Goal: Transaction & Acquisition: Book appointment/travel/reservation

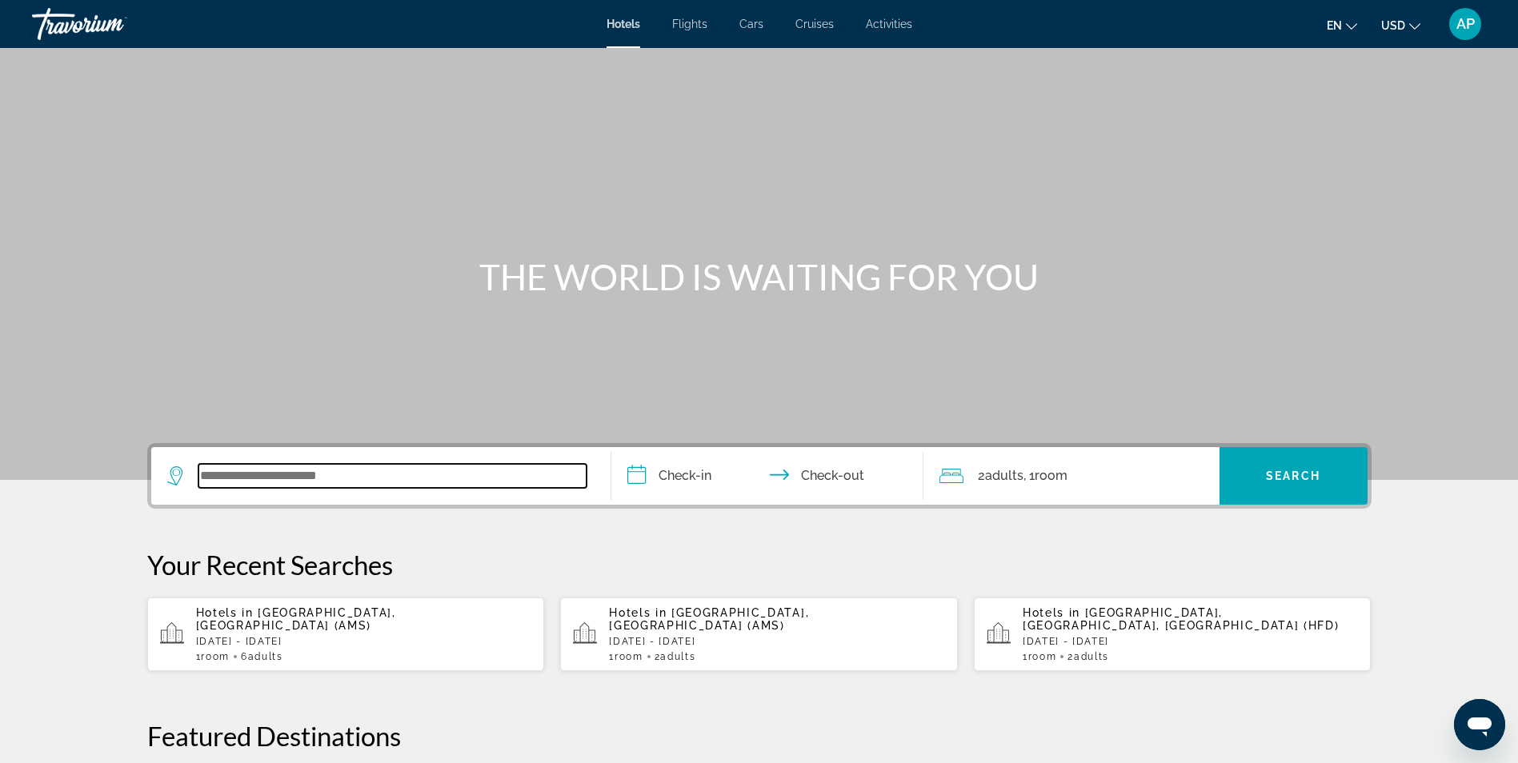
click at [322, 476] on input "Search widget" at bounding box center [392, 476] width 388 height 24
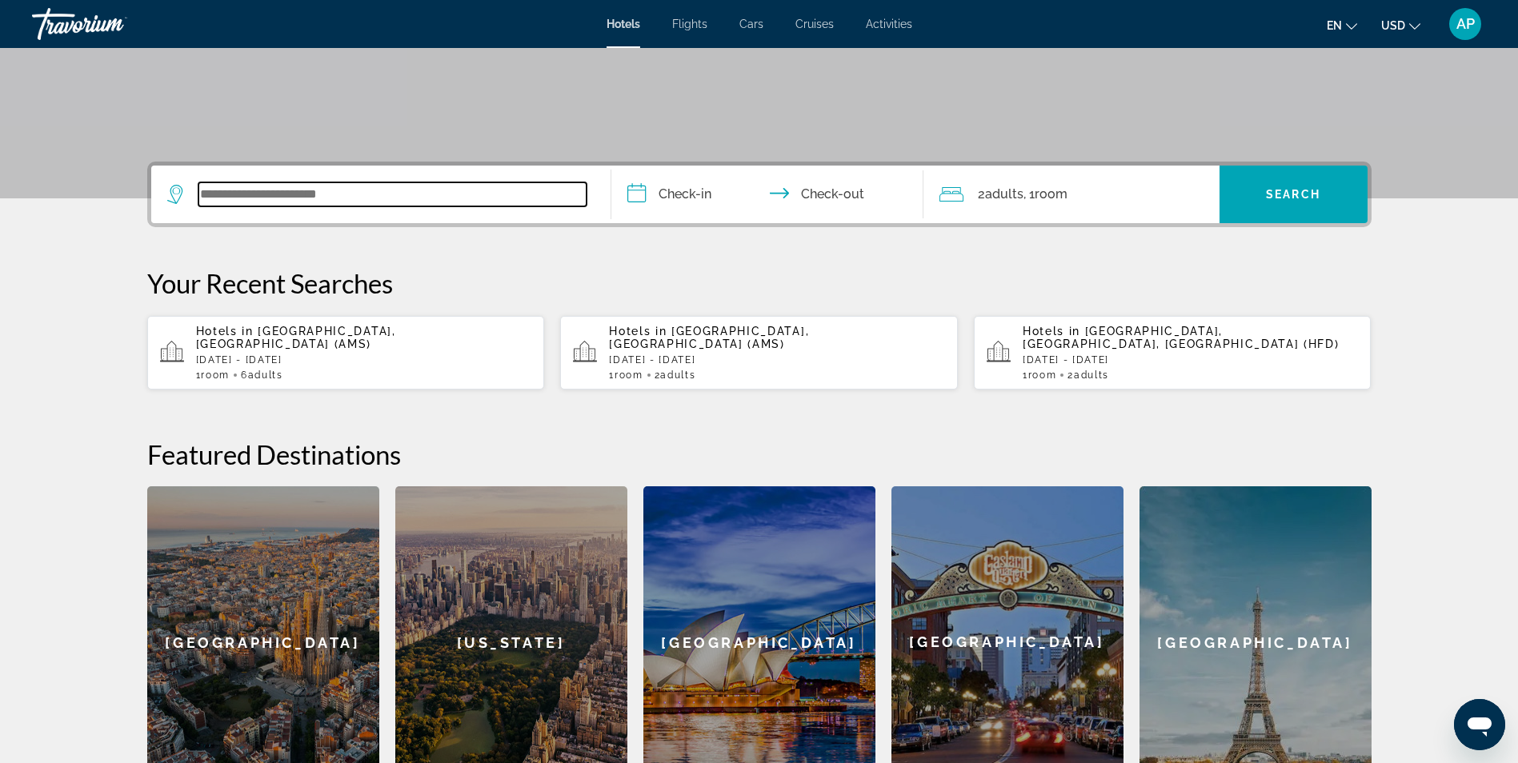
scroll to position [391, 0]
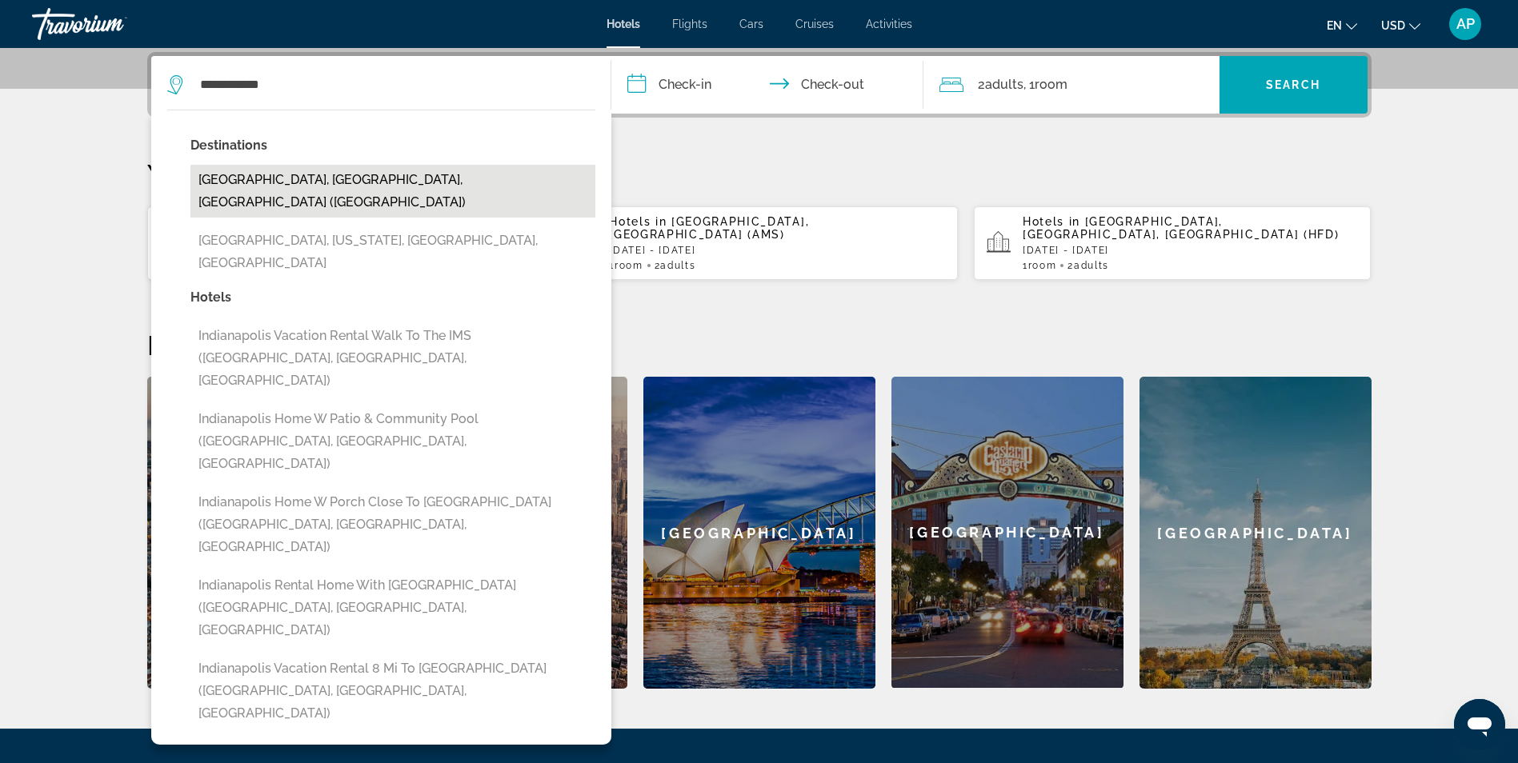
click at [281, 174] on button "[GEOGRAPHIC_DATA], [GEOGRAPHIC_DATA], [GEOGRAPHIC_DATA] ([GEOGRAPHIC_DATA])" at bounding box center [392, 191] width 405 height 53
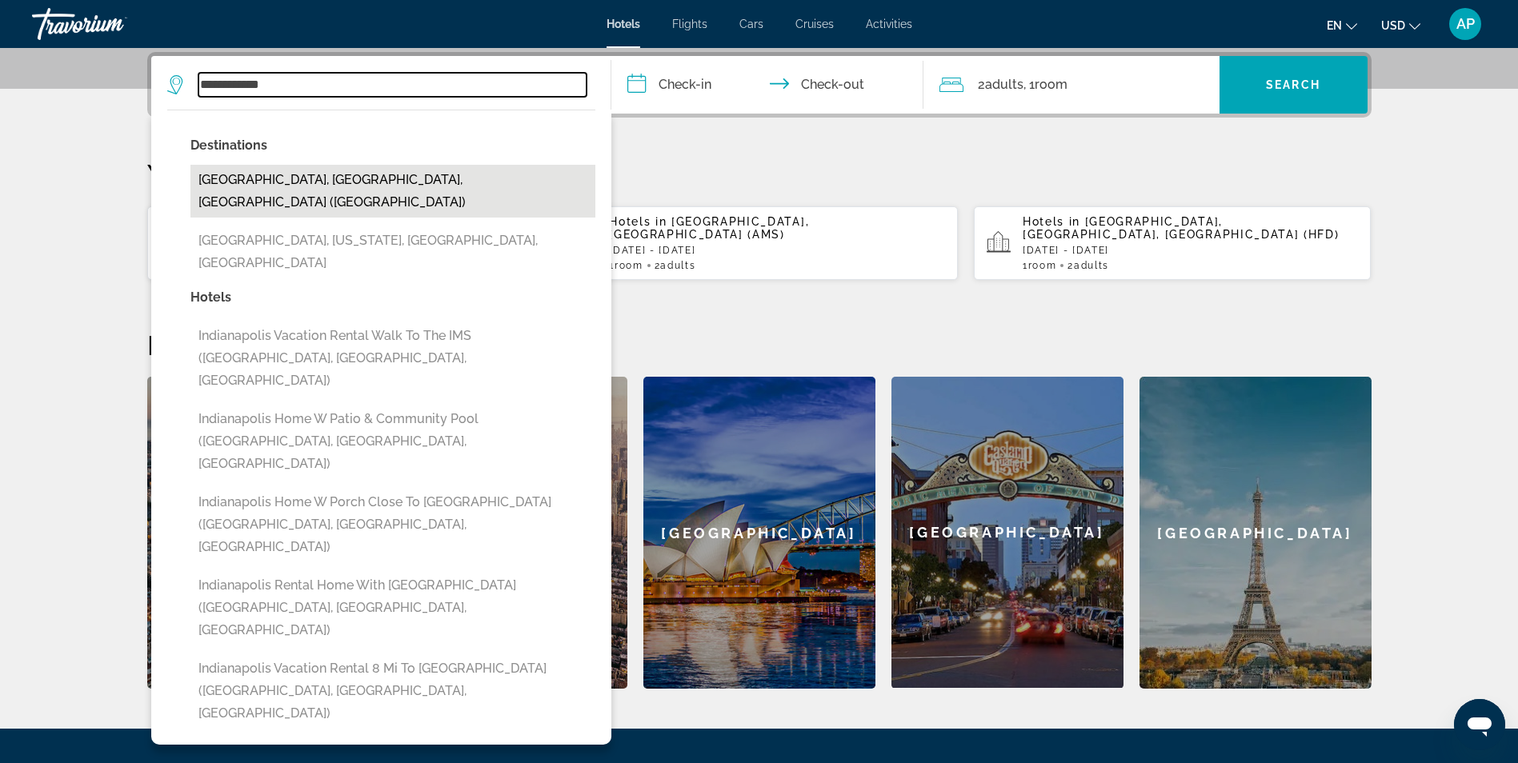
type input "**********"
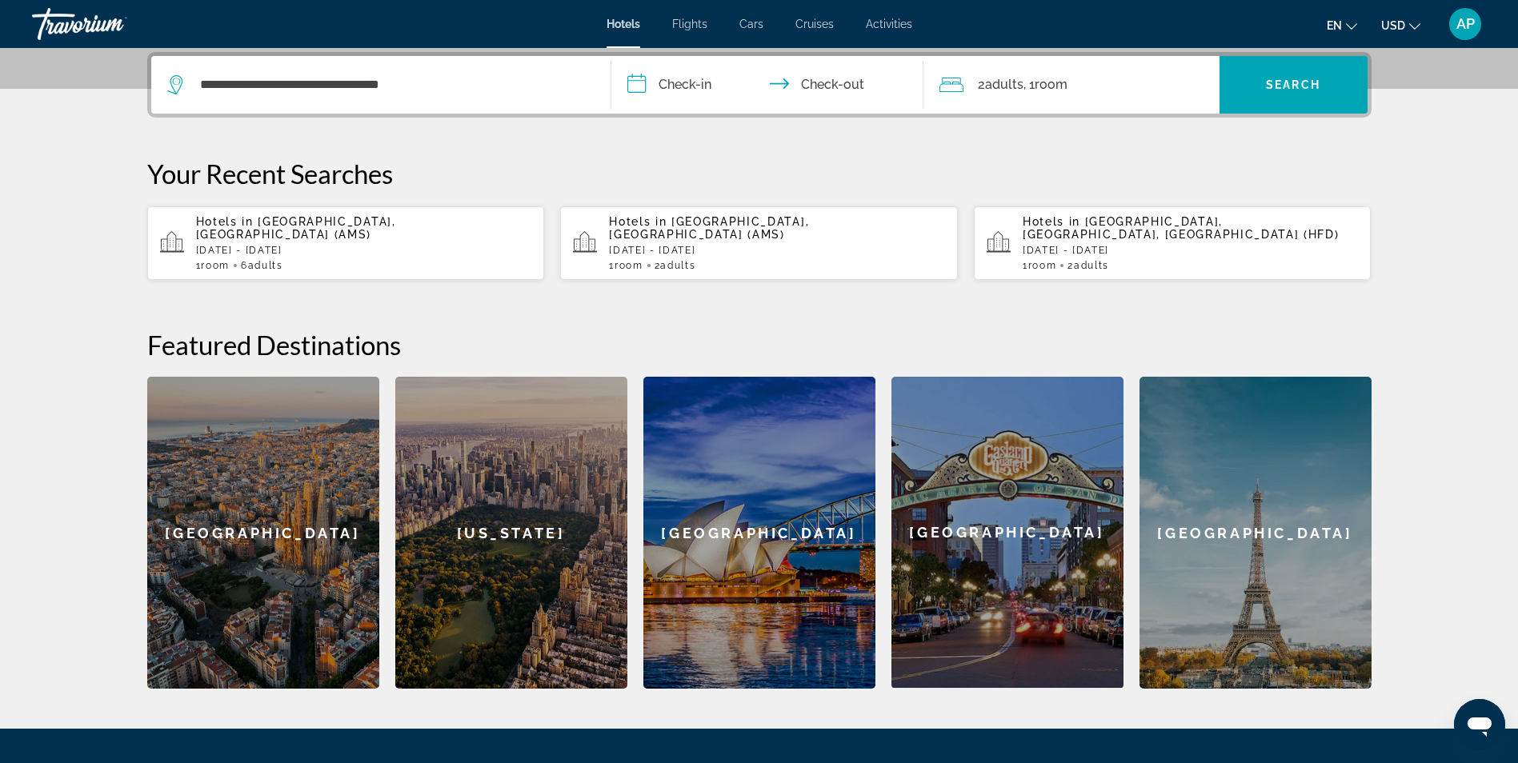
click at [694, 95] on input "**********" at bounding box center [770, 87] width 318 height 62
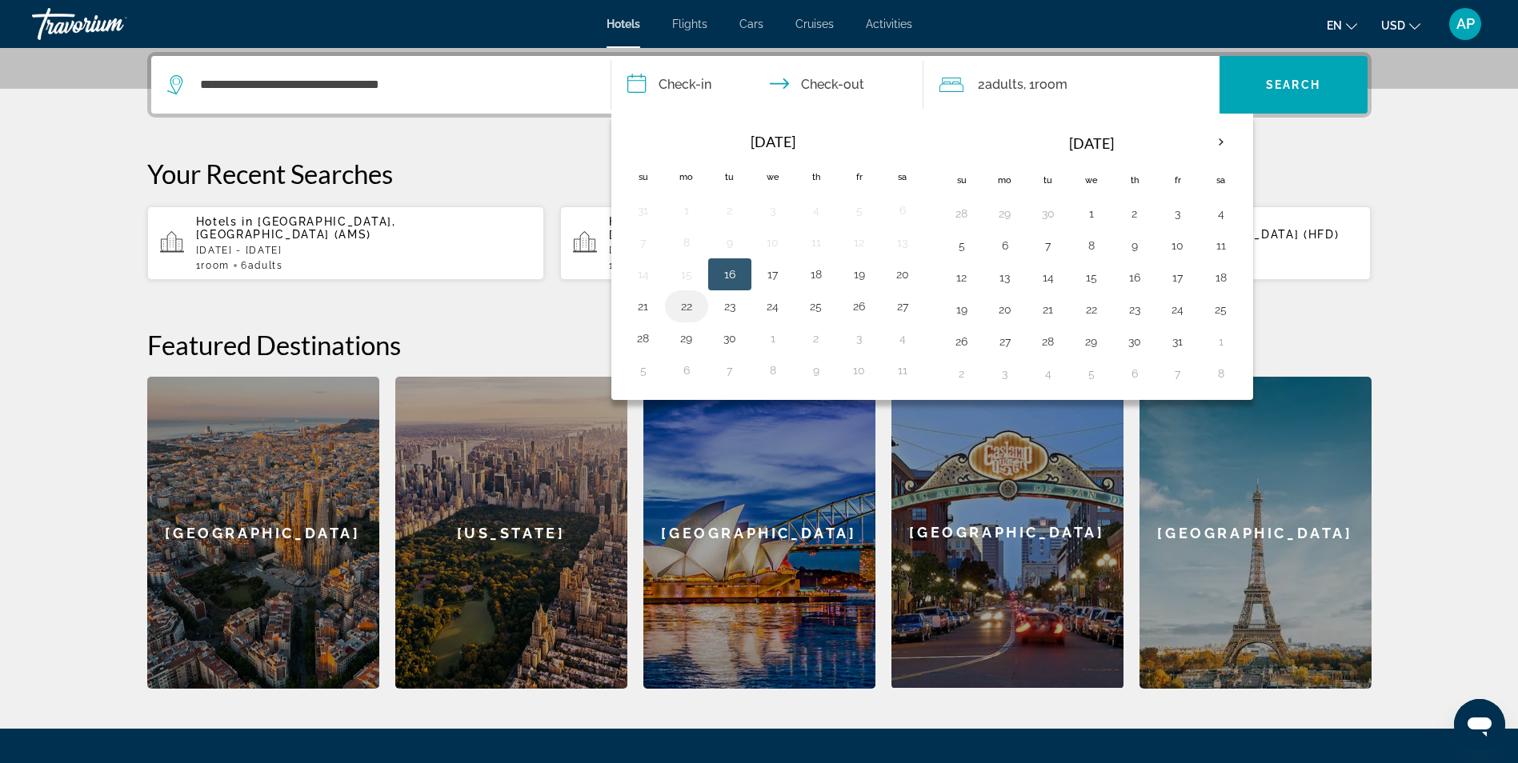
click at [685, 313] on button "22" at bounding box center [687, 306] width 26 height 22
click at [738, 310] on button "23" at bounding box center [730, 306] width 26 height 22
type input "**********"
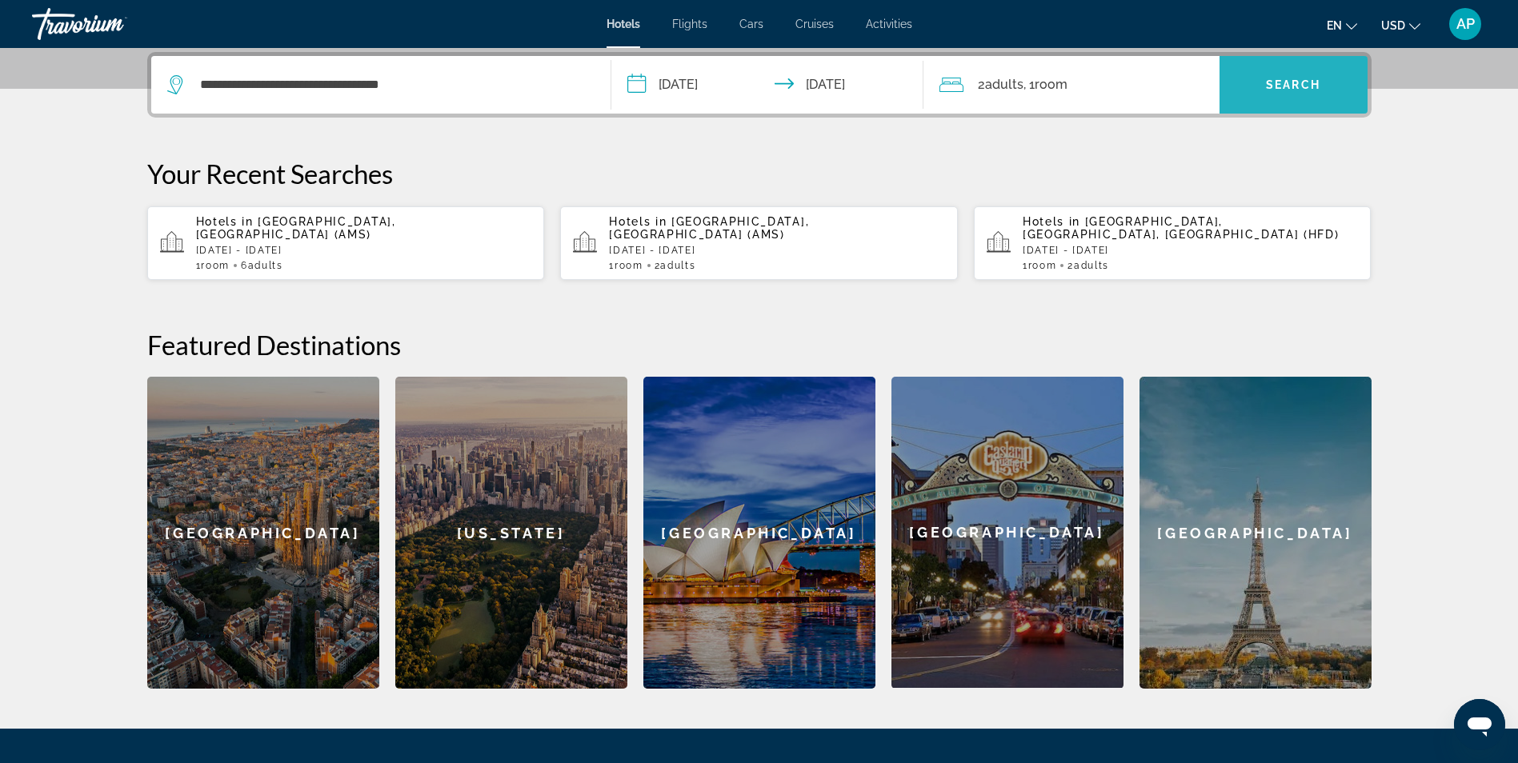
click at [1283, 75] on span "Search widget" at bounding box center [1293, 85] width 148 height 38
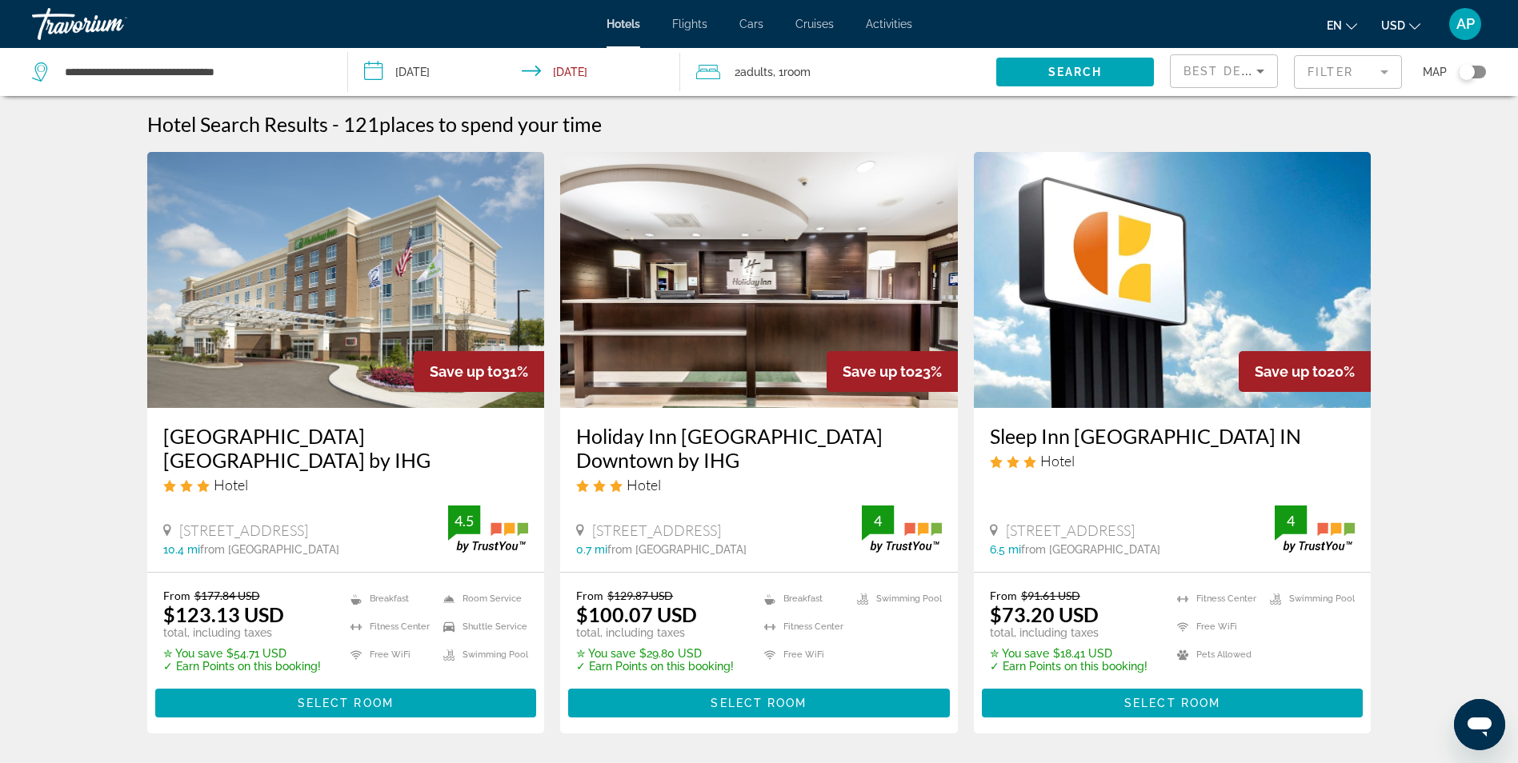
click at [1478, 69] on div "Toggle map" at bounding box center [1472, 72] width 27 height 13
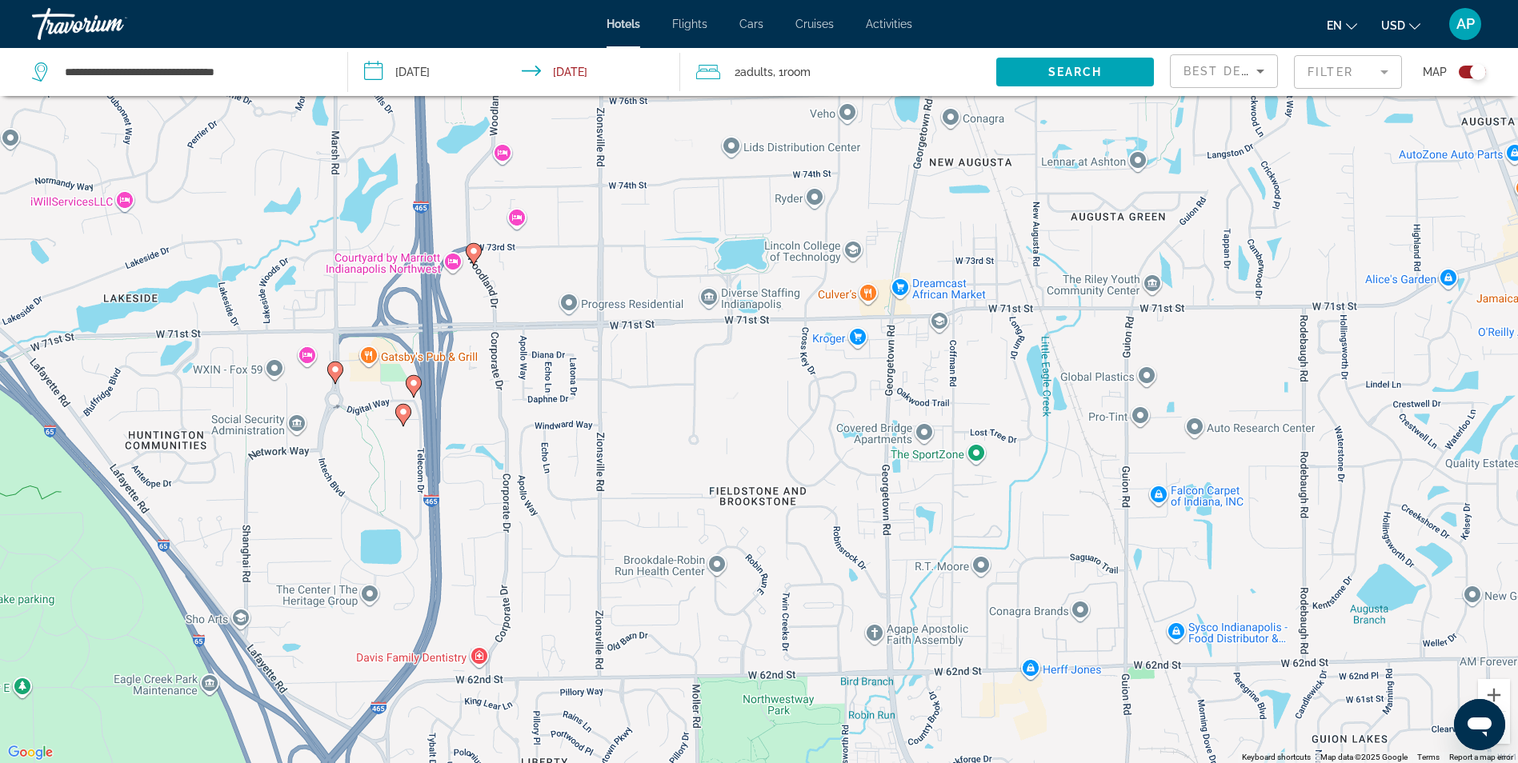
drag, startPoint x: 515, startPoint y: 362, endPoint x: 601, endPoint y: 363, distance: 85.6
click at [601, 363] on div "To activate drag with keyboard, press Alt + Enter. Once in keyboard drag state,…" at bounding box center [759, 381] width 1518 height 763
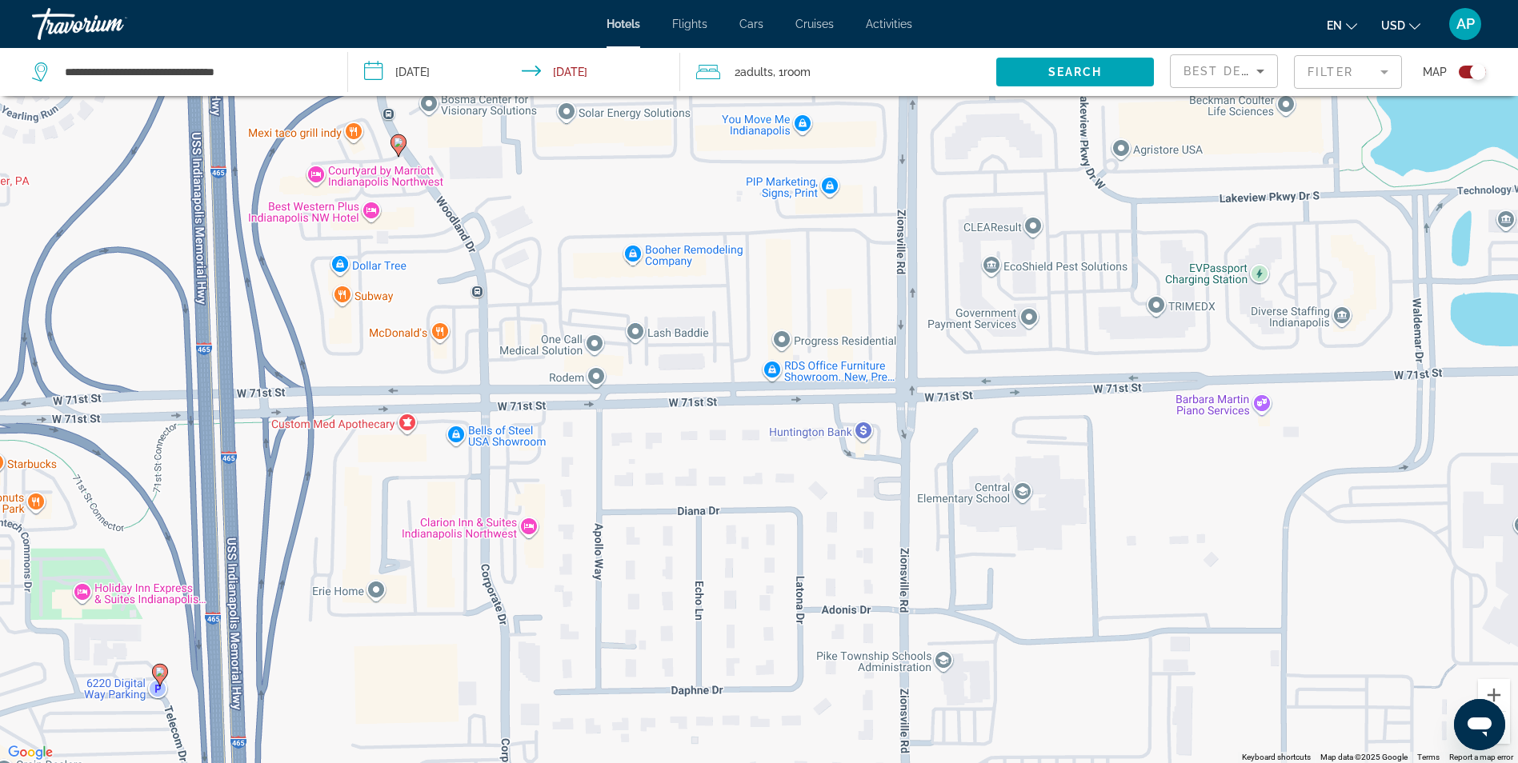
click at [372, 210] on div "To activate drag with keyboard, press Alt + Enter. Once in keyboard drag state,…" at bounding box center [759, 381] width 1518 height 763
click at [580, 222] on div "To activate drag with keyboard, press Alt + Enter. Once in keyboard drag state,…" at bounding box center [759, 381] width 1518 height 763
click at [446, 116] on button "Close" at bounding box center [442, 121] width 38 height 38
click at [400, 143] on image "Main content" at bounding box center [399, 143] width 10 height 10
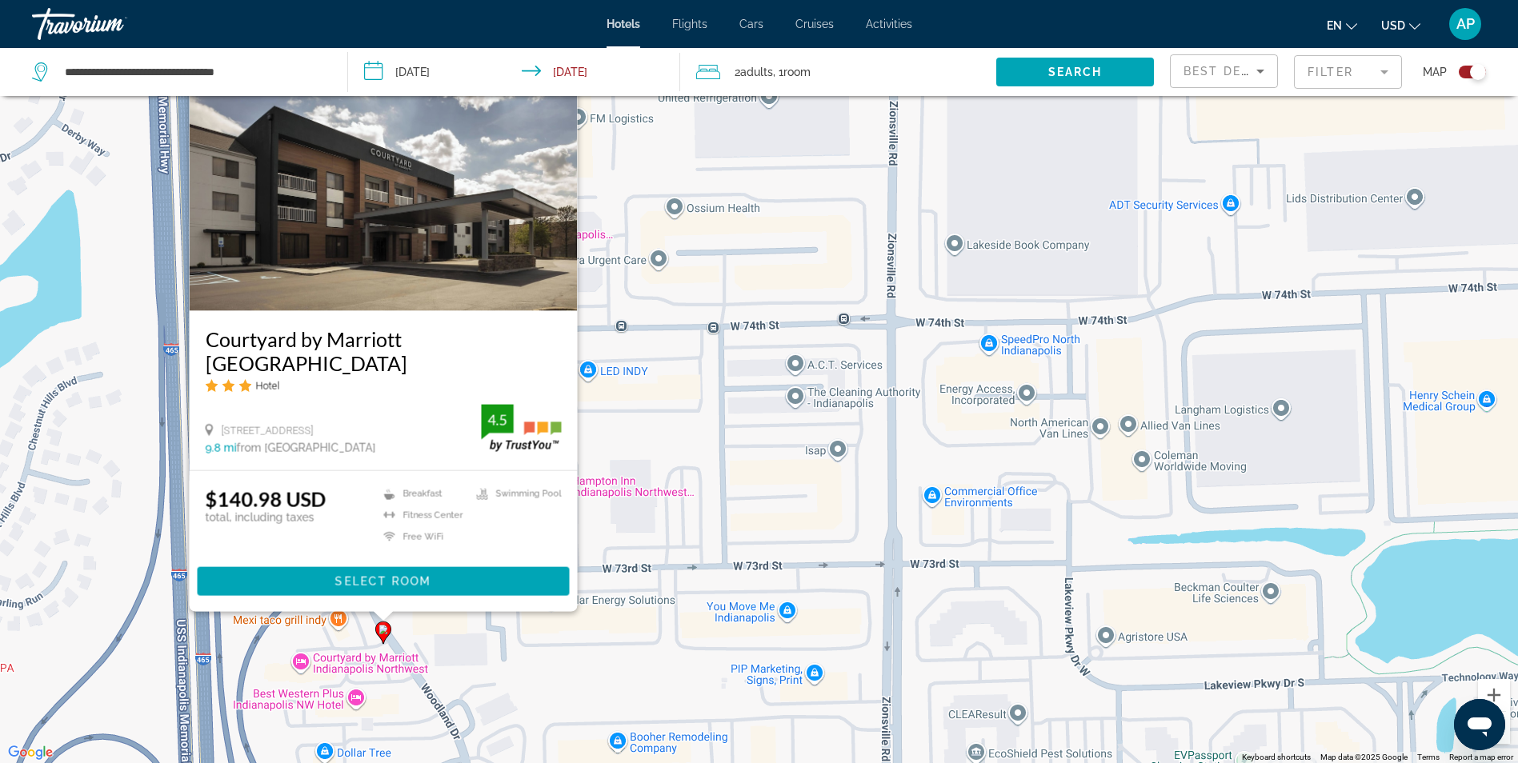
click at [661, 462] on div "To activate drag with keyboard, press Alt + Enter. Once in keyboard drag state,…" at bounding box center [759, 381] width 1518 height 763
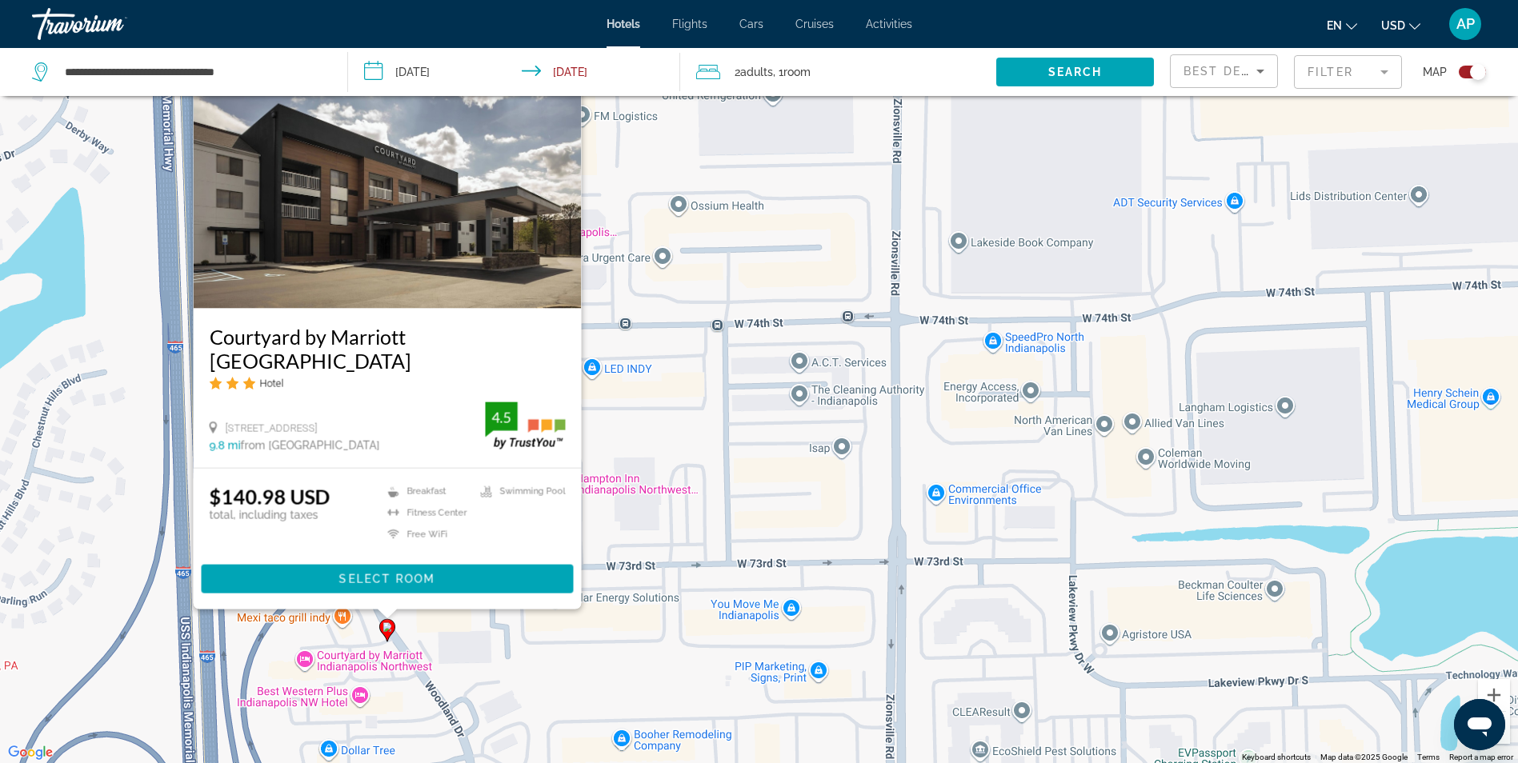
click at [742, 418] on div "To activate drag with keyboard, press Alt + Enter. Once in keyboard drag state,…" at bounding box center [759, 381] width 1518 height 763
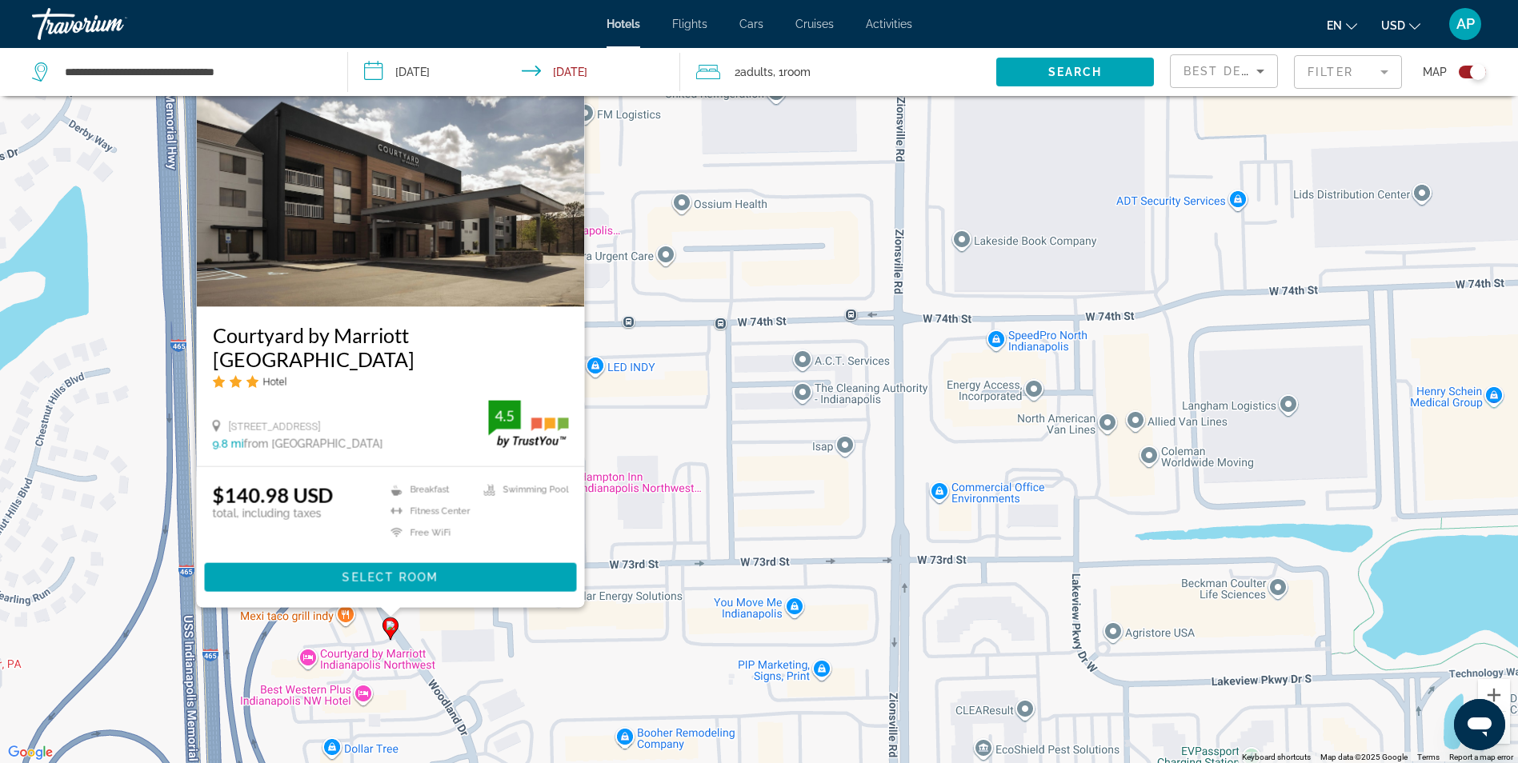
click at [679, 442] on div "To activate drag with keyboard, press Alt + Enter. Once in keyboard drag state,…" at bounding box center [759, 381] width 1518 height 763
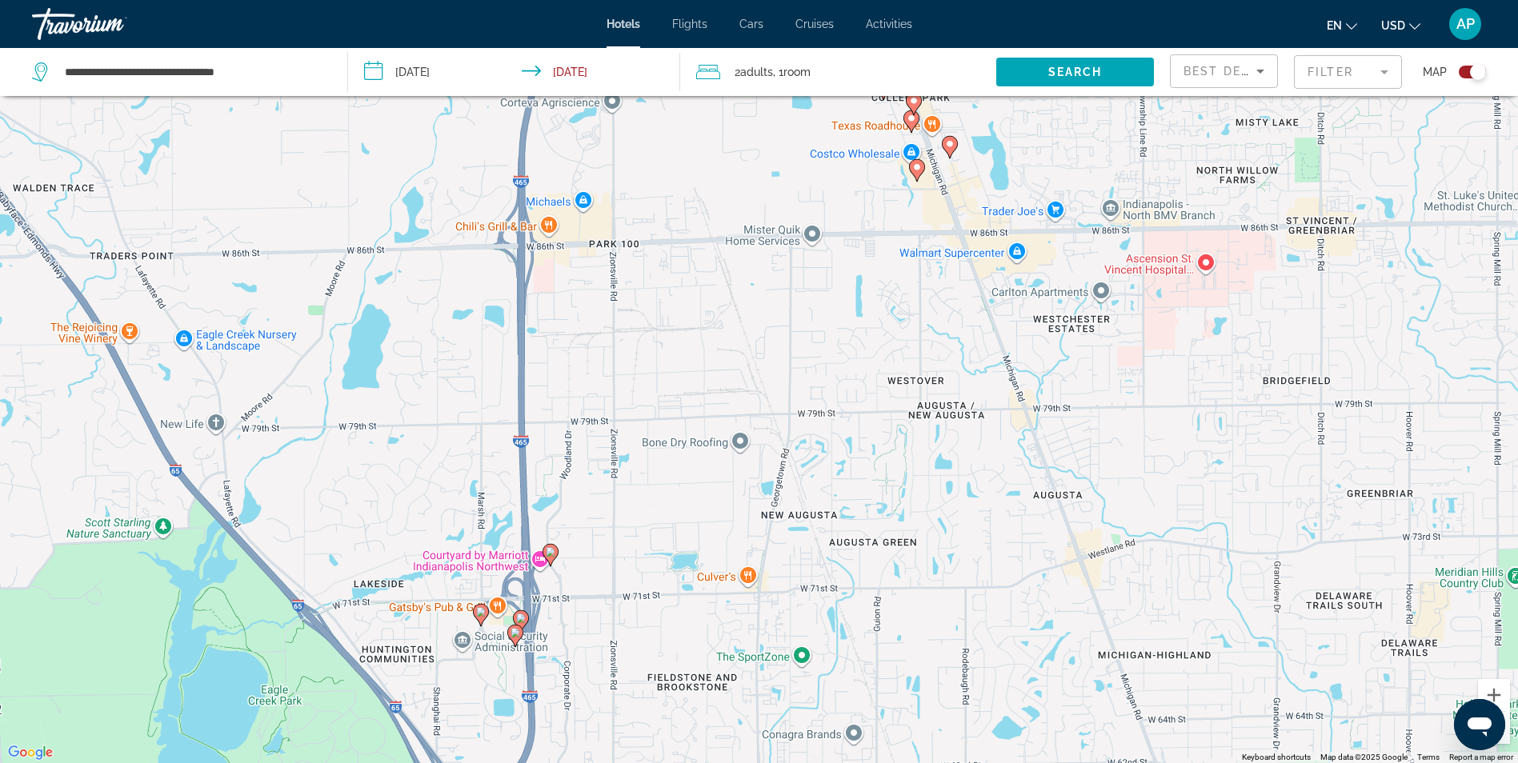
drag, startPoint x: 1259, startPoint y: 407, endPoint x: 869, endPoint y: 516, distance: 405.4
click at [870, 516] on div "To activate drag with keyboard, press Alt + Enter. Once in keyboard drag state,…" at bounding box center [759, 381] width 1518 height 763
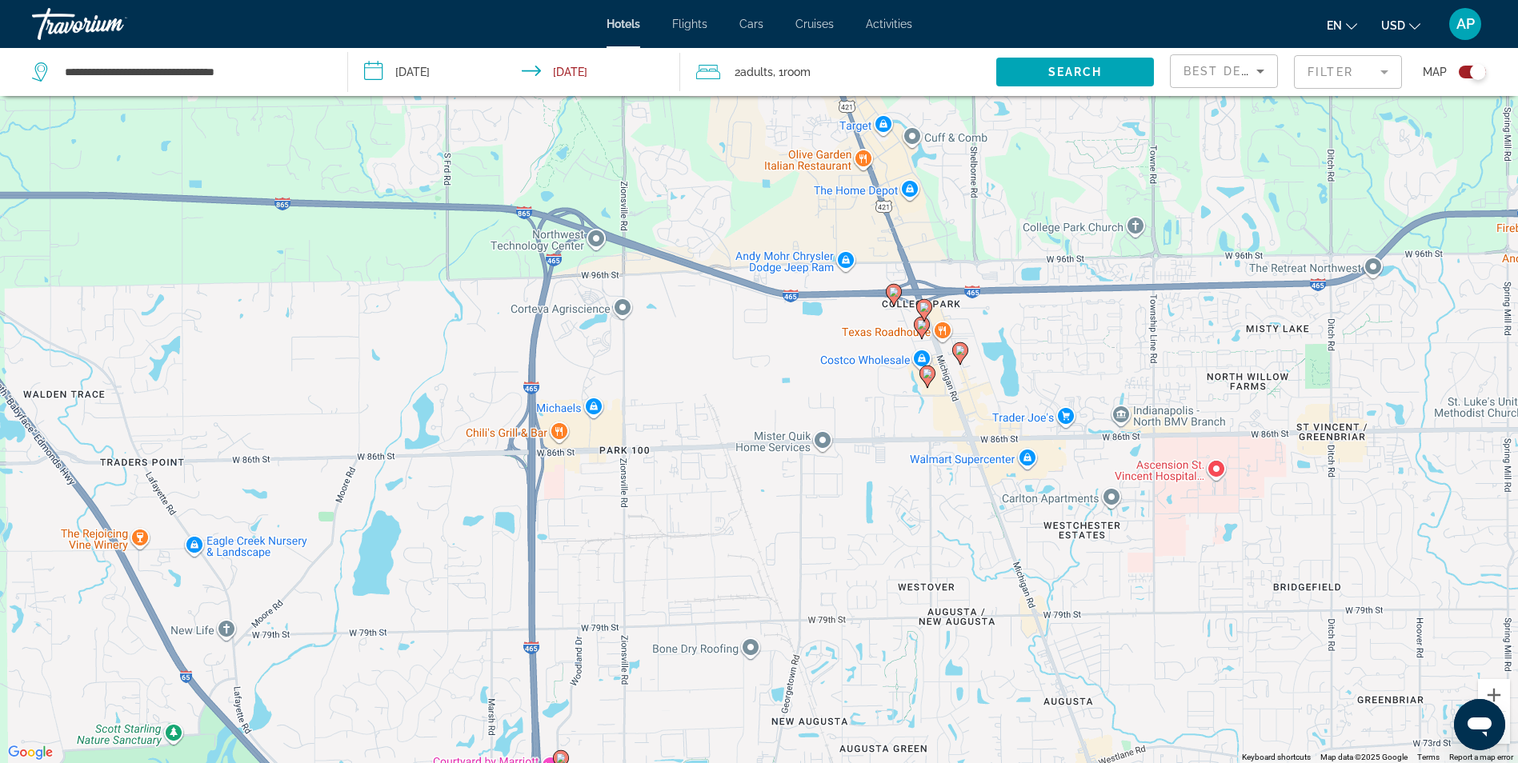
drag, startPoint x: 927, startPoint y: 302, endPoint x: 937, endPoint y: 523, distance: 221.1
click at [945, 516] on div "To activate drag with keyboard, press Alt + Enter. Once in keyboard drag state,…" at bounding box center [759, 381] width 1518 height 763
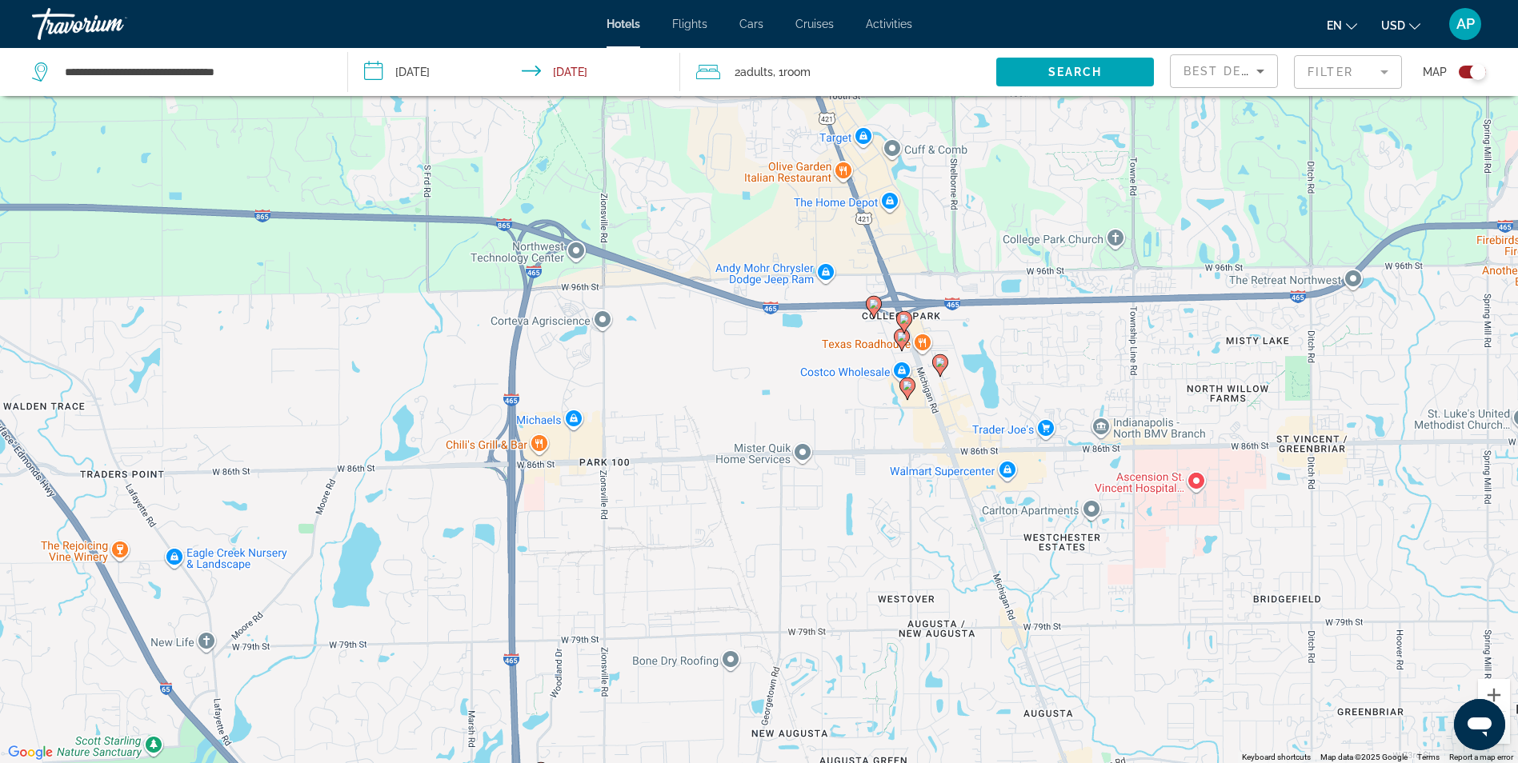
click at [908, 389] on image "Main content" at bounding box center [908, 386] width 10 height 10
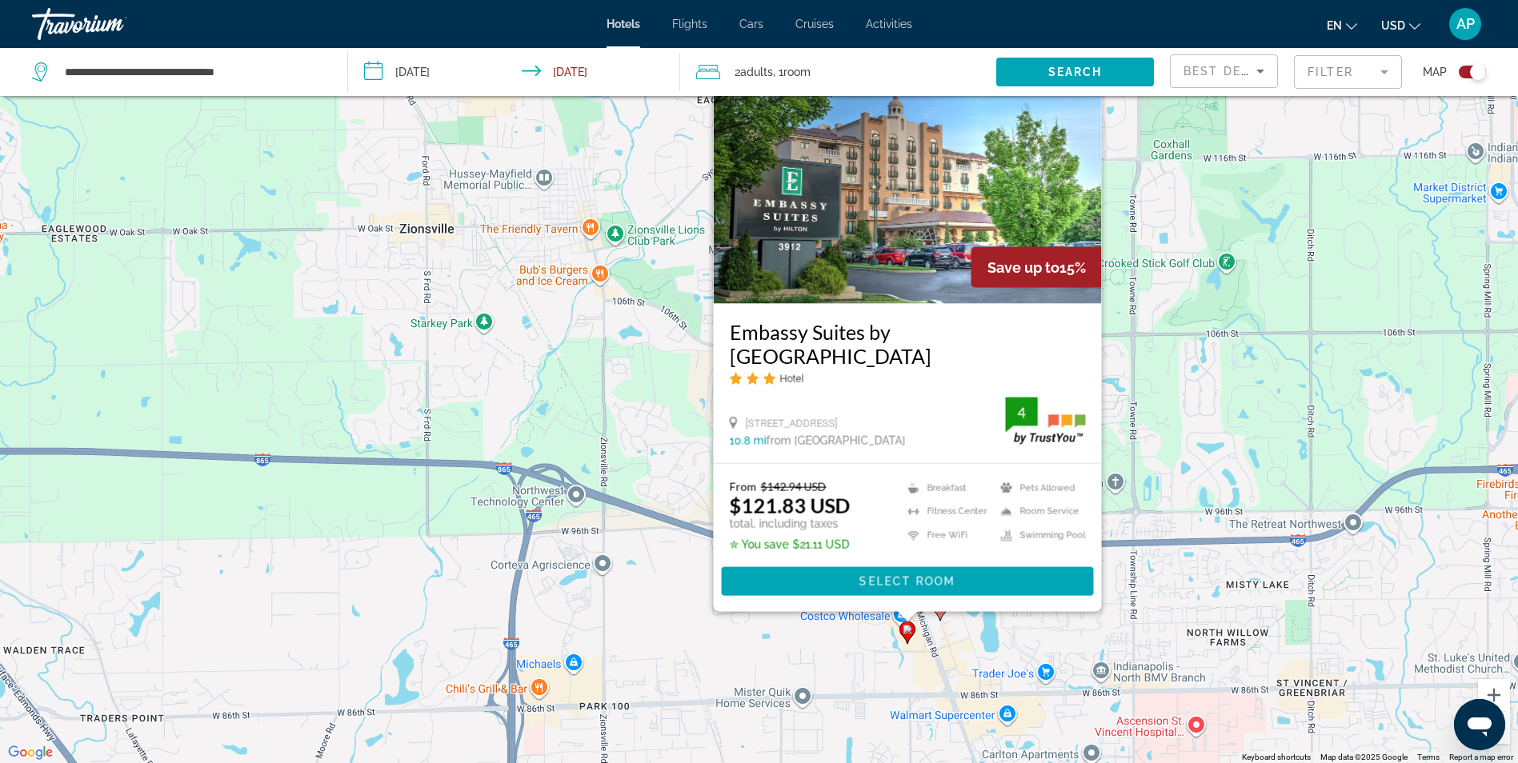
click at [1161, 631] on div "To activate drag with keyboard, press Alt + Enter. Once in keyboard drag state,…" at bounding box center [759, 381] width 1518 height 763
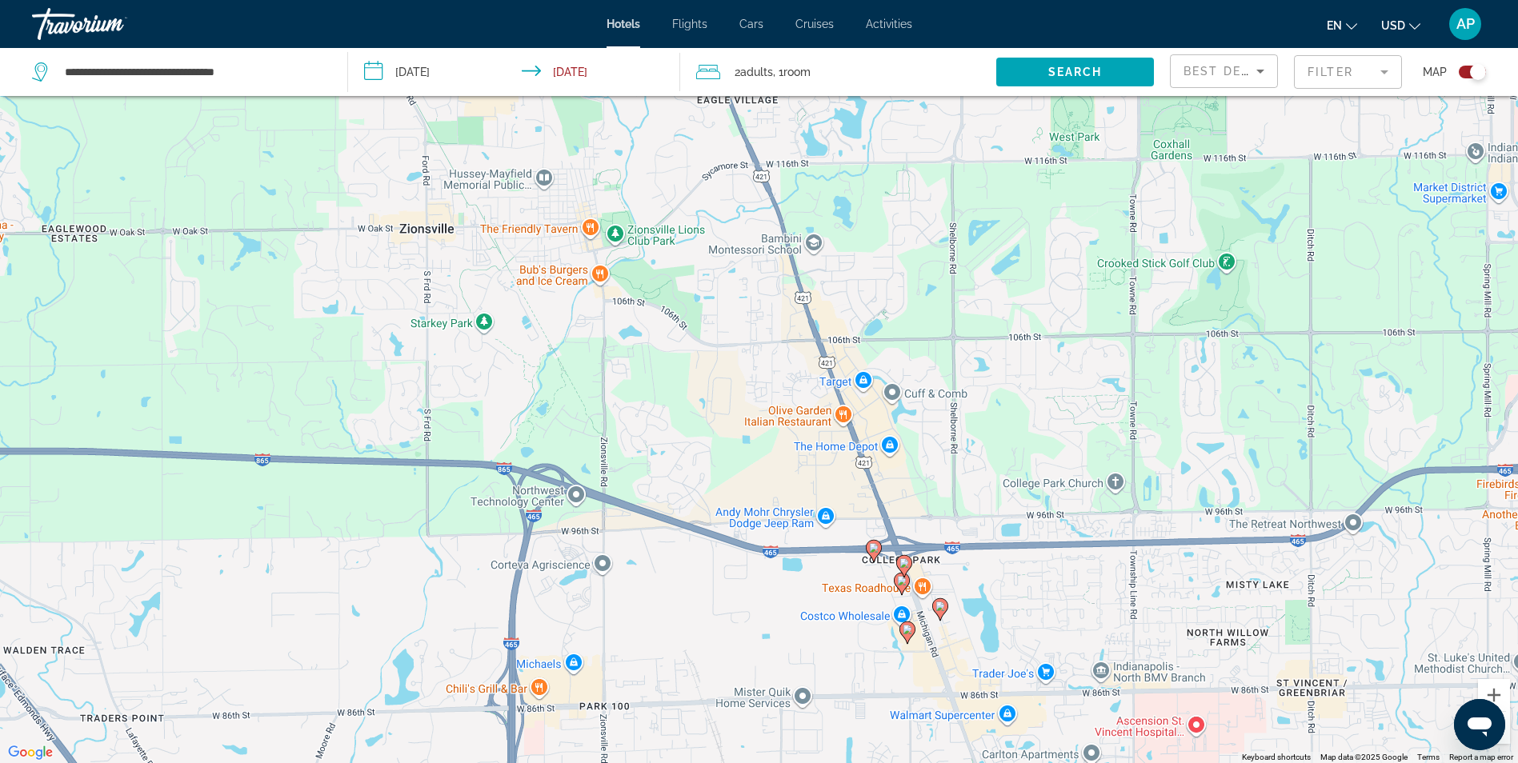
click at [941, 608] on image "Main content" at bounding box center [940, 607] width 10 height 10
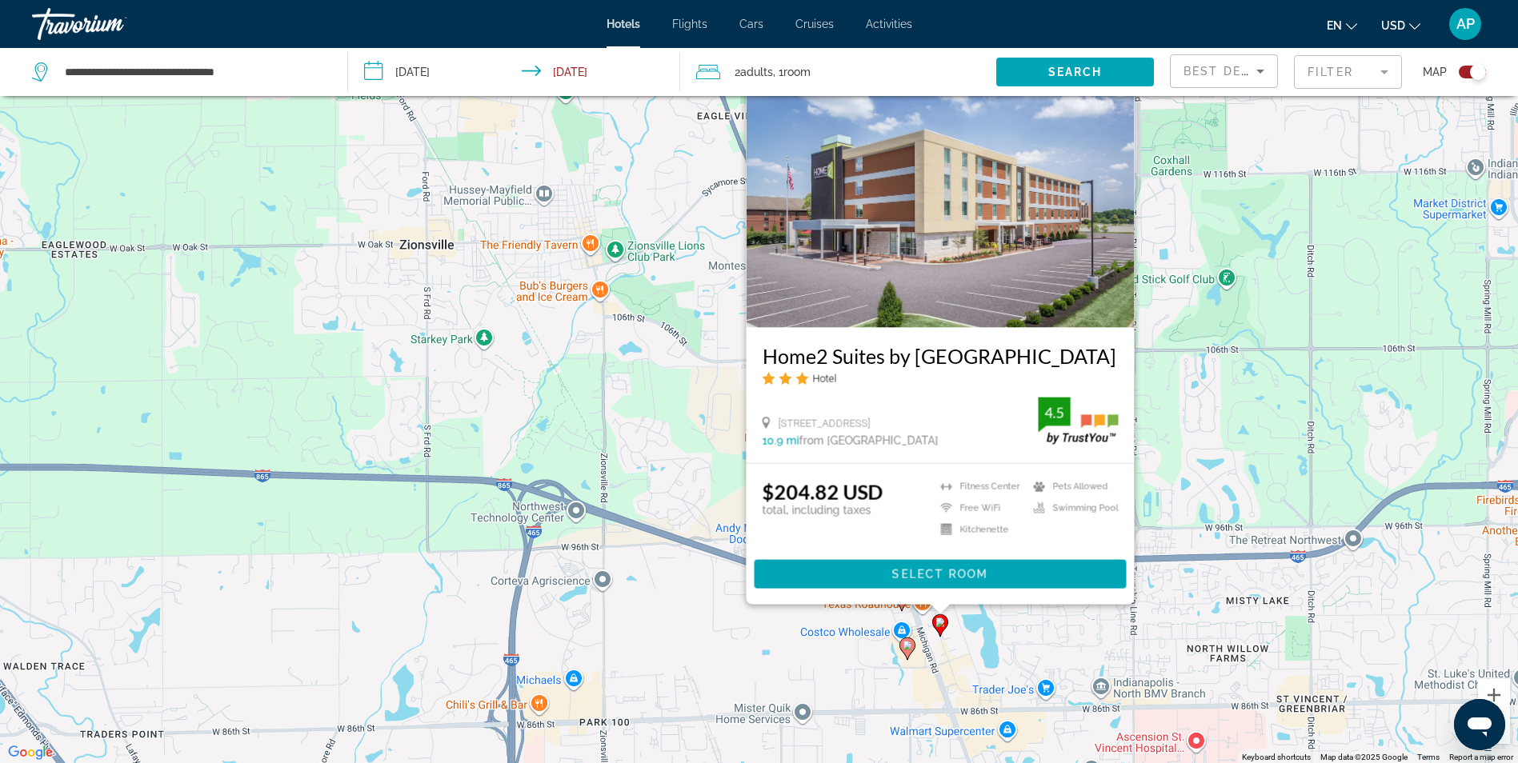
click at [1223, 452] on div "To activate drag with keyboard, press Alt + Enter. Once in keyboard drag state,…" at bounding box center [759, 381] width 1518 height 763
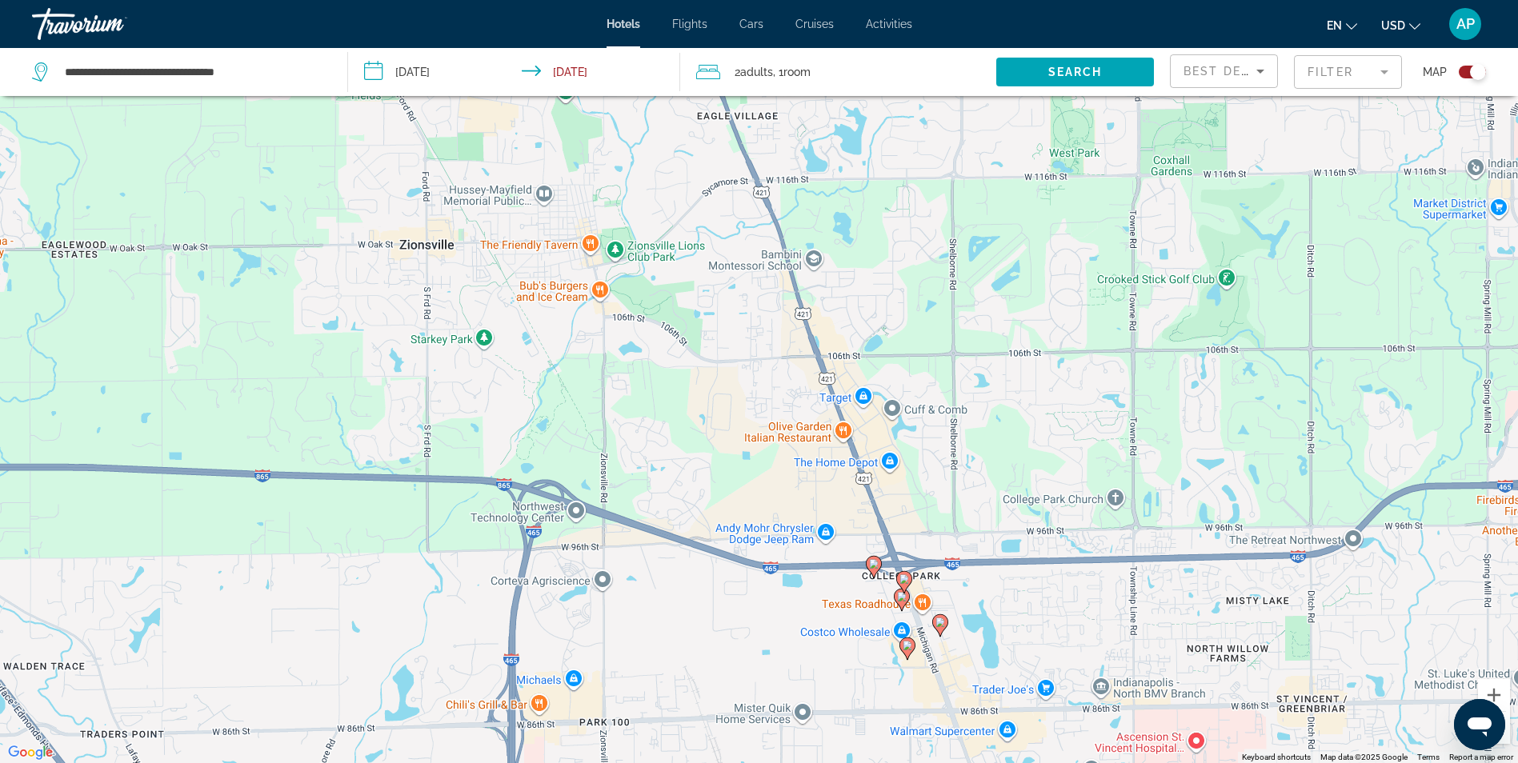
click at [905, 599] on image "Main content" at bounding box center [902, 597] width 10 height 10
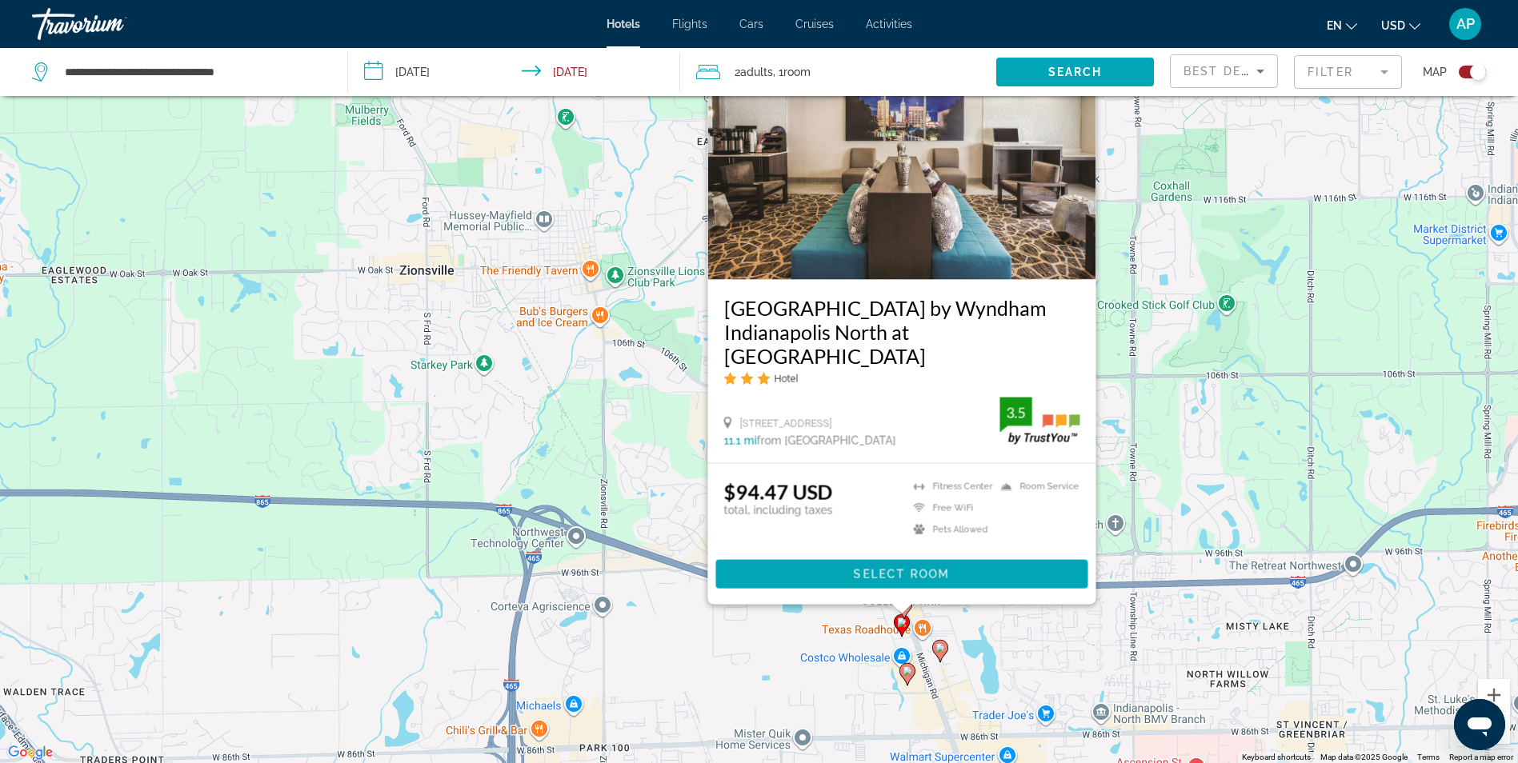
click at [676, 504] on div "To activate drag with keyboard, press Alt + Enter. Once in keyboard drag state,…" at bounding box center [759, 381] width 1518 height 763
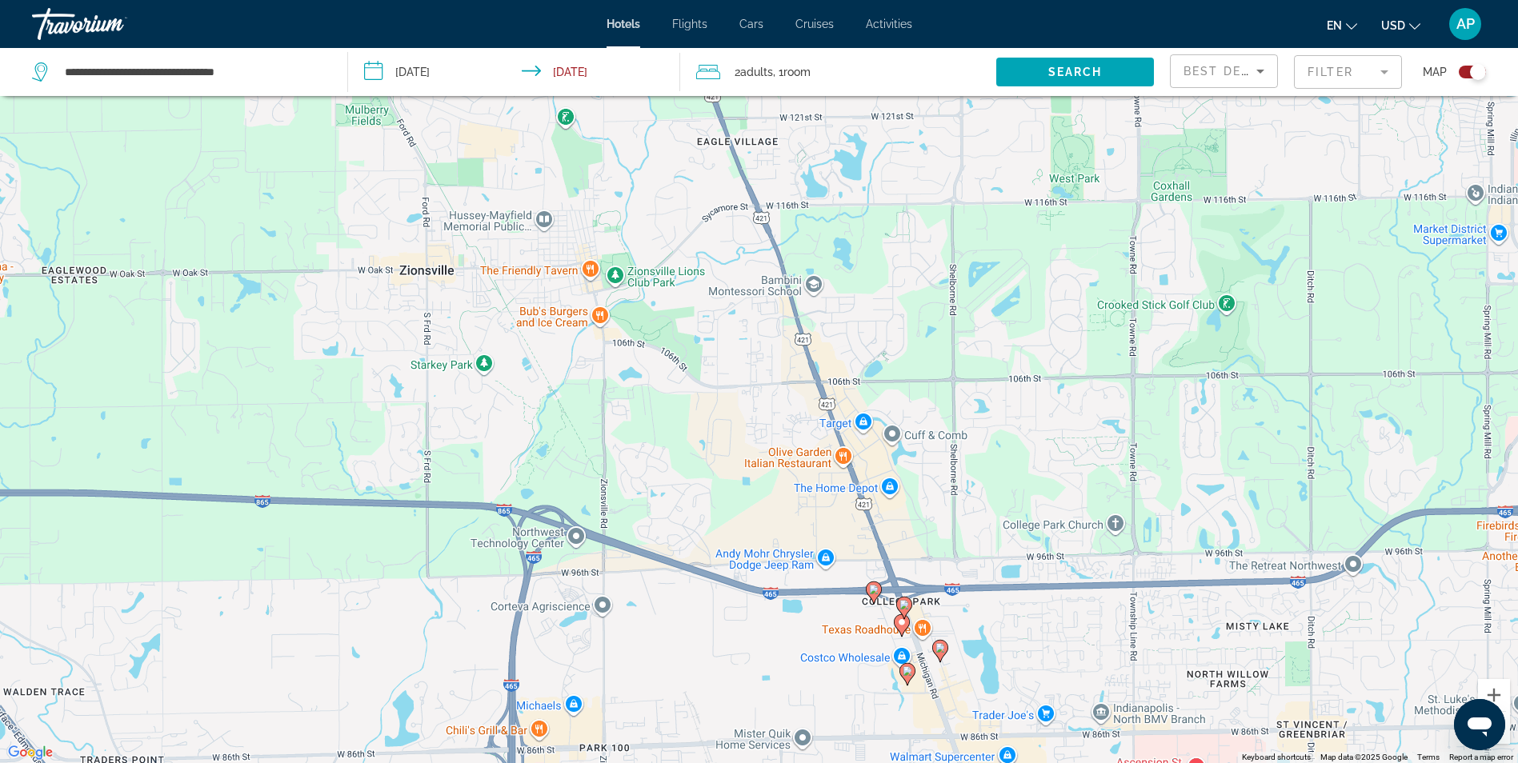
click at [907, 604] on image "Main content" at bounding box center [904, 605] width 10 height 10
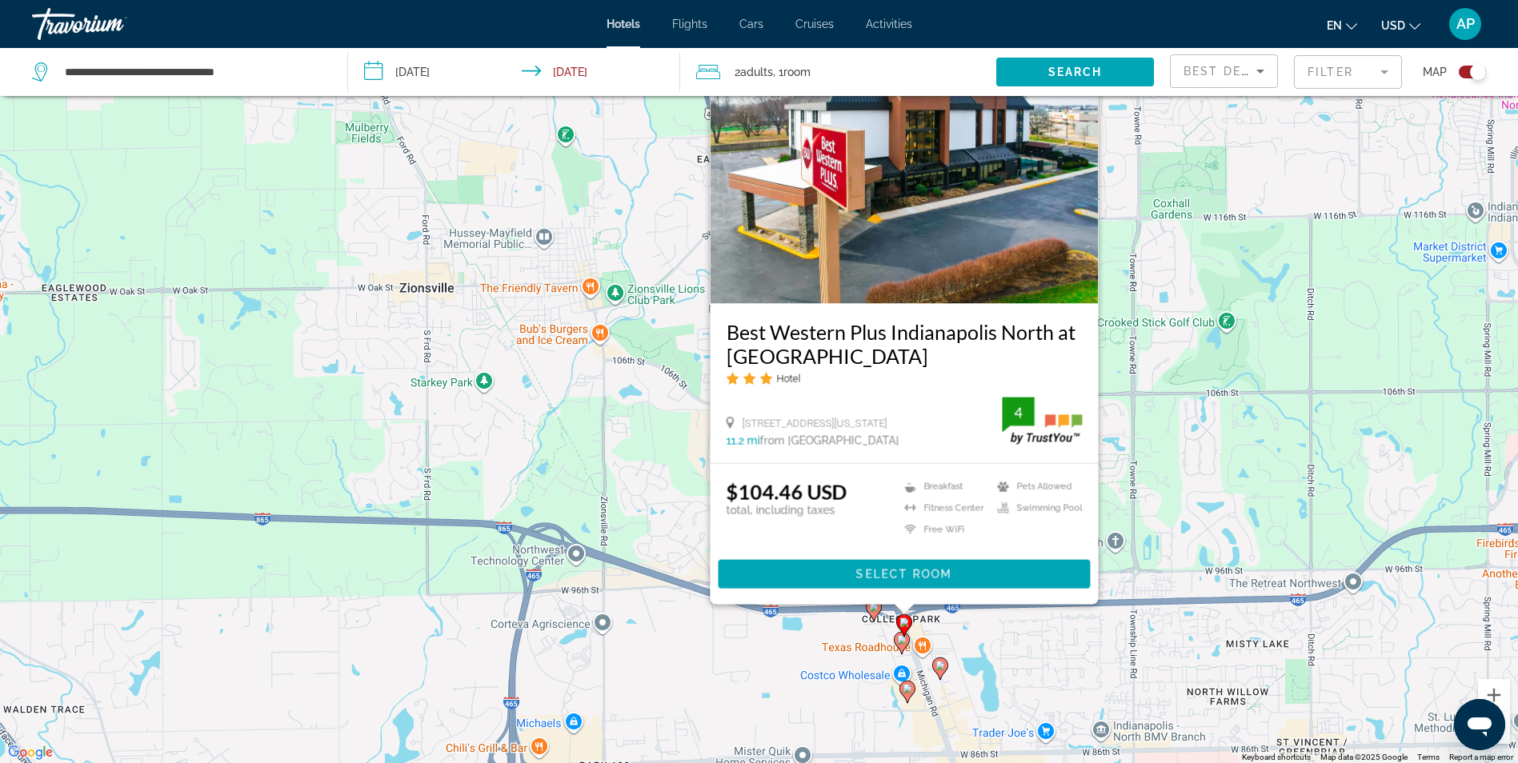
click at [675, 490] on div "To activate drag with keyboard, press Alt + Enter. Once in keyboard drag state,…" at bounding box center [759, 381] width 1518 height 763
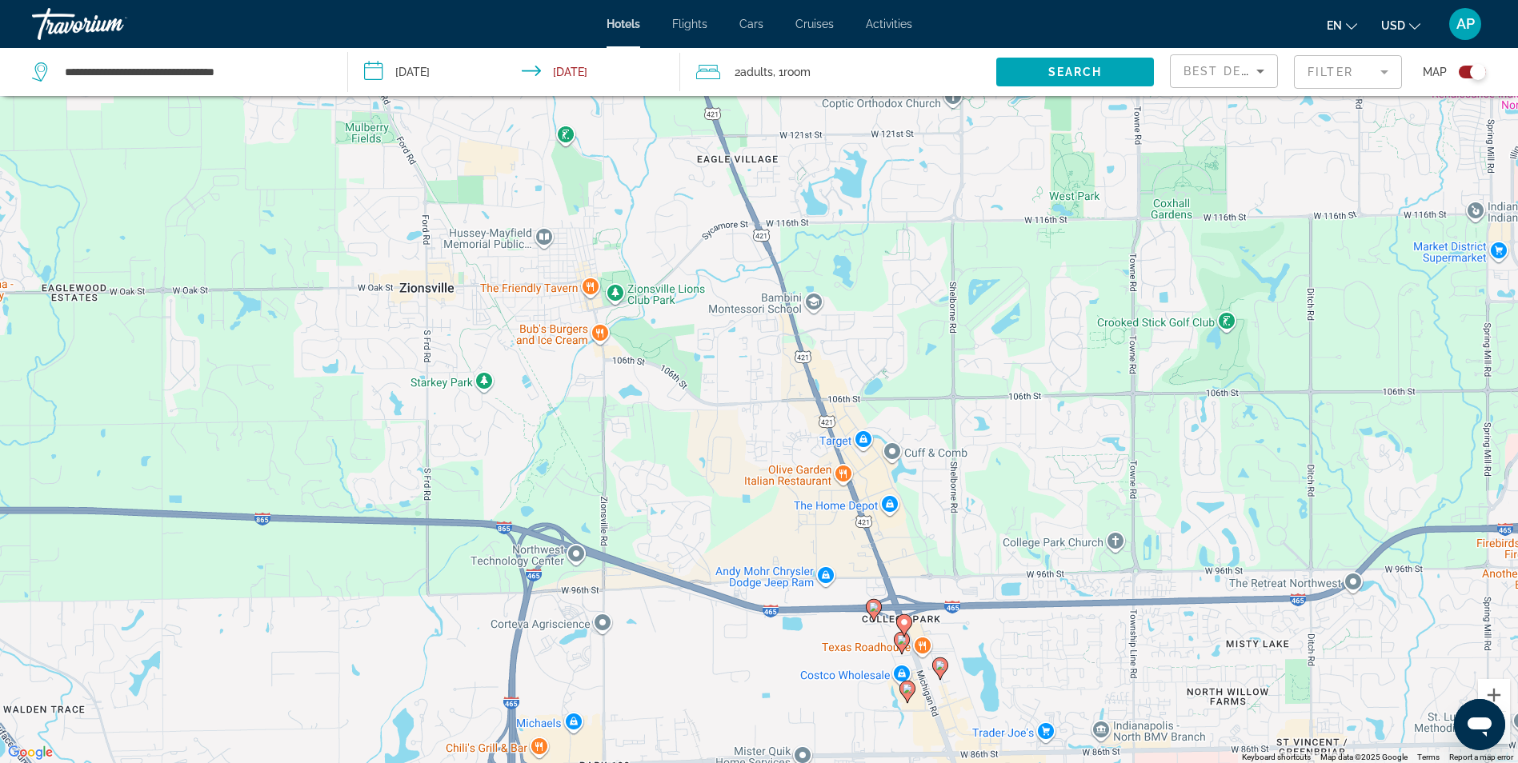
click at [872, 603] on image "Main content" at bounding box center [874, 608] width 10 height 10
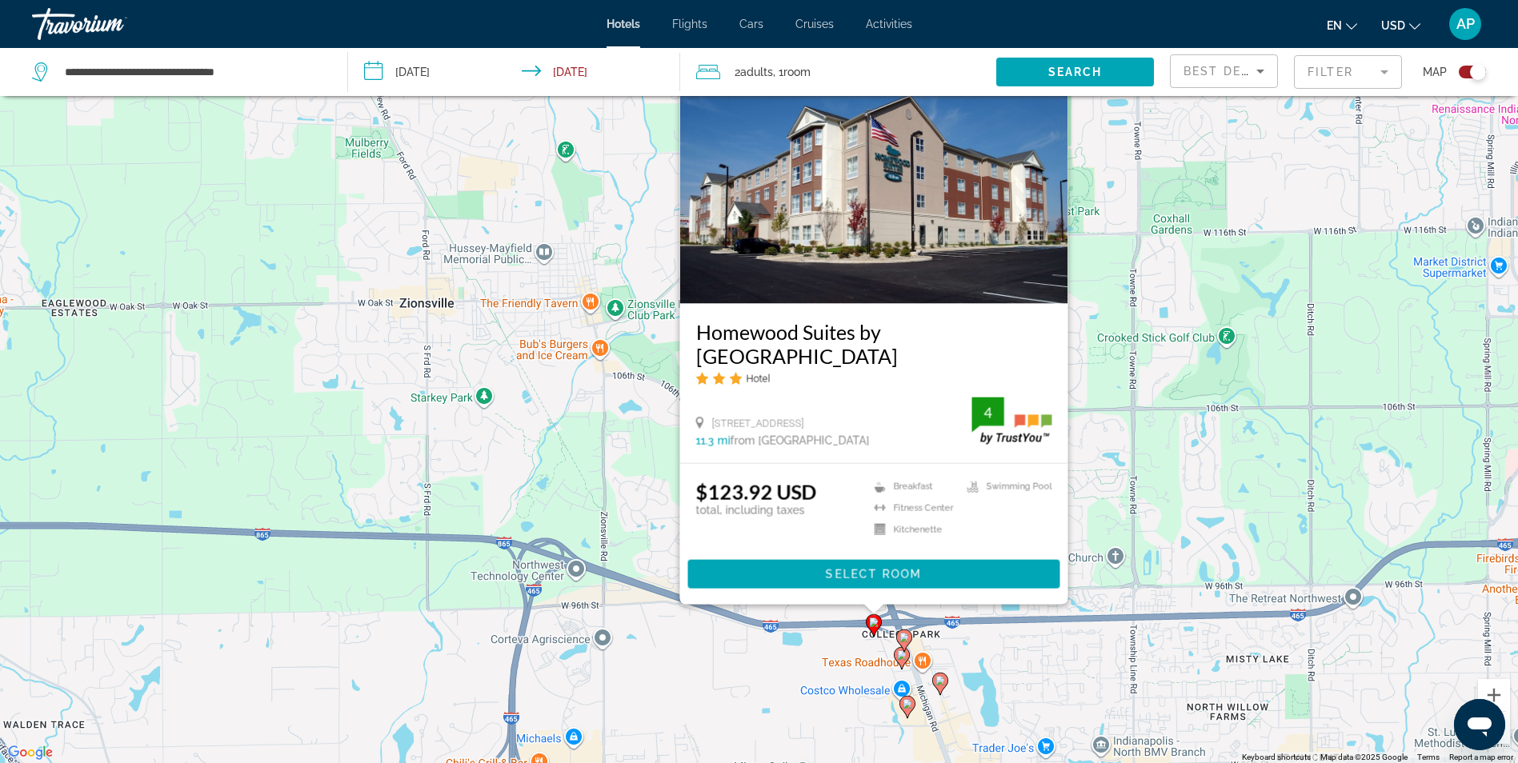
click at [1136, 542] on div "To activate drag with keyboard, press Alt + Enter. Once in keyboard drag state,…" at bounding box center [759, 381] width 1518 height 763
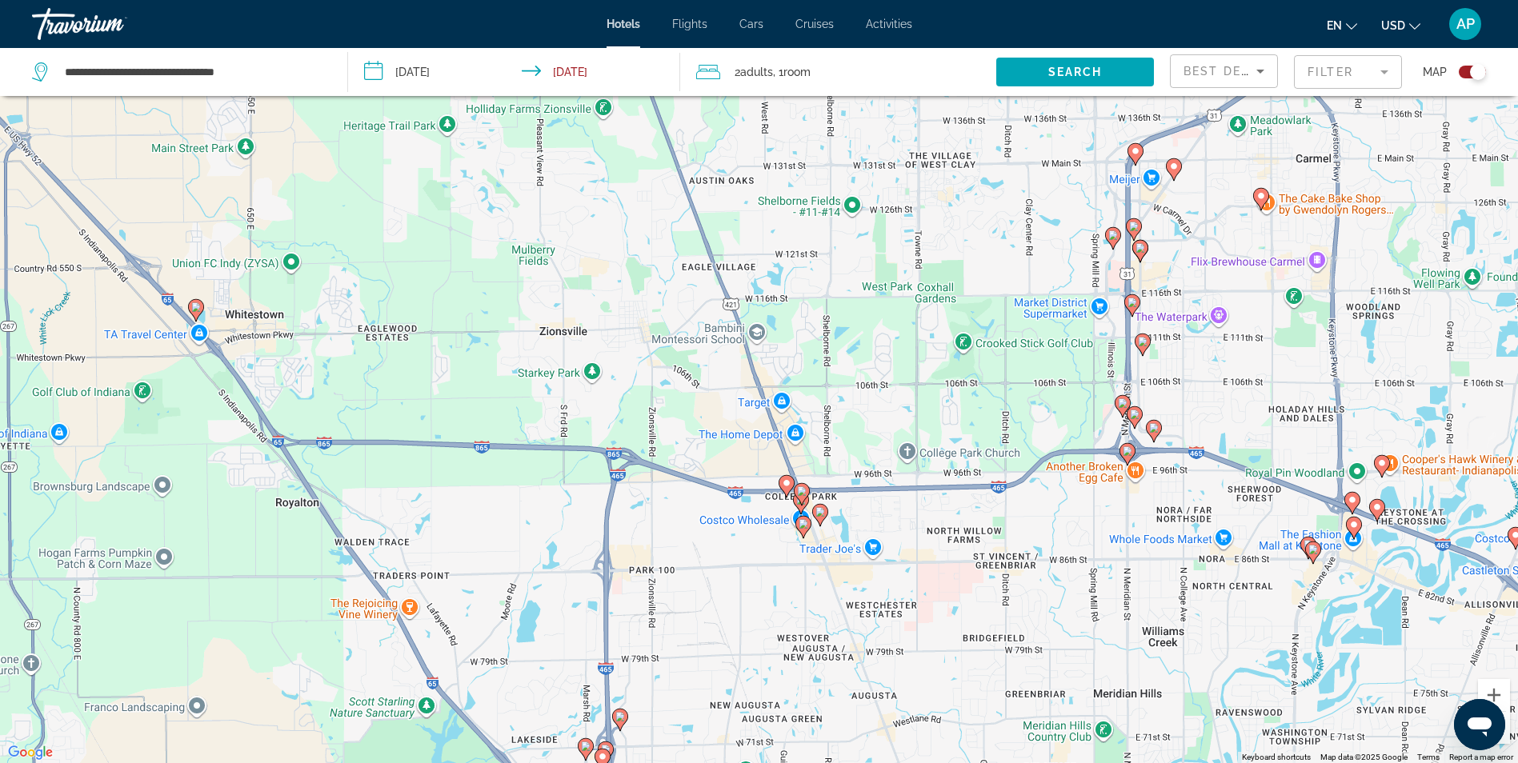
drag, startPoint x: 784, startPoint y: 611, endPoint x: 855, endPoint y: 374, distance: 247.9
click at [854, 377] on div "To activate drag with keyboard, press Alt + Enter. Once in keyboard drag state,…" at bounding box center [759, 381] width 1518 height 763
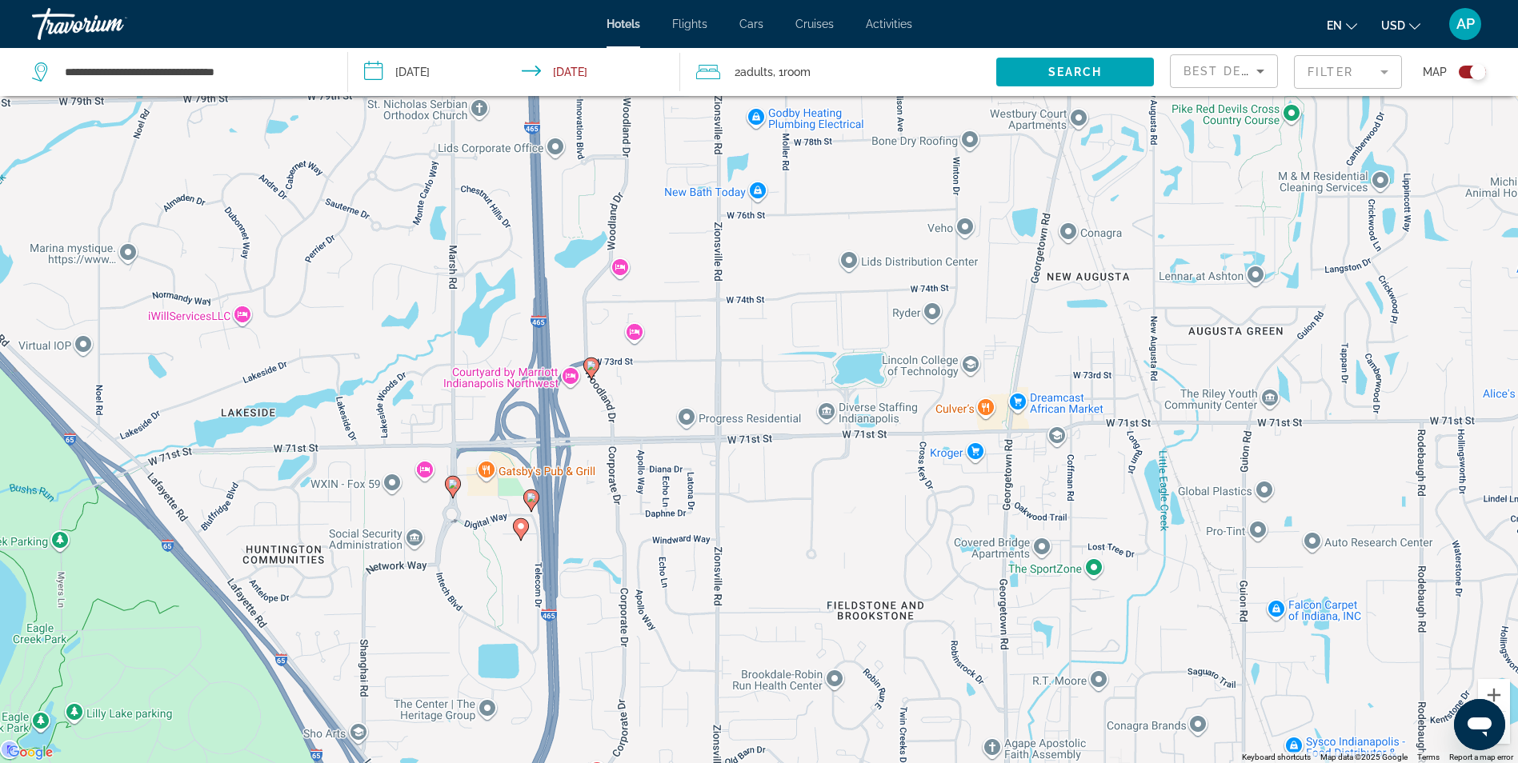
click at [592, 367] on image "Main content" at bounding box center [592, 366] width 10 height 10
click at [585, 370] on gmp-advanced-marker "Main content" at bounding box center [591, 369] width 16 height 24
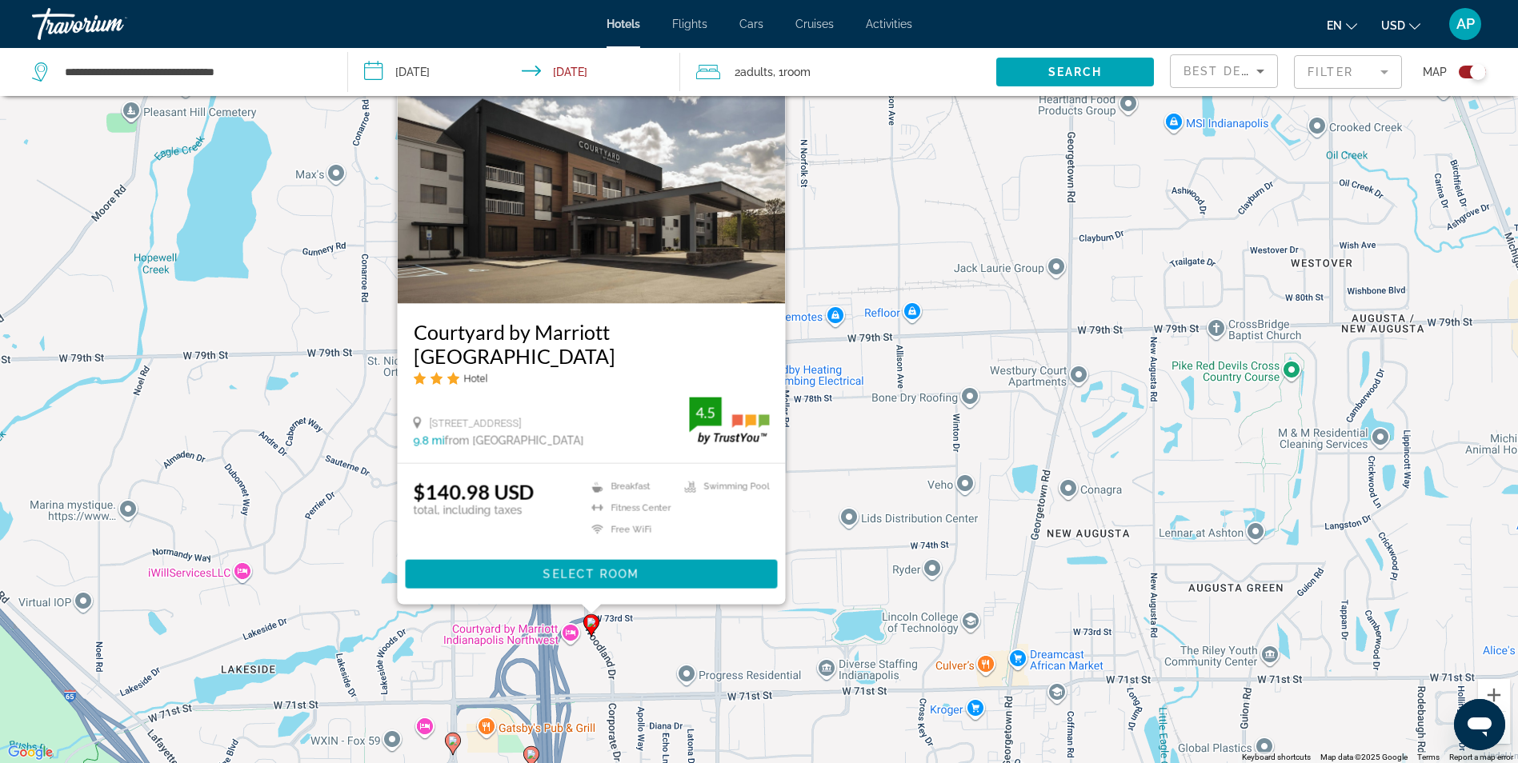
click at [886, 555] on div "To activate drag with keyboard, press Alt + Enter. Once in keyboard drag state,…" at bounding box center [759, 381] width 1518 height 763
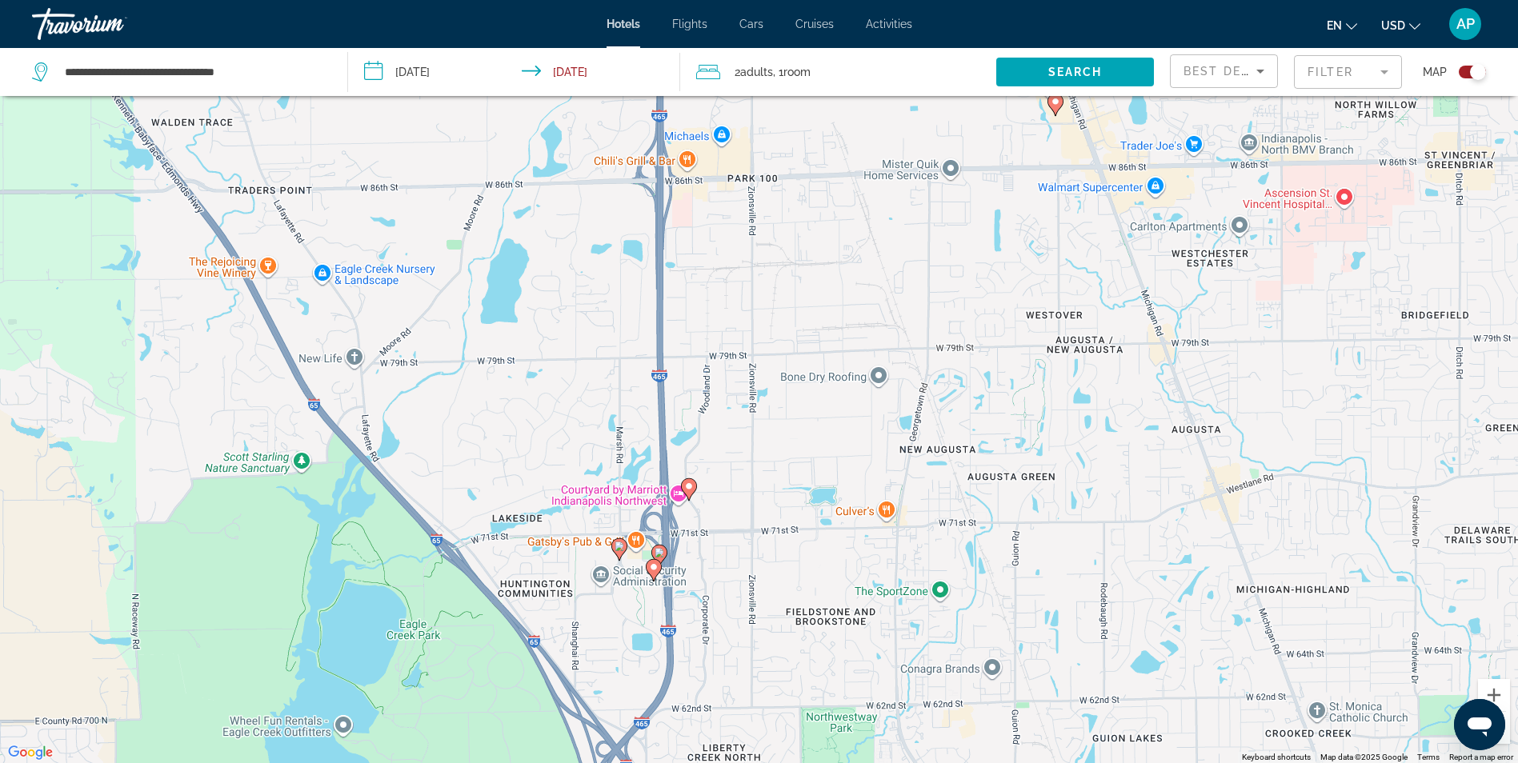
drag, startPoint x: 698, startPoint y: 619, endPoint x: 739, endPoint y: 492, distance: 132.8
click at [739, 494] on div "To activate drag with keyboard, press Alt + Enter. Once in keyboard drag state,…" at bounding box center [759, 381] width 1518 height 763
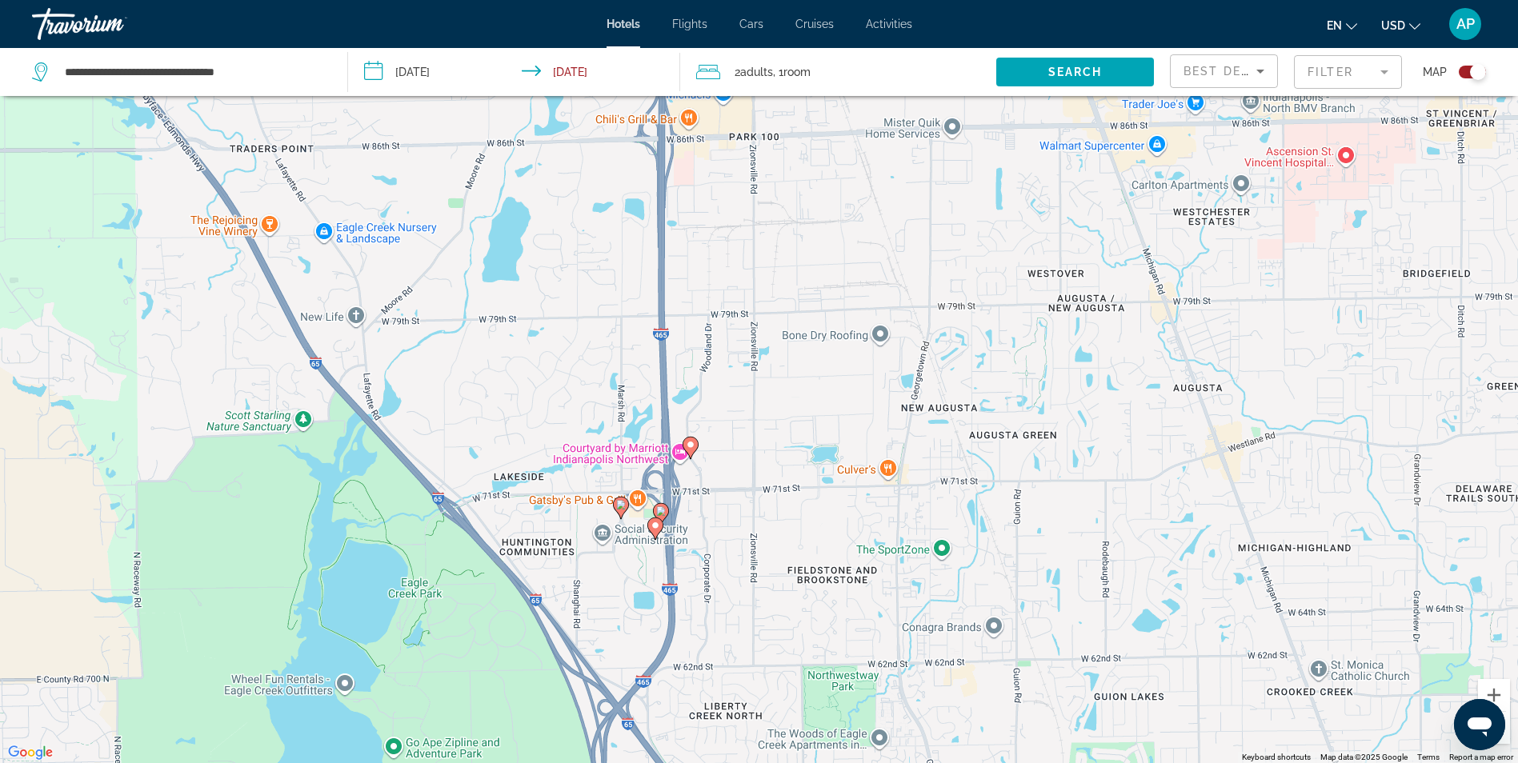
click at [619, 508] on image "Main content" at bounding box center [621, 505] width 10 height 10
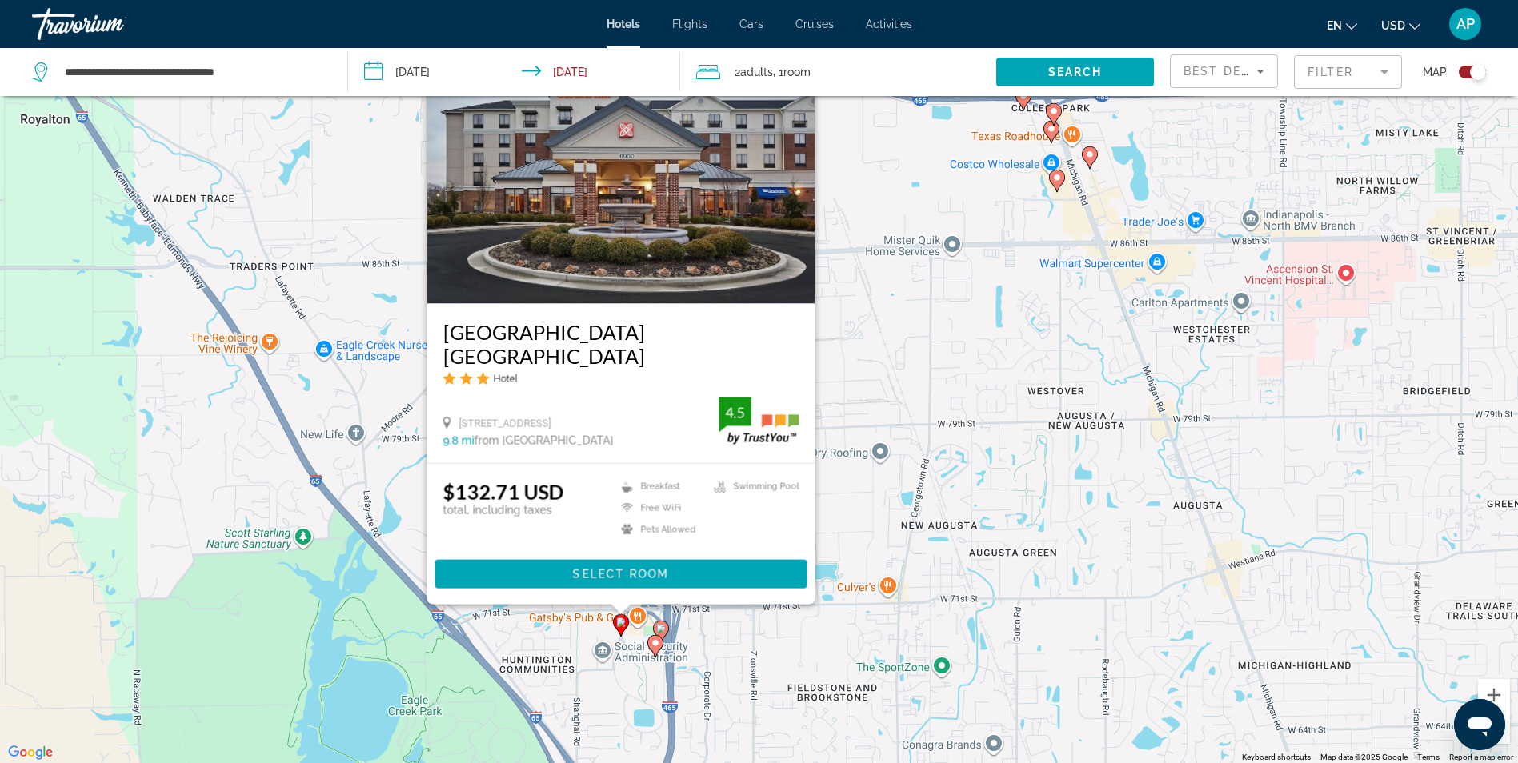
click at [824, 659] on div "To activate drag with keyboard, press Alt + Enter. Once in keyboard drag state,…" at bounding box center [759, 381] width 1518 height 763
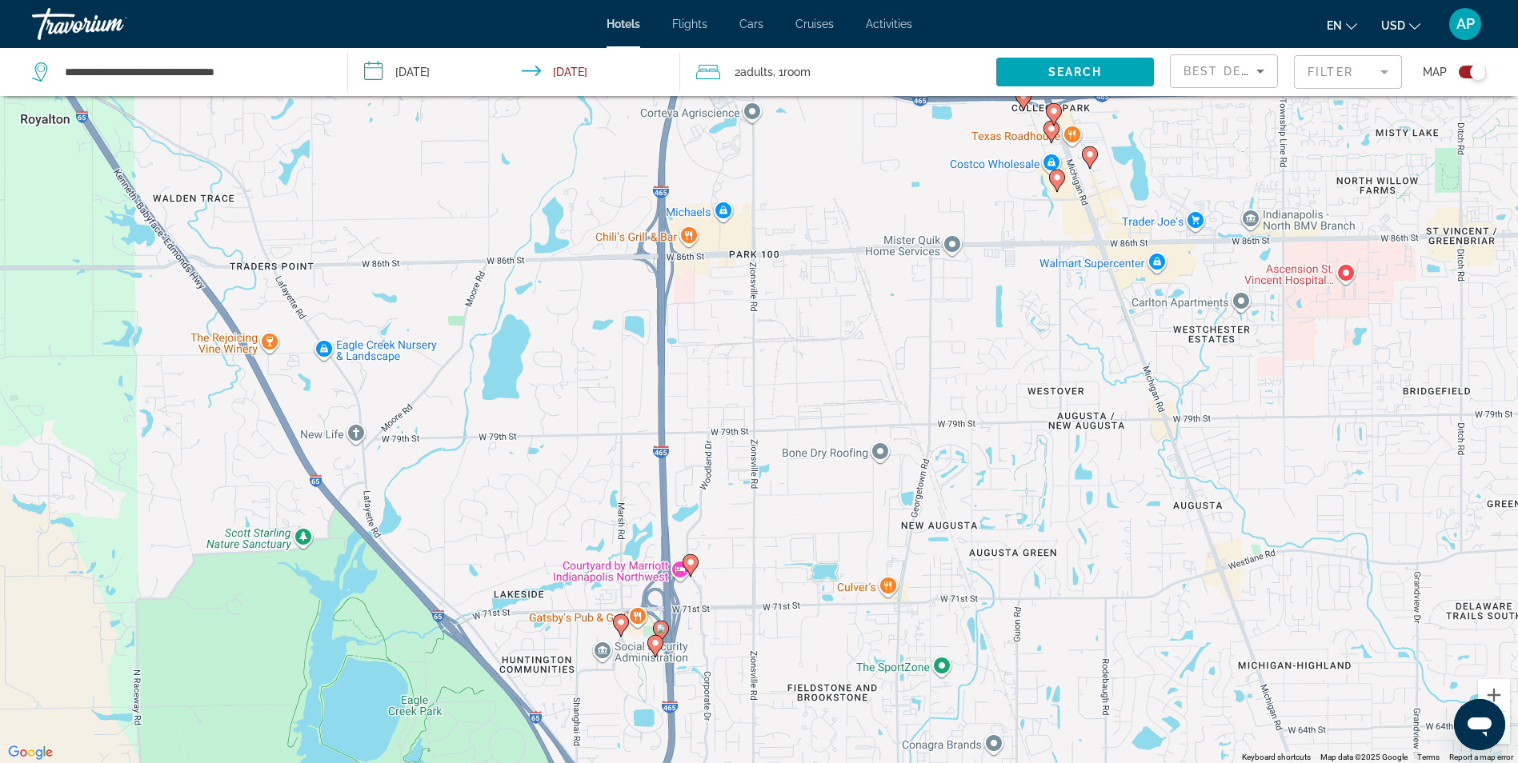
click at [667, 630] on icon "Main content" at bounding box center [660, 632] width 14 height 21
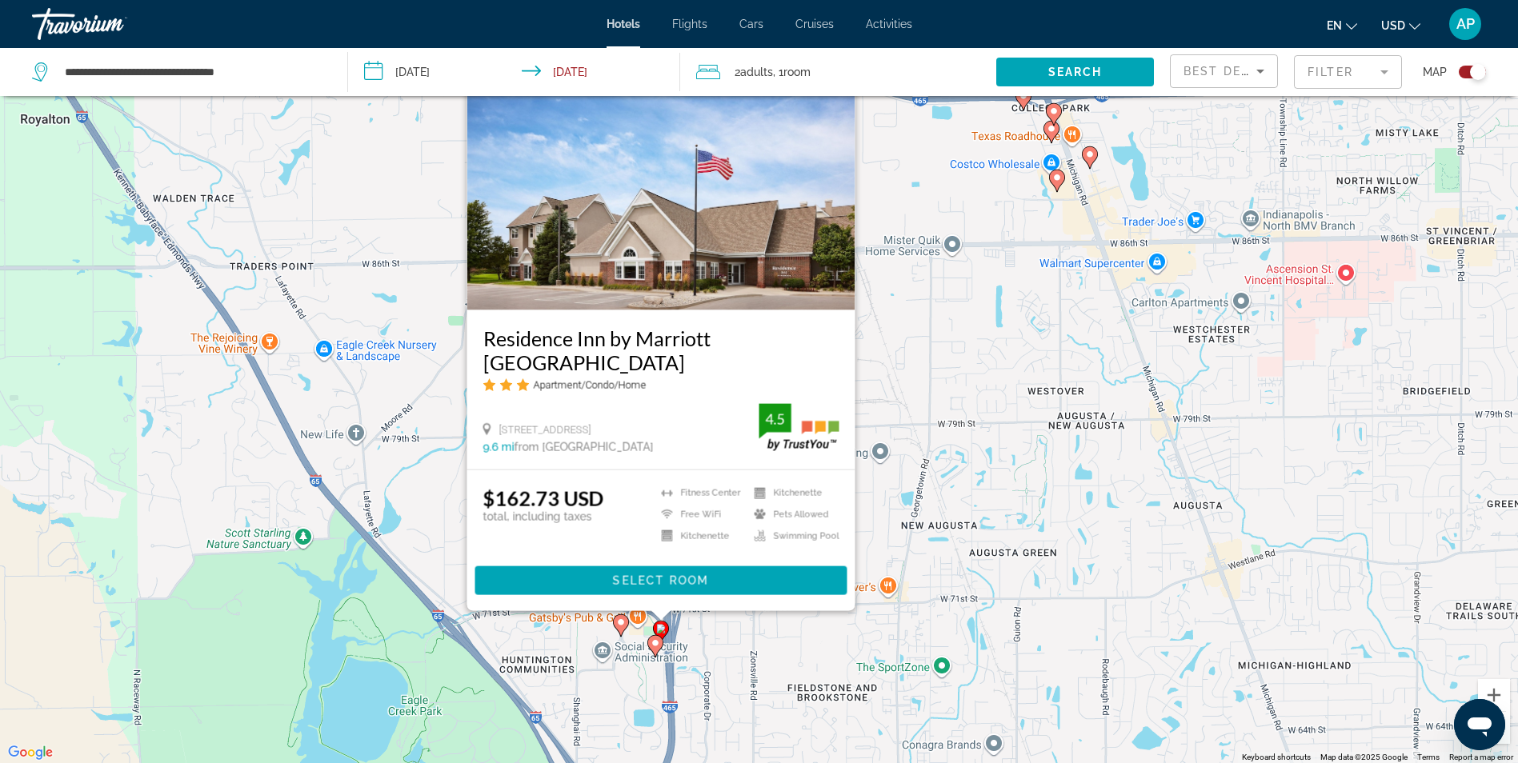
click at [775, 681] on div "To activate drag with keyboard, press Alt + Enter. Once in keyboard drag state,…" at bounding box center [759, 381] width 1518 height 763
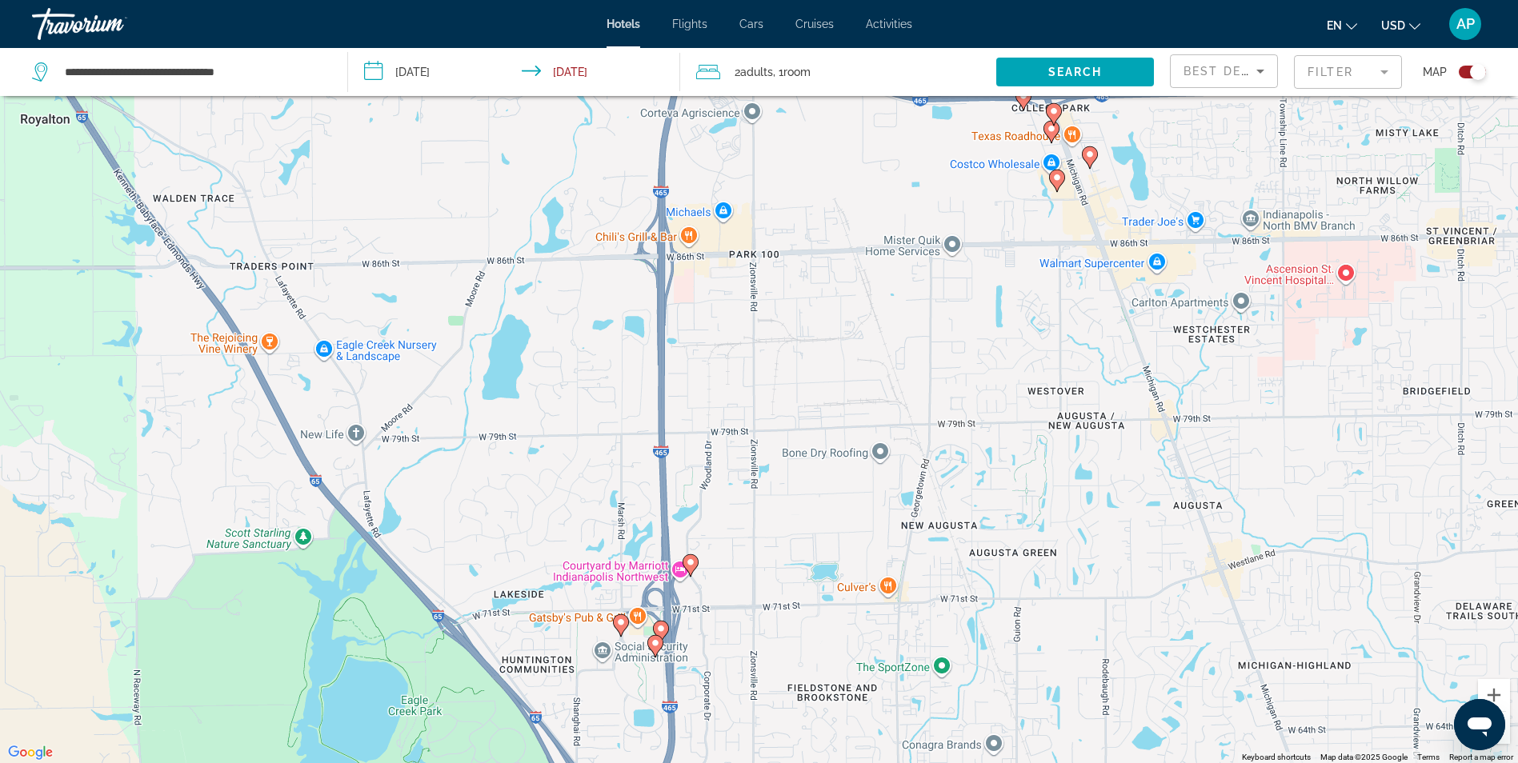
click at [657, 643] on image "Main content" at bounding box center [656, 644] width 10 height 10
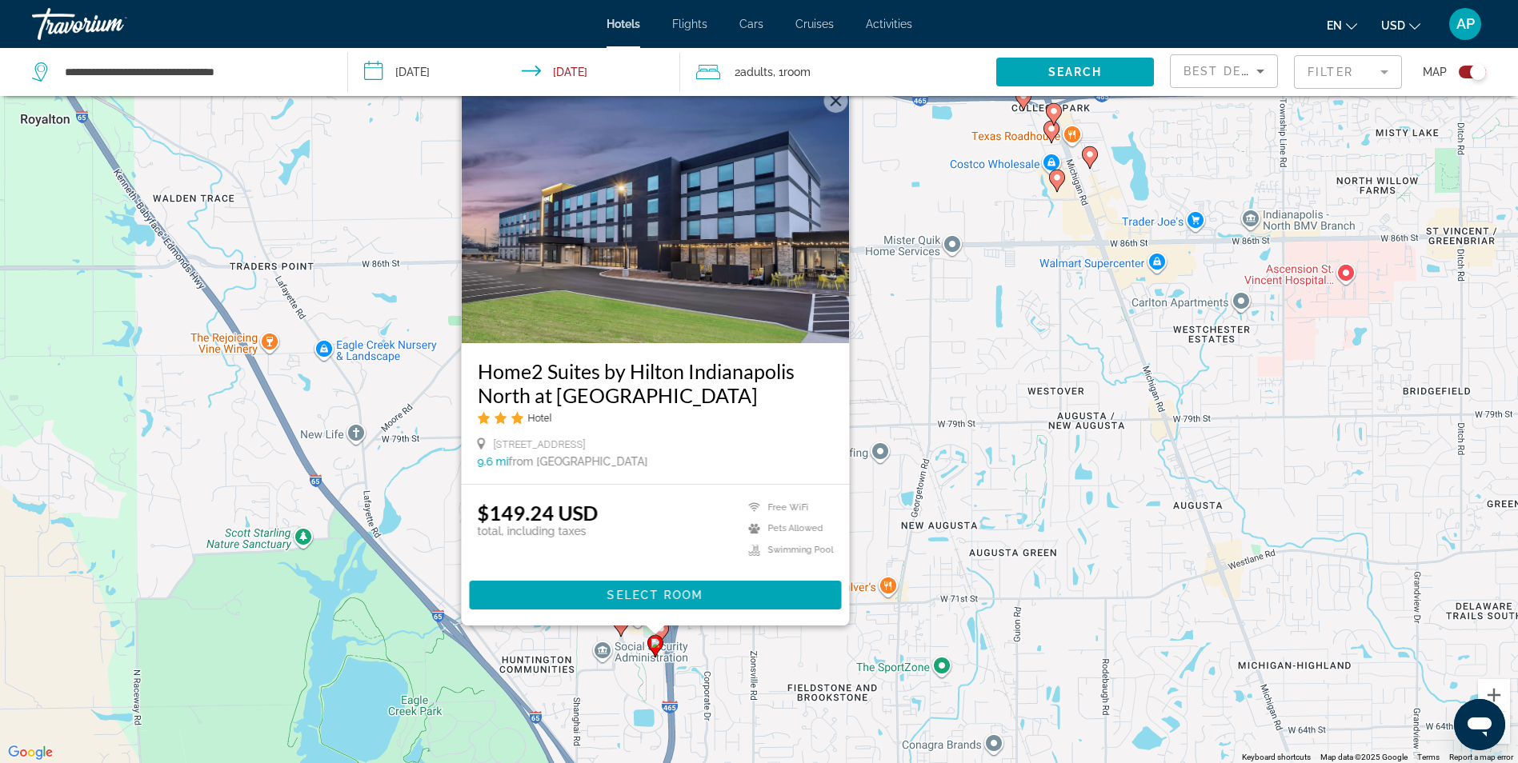
click at [654, 643] on image "Main content" at bounding box center [656, 644] width 10 height 10
click at [958, 595] on div "To activate drag with keyboard, press Alt + Enter. Once in keyboard drag state,…" at bounding box center [759, 381] width 1518 height 763
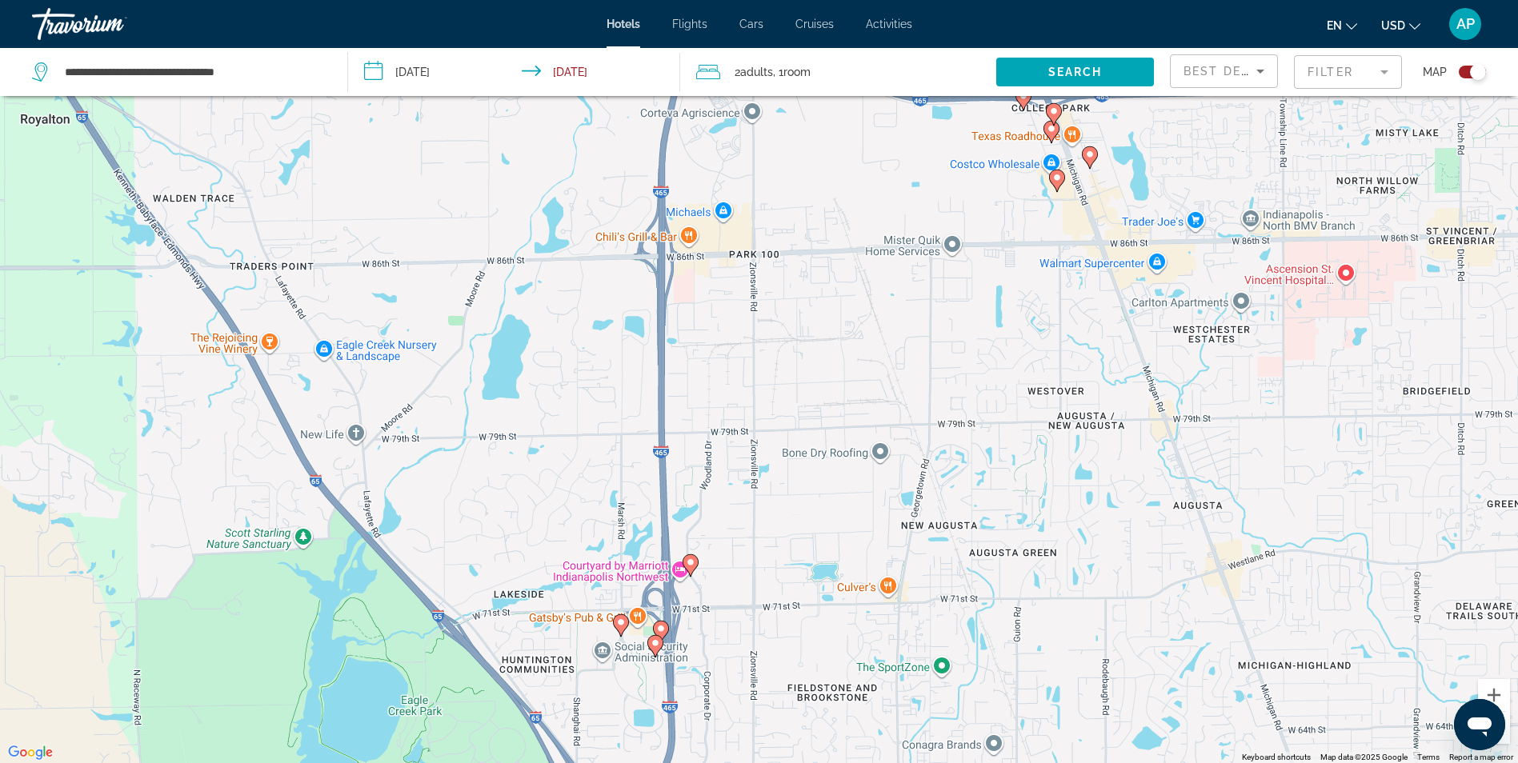
click at [691, 563] on image "Main content" at bounding box center [691, 563] width 10 height 10
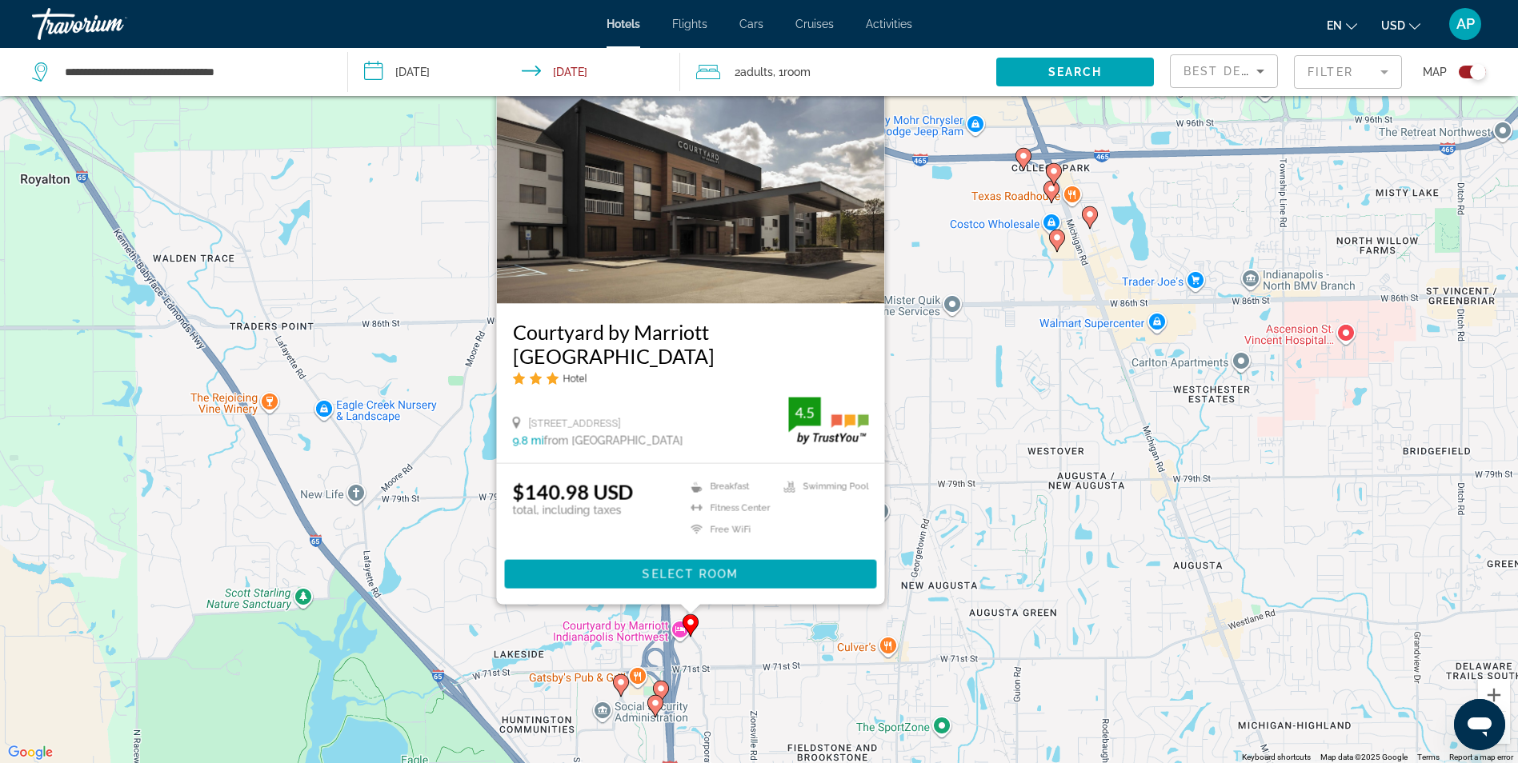
click at [821, 657] on div "To activate drag with keyboard, press Alt + Enter. Once in keyboard drag state,…" at bounding box center [759, 381] width 1518 height 763
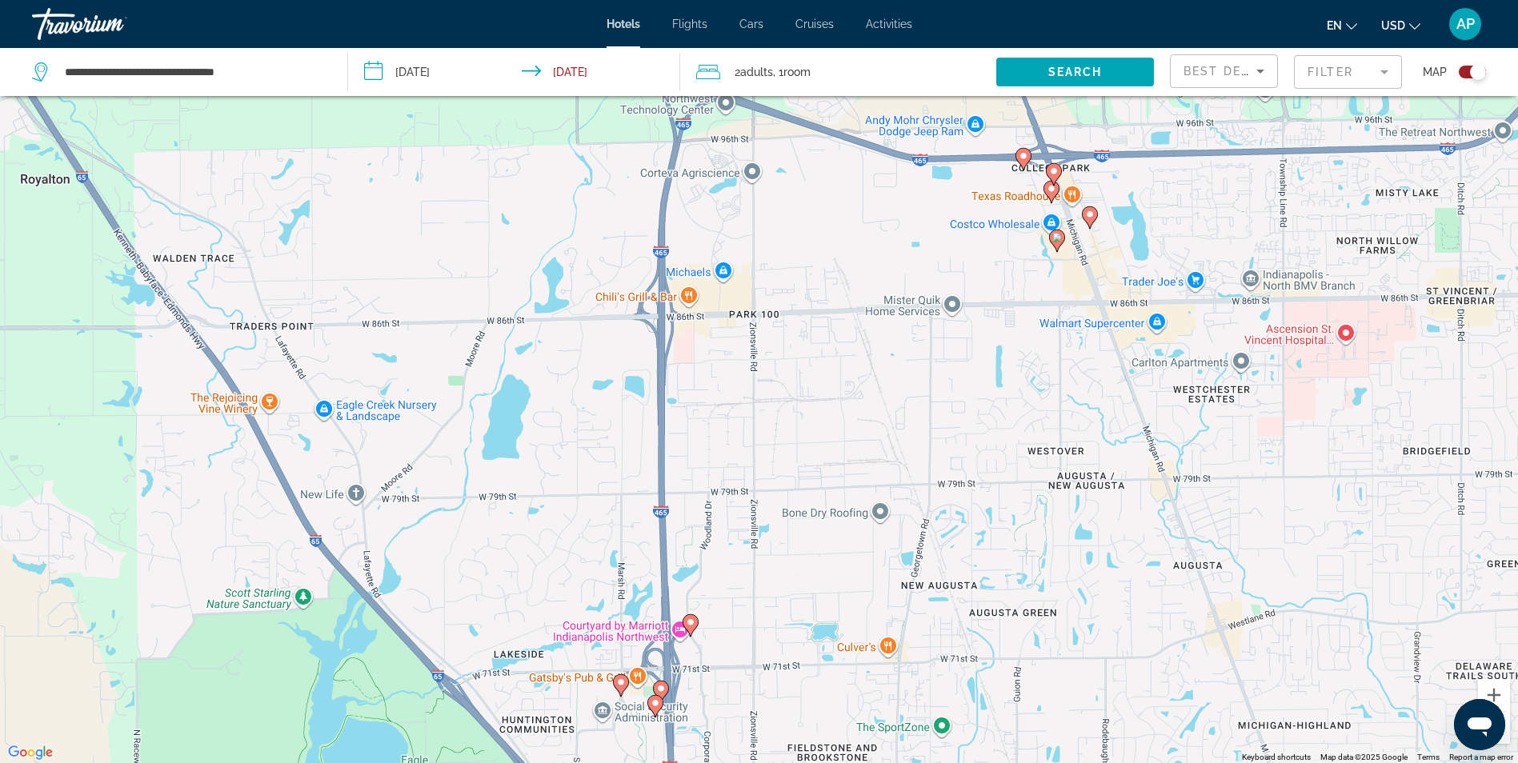
click at [686, 624] on icon "Main content" at bounding box center [690, 625] width 14 height 21
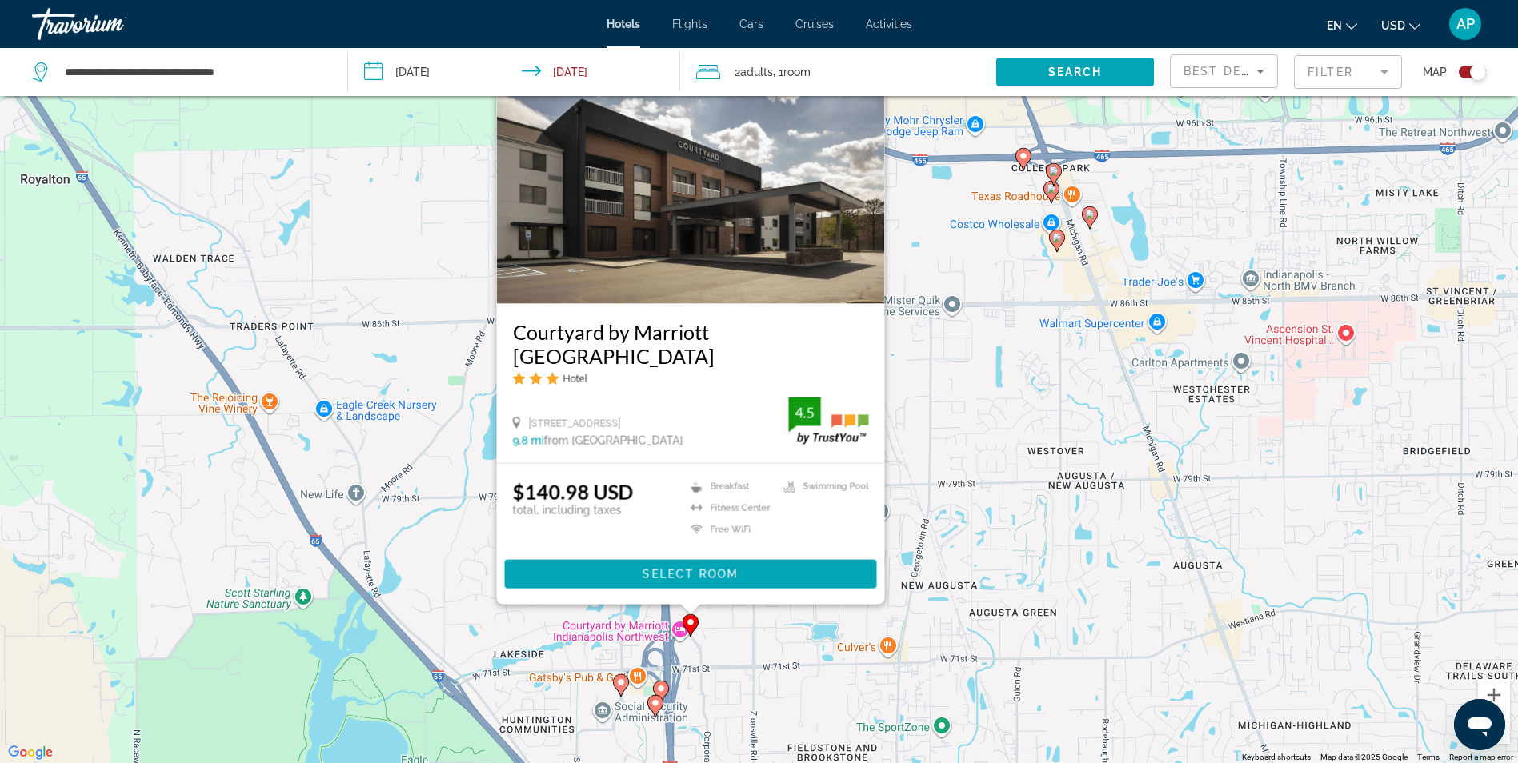
click at [719, 393] on div "Courtyard by Marriott [GEOGRAPHIC_DATA] Hotel" at bounding box center [690, 359] width 356 height 78
click at [723, 277] on img "Main content" at bounding box center [690, 176] width 388 height 256
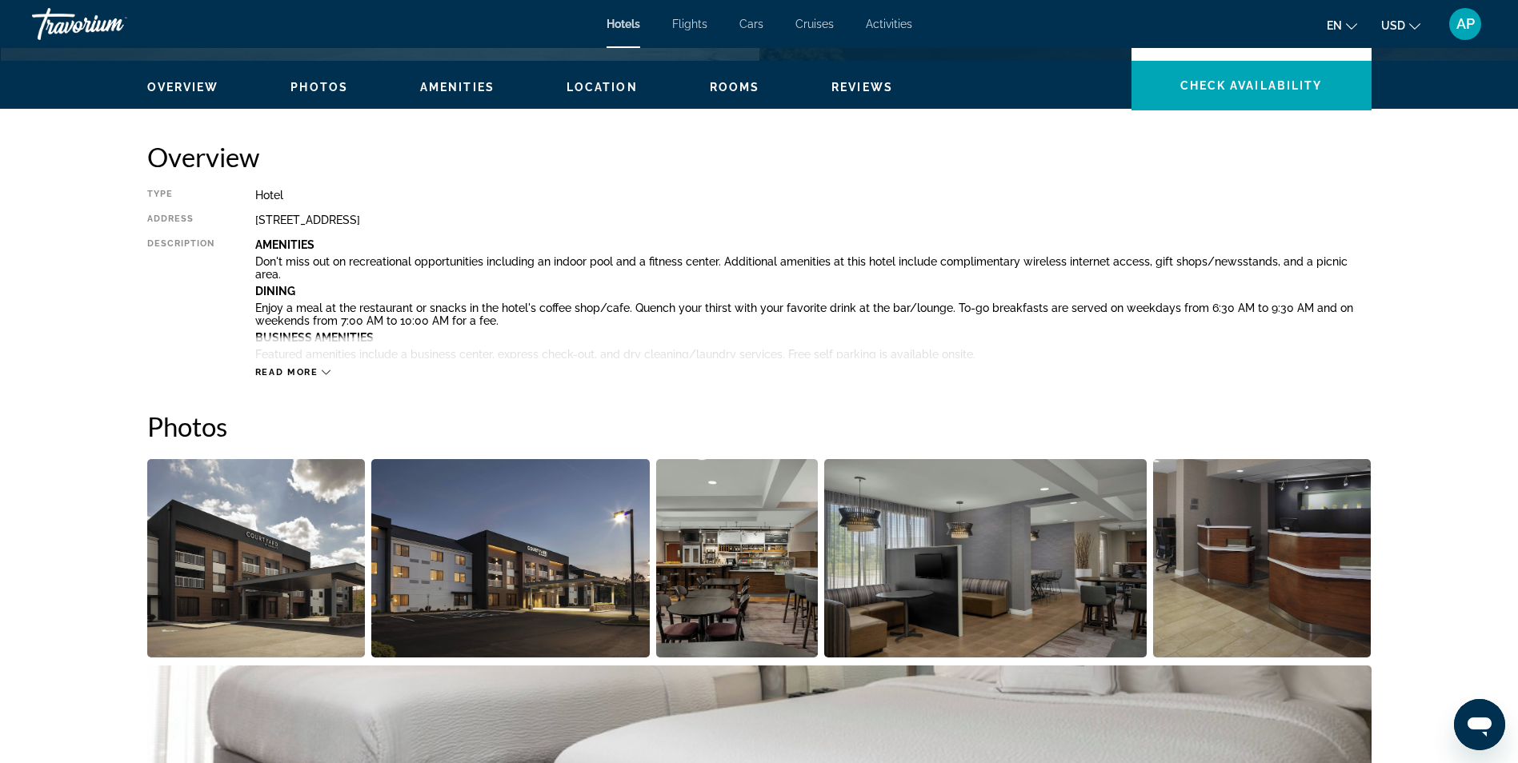
scroll to position [560, 0]
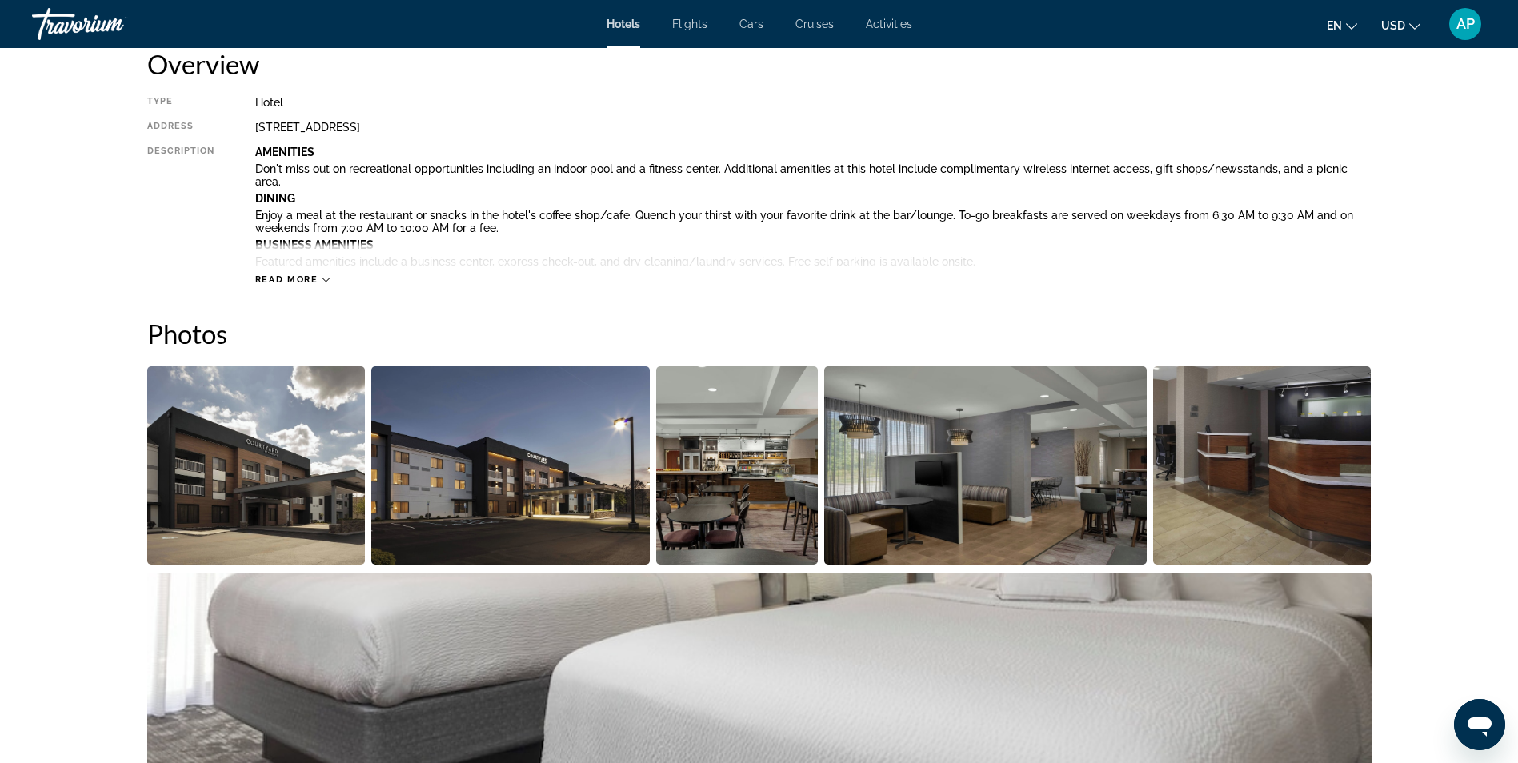
click at [279, 487] on img "Open full-screen image slider" at bounding box center [256, 465] width 218 height 198
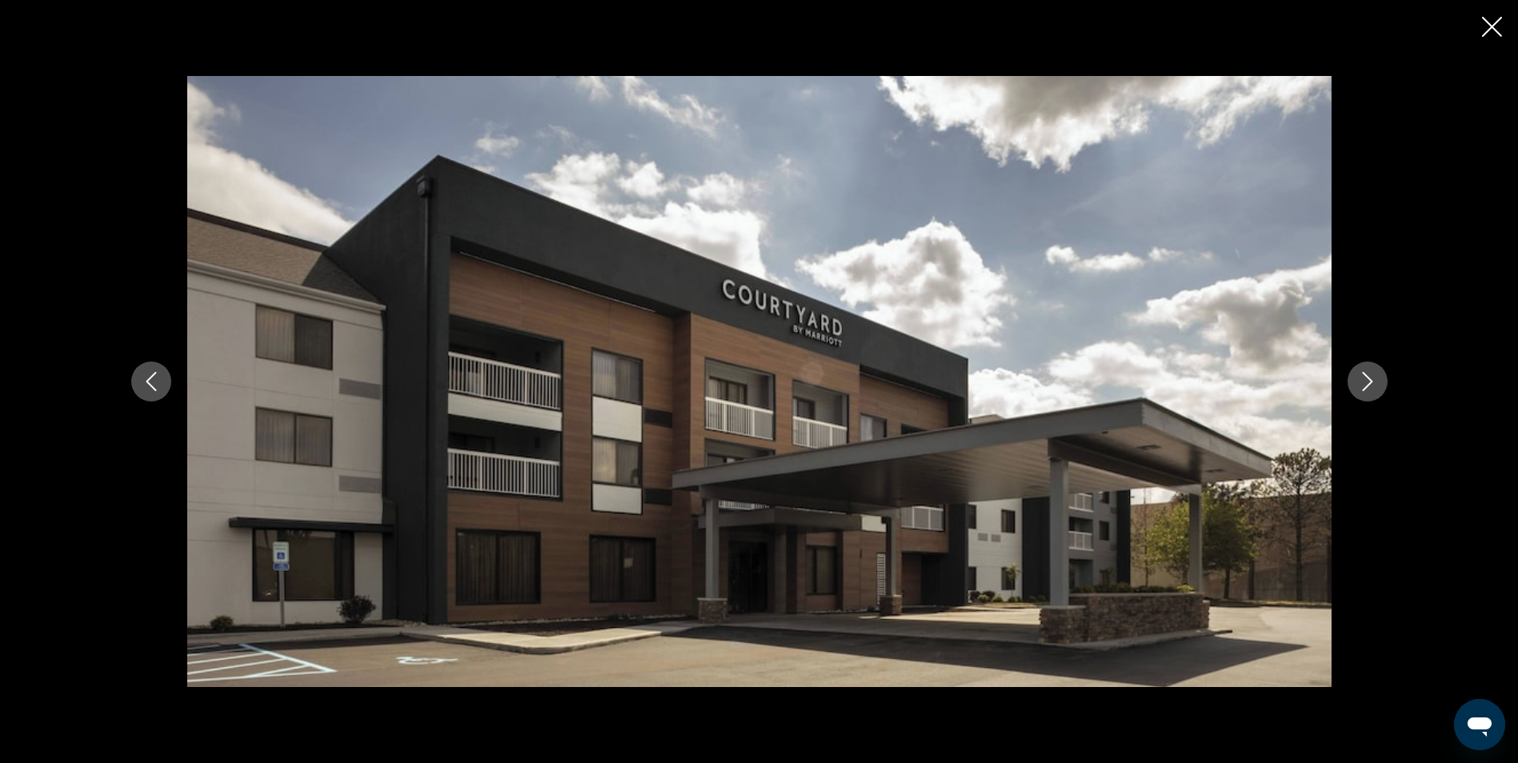
click at [1368, 386] on icon "Next image" at bounding box center [1367, 381] width 10 height 19
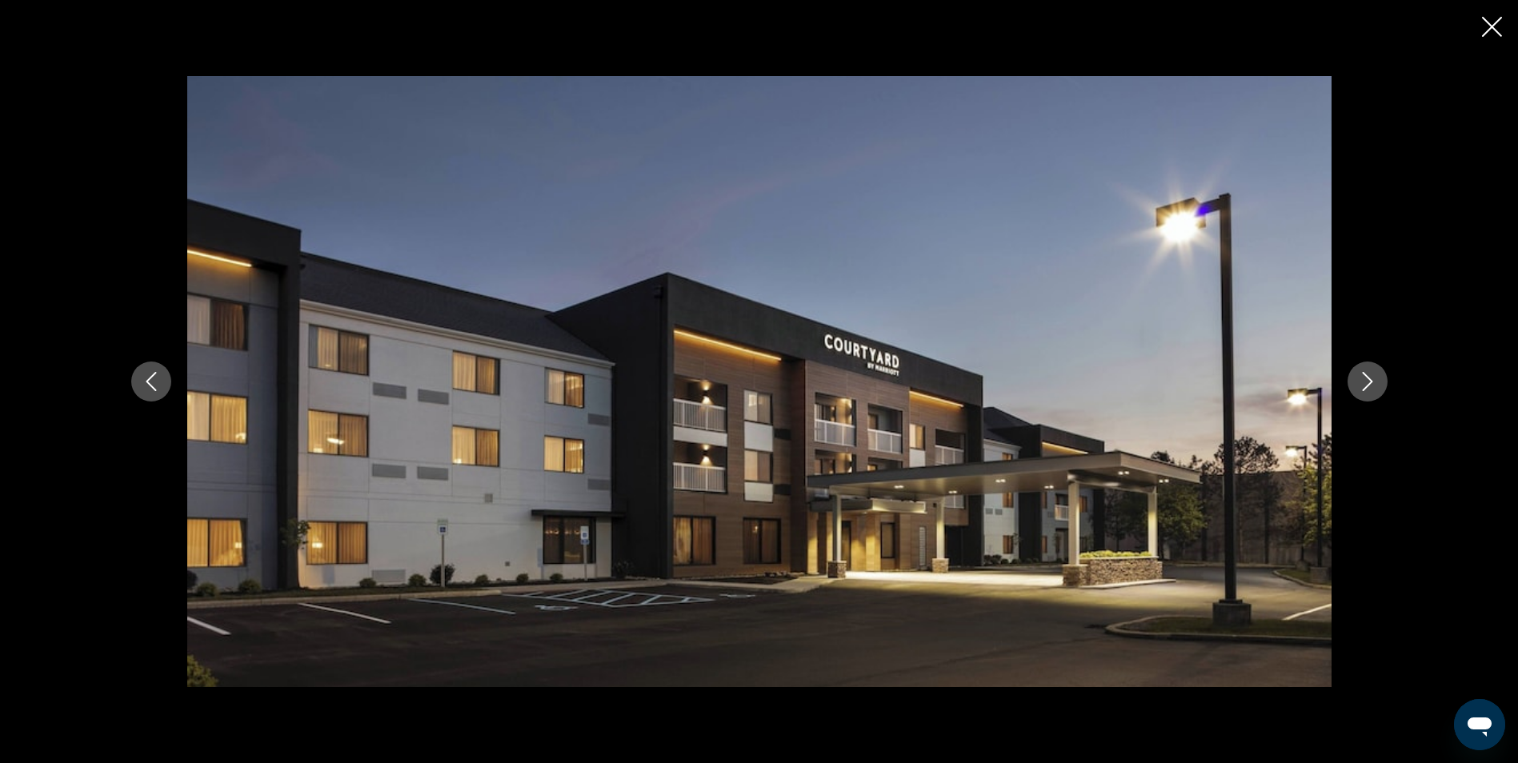
click at [1368, 386] on icon "Next image" at bounding box center [1367, 381] width 10 height 19
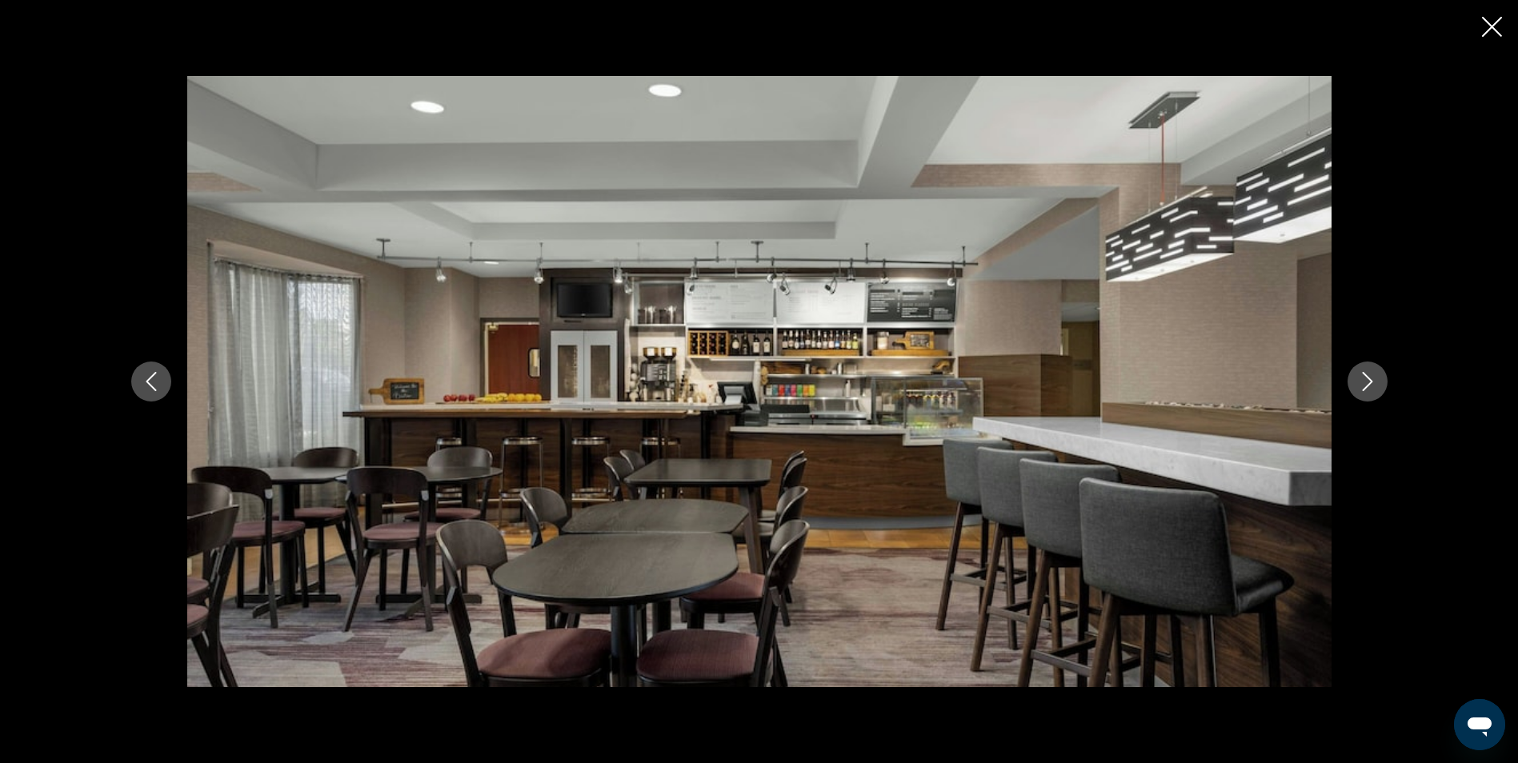
click at [1370, 386] on icon "Next image" at bounding box center [1367, 381] width 19 height 19
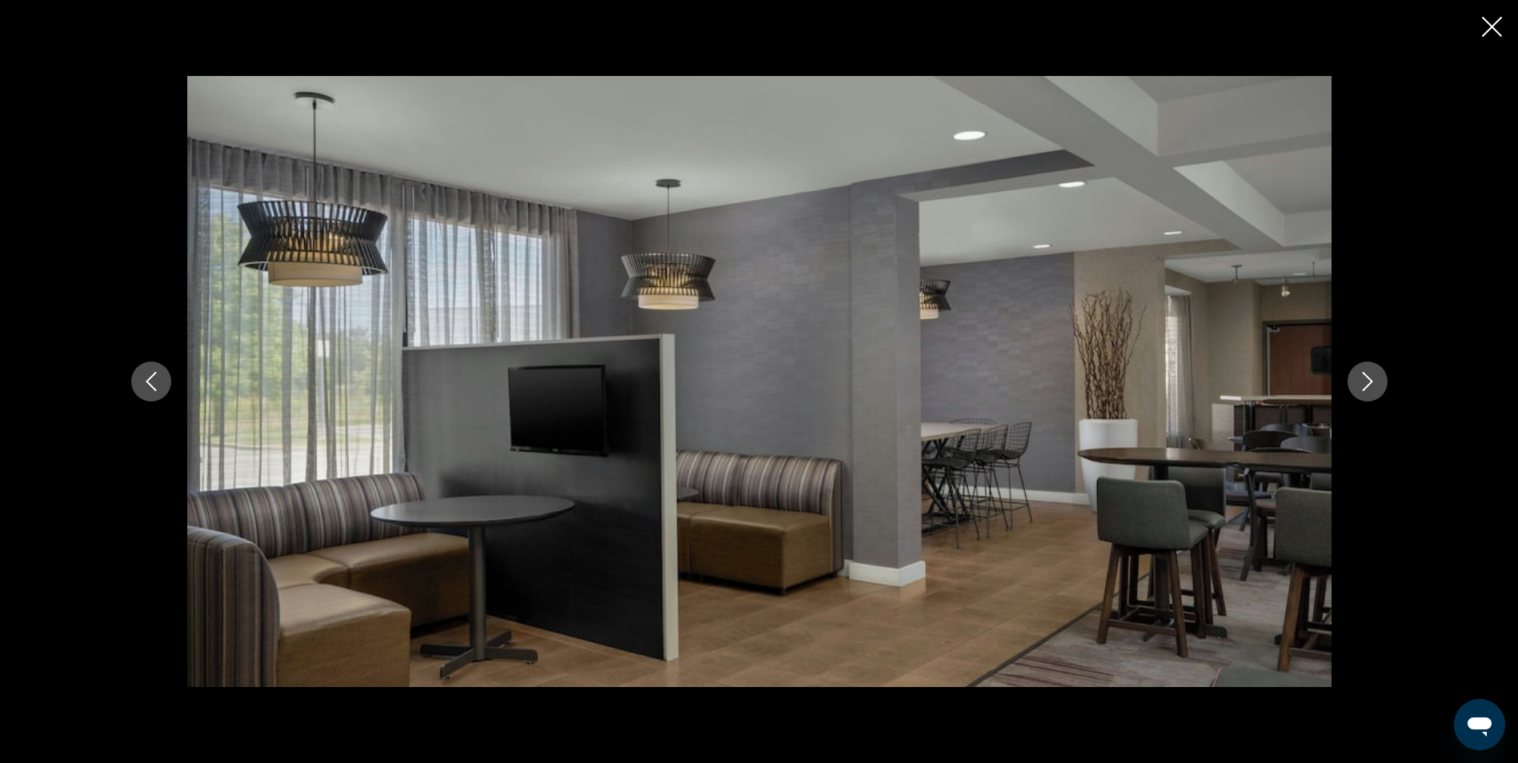
click at [1370, 386] on icon "Next image" at bounding box center [1367, 381] width 19 height 19
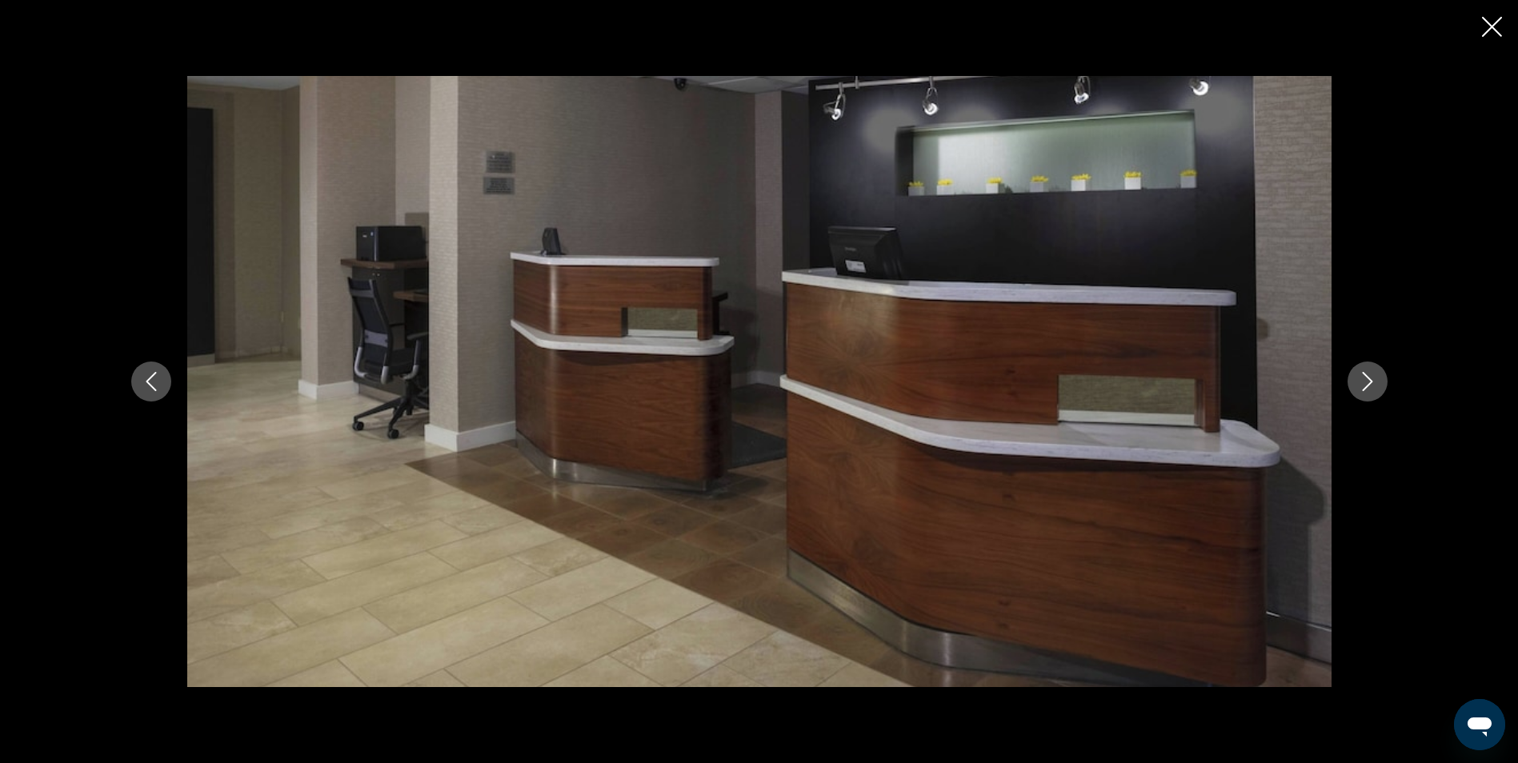
click at [1370, 386] on icon "Next image" at bounding box center [1367, 381] width 19 height 19
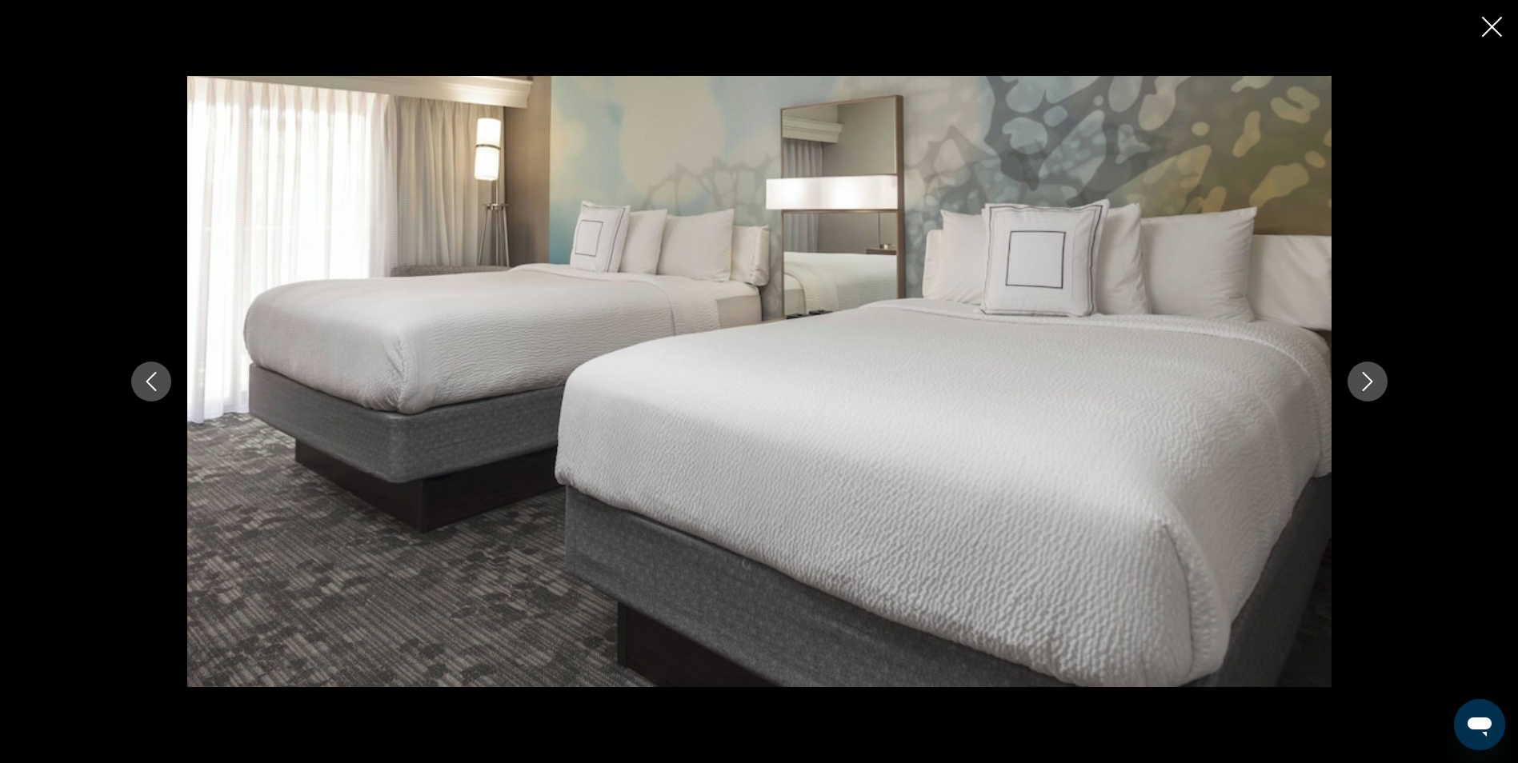
click at [1370, 386] on icon "Next image" at bounding box center [1367, 381] width 19 height 19
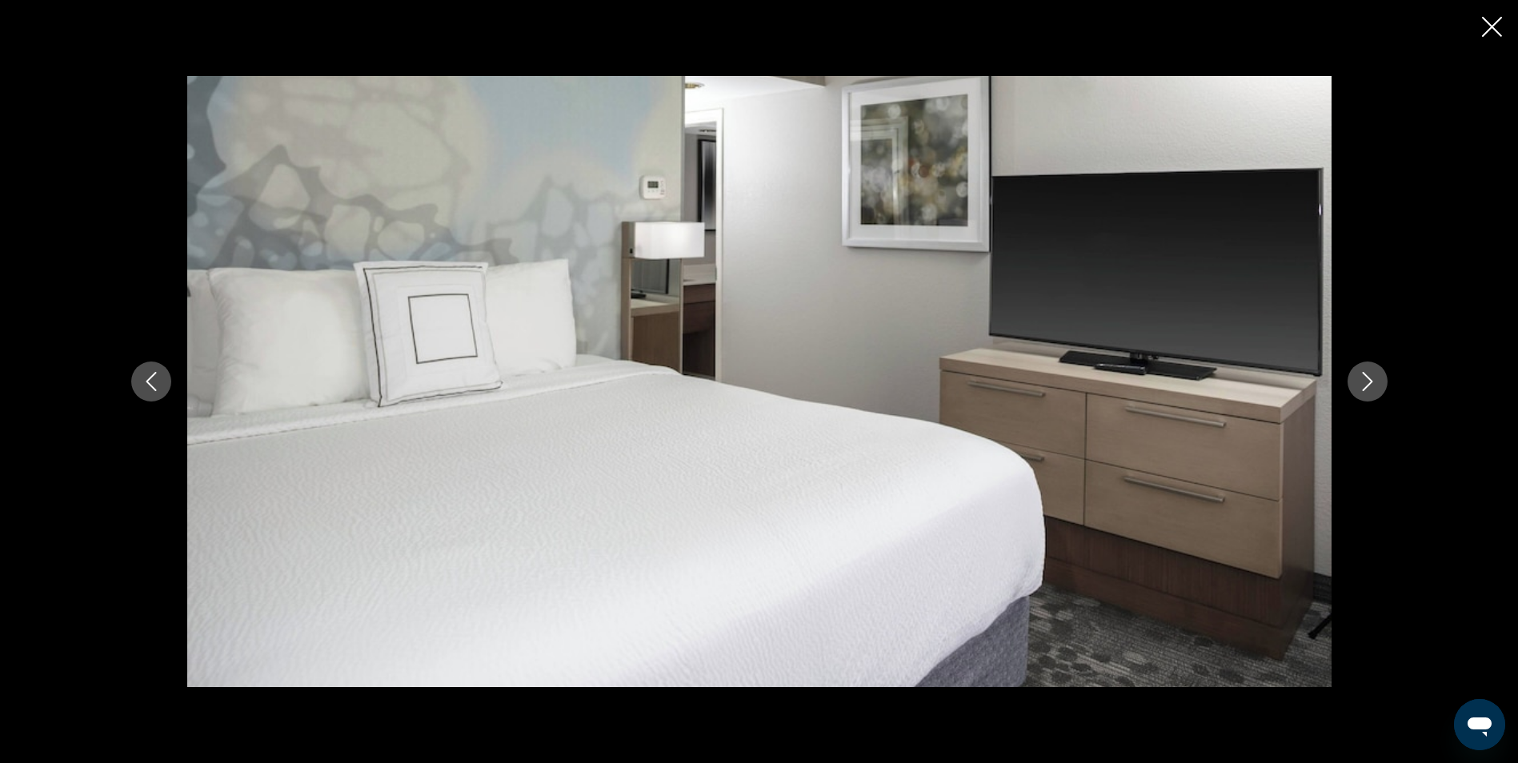
click at [1370, 386] on icon "Next image" at bounding box center [1367, 381] width 19 height 19
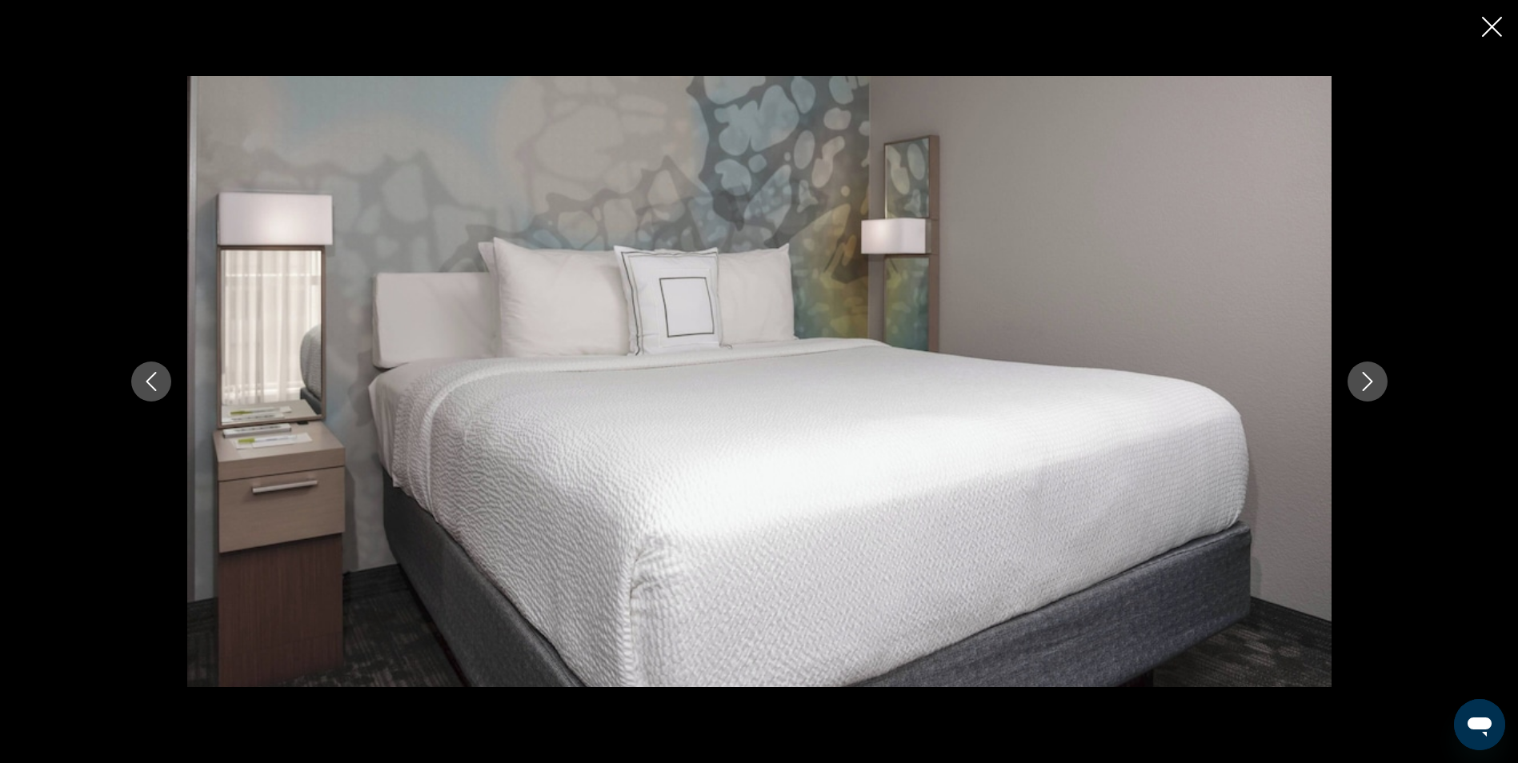
click at [1370, 386] on icon "Next image" at bounding box center [1367, 381] width 19 height 19
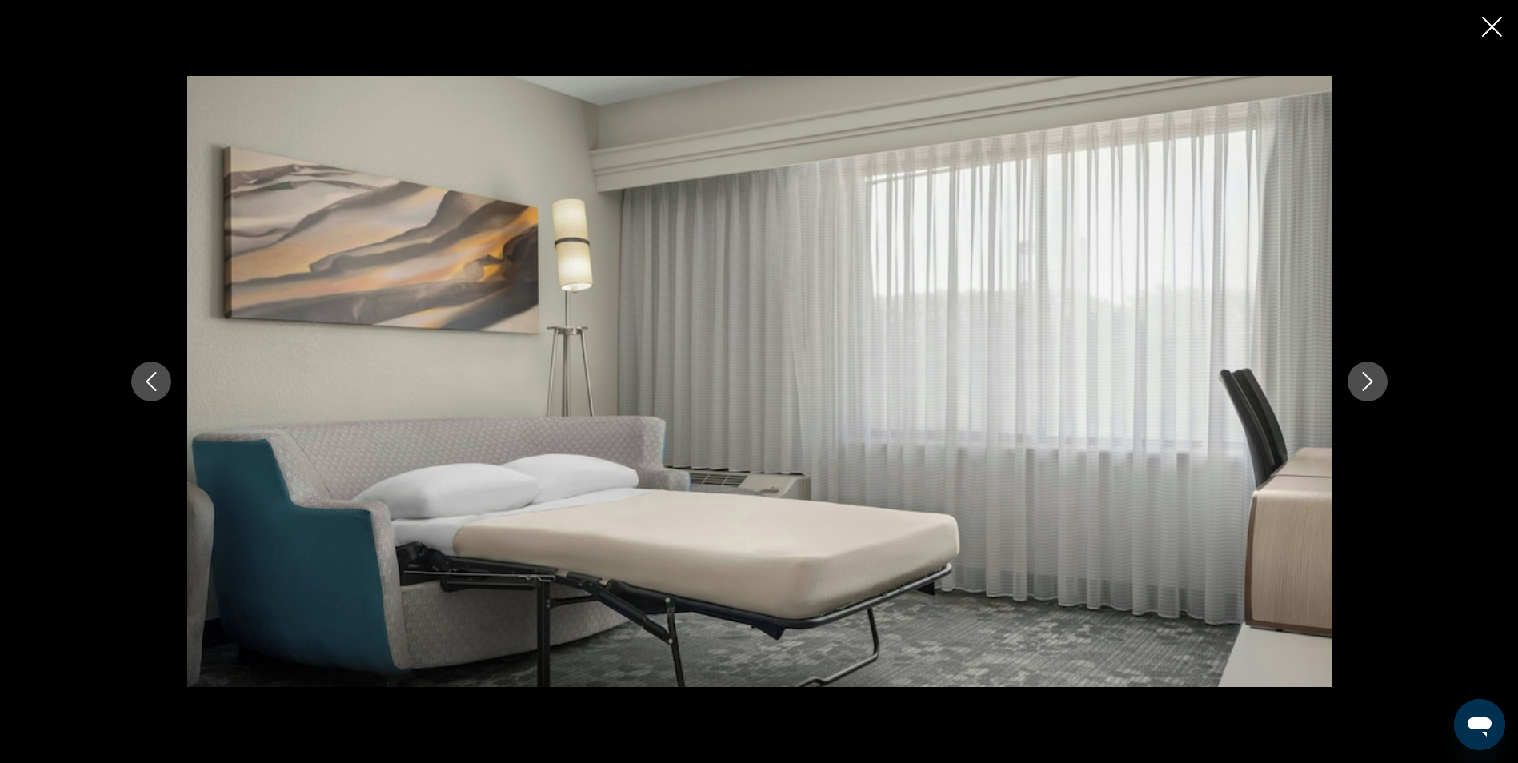
click at [1371, 387] on icon "Next image" at bounding box center [1367, 381] width 19 height 19
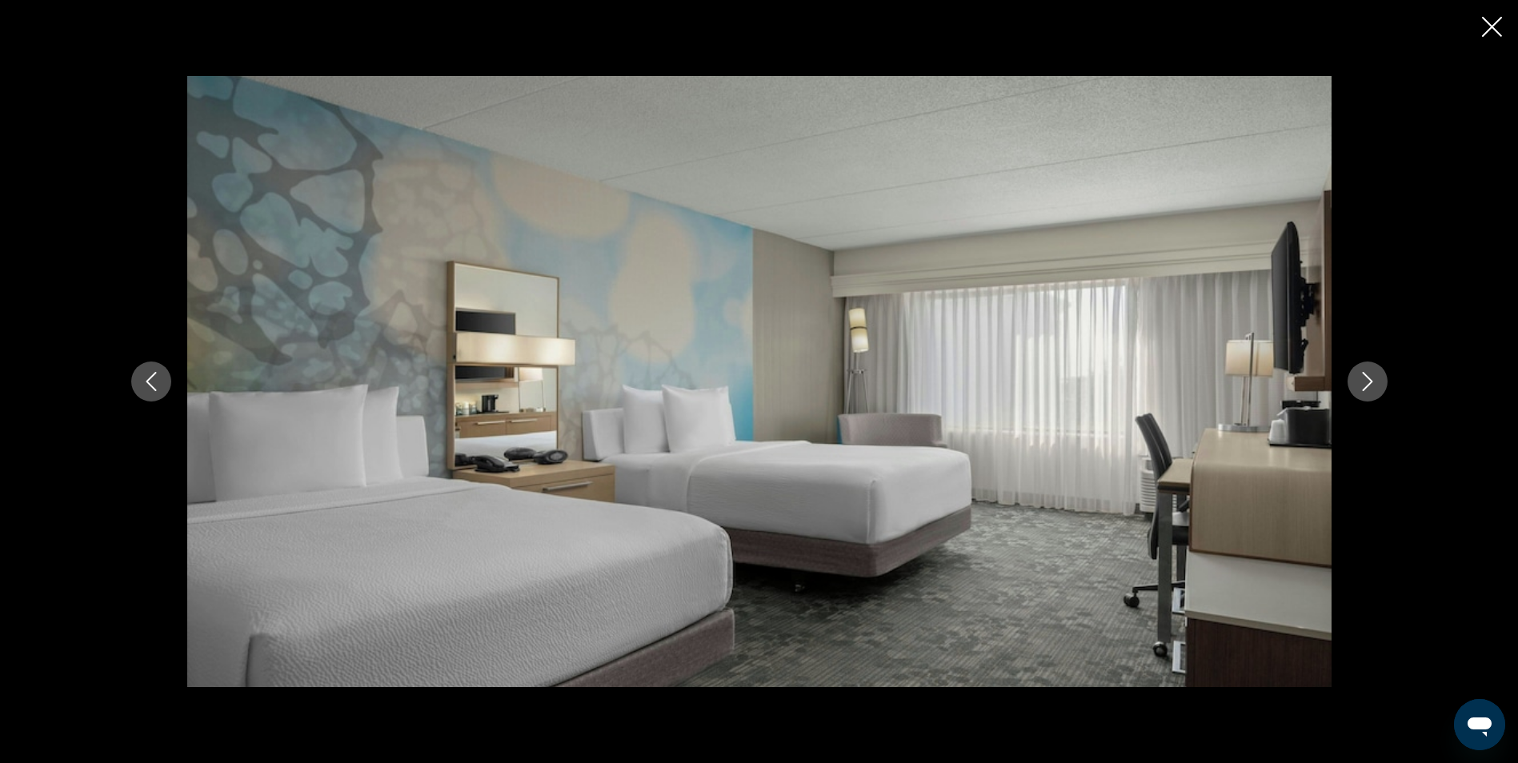
click at [1371, 387] on icon "Next image" at bounding box center [1367, 381] width 19 height 19
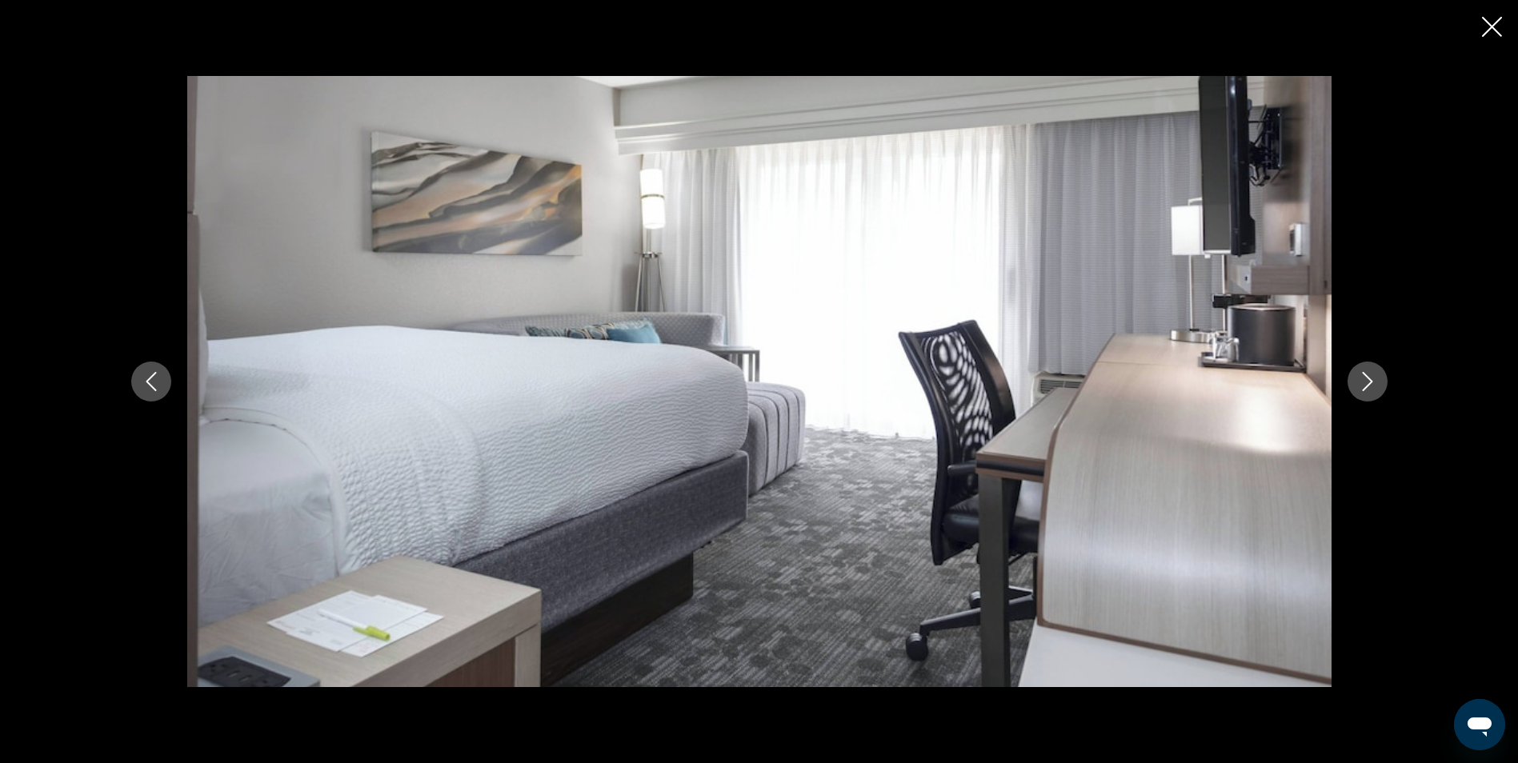
click at [1371, 383] on icon "Next image" at bounding box center [1367, 381] width 10 height 19
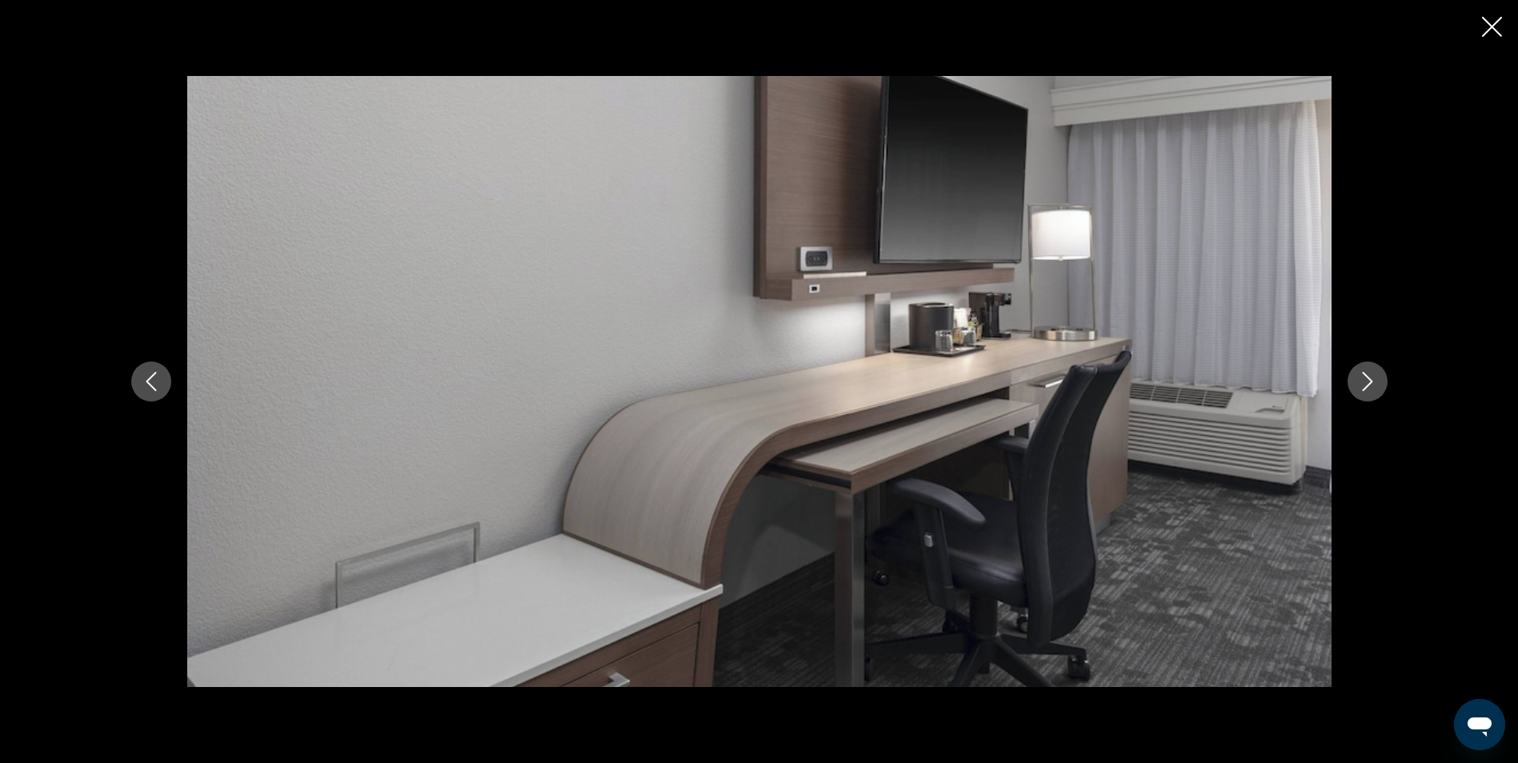
click at [1371, 383] on icon "Next image" at bounding box center [1367, 381] width 10 height 19
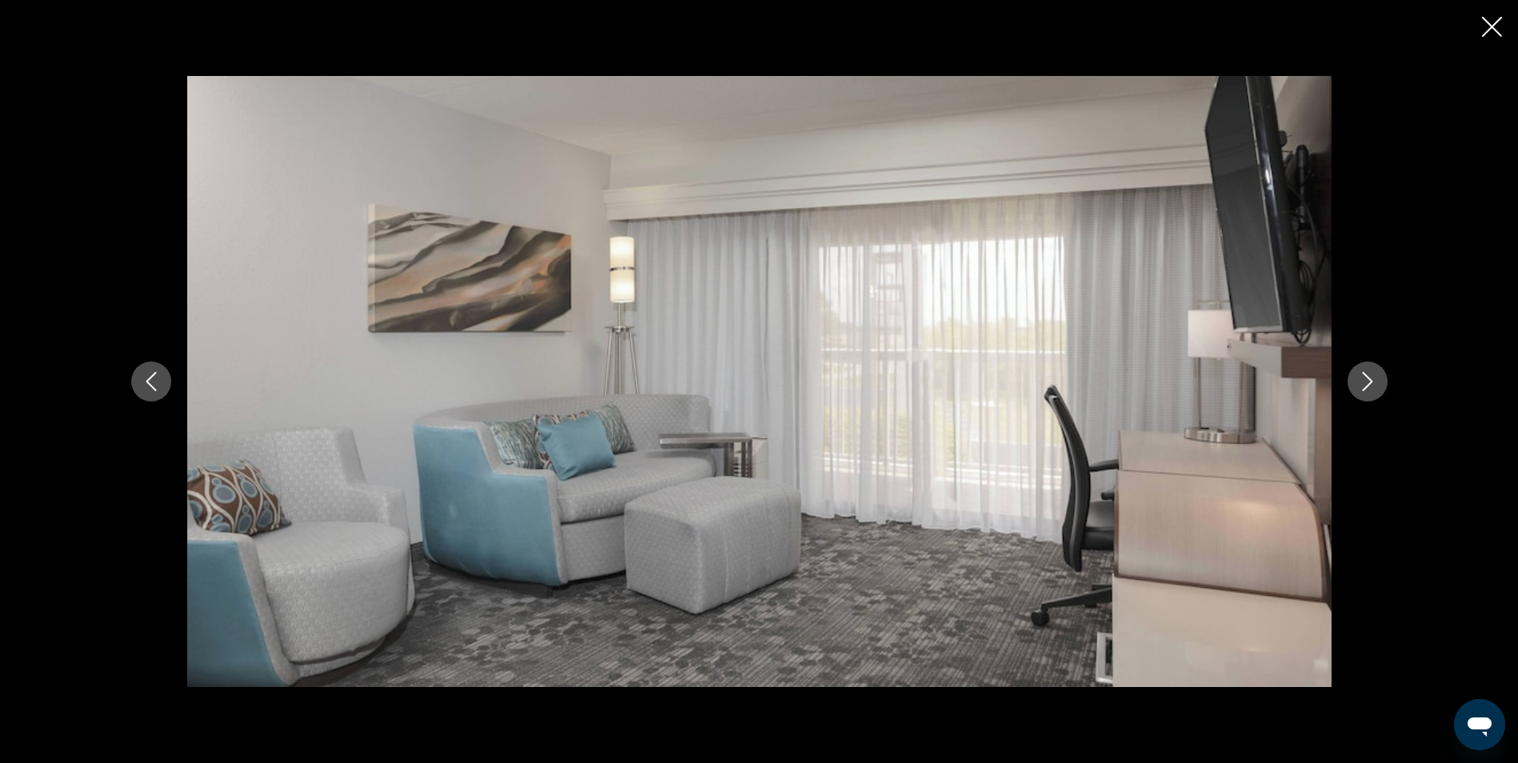
click at [1371, 383] on icon "Next image" at bounding box center [1367, 381] width 10 height 19
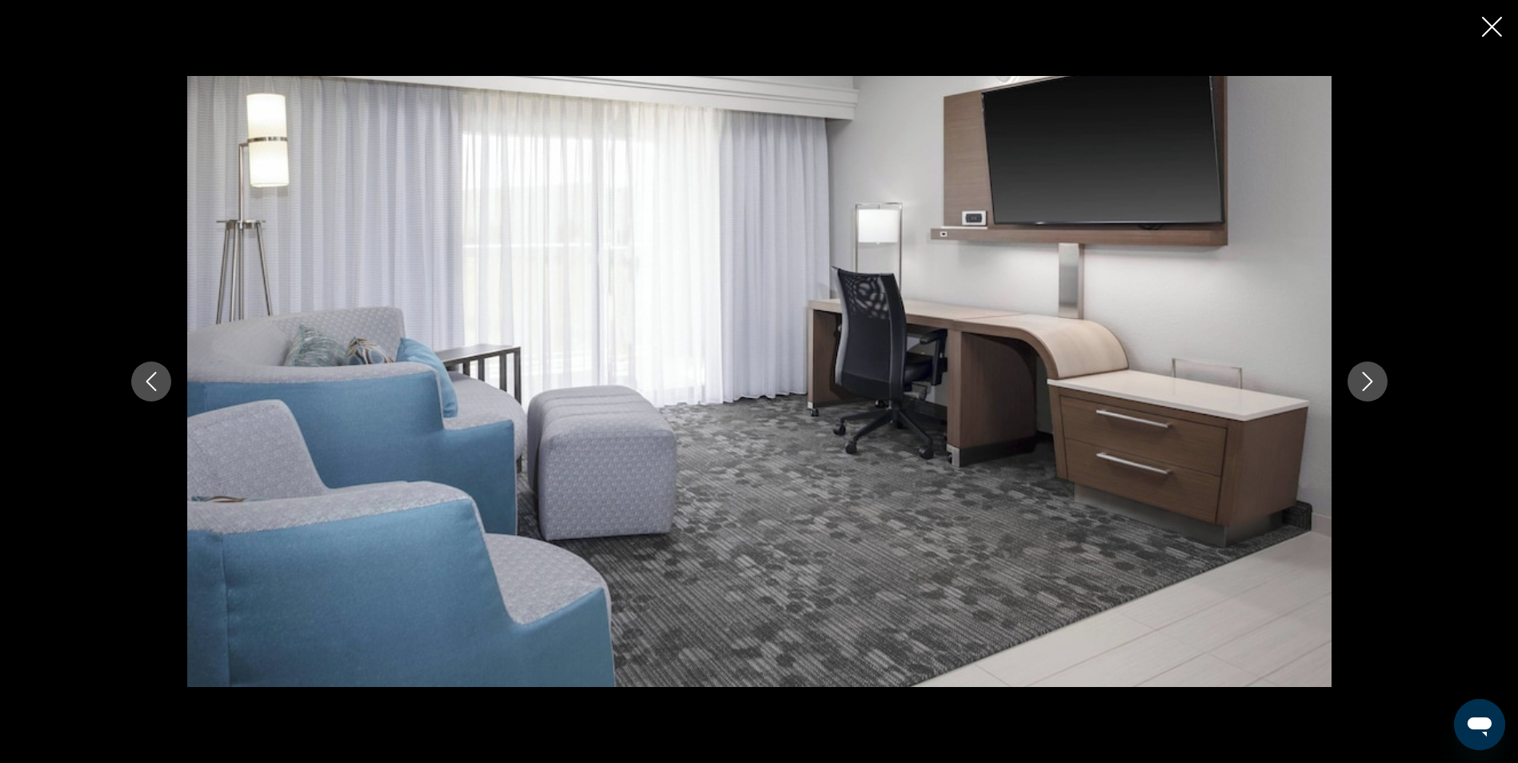
click at [1371, 383] on icon "Next image" at bounding box center [1367, 381] width 10 height 19
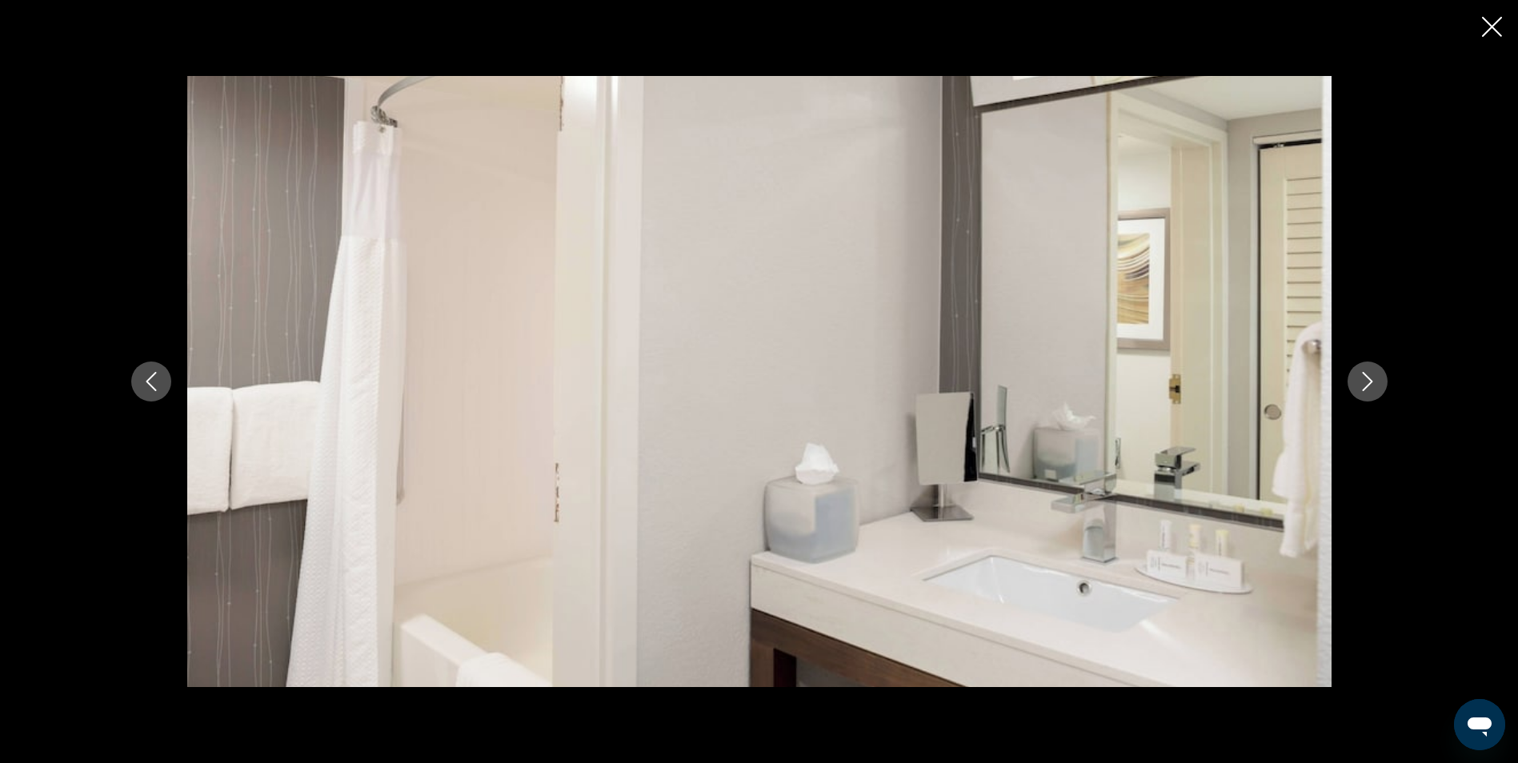
click at [1371, 383] on icon "Next image" at bounding box center [1367, 381] width 10 height 19
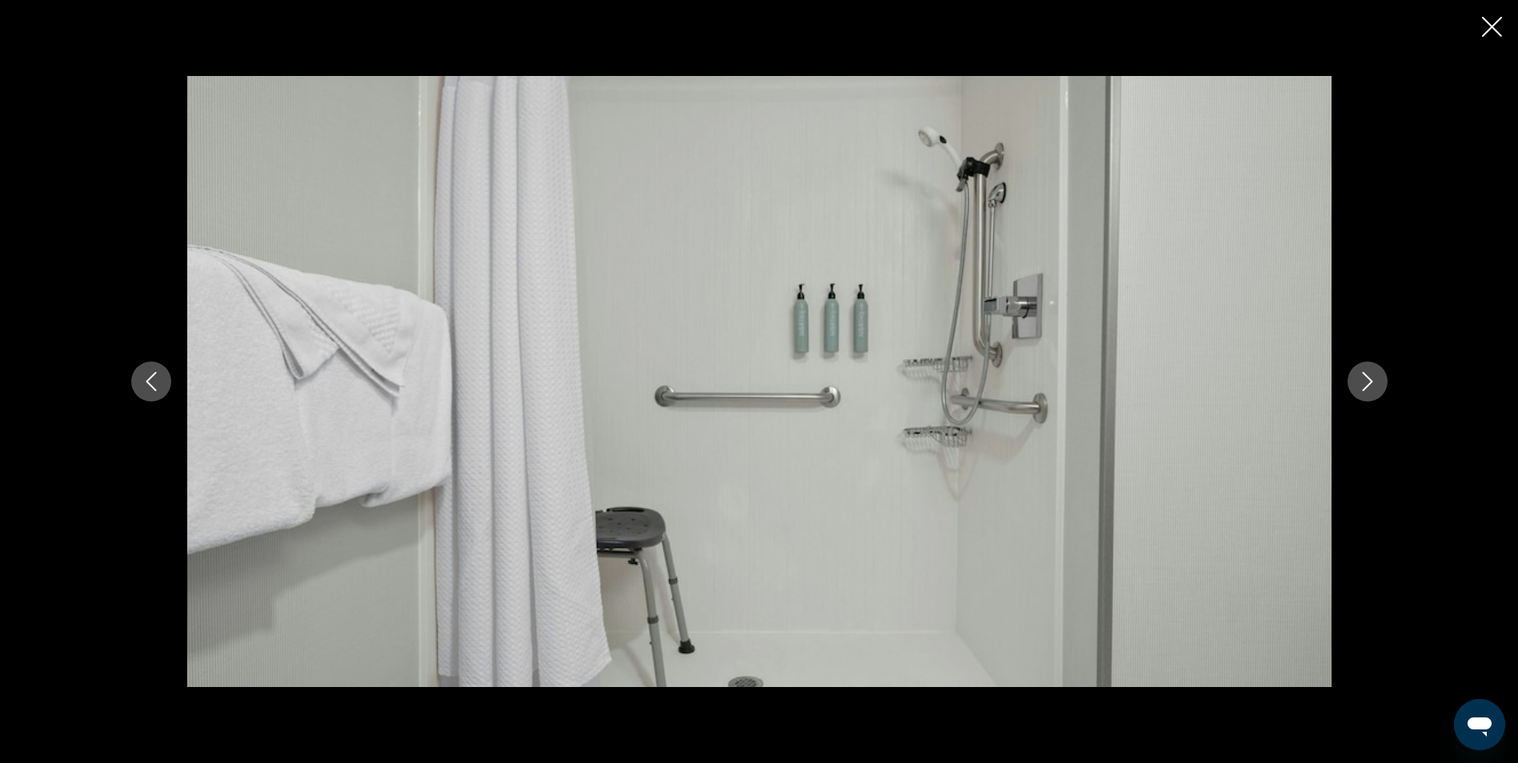
click at [1371, 383] on icon "Next image" at bounding box center [1367, 381] width 10 height 19
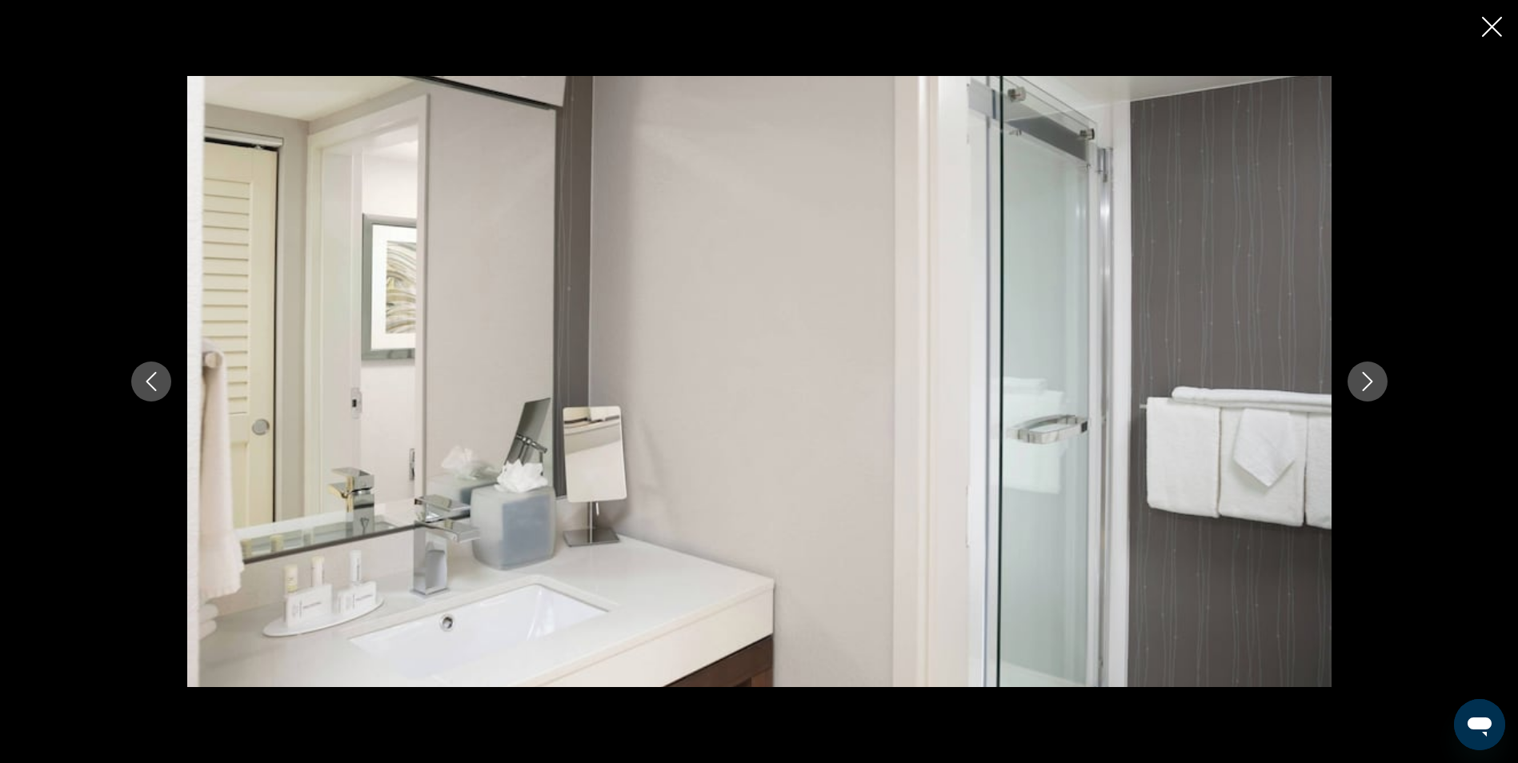
click at [1371, 383] on icon "Next image" at bounding box center [1367, 381] width 10 height 19
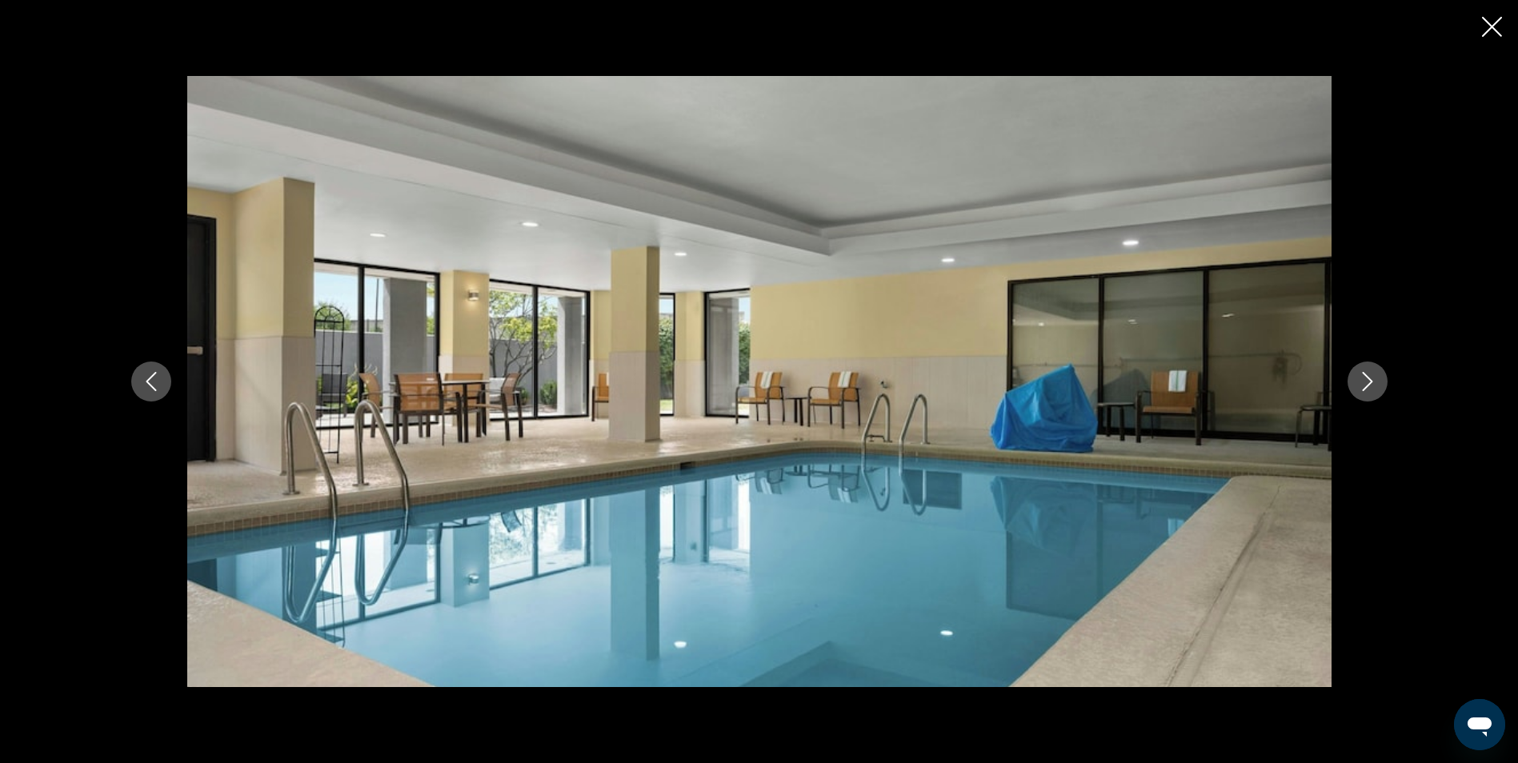
click at [1371, 383] on icon "Next image" at bounding box center [1367, 381] width 10 height 19
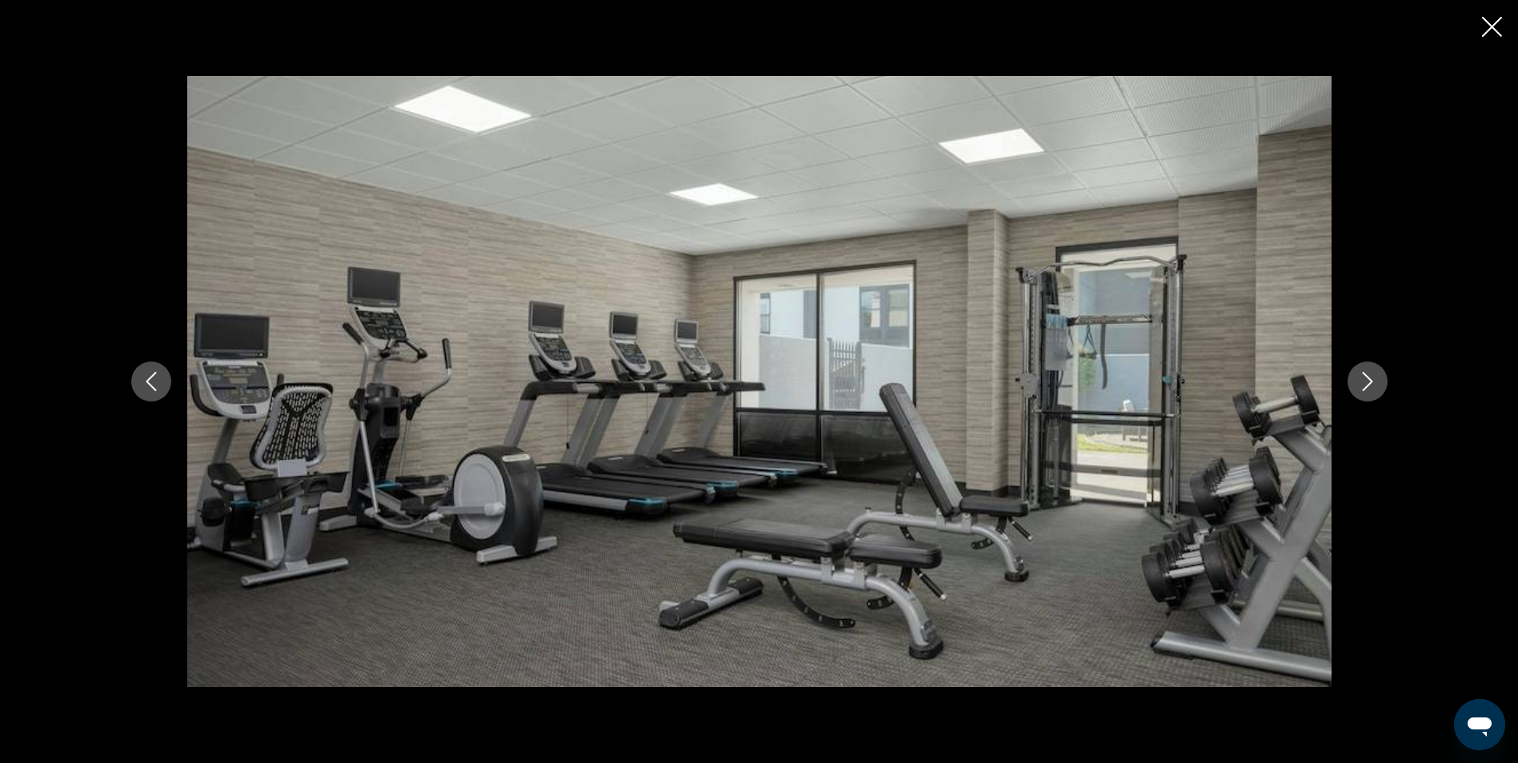
click at [1371, 383] on icon "Next image" at bounding box center [1367, 381] width 10 height 19
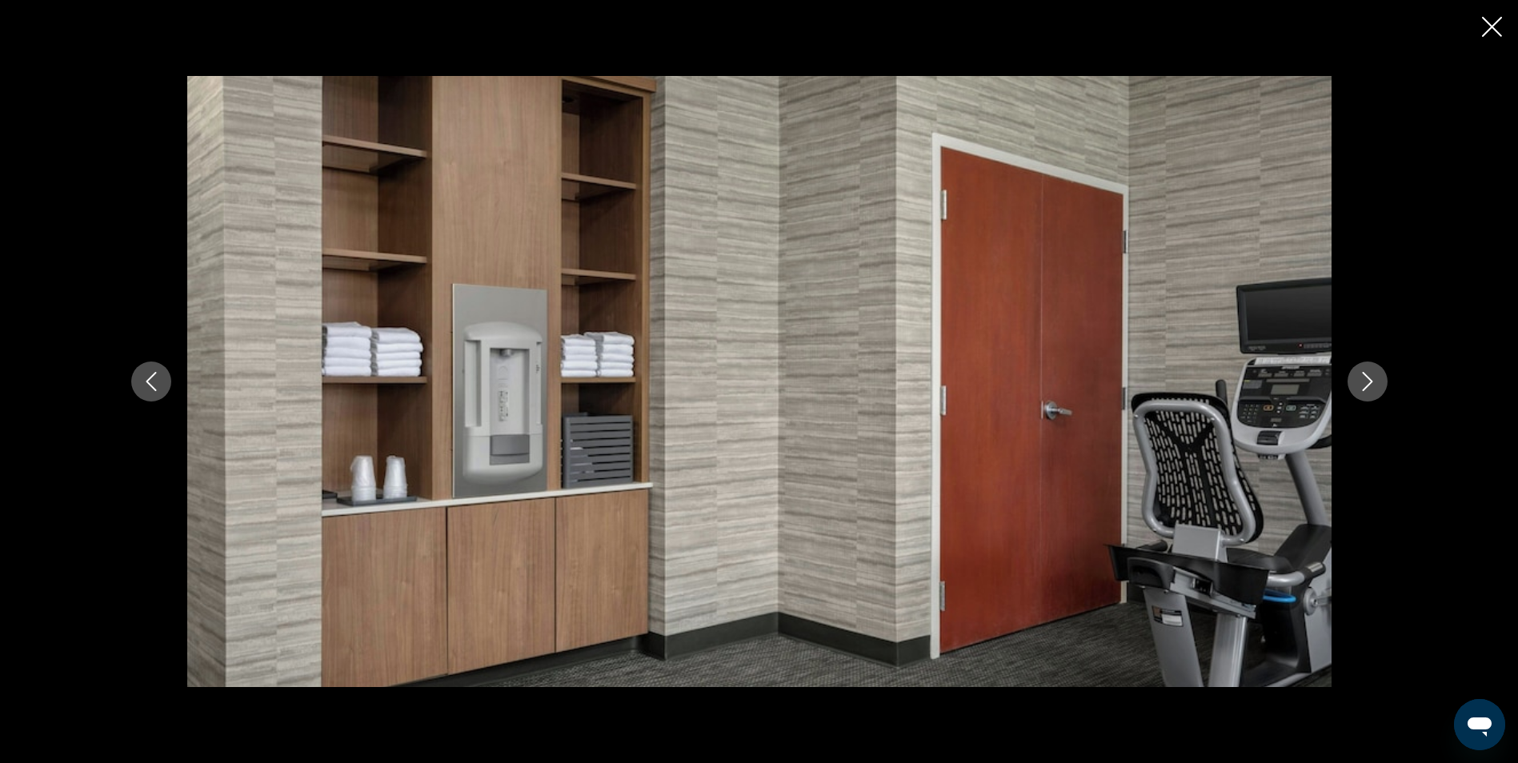
click at [1371, 383] on icon "Next image" at bounding box center [1367, 381] width 10 height 19
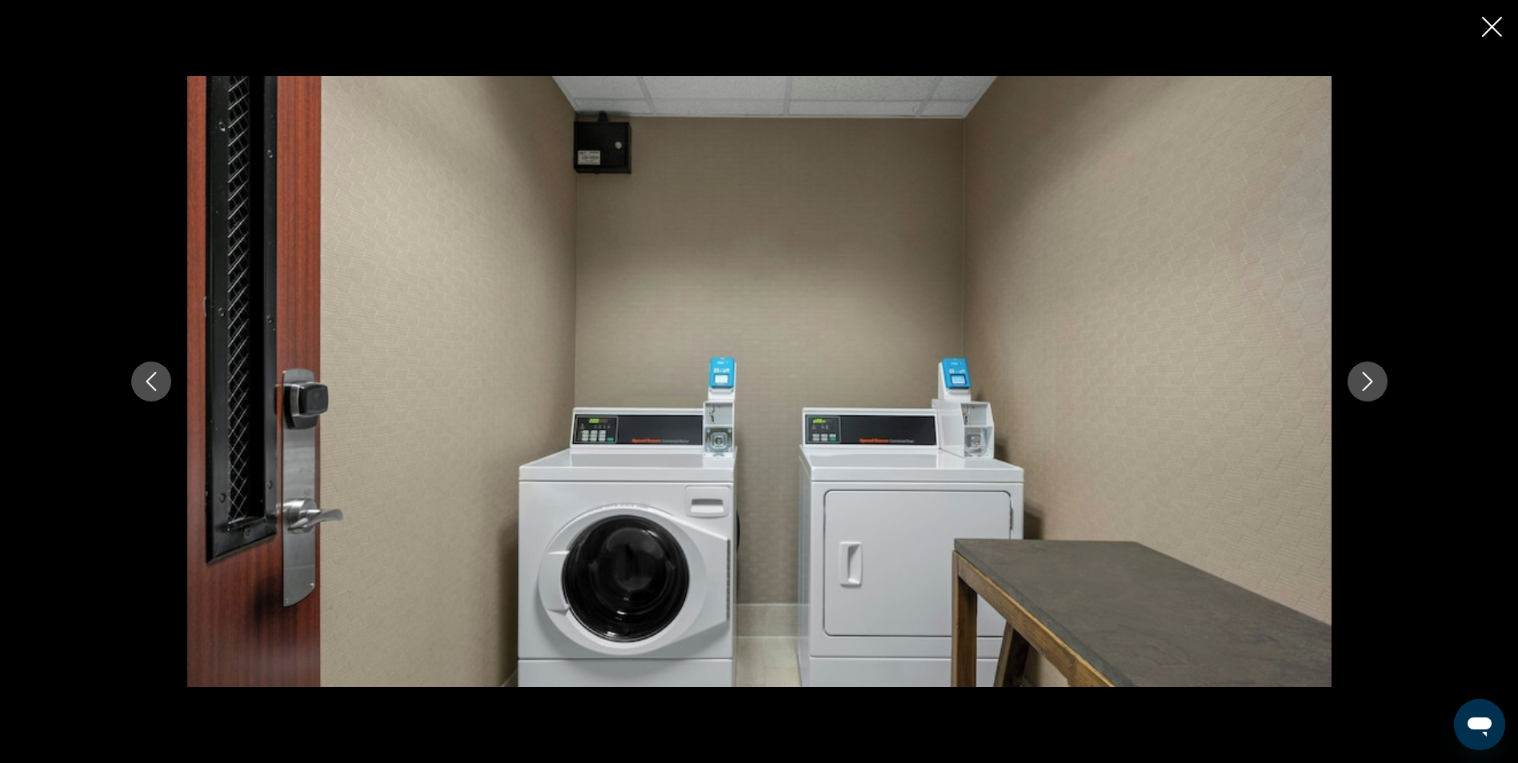
click at [1371, 383] on icon "Next image" at bounding box center [1367, 381] width 10 height 19
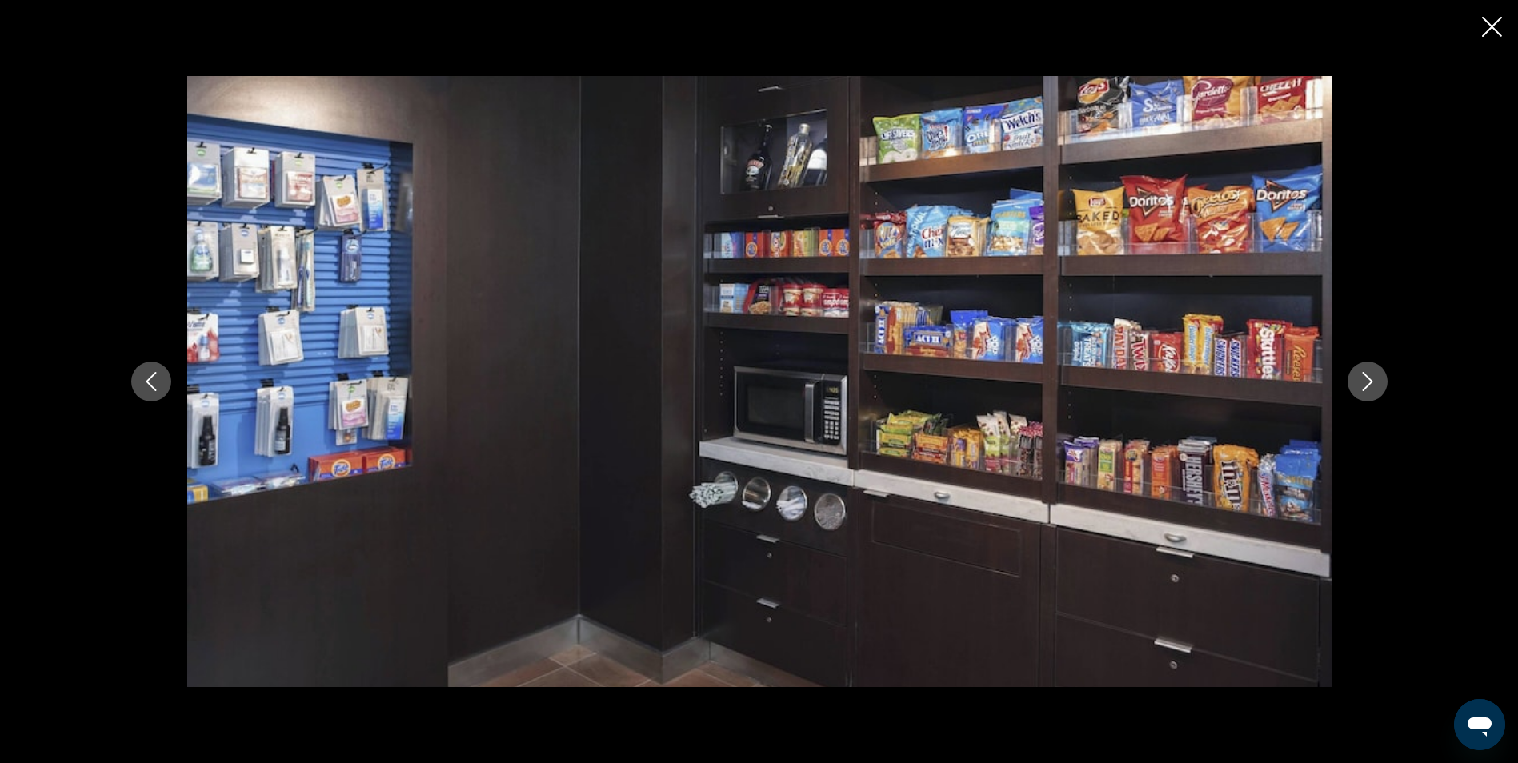
click at [1371, 383] on icon "Next image" at bounding box center [1367, 381] width 10 height 19
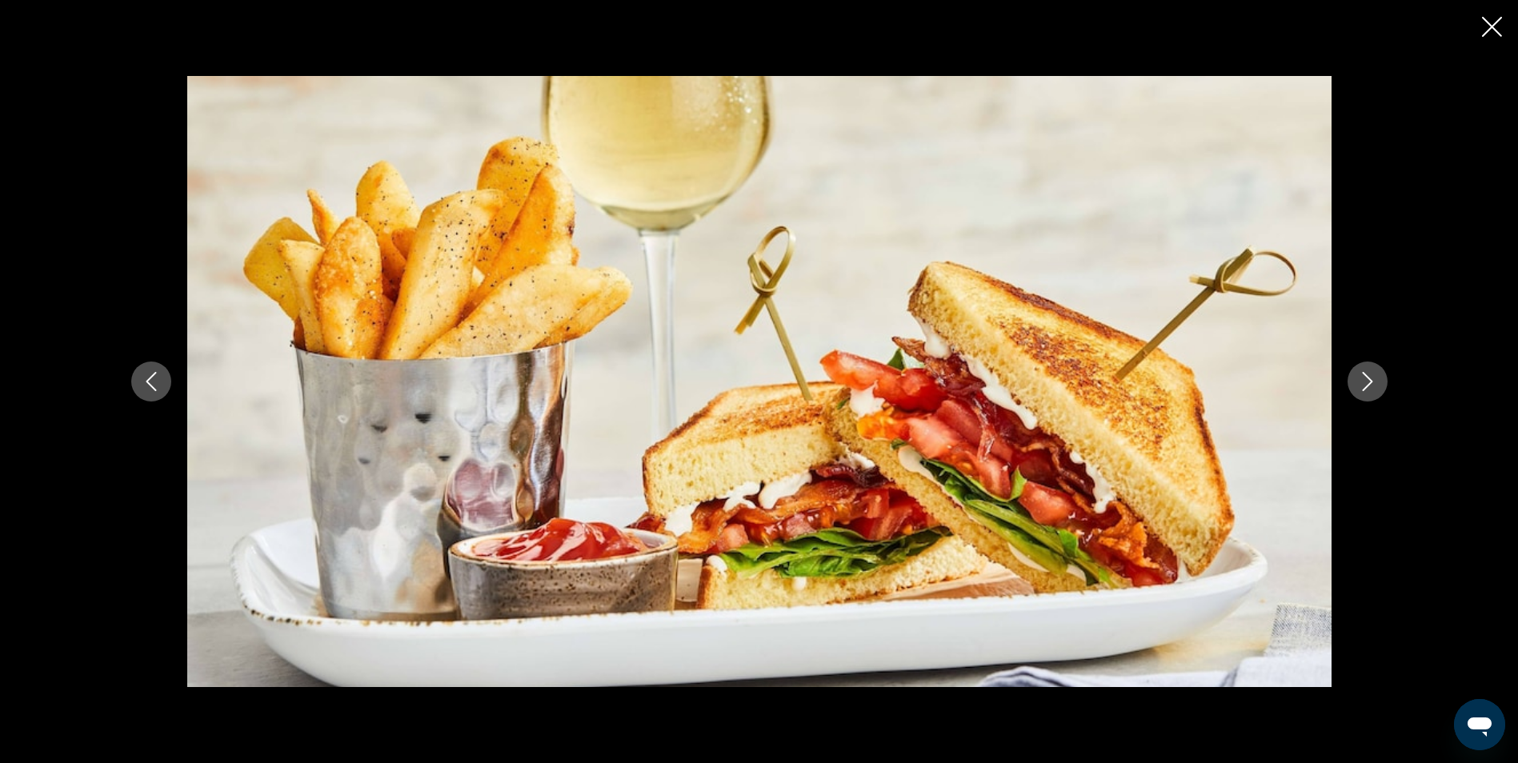
click at [1371, 383] on icon "Next image" at bounding box center [1367, 381] width 10 height 19
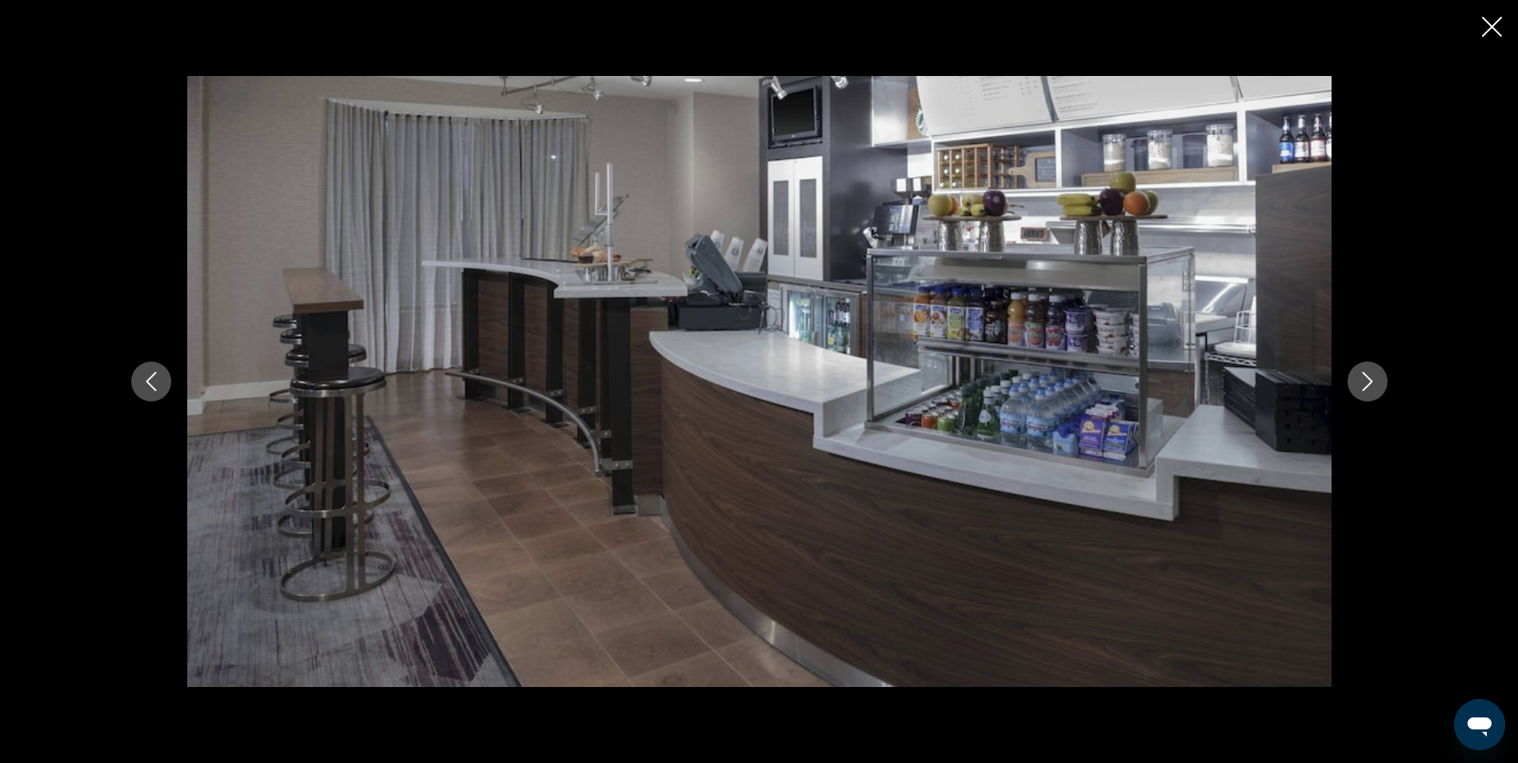
click at [1371, 383] on icon "Next image" at bounding box center [1367, 381] width 10 height 19
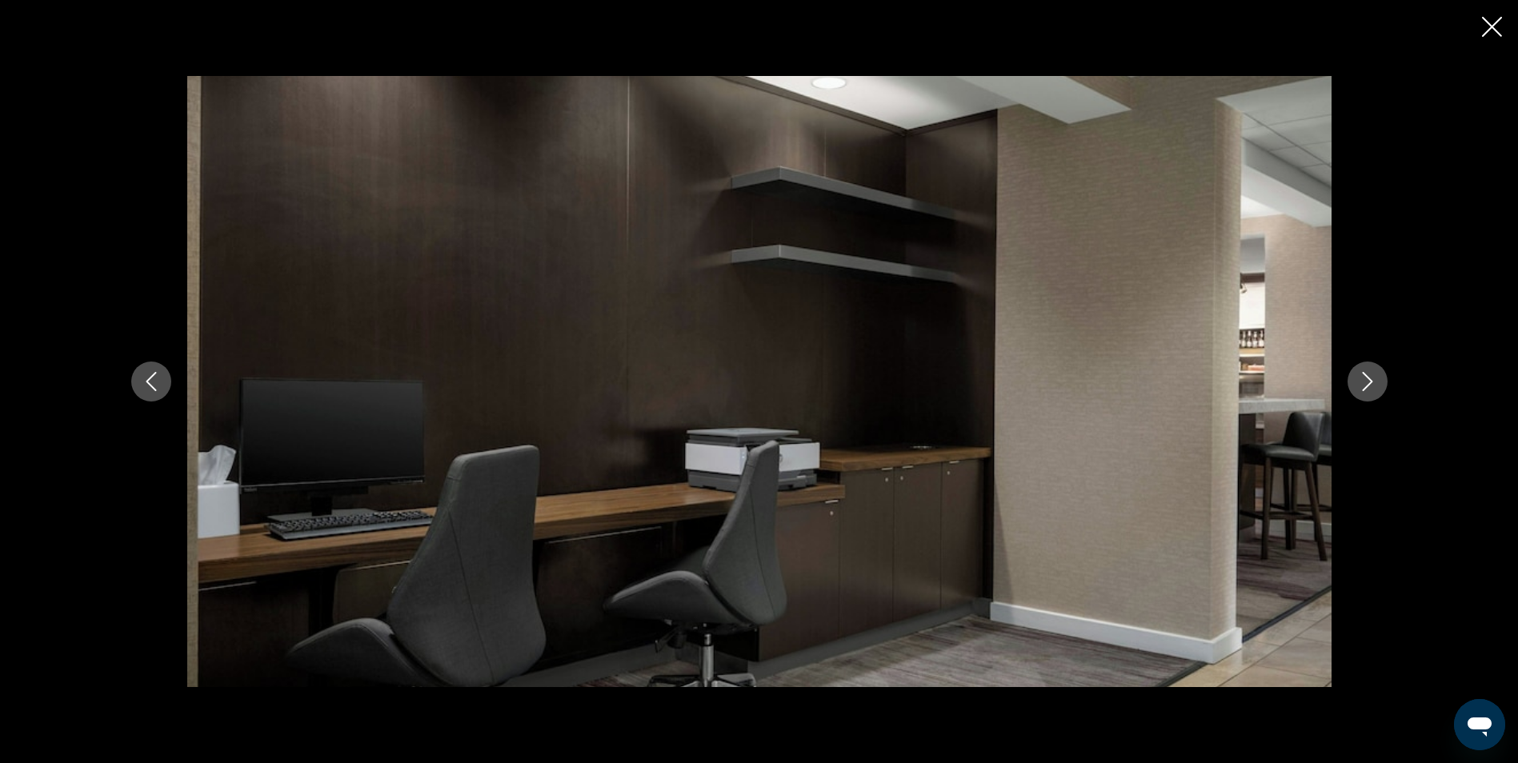
click at [1371, 383] on icon "Next image" at bounding box center [1367, 381] width 10 height 19
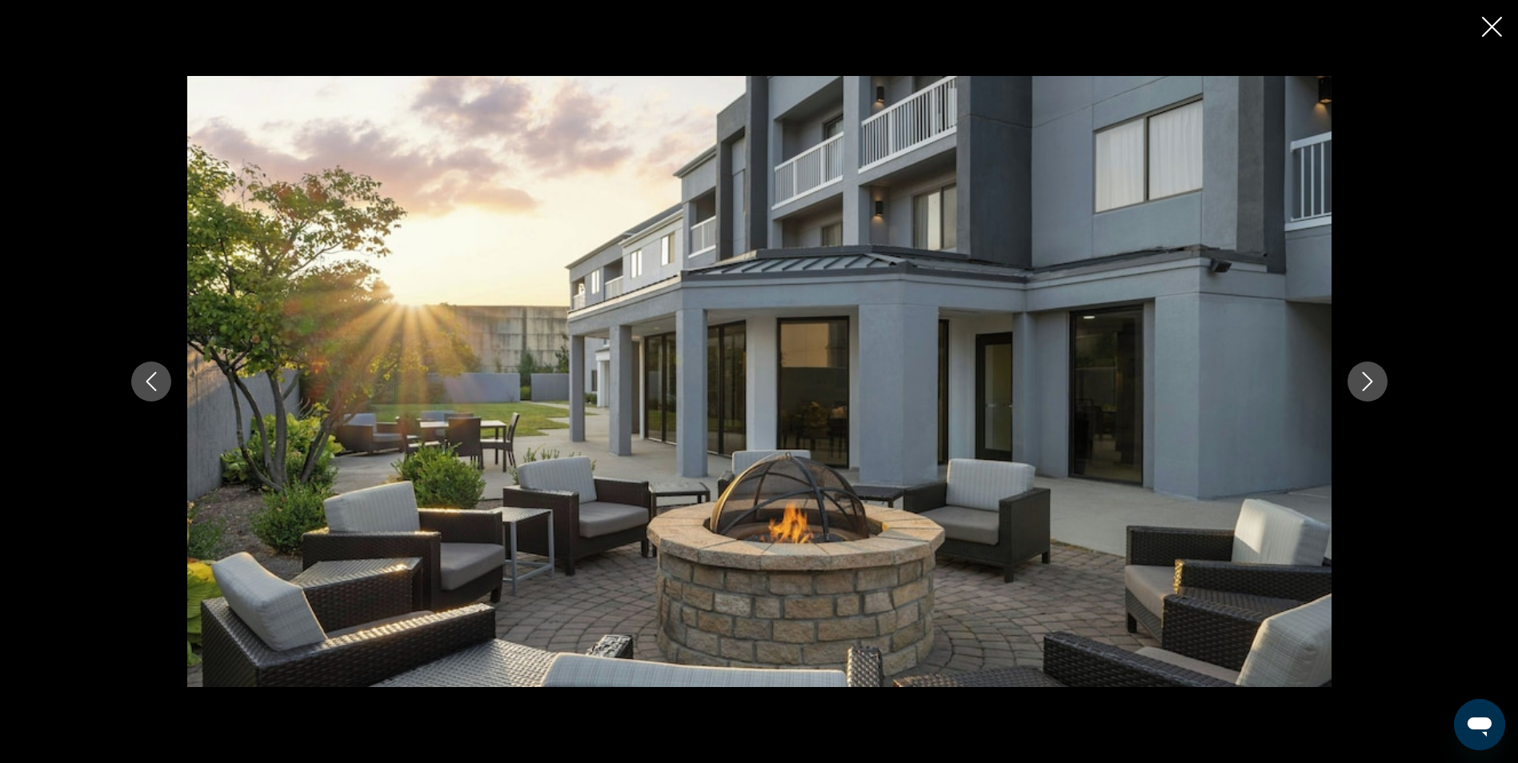
click at [1371, 383] on icon "Next image" at bounding box center [1367, 381] width 10 height 19
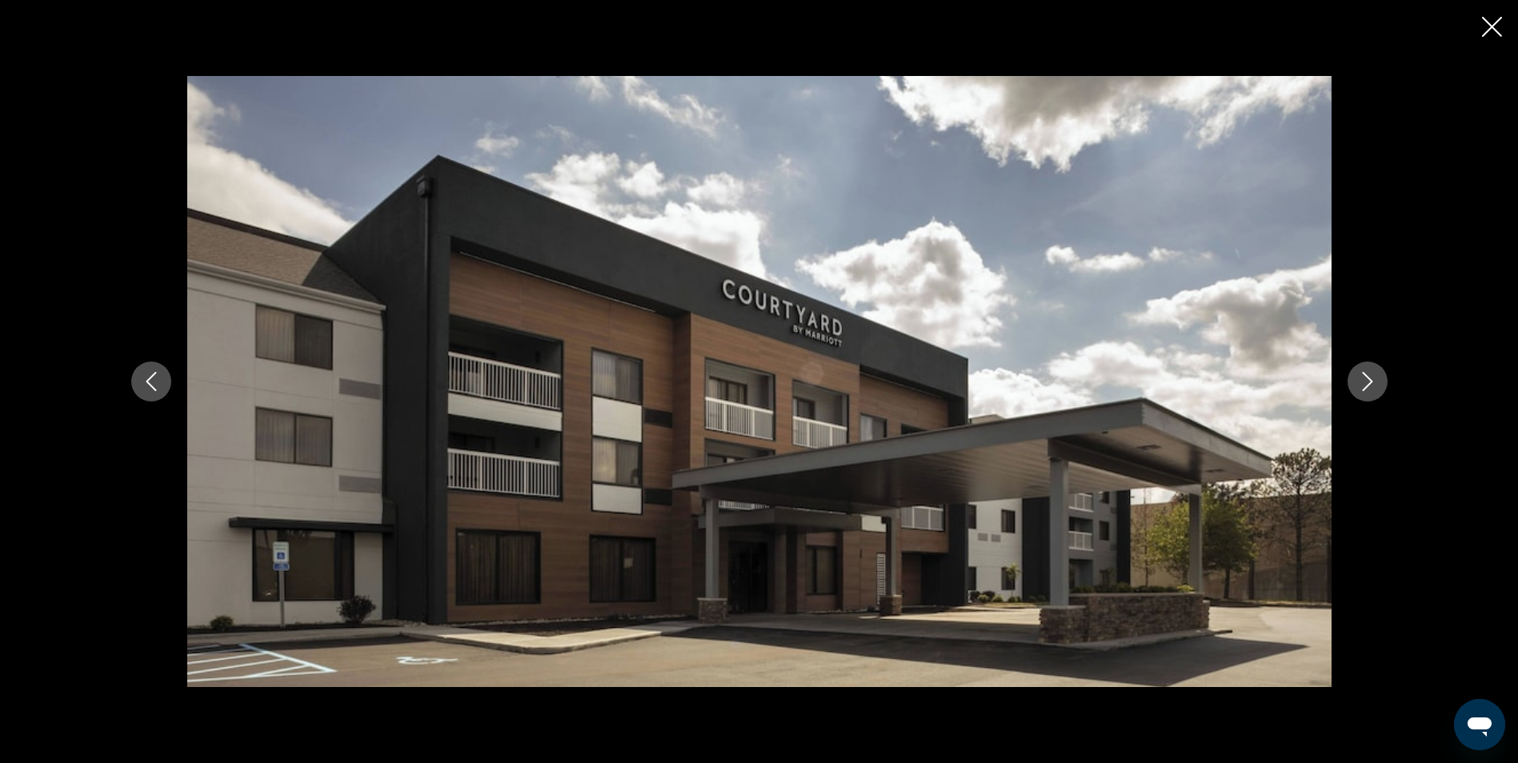
click at [1371, 383] on icon "Next image" at bounding box center [1367, 381] width 10 height 19
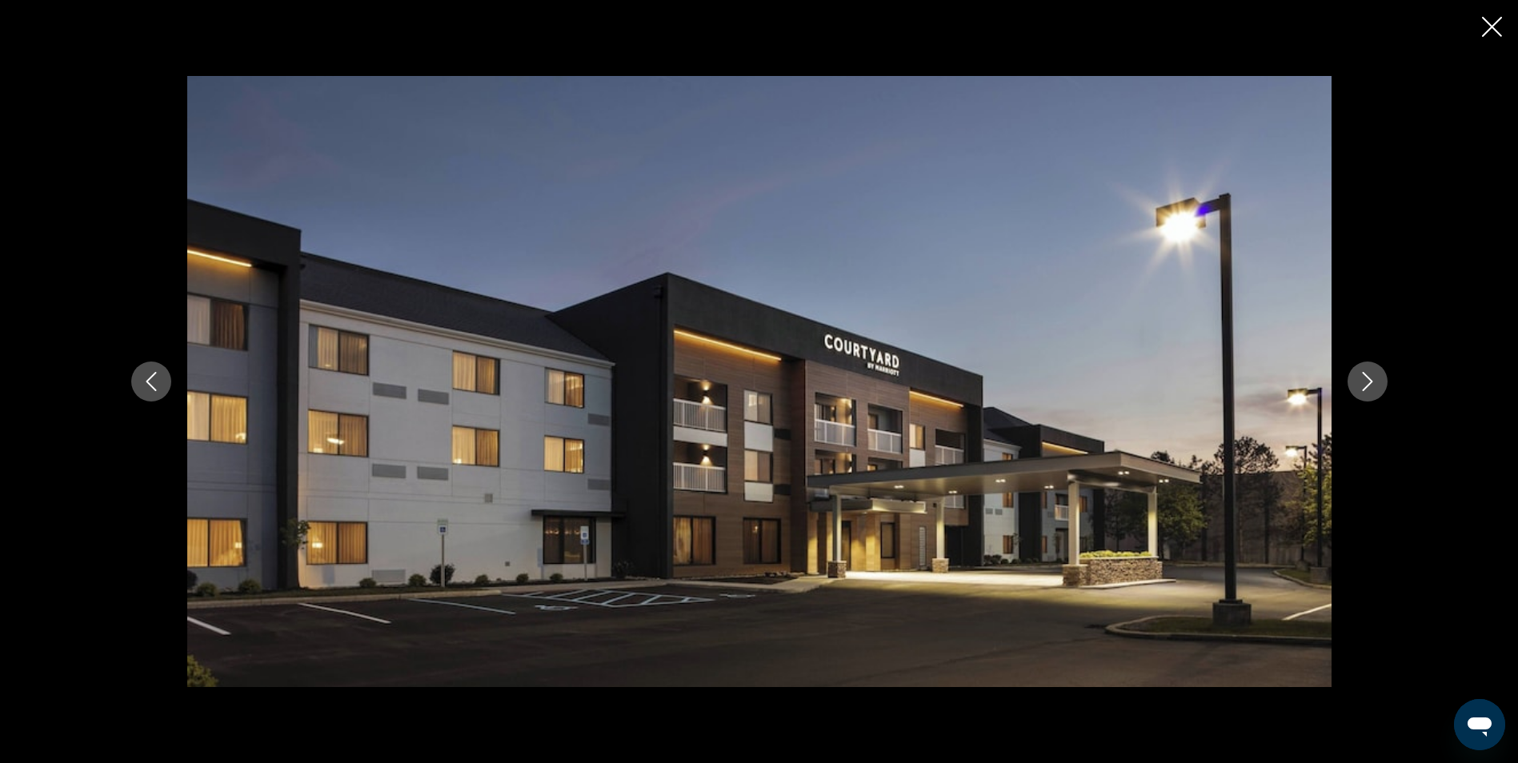
click at [1371, 383] on icon "Next image" at bounding box center [1367, 381] width 10 height 19
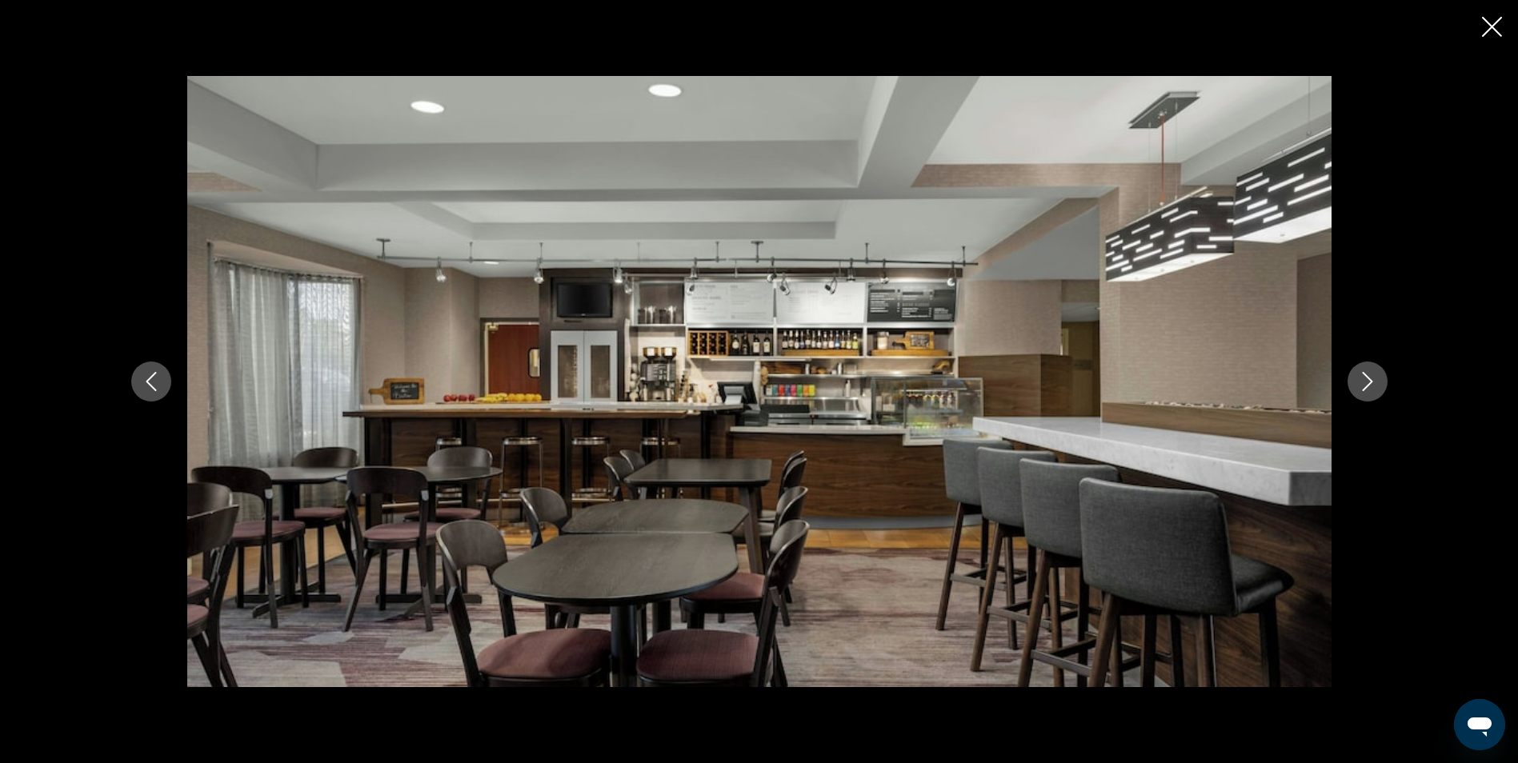
click at [1499, 30] on icon "Close slideshow" at bounding box center [1492, 27] width 20 height 20
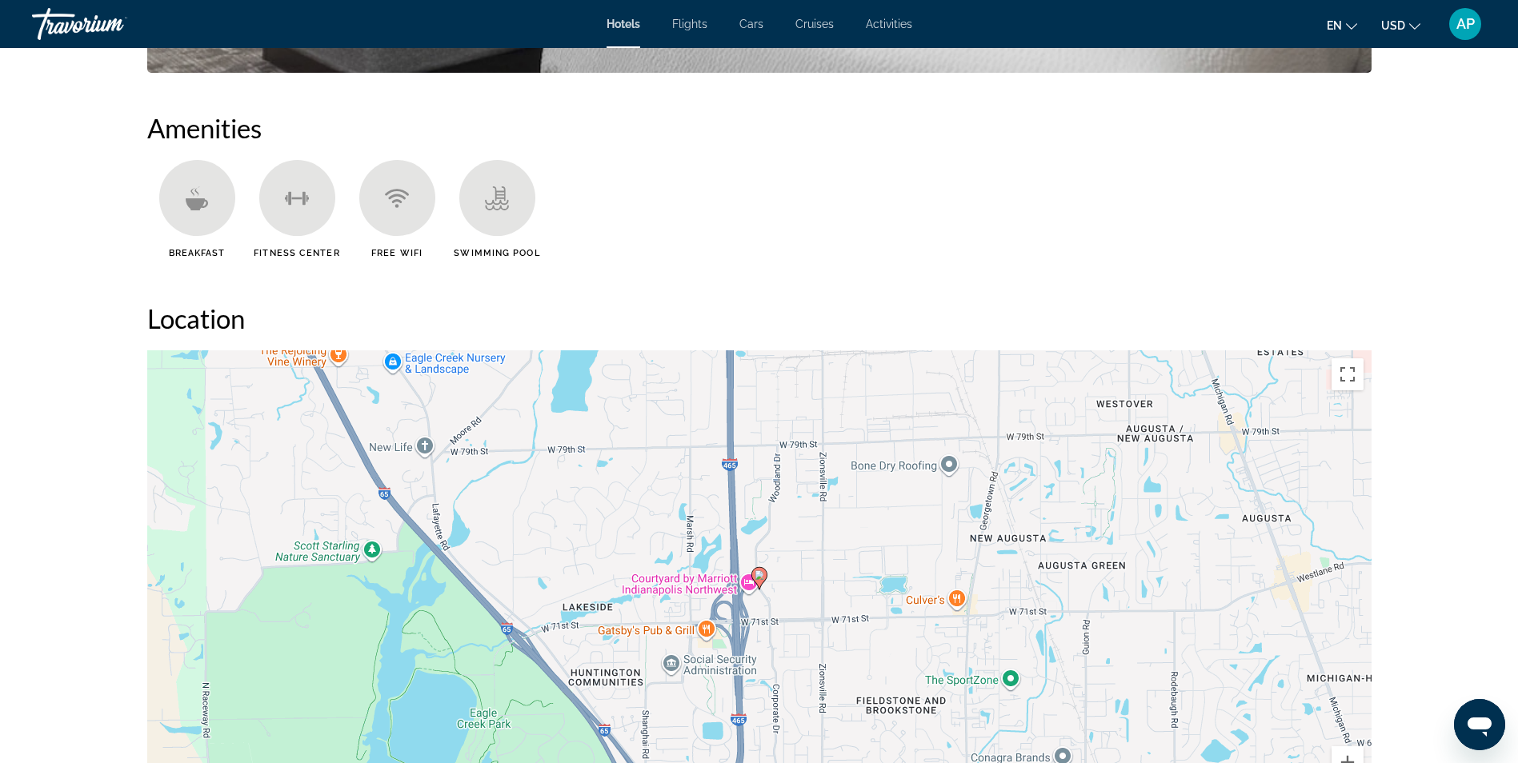
scroll to position [1280, 0]
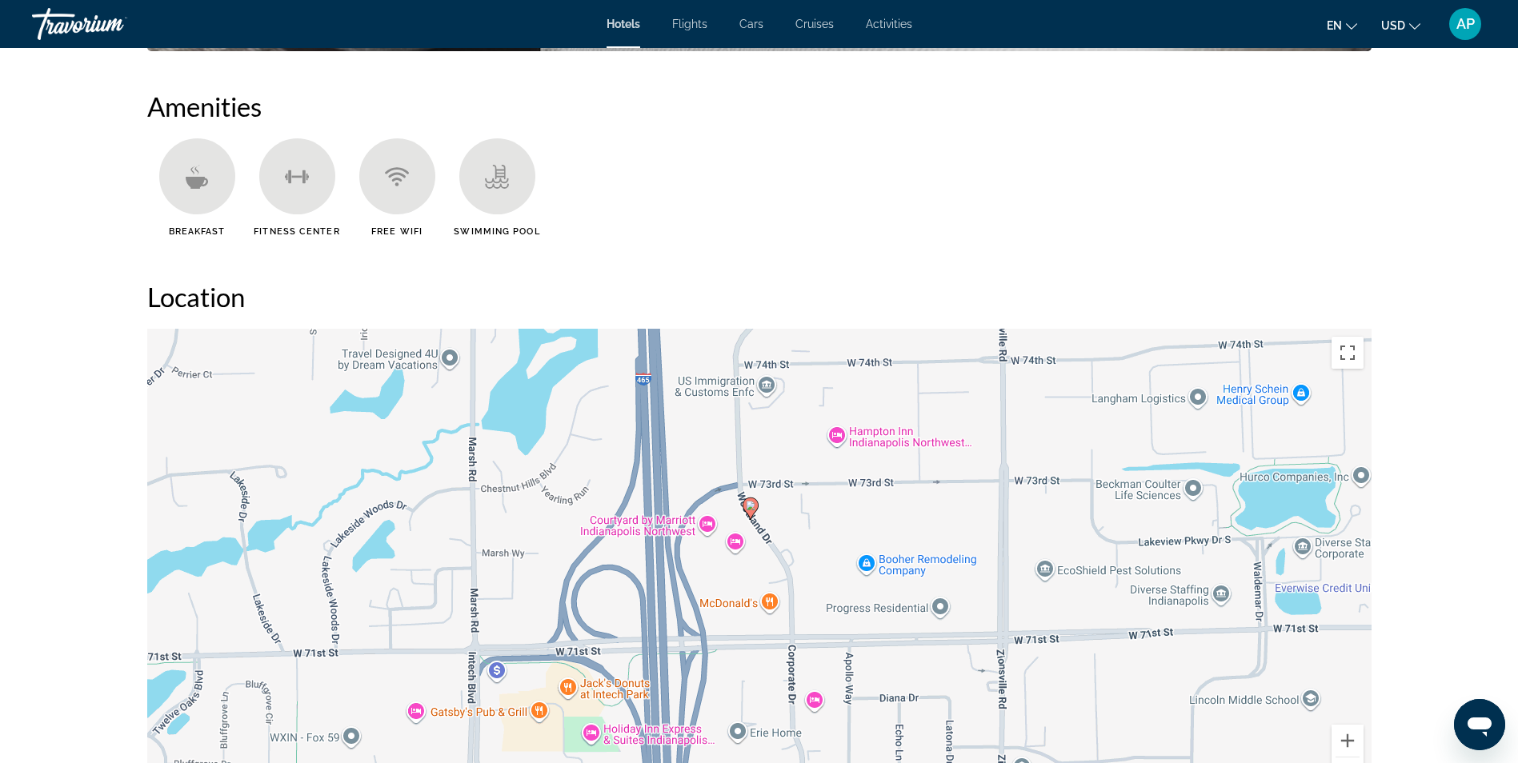
drag, startPoint x: 802, startPoint y: 625, endPoint x: 815, endPoint y: 445, distance: 180.5
click at [815, 446] on div "To activate drag with keyboard, press Alt + Enter. Once in keyboard drag state,…" at bounding box center [759, 569] width 1224 height 480
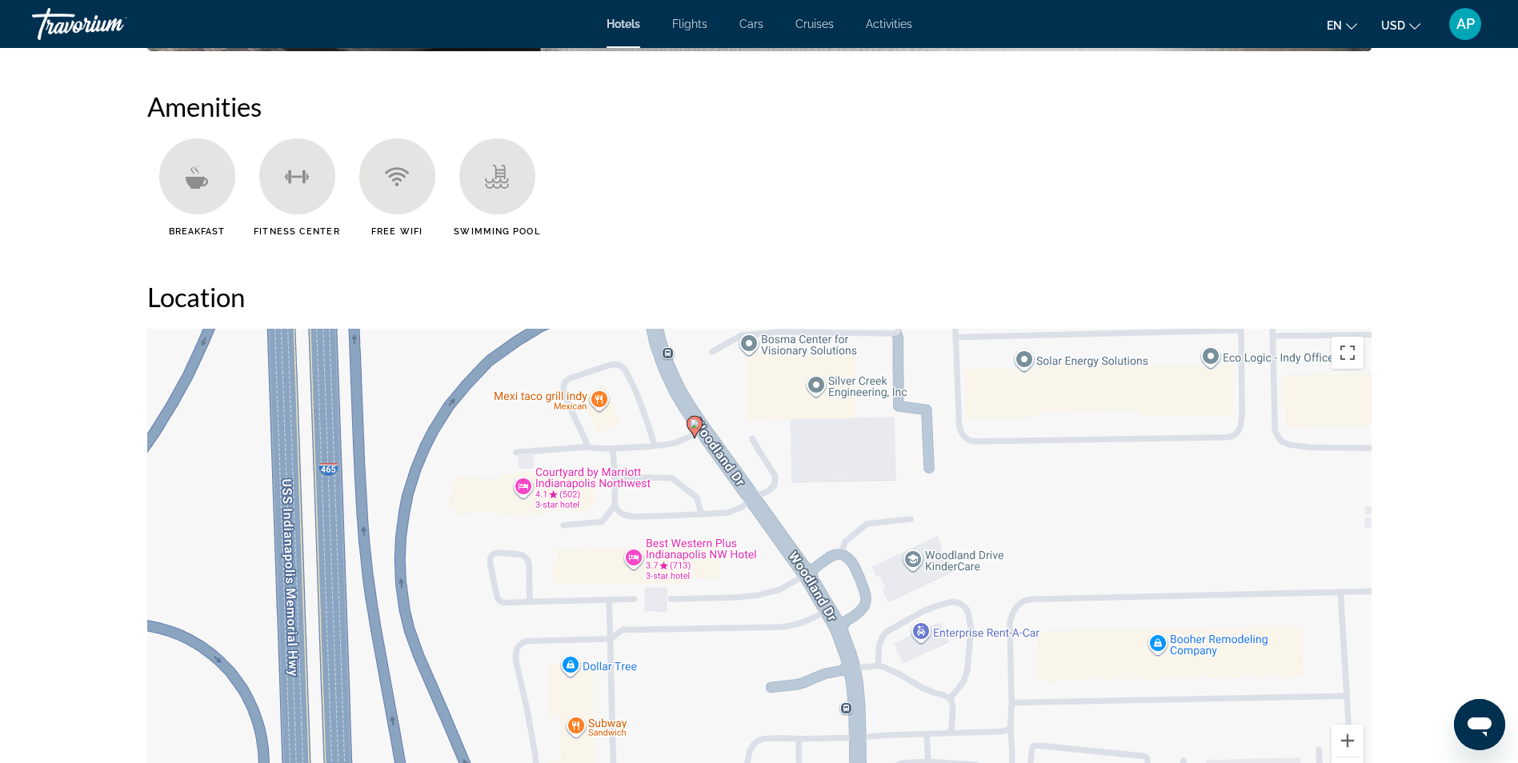
drag, startPoint x: 803, startPoint y: 441, endPoint x: 791, endPoint y: 465, distance: 26.8
click at [791, 465] on div "To activate drag with keyboard, press Alt + Enter. Once in keyboard drag state,…" at bounding box center [759, 569] width 1224 height 480
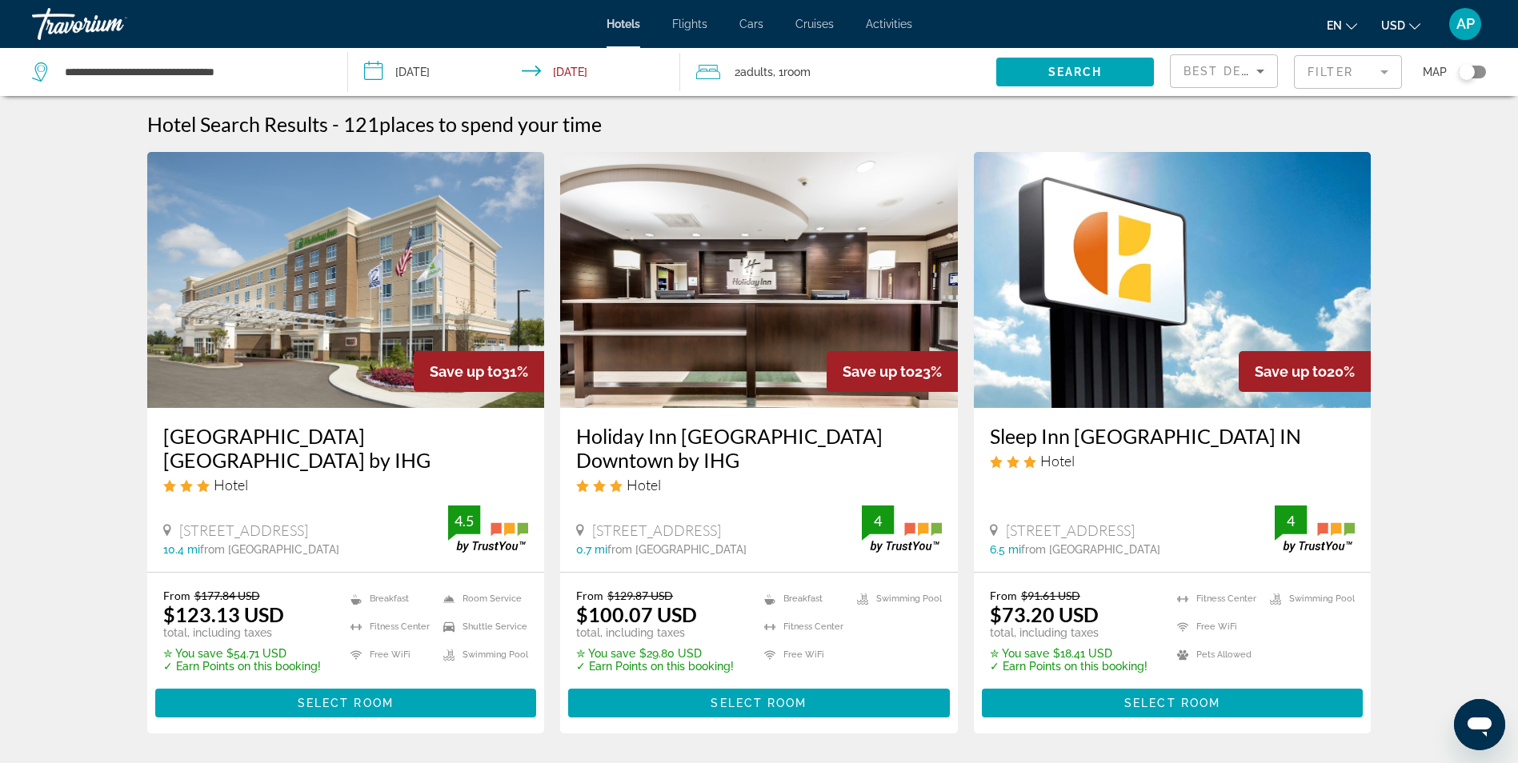
click at [1479, 70] on div "Toggle map" at bounding box center [1472, 72] width 27 height 13
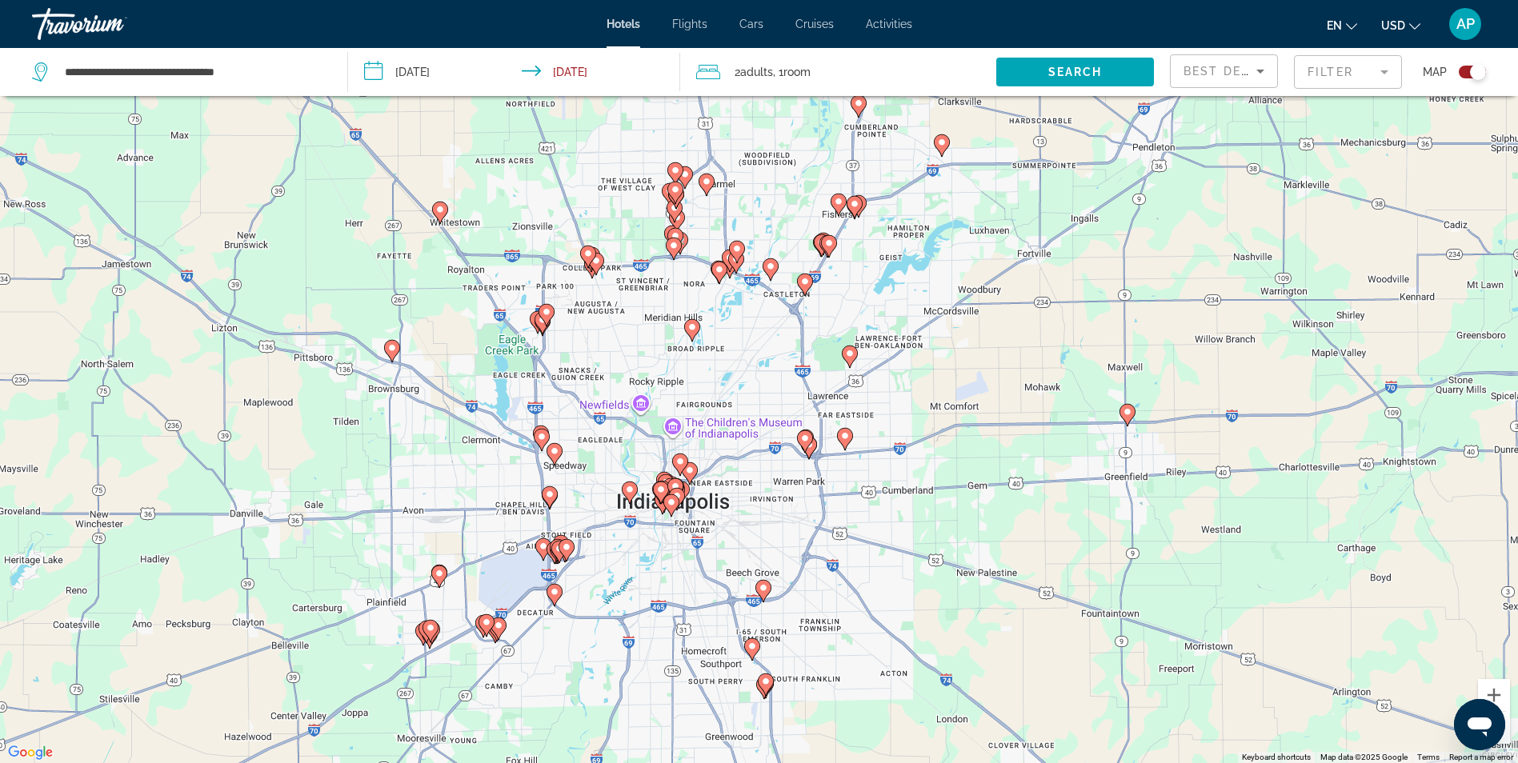
click at [565, 338] on div "To activate drag with keyboard, press Alt + Enter. Once in keyboard drag state,…" at bounding box center [759, 381] width 1518 height 763
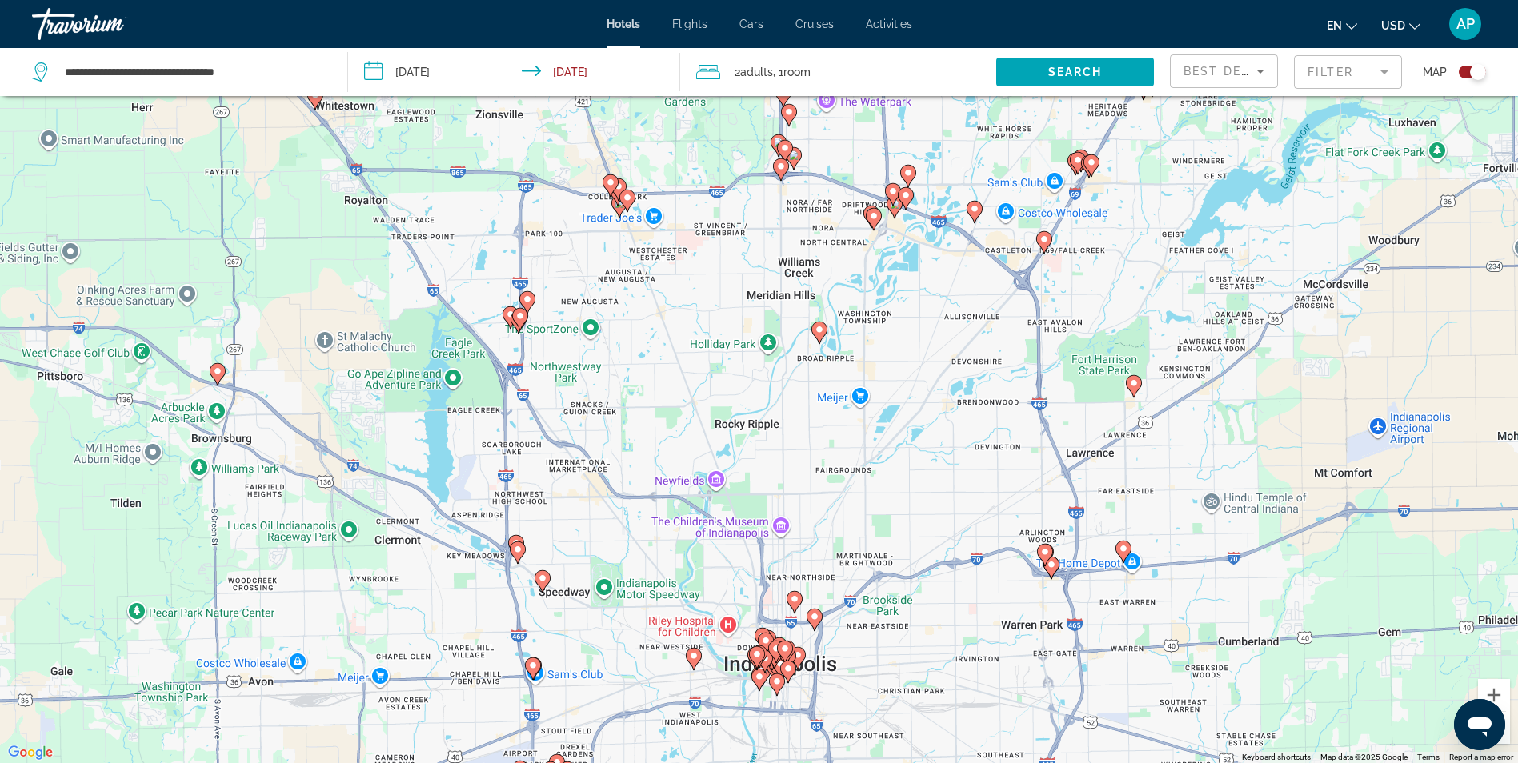
click at [551, 338] on div "To activate drag with keyboard, press Alt + Enter. Once in keyboard drag state,…" at bounding box center [759, 381] width 1518 height 763
click at [552, 338] on div "To activate drag with keyboard, press Alt + Enter. Once in keyboard drag state,…" at bounding box center [759, 381] width 1518 height 763
click at [543, 321] on div "To activate drag with keyboard, press Alt + Enter. Once in keyboard drag state,…" at bounding box center [759, 381] width 1518 height 763
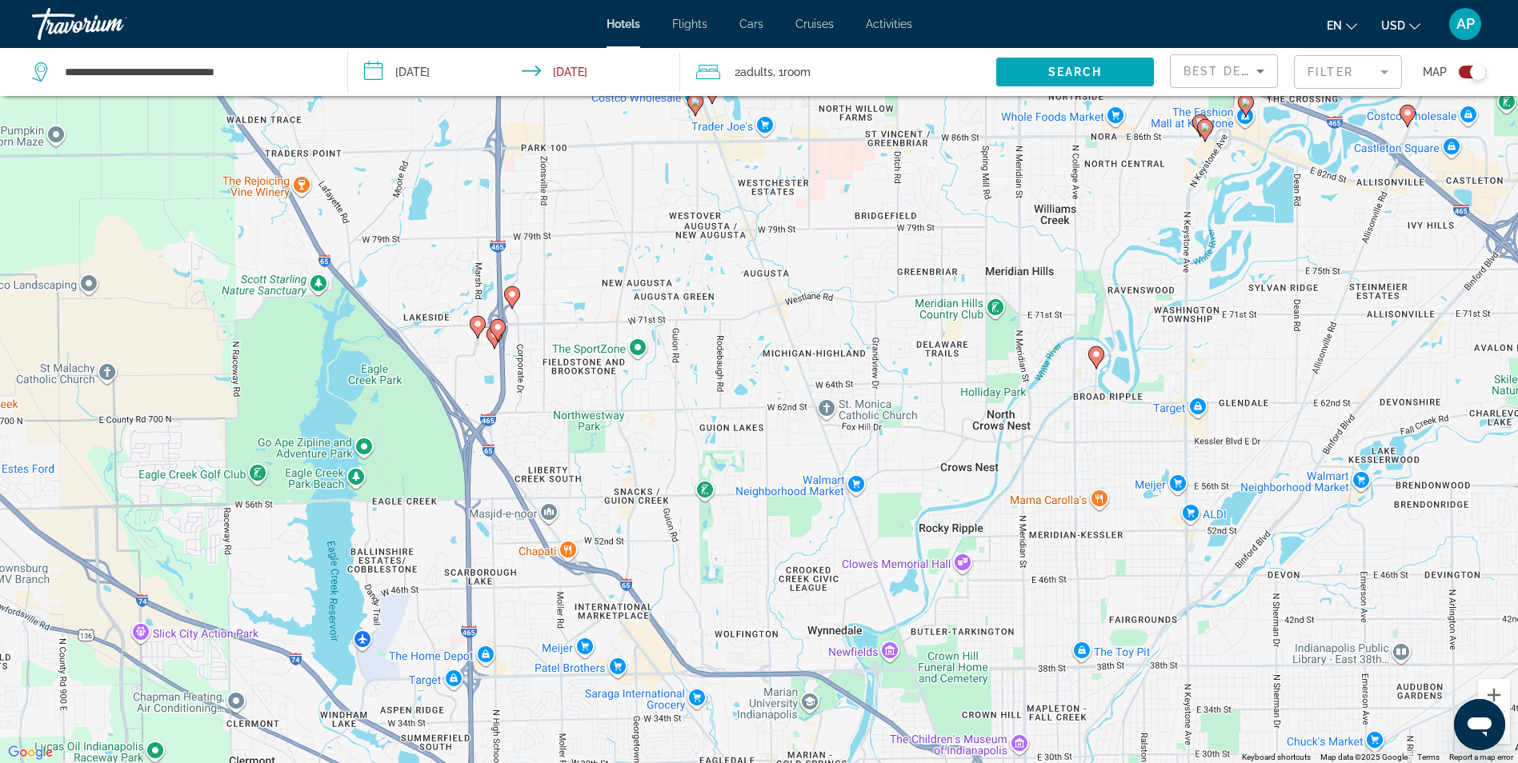
click at [536, 318] on div "To activate drag with keyboard, press Alt + Enter. Once in keyboard drag state,…" at bounding box center [759, 381] width 1518 height 763
click at [523, 339] on div "To activate drag with keyboard, press Alt + Enter. Once in keyboard drag state,…" at bounding box center [759, 381] width 1518 height 763
click at [521, 339] on div "To activate drag with keyboard, press Alt + Enter. Once in keyboard drag state,…" at bounding box center [759, 381] width 1518 height 763
click at [515, 342] on div "To activate drag with keyboard, press Alt + Enter. Once in keyboard drag state,…" at bounding box center [759, 381] width 1518 height 763
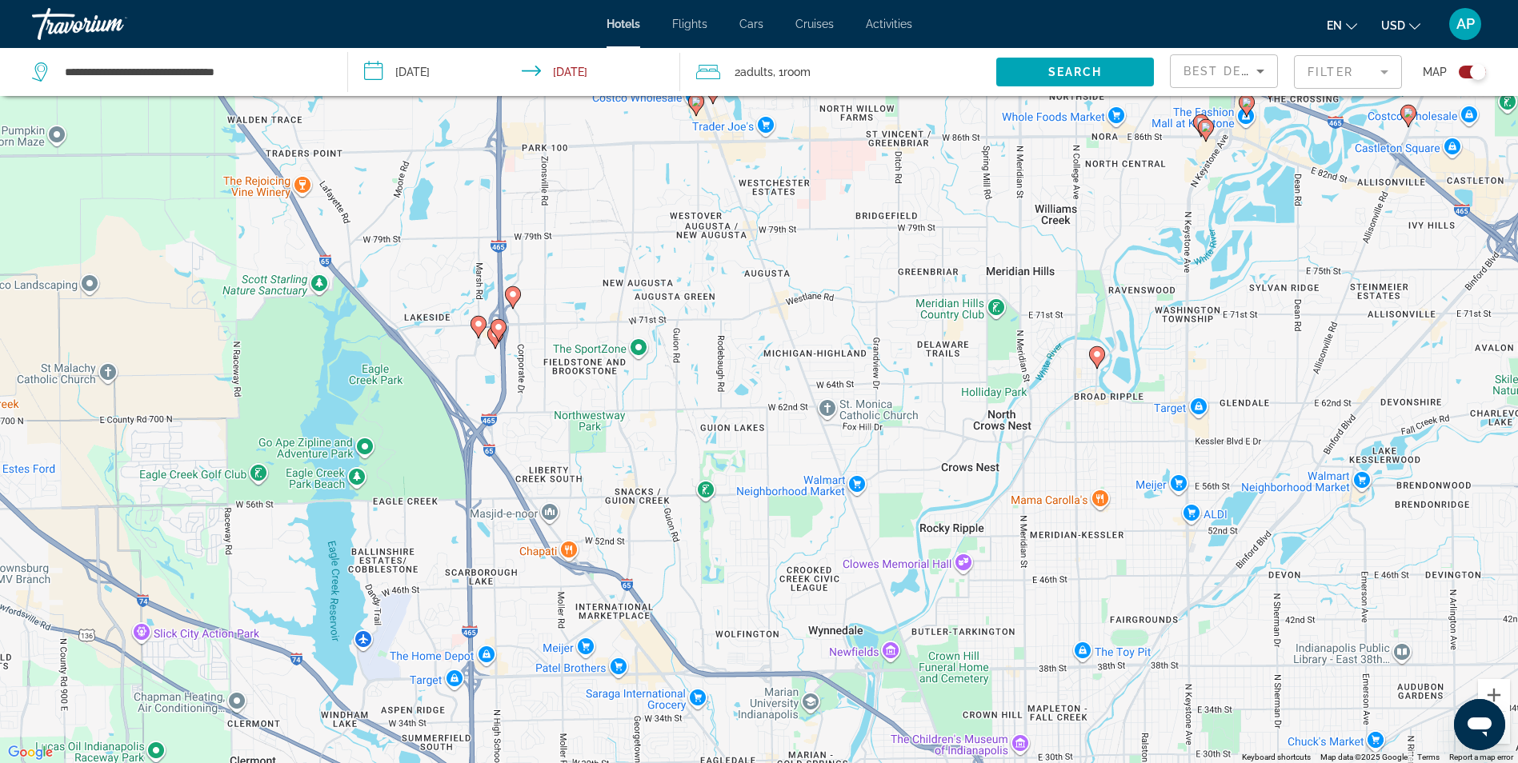
click at [515, 342] on div "To activate drag with keyboard, press Alt + Enter. Once in keyboard drag state,…" at bounding box center [759, 381] width 1518 height 763
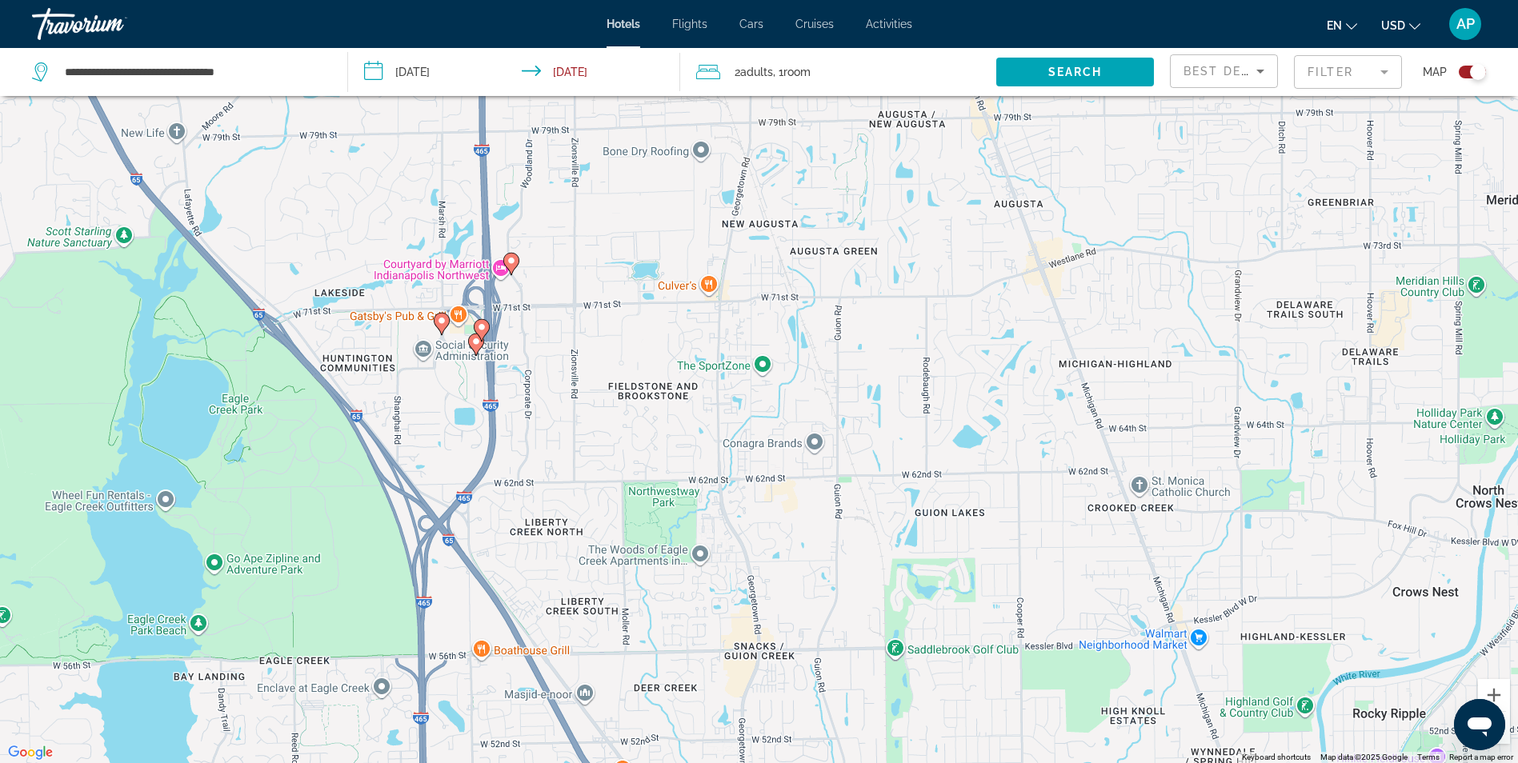
click at [509, 352] on div "To activate drag with keyboard, press Alt + Enter. Once in keyboard drag state,…" at bounding box center [759, 381] width 1518 height 763
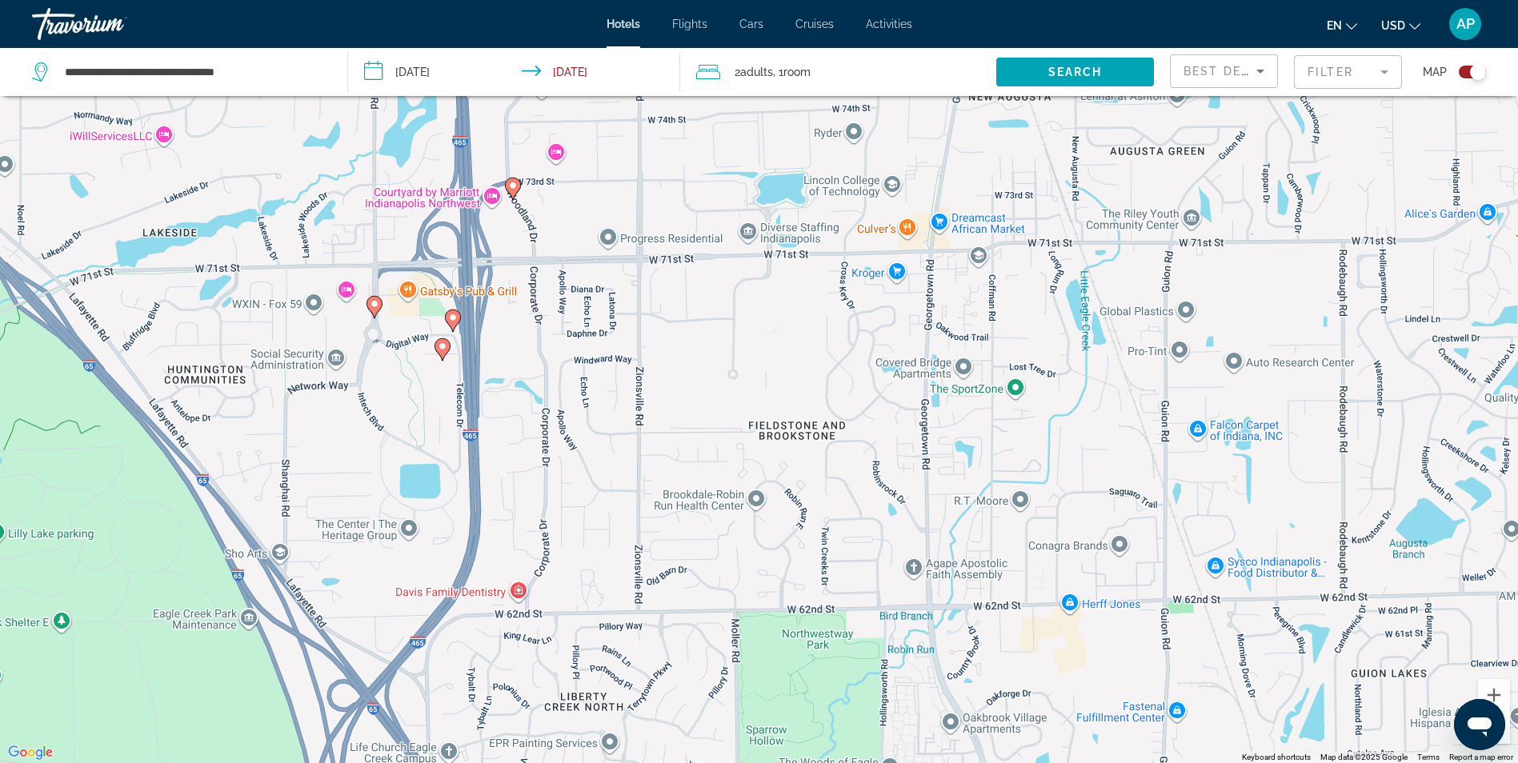
click at [441, 349] on image "Main content" at bounding box center [443, 347] width 10 height 10
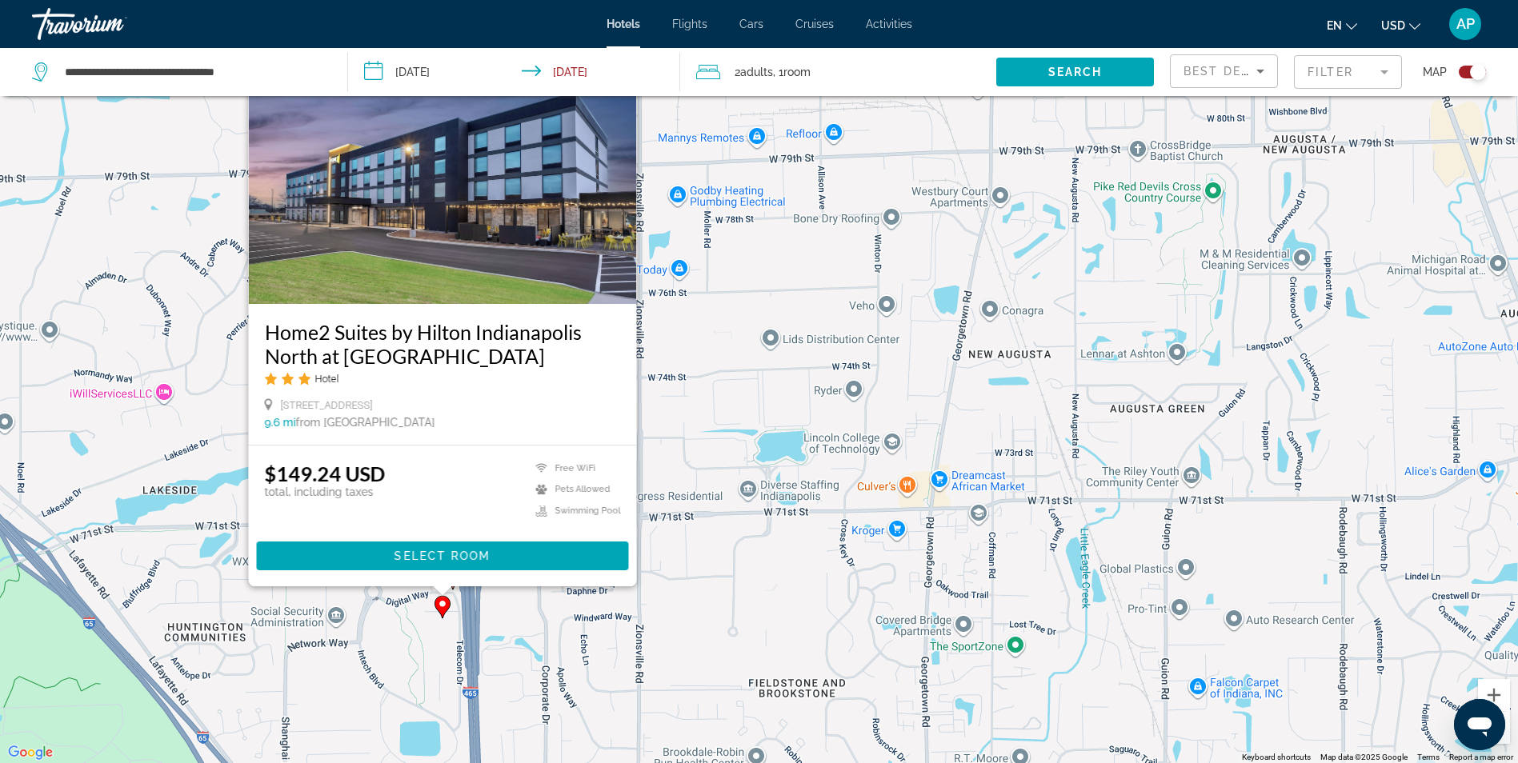
click at [427, 275] on img "Main content" at bounding box center [442, 176] width 388 height 256
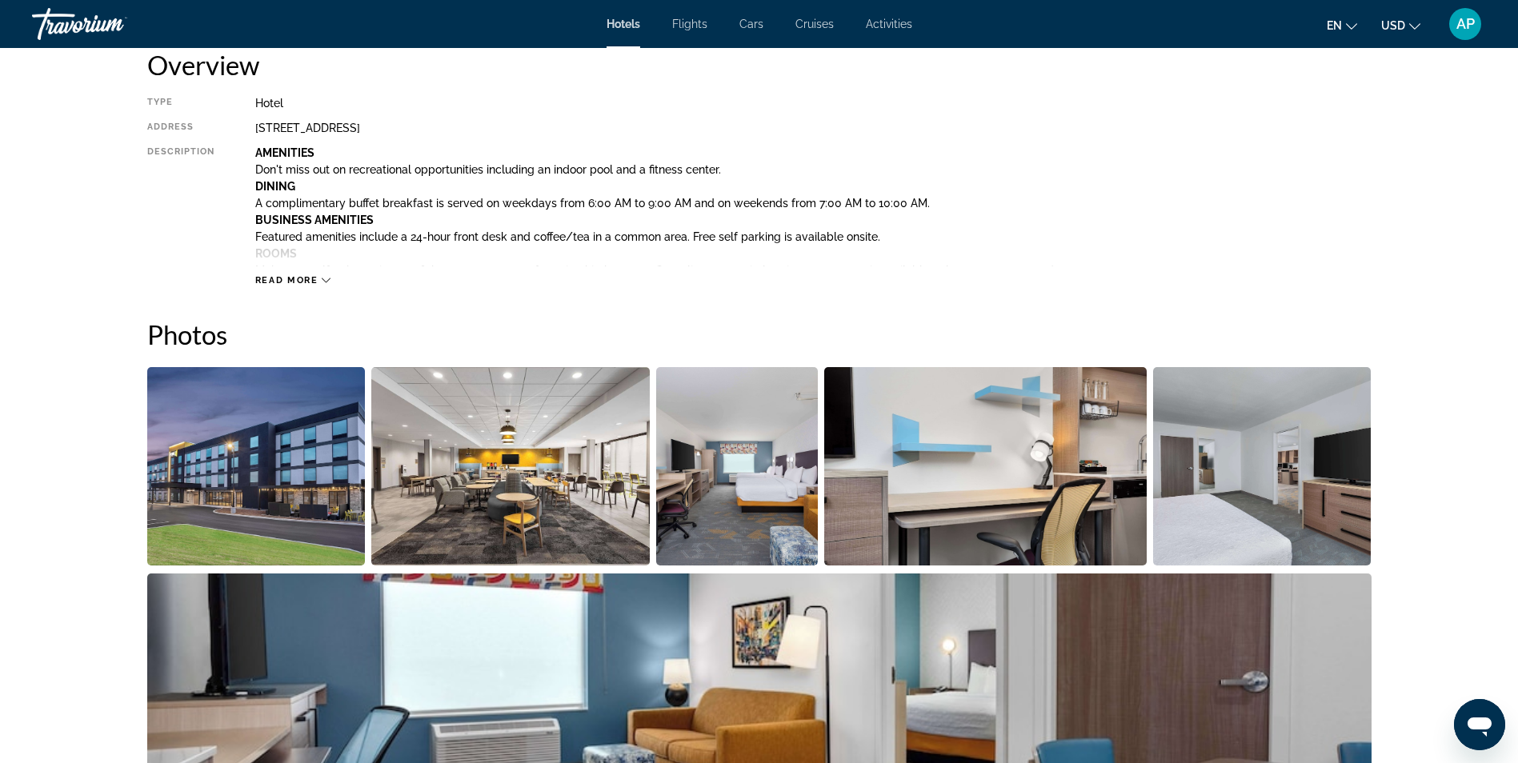
scroll to position [560, 0]
click at [304, 437] on img "Open full-screen image slider" at bounding box center [256, 465] width 218 height 198
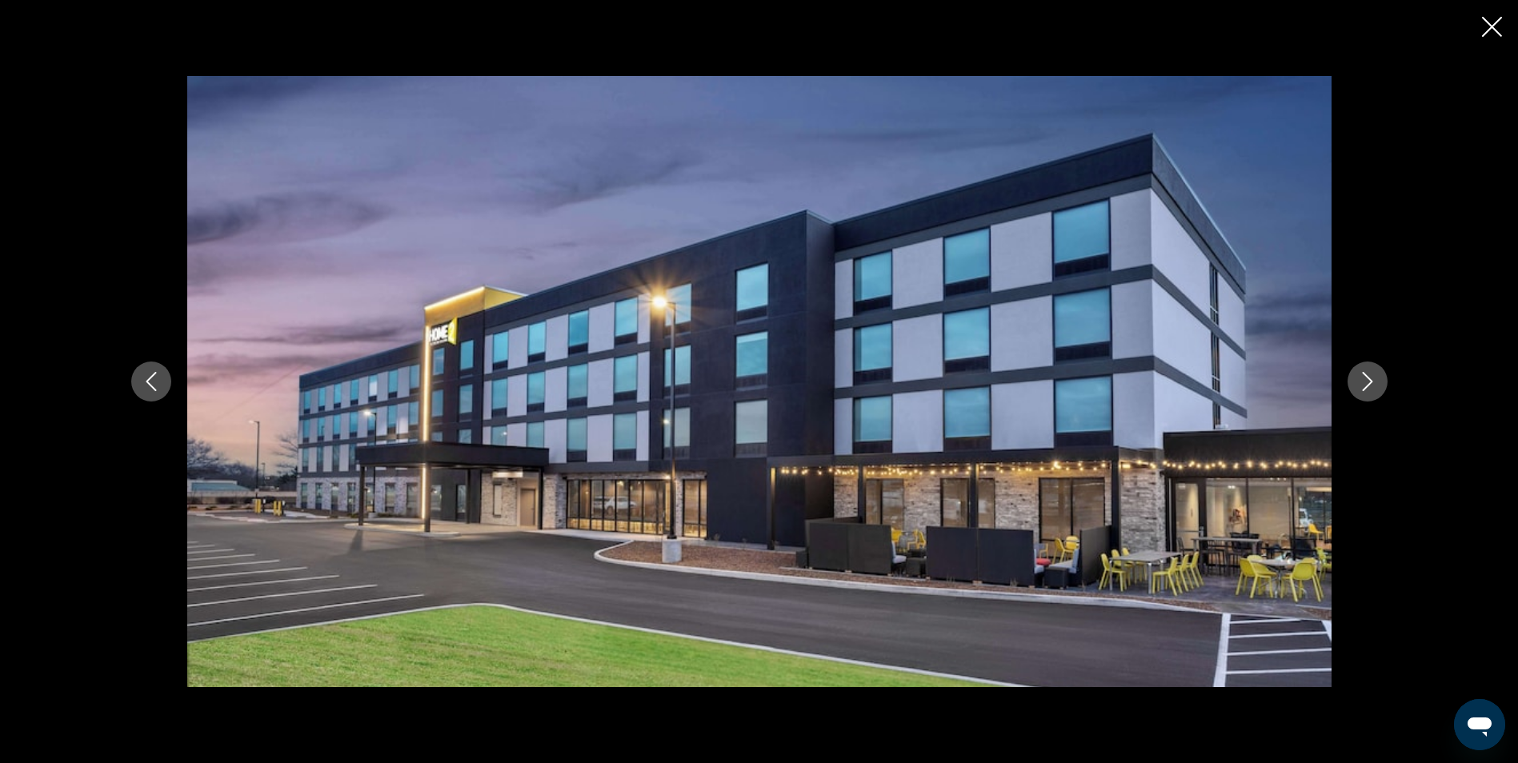
click at [1375, 383] on icon "Next image" at bounding box center [1367, 381] width 19 height 19
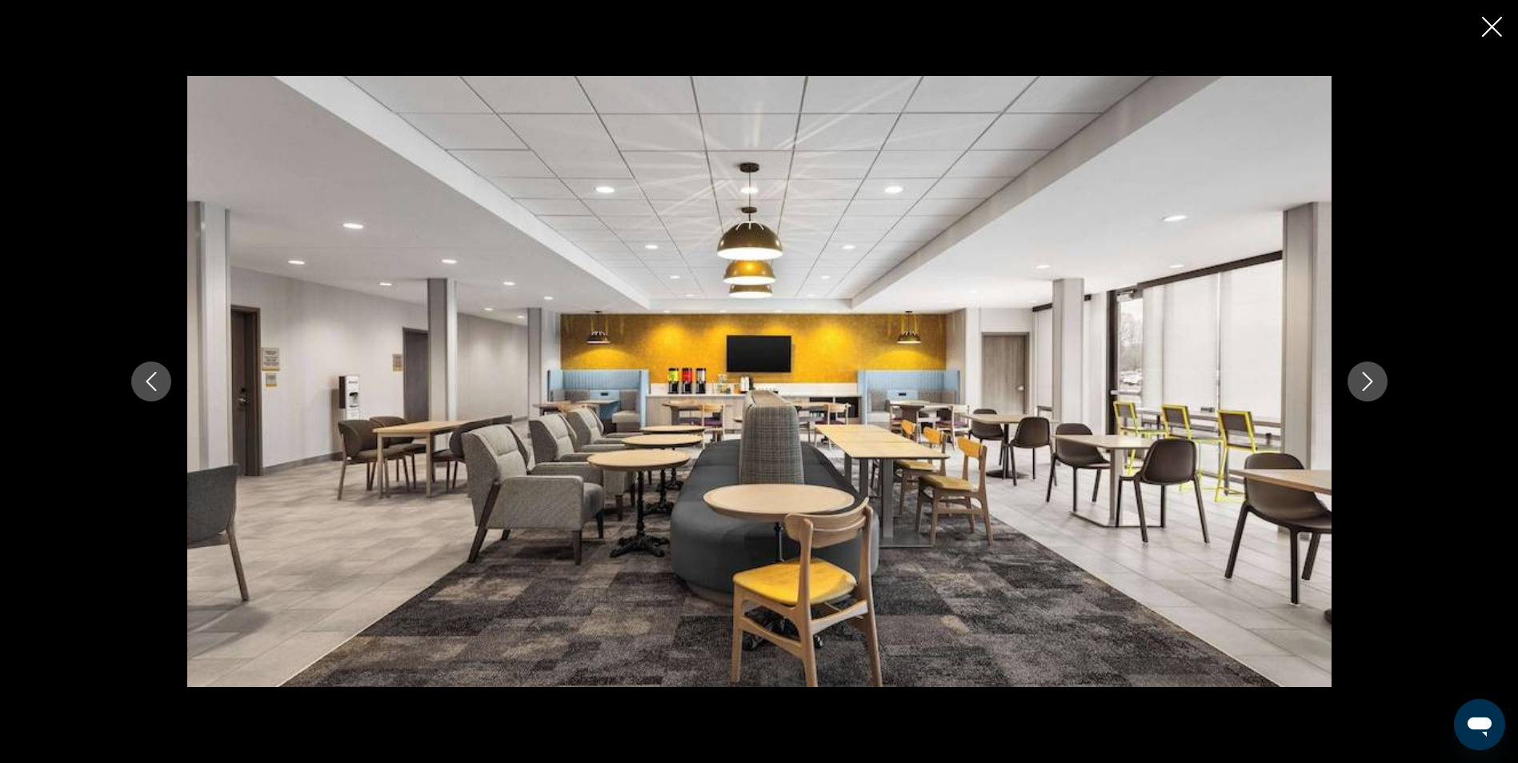
click at [1375, 383] on icon "Next image" at bounding box center [1367, 381] width 19 height 19
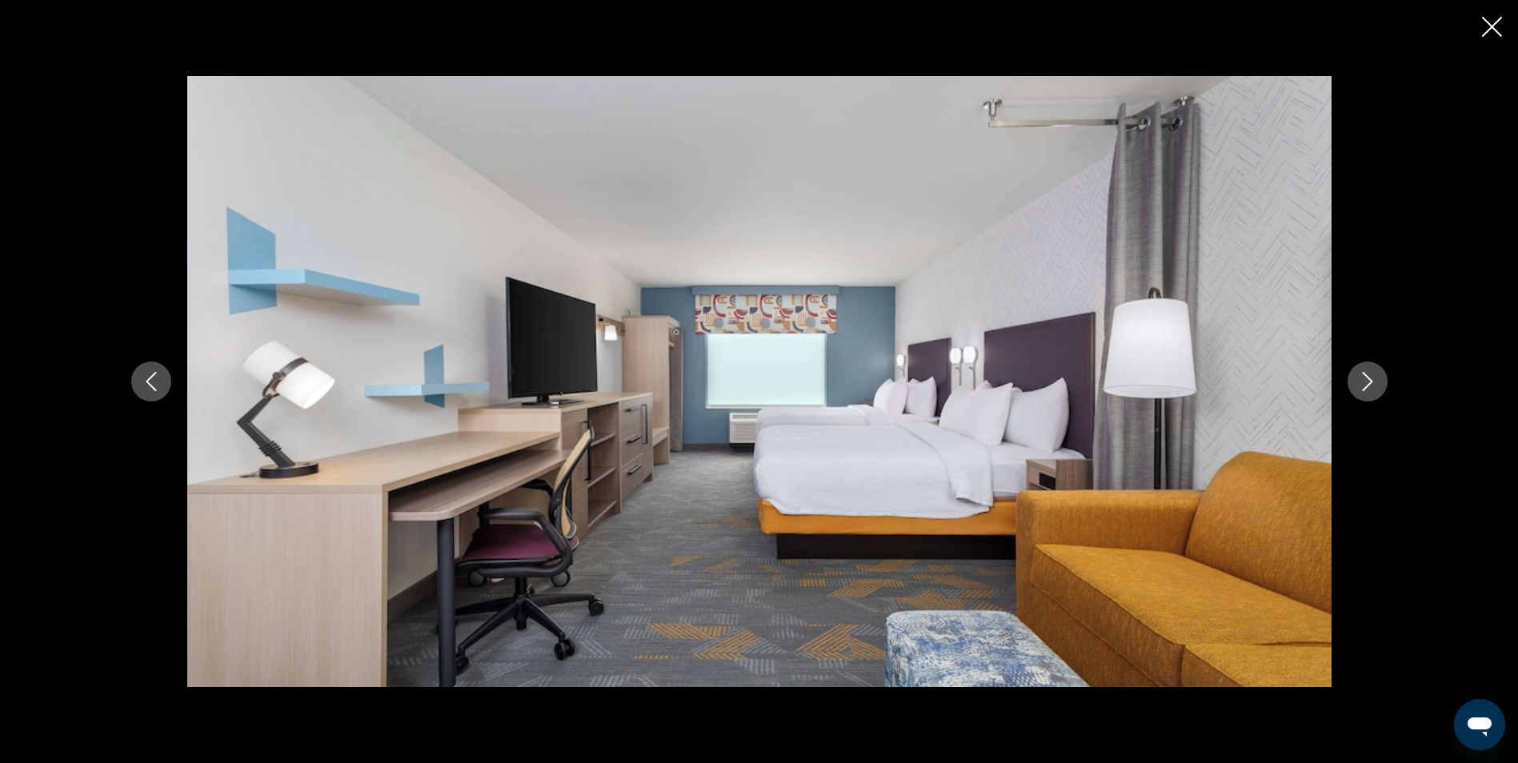
click at [1375, 383] on icon "Next image" at bounding box center [1367, 381] width 19 height 19
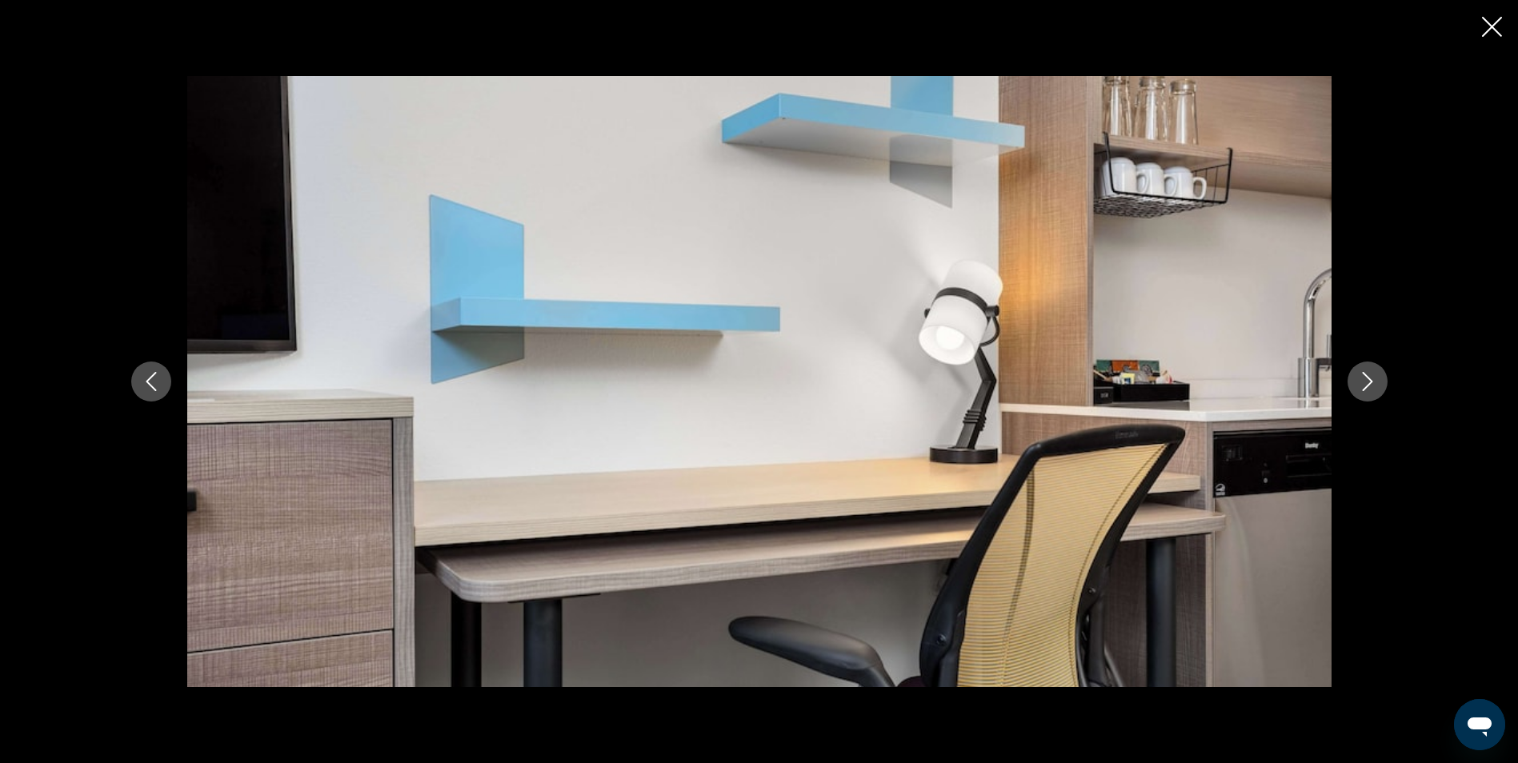
click at [1375, 383] on icon "Next image" at bounding box center [1367, 381] width 19 height 19
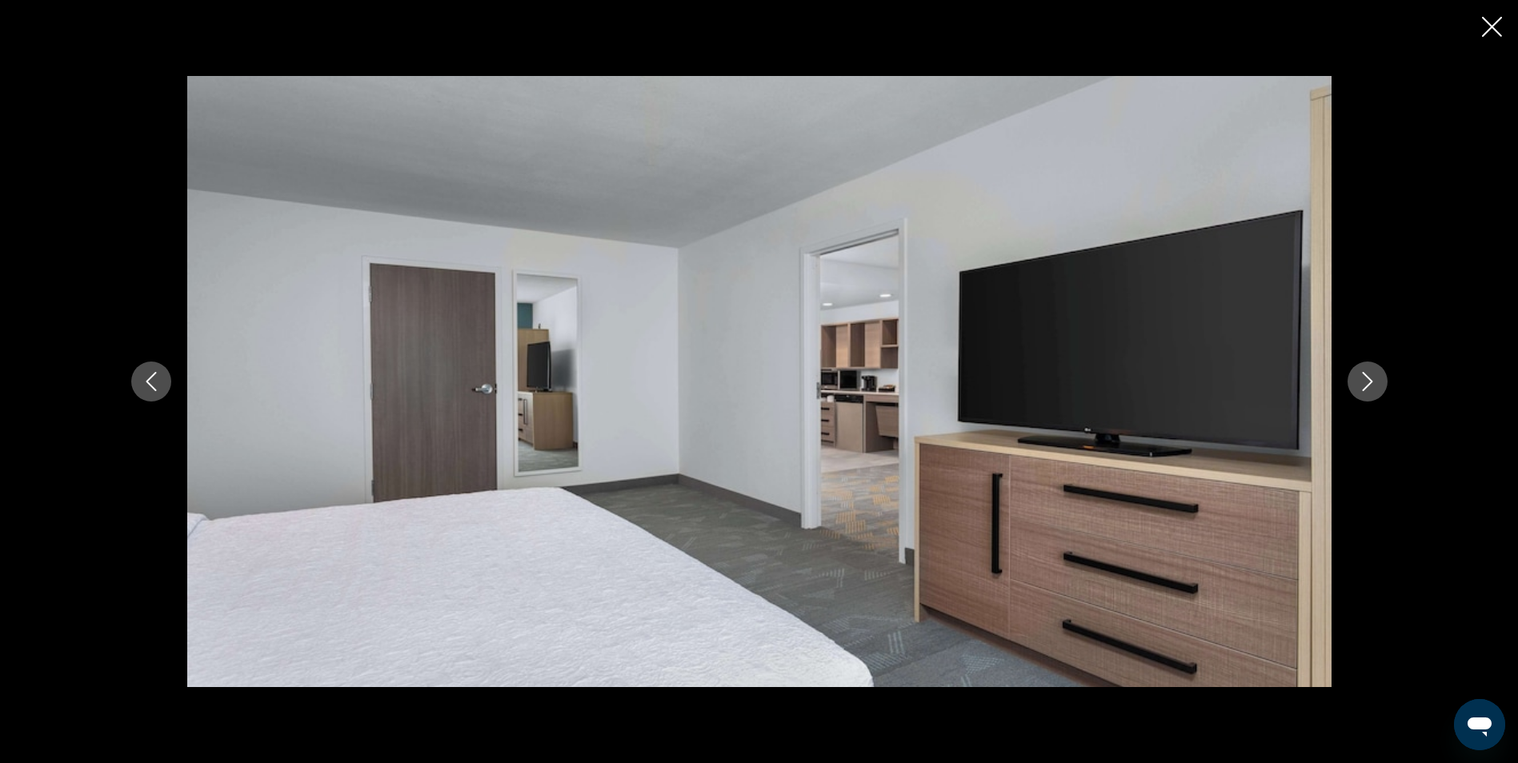
click at [1375, 383] on icon "Next image" at bounding box center [1367, 381] width 19 height 19
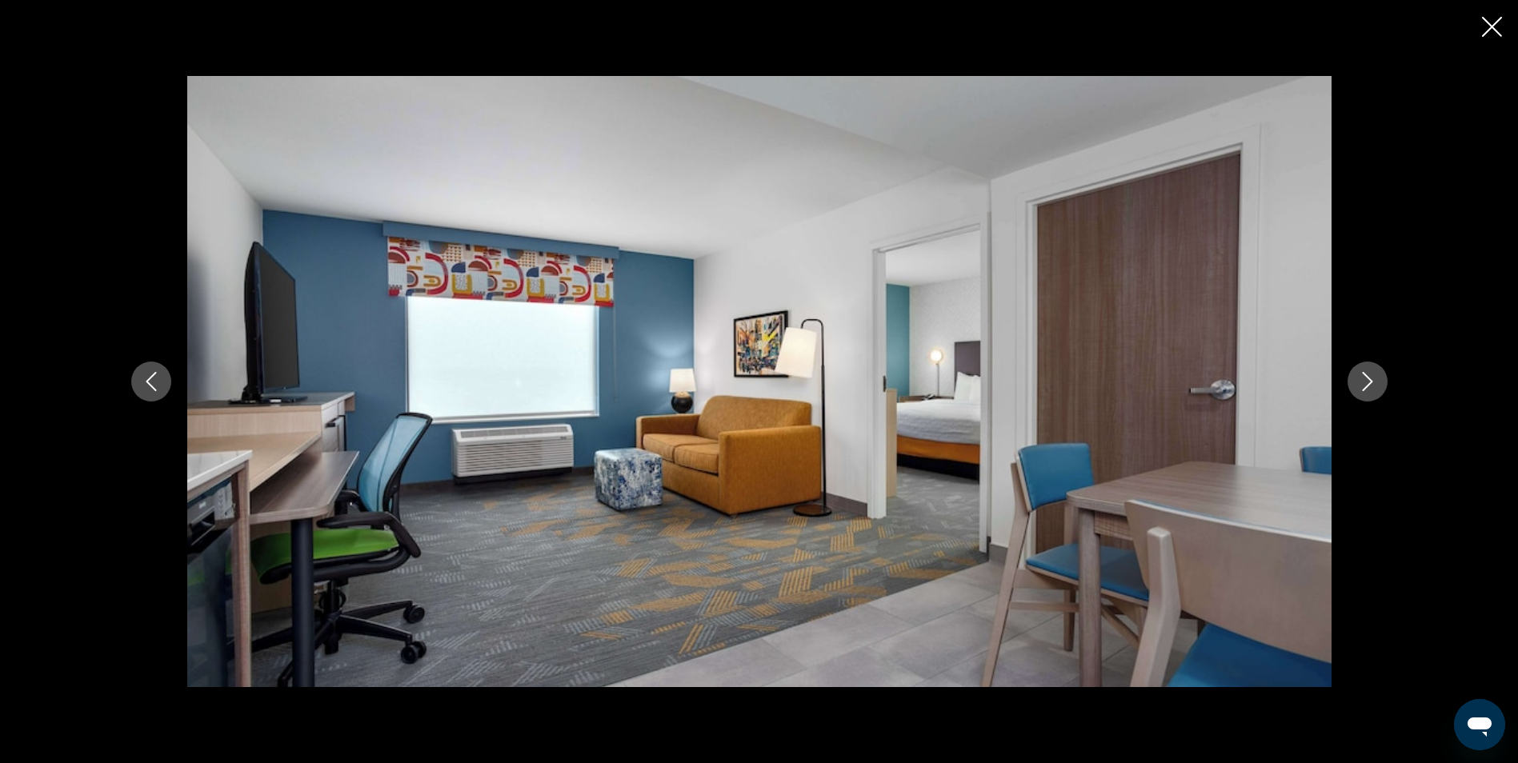
click at [1375, 383] on icon "Next image" at bounding box center [1367, 381] width 19 height 19
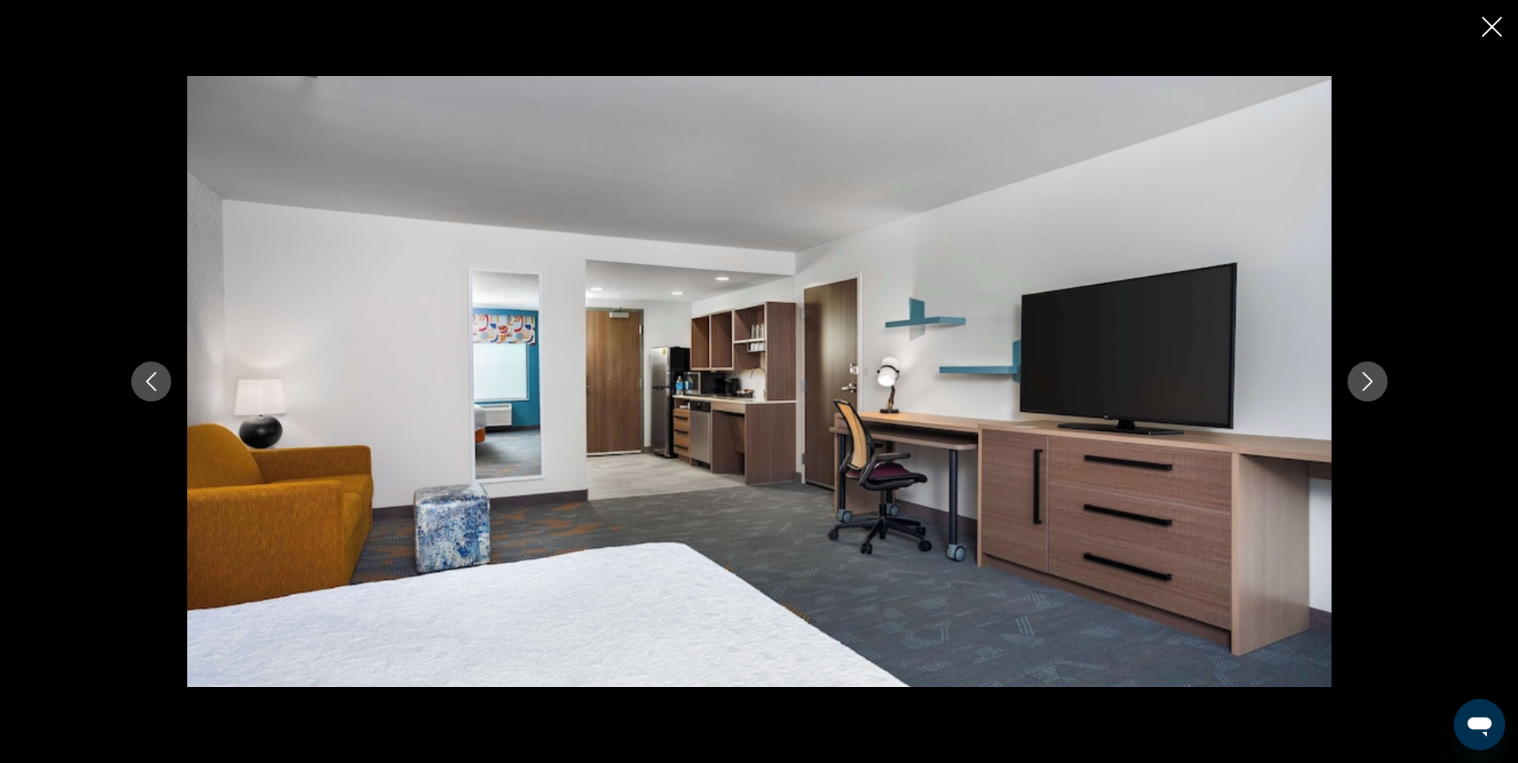
click at [1375, 383] on icon "Next image" at bounding box center [1367, 381] width 19 height 19
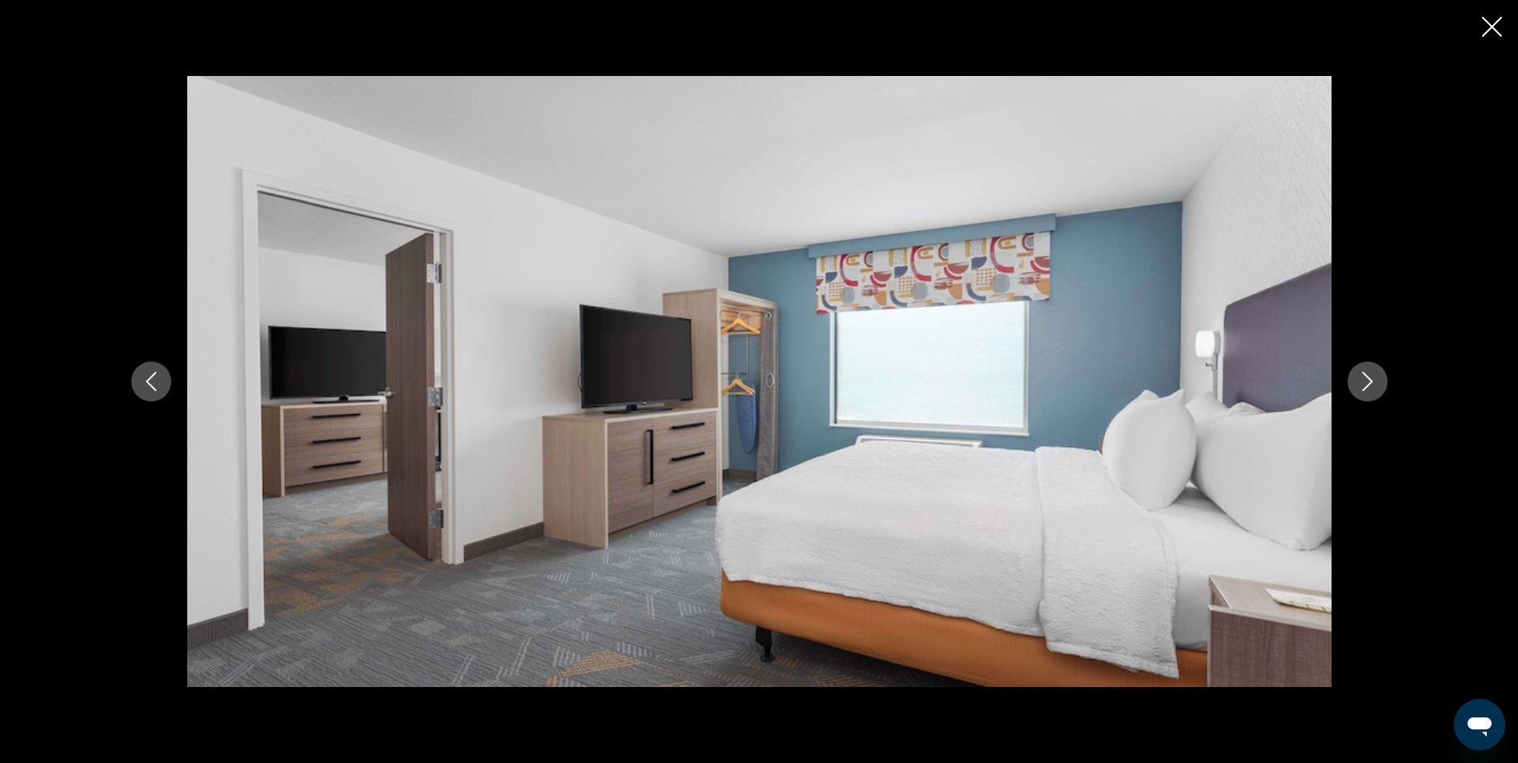
click at [1375, 383] on icon "Next image" at bounding box center [1367, 381] width 19 height 19
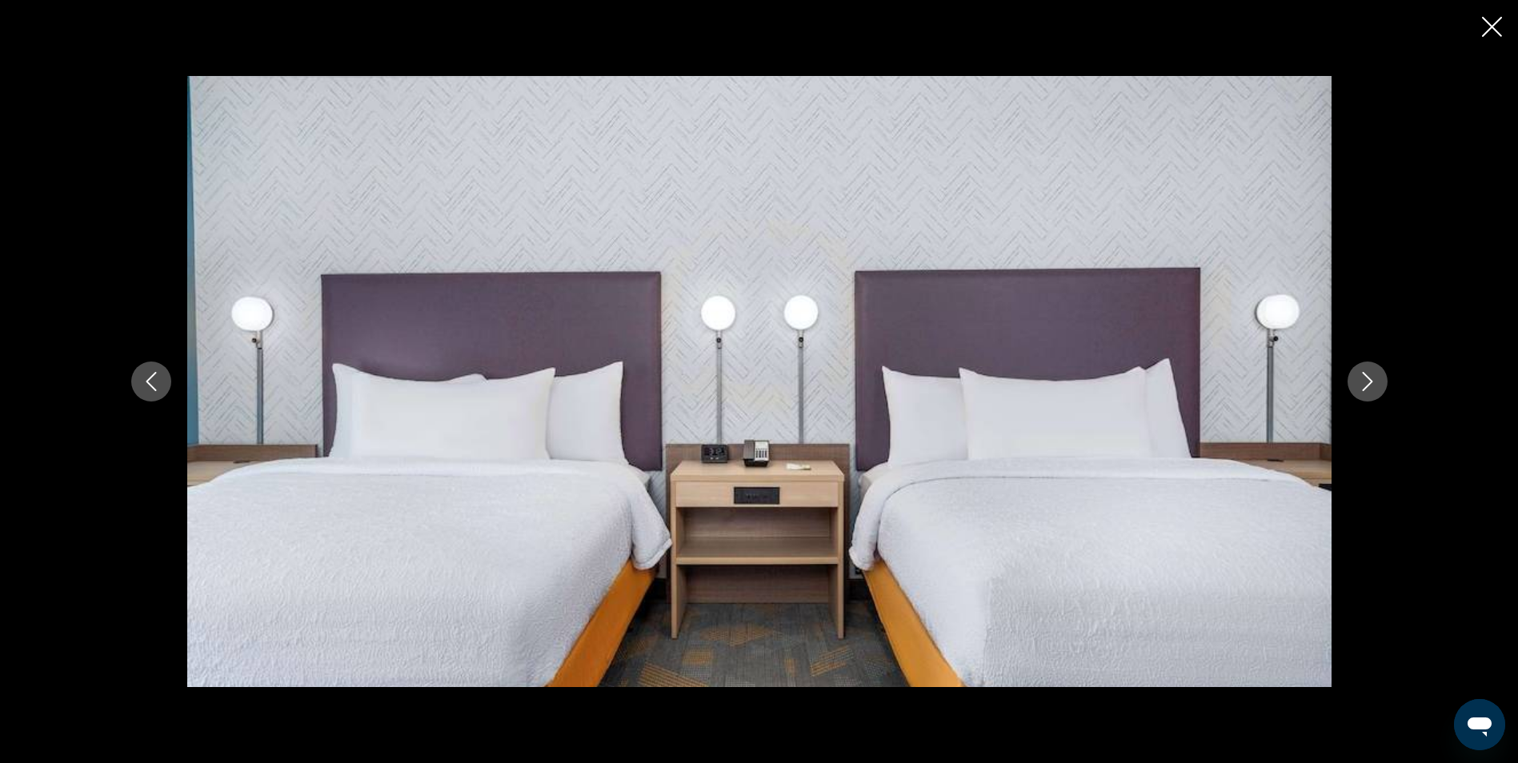
click at [1375, 383] on icon "Next image" at bounding box center [1367, 381] width 19 height 19
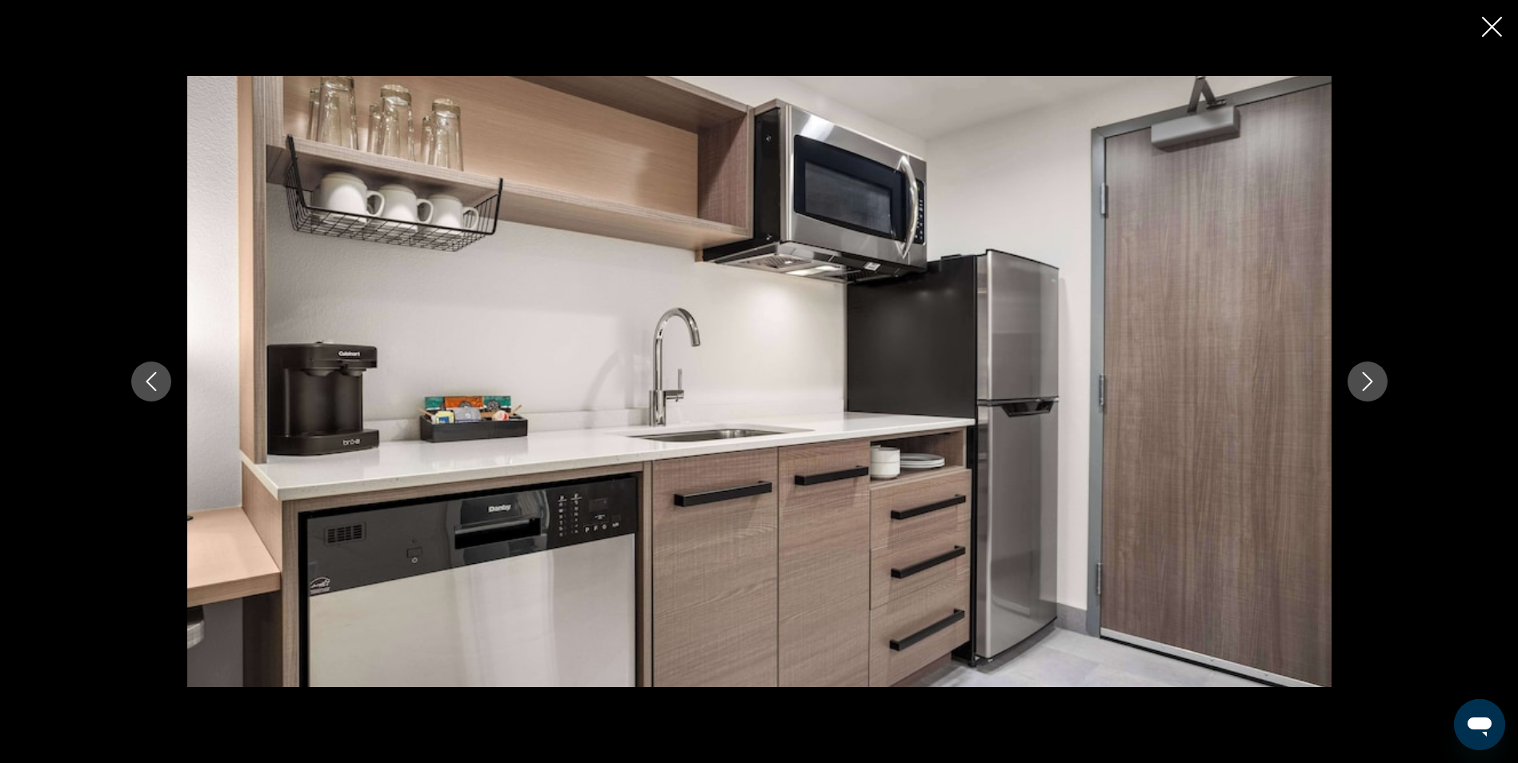
click at [1375, 383] on icon "Next image" at bounding box center [1367, 381] width 19 height 19
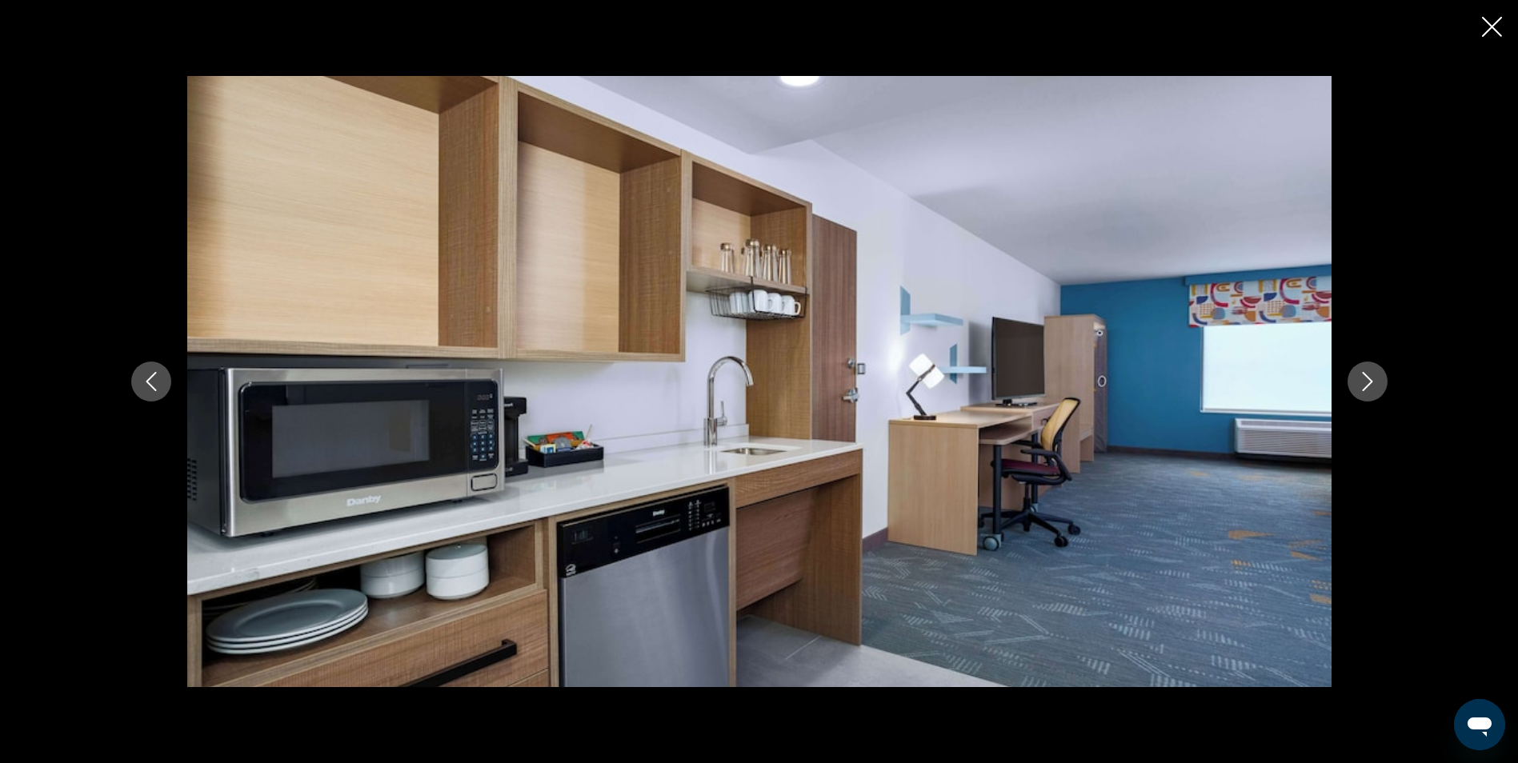
click at [1375, 383] on icon "Next image" at bounding box center [1367, 381] width 19 height 19
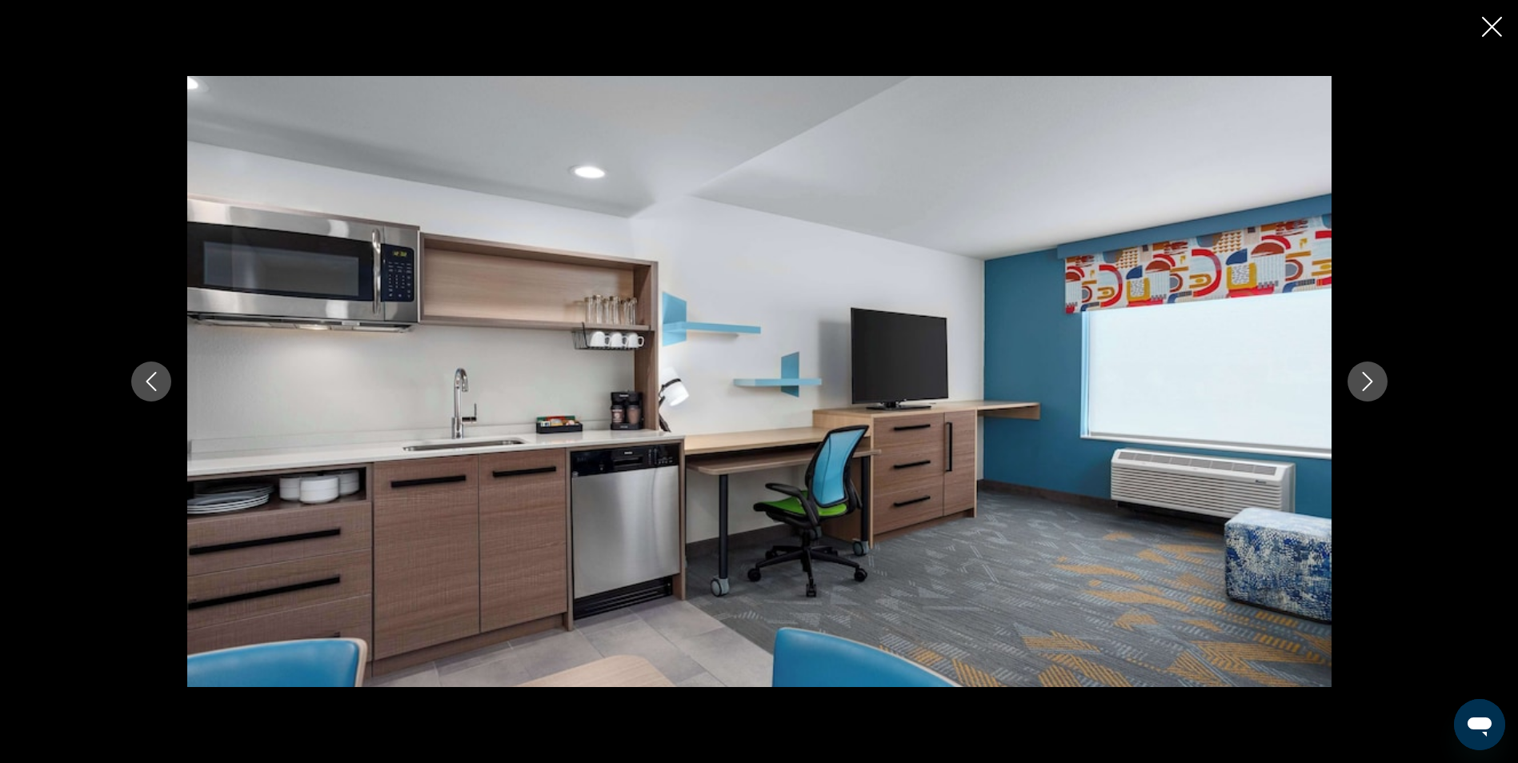
click at [1375, 383] on icon "Next image" at bounding box center [1367, 381] width 19 height 19
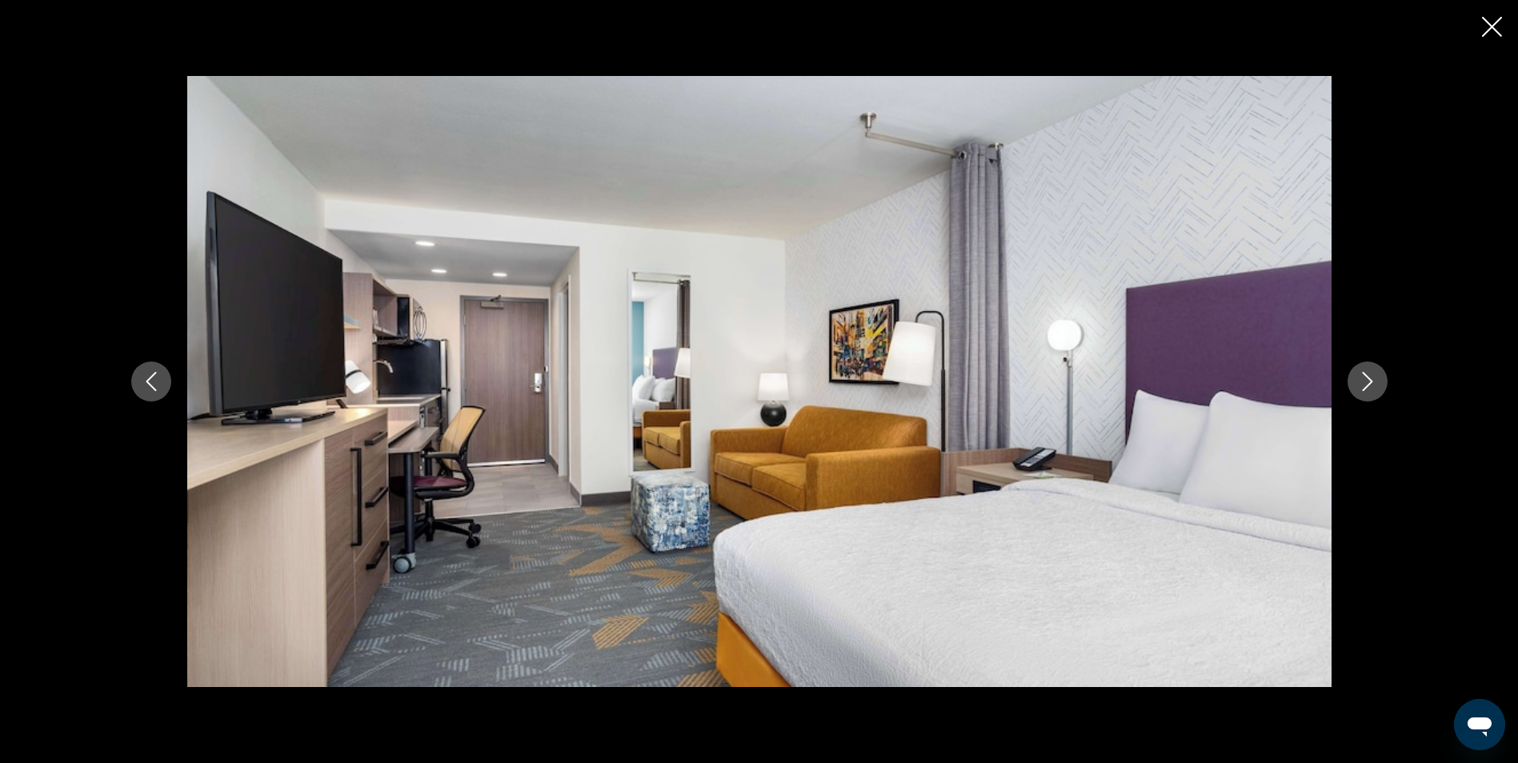
click at [1375, 383] on icon "Next image" at bounding box center [1367, 381] width 19 height 19
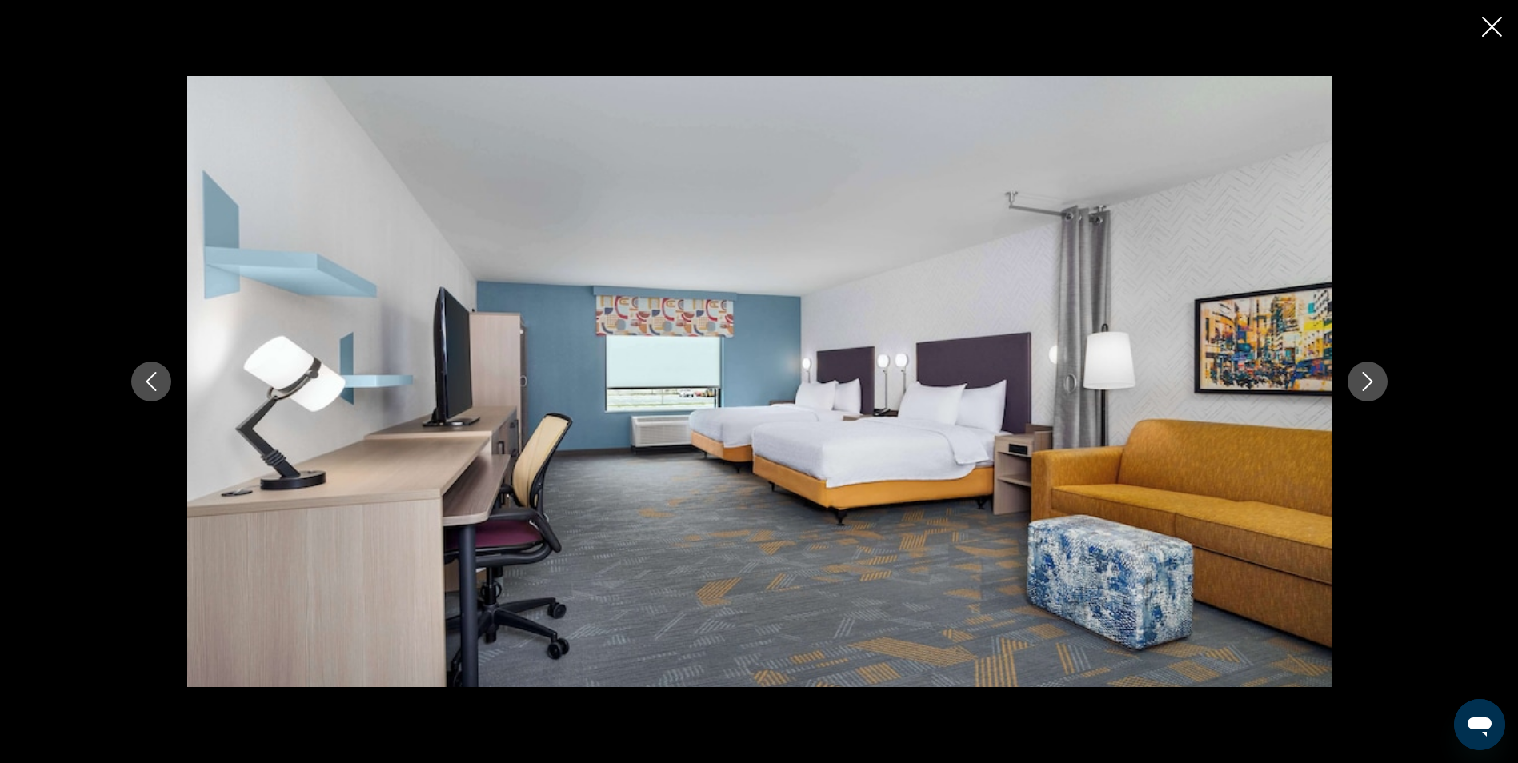
click at [1367, 387] on icon "Next image" at bounding box center [1367, 381] width 19 height 19
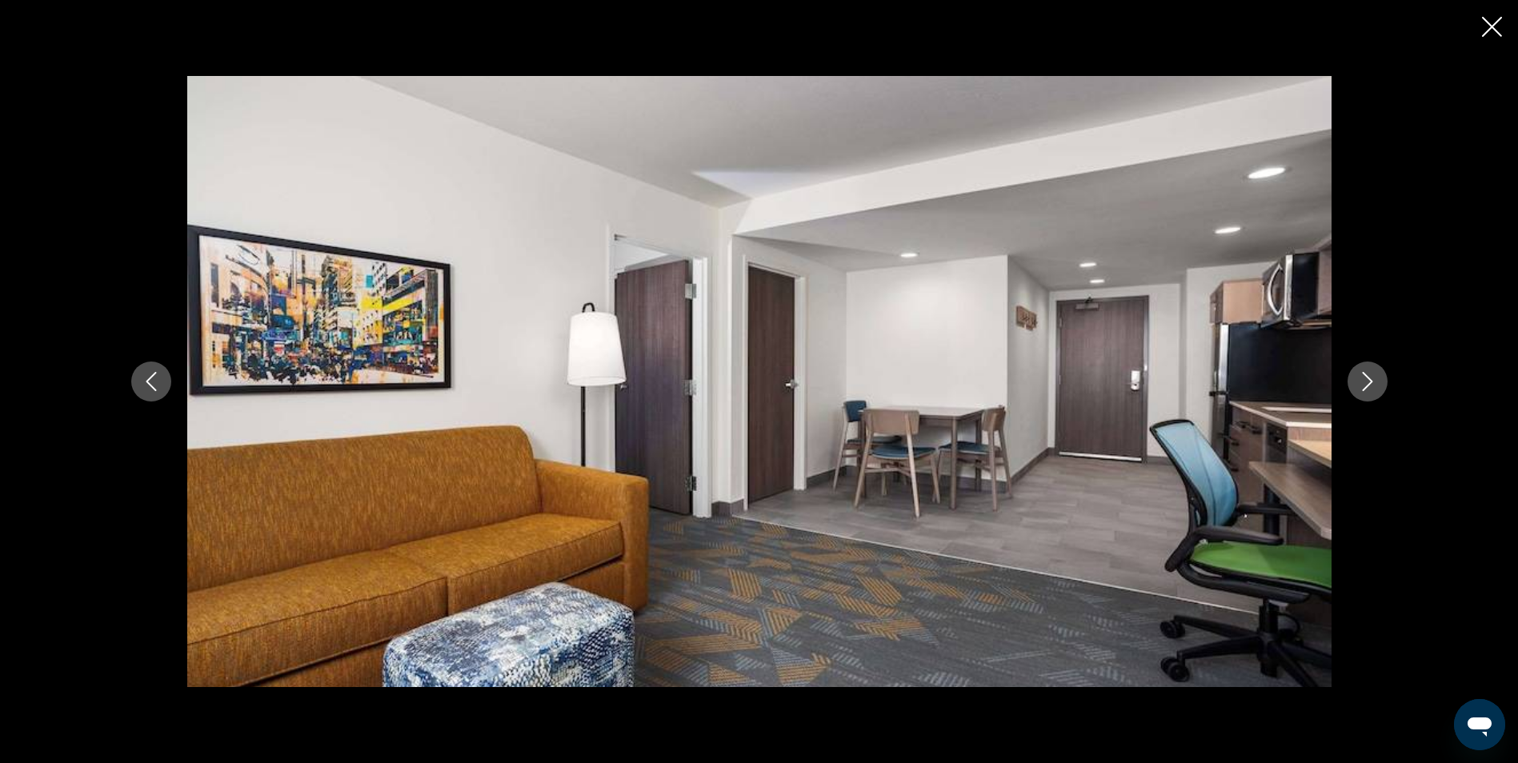
click at [1367, 385] on icon "Next image" at bounding box center [1367, 381] width 10 height 19
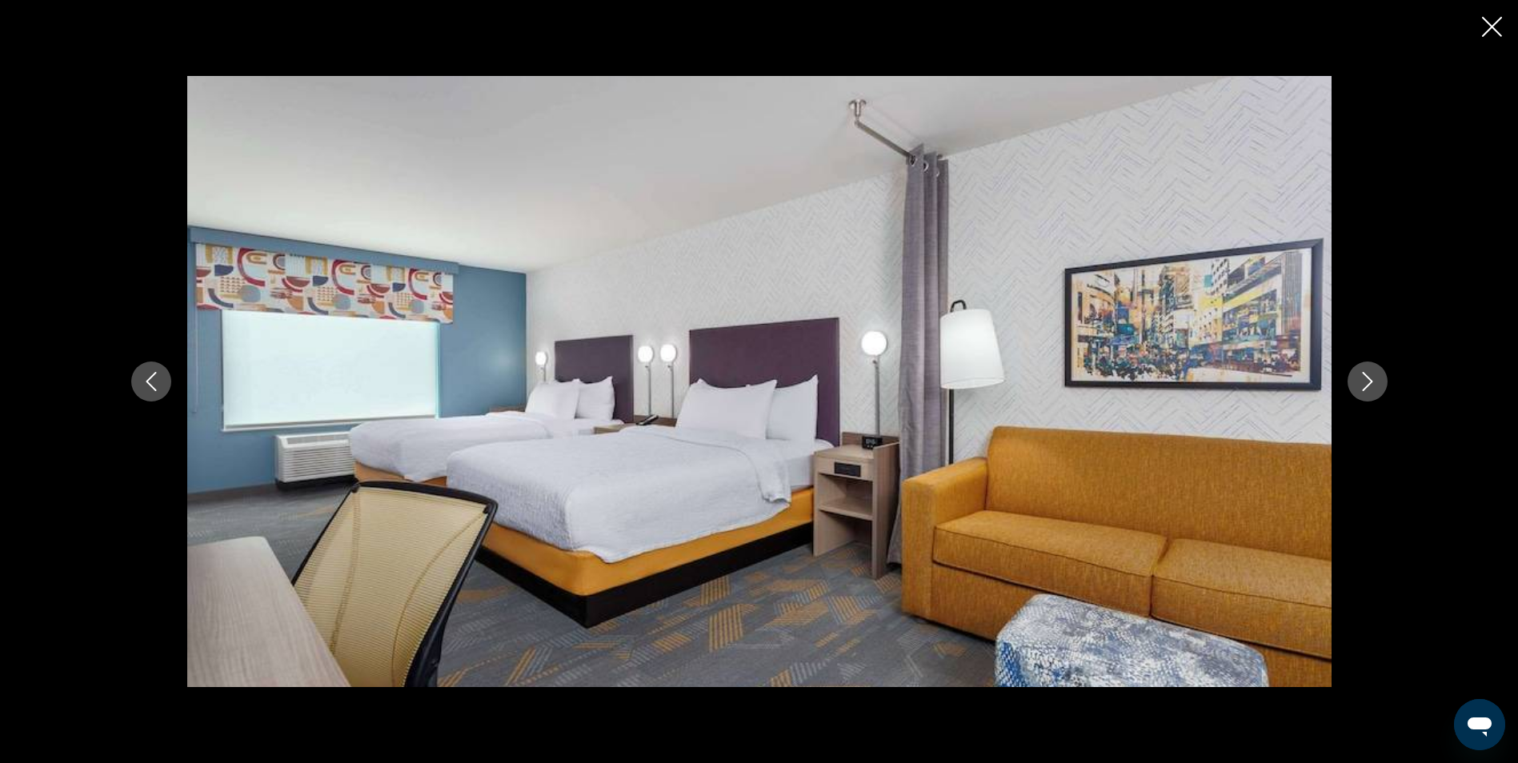
click at [1367, 385] on icon "Next image" at bounding box center [1367, 381] width 10 height 19
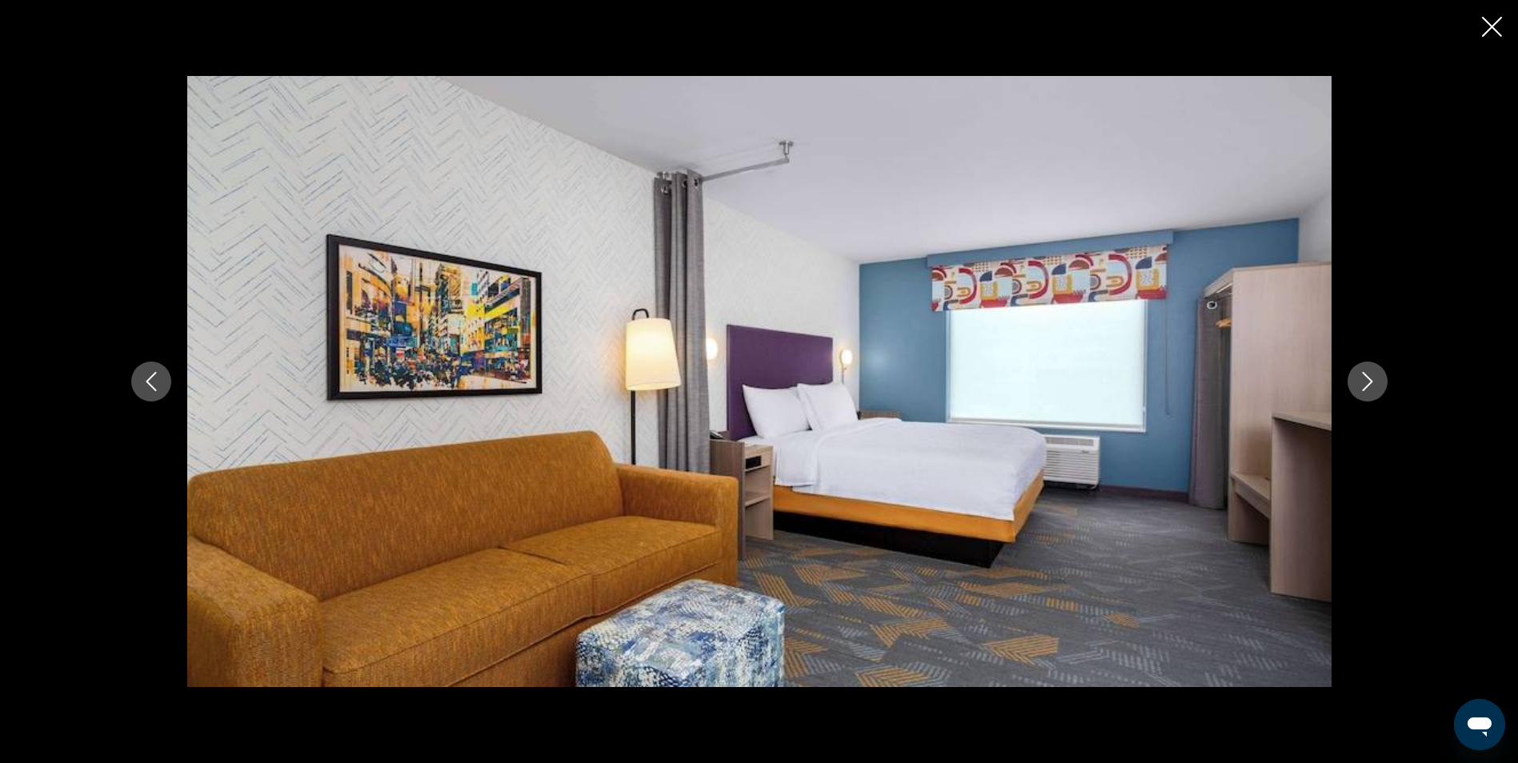
click at [1367, 385] on icon "Next image" at bounding box center [1367, 381] width 10 height 19
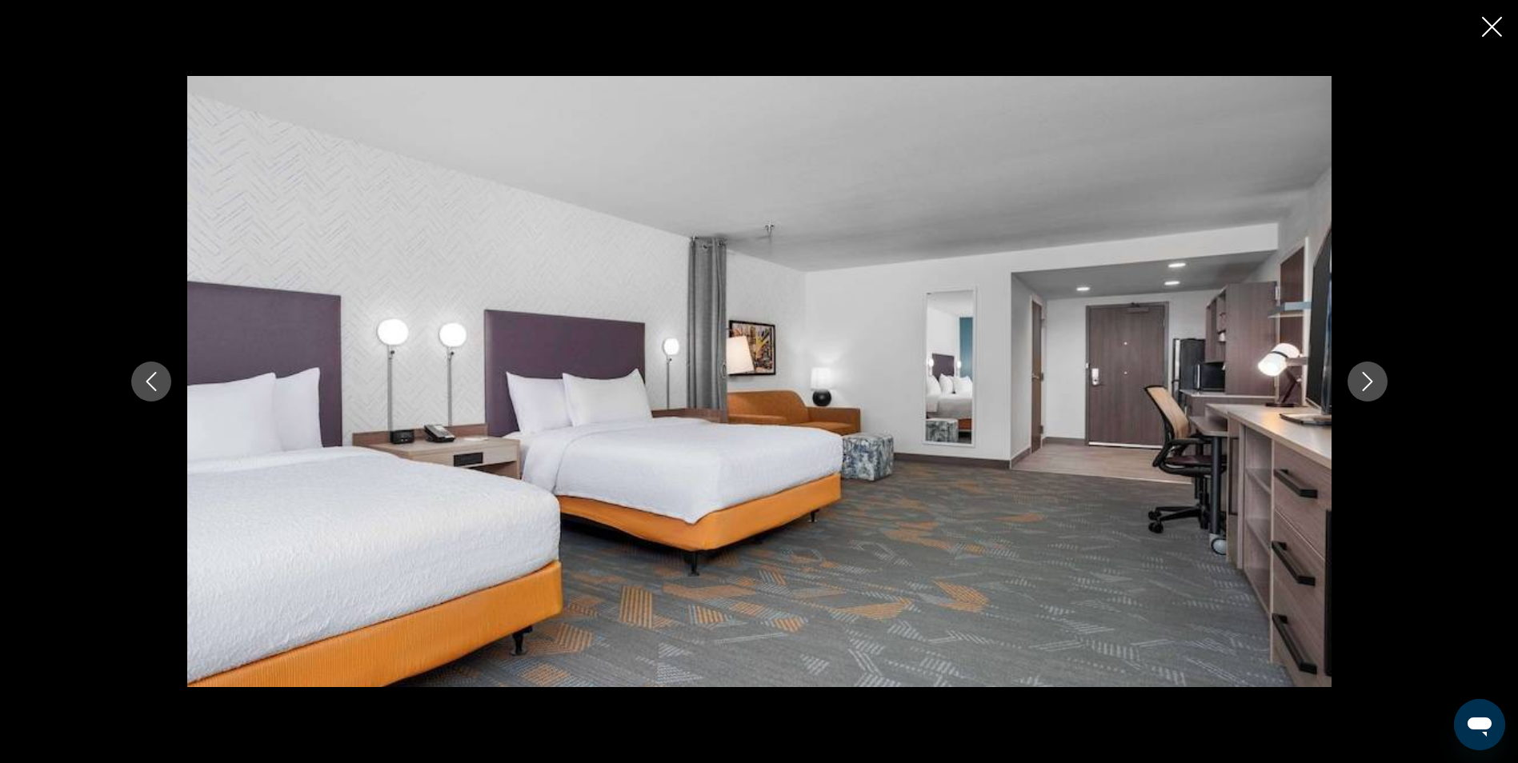
click at [1367, 385] on icon "Next image" at bounding box center [1367, 381] width 10 height 19
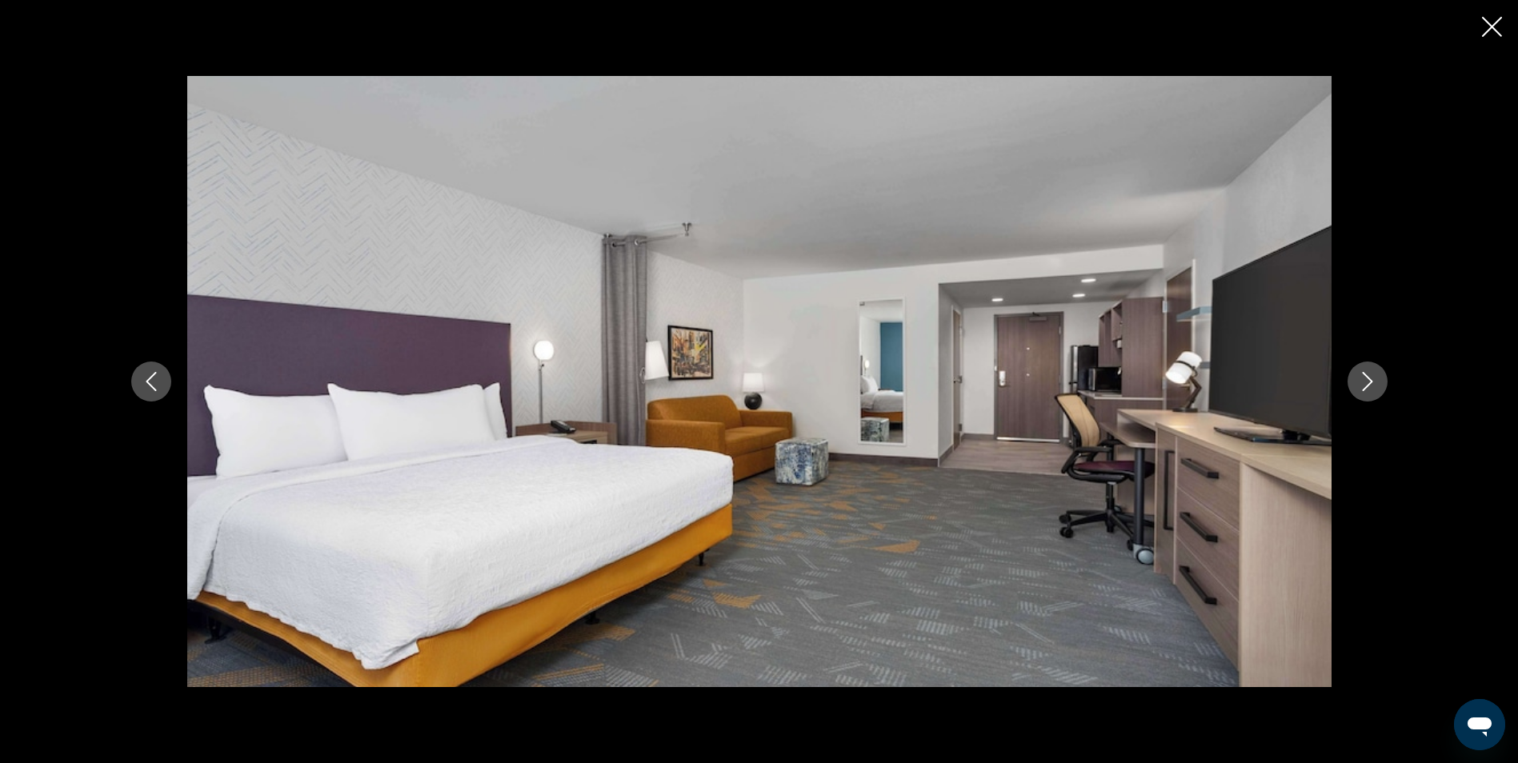
click at [1367, 385] on icon "Next image" at bounding box center [1367, 381] width 10 height 19
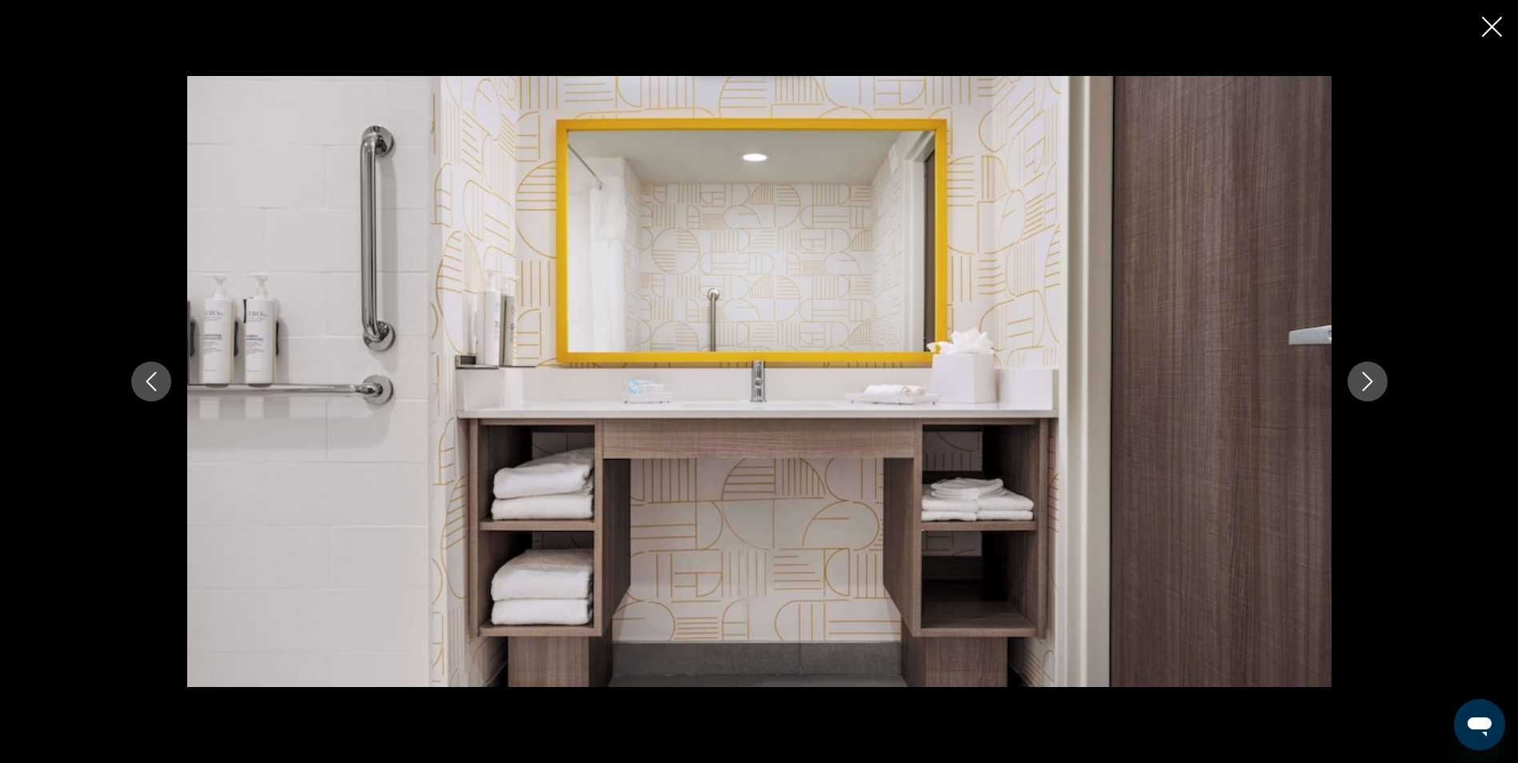
click at [1367, 385] on icon "Next image" at bounding box center [1367, 381] width 10 height 19
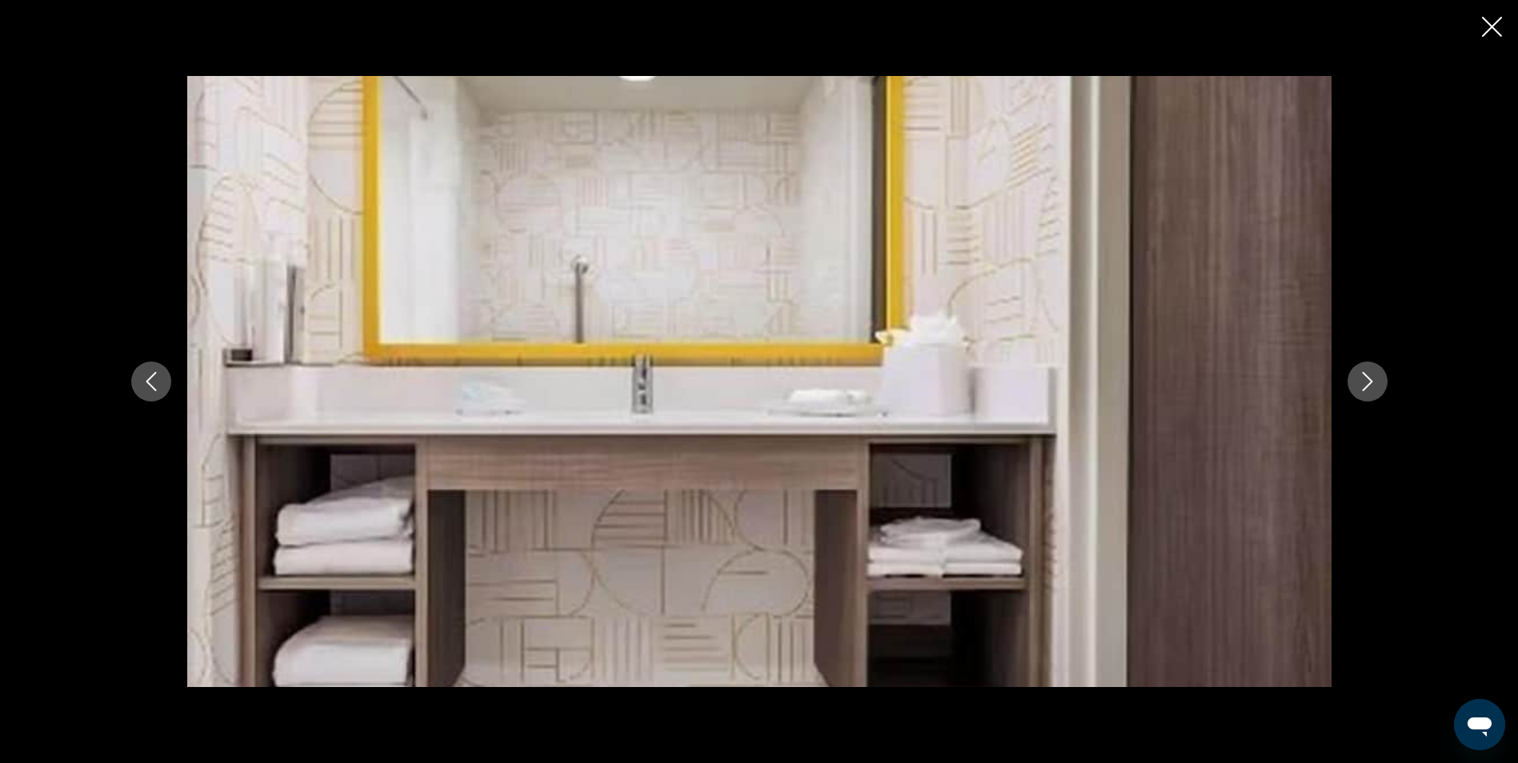
click at [1367, 385] on icon "Next image" at bounding box center [1367, 381] width 10 height 19
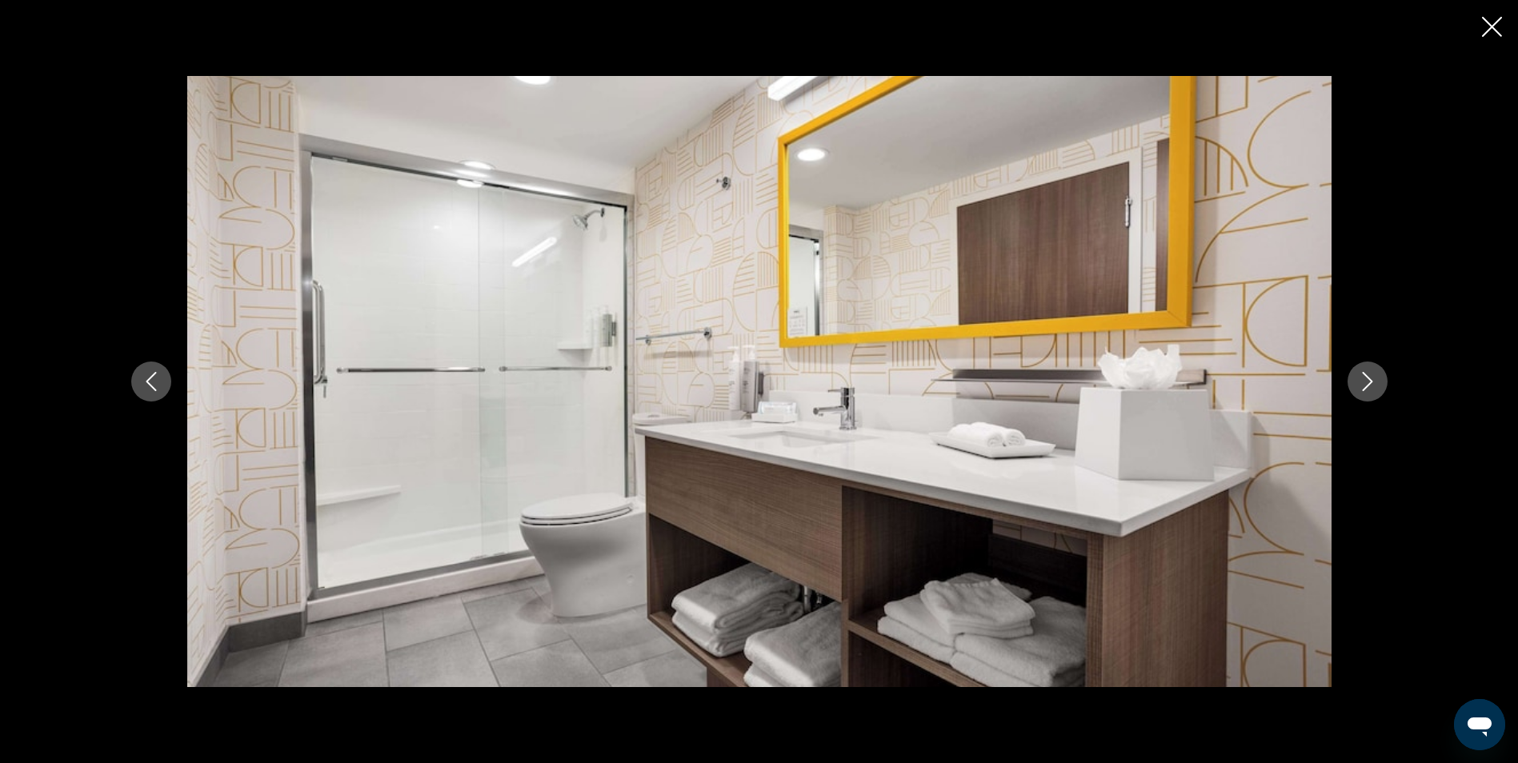
click at [1367, 385] on icon "Next image" at bounding box center [1367, 381] width 10 height 19
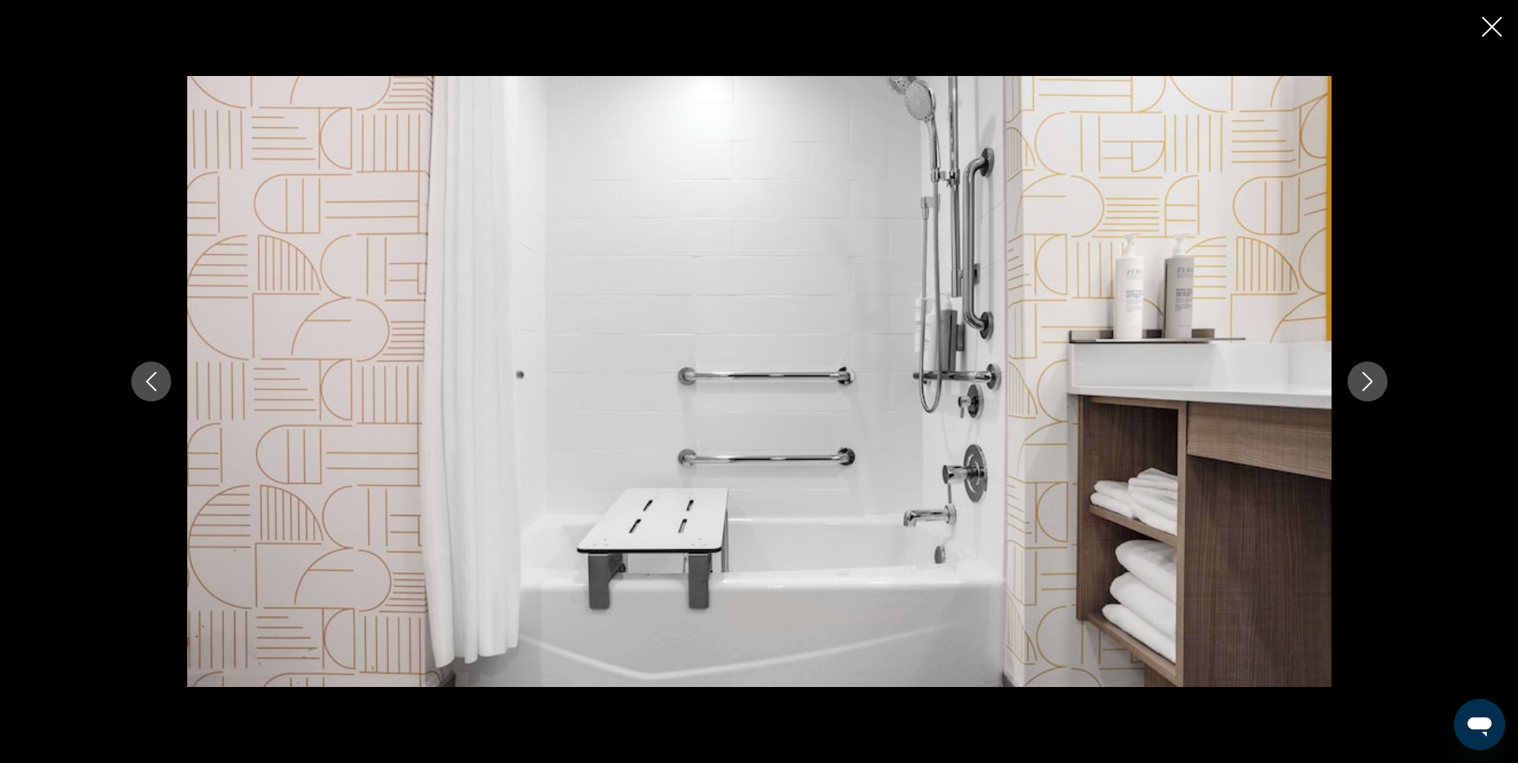
click at [1367, 379] on icon "Next image" at bounding box center [1367, 381] width 19 height 19
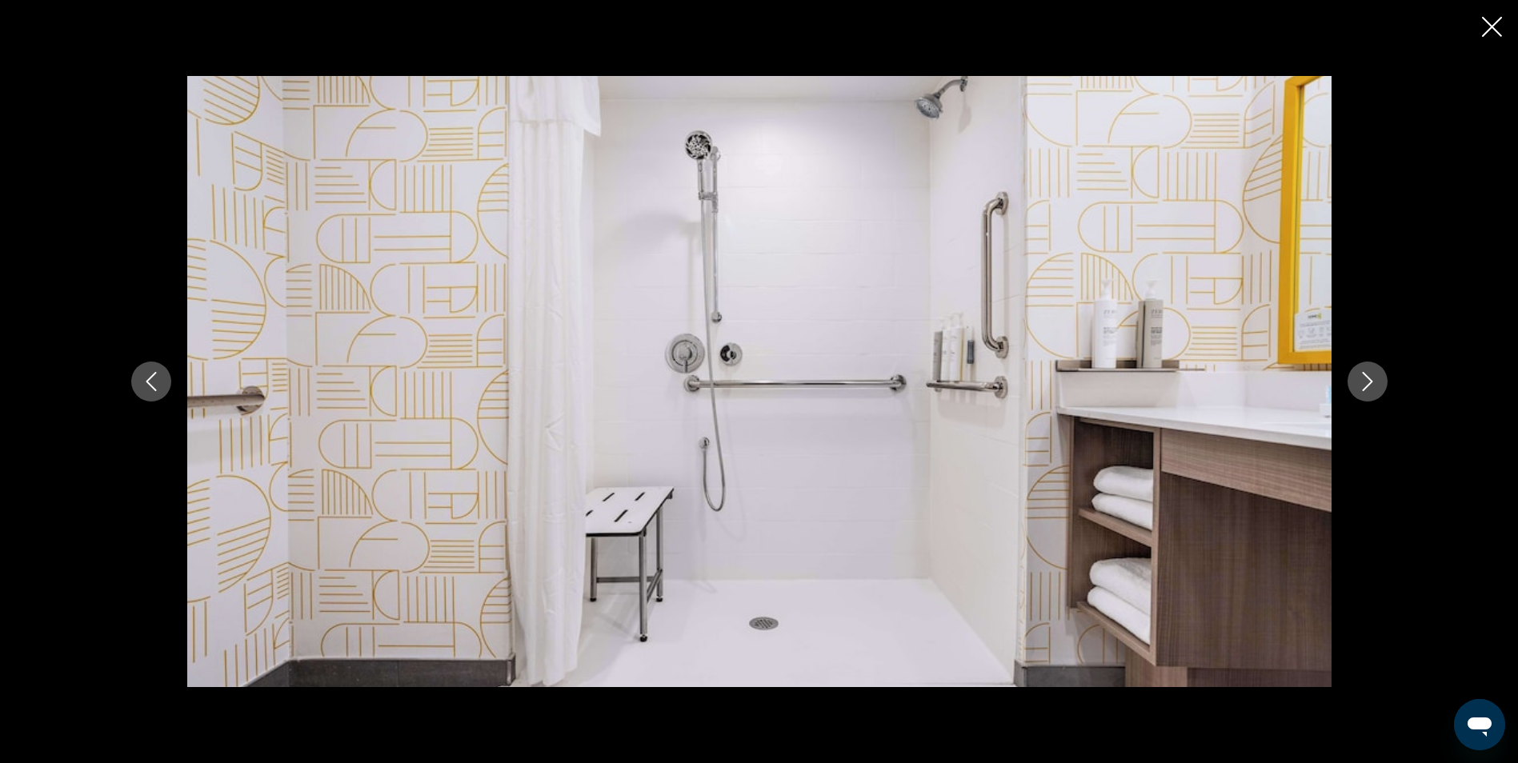
click at [1367, 379] on icon "Next image" at bounding box center [1367, 381] width 19 height 19
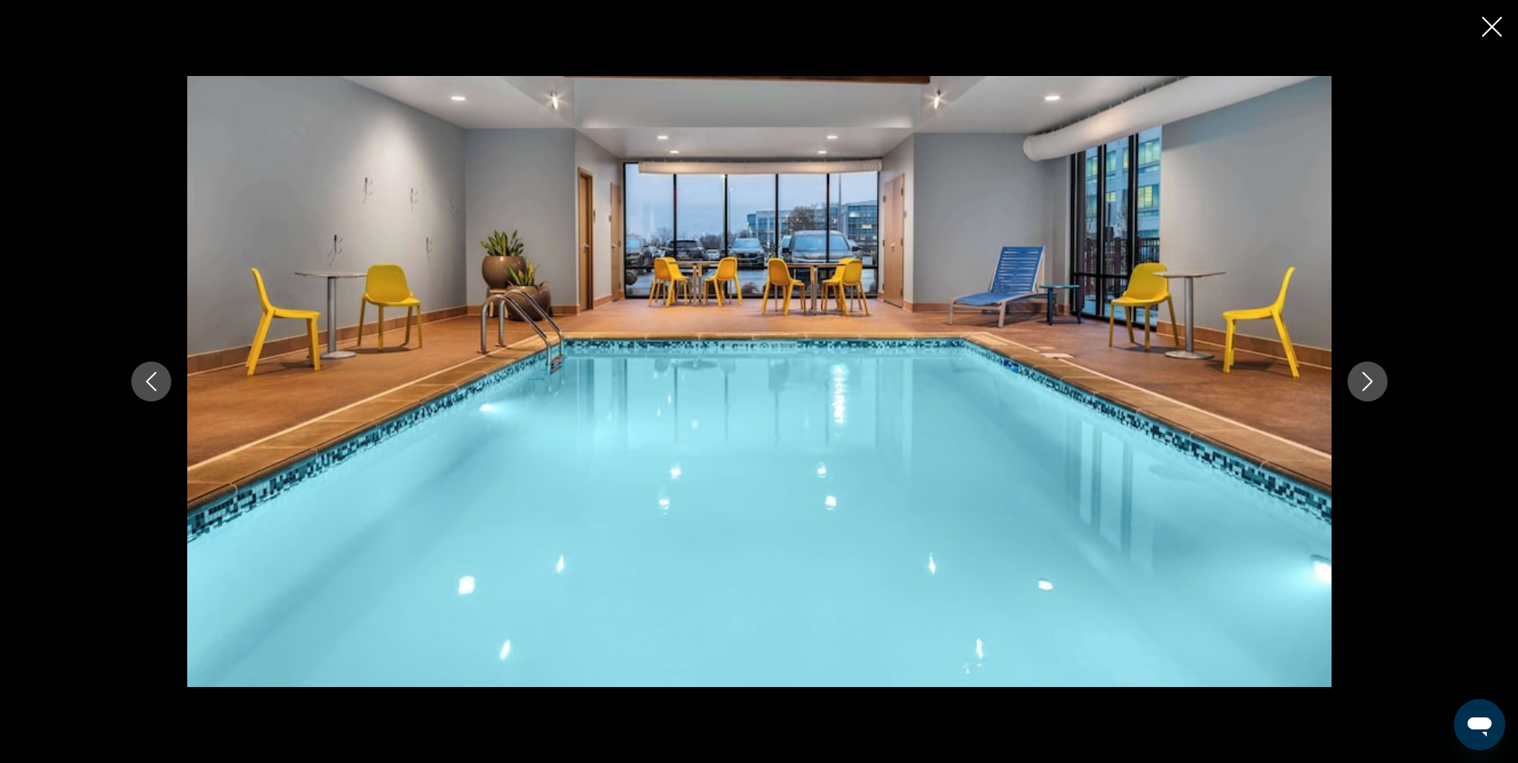
click at [1367, 378] on icon "Next image" at bounding box center [1367, 381] width 10 height 19
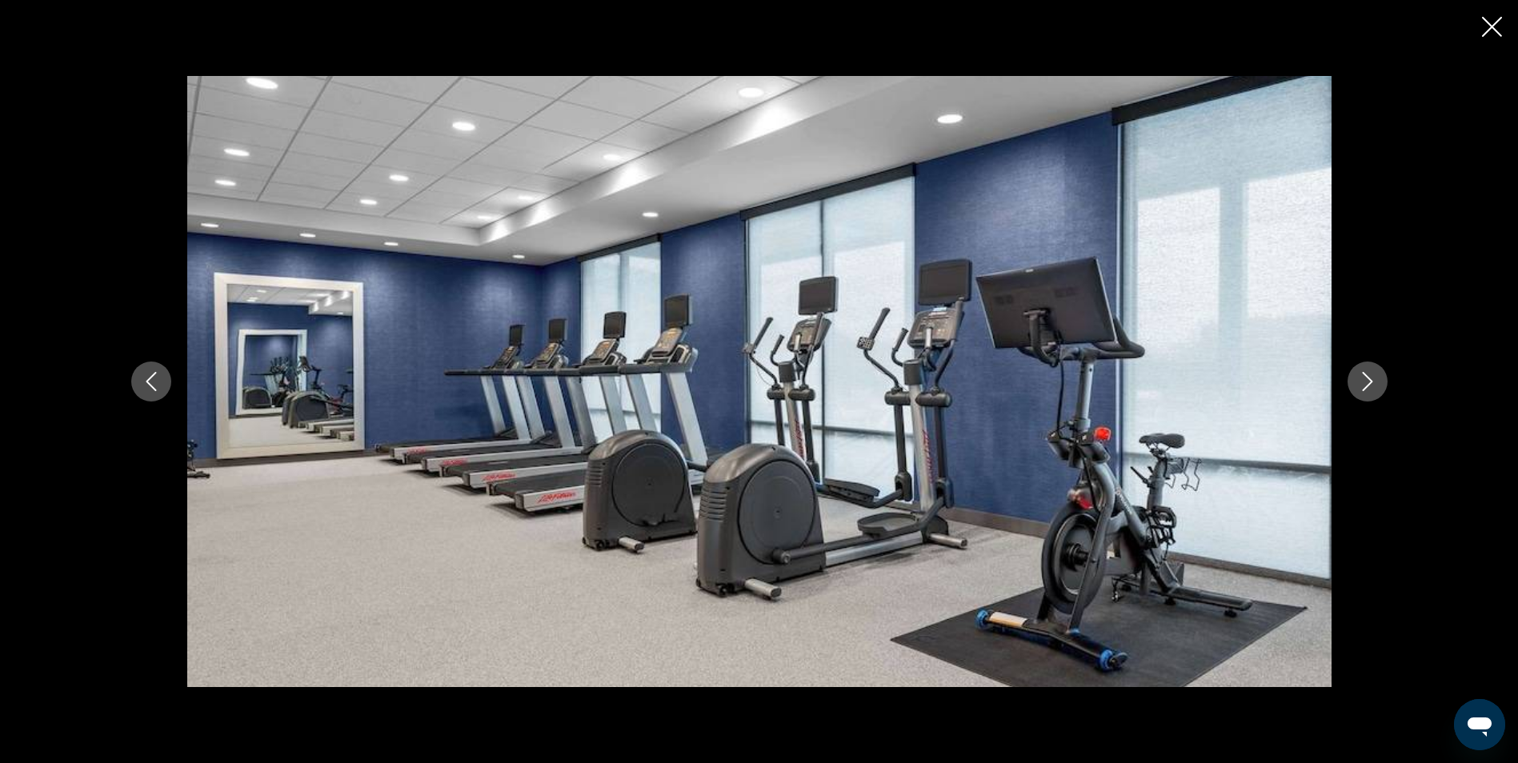
click at [1367, 378] on icon "Next image" at bounding box center [1367, 381] width 10 height 19
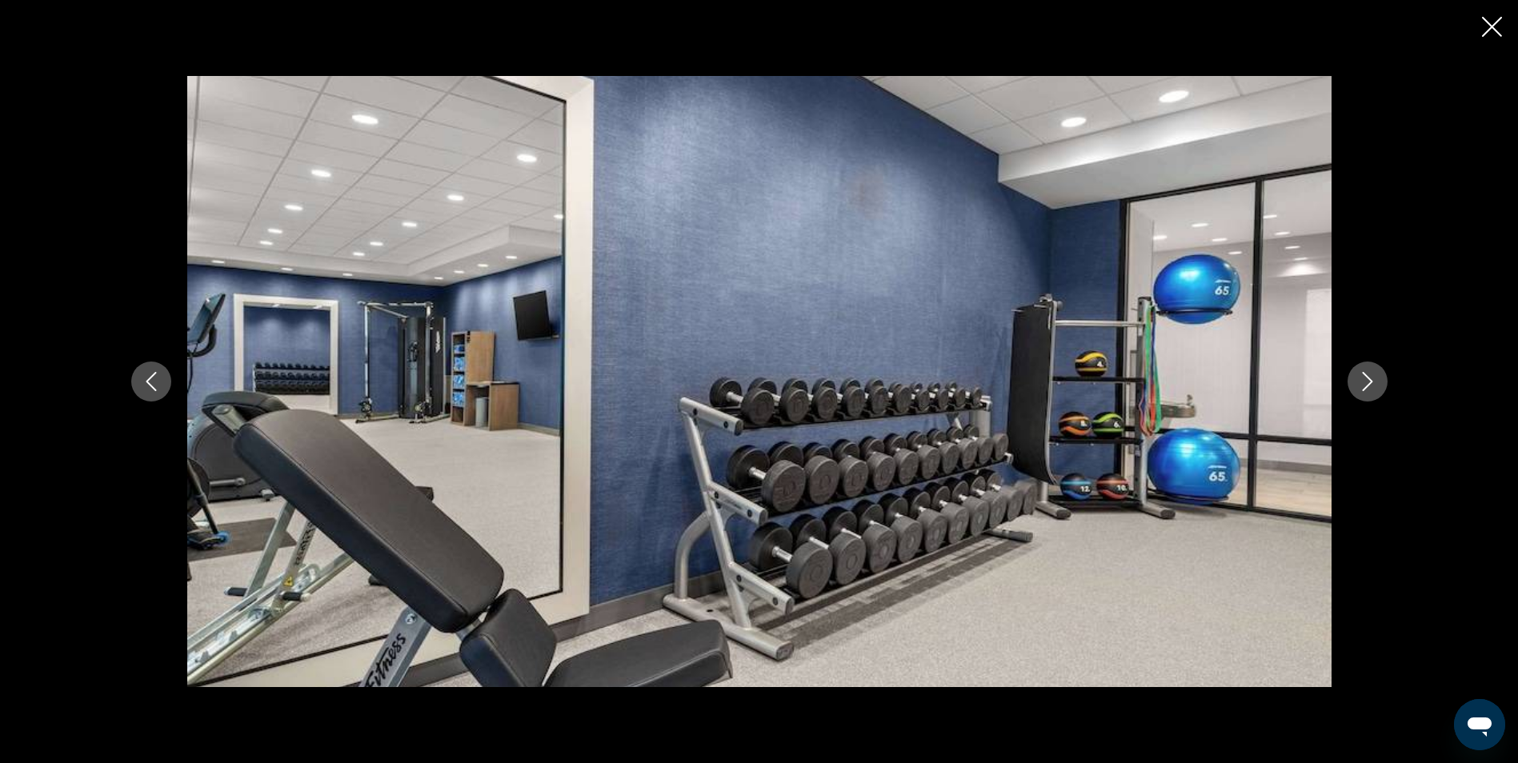
click at [1367, 378] on icon "Next image" at bounding box center [1367, 381] width 10 height 19
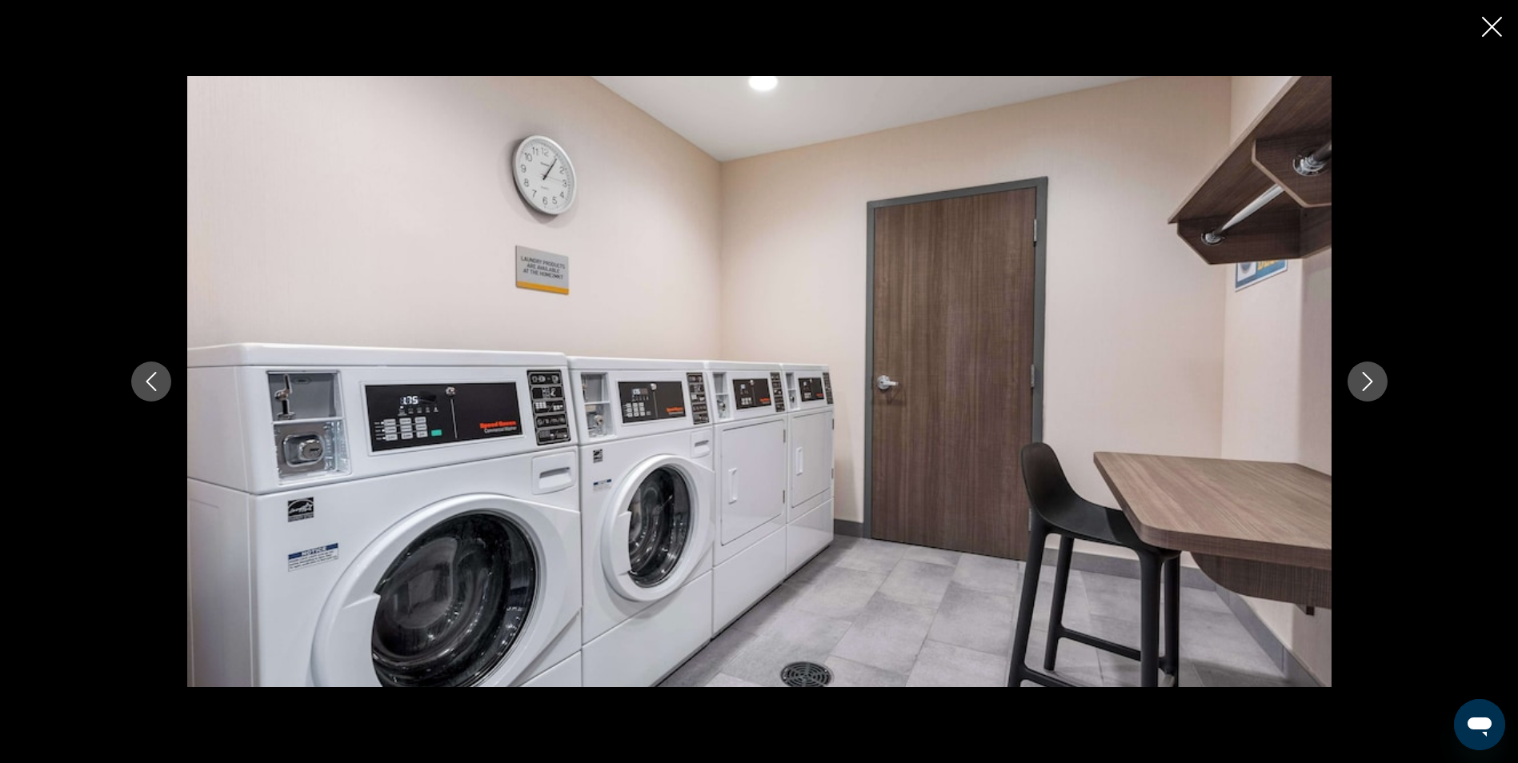
click at [1367, 378] on icon "Next image" at bounding box center [1367, 381] width 10 height 19
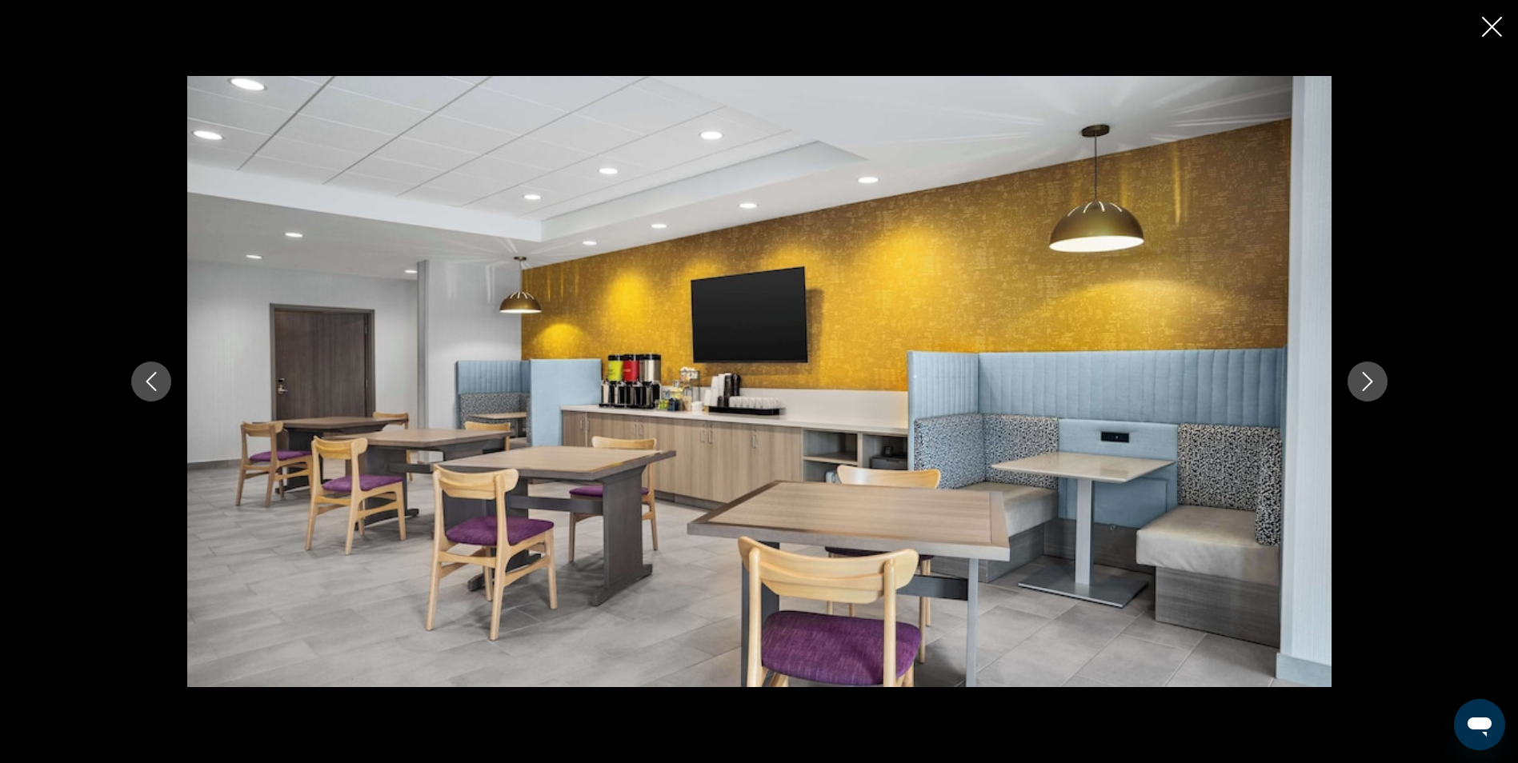
click at [1367, 378] on icon "Next image" at bounding box center [1367, 381] width 10 height 19
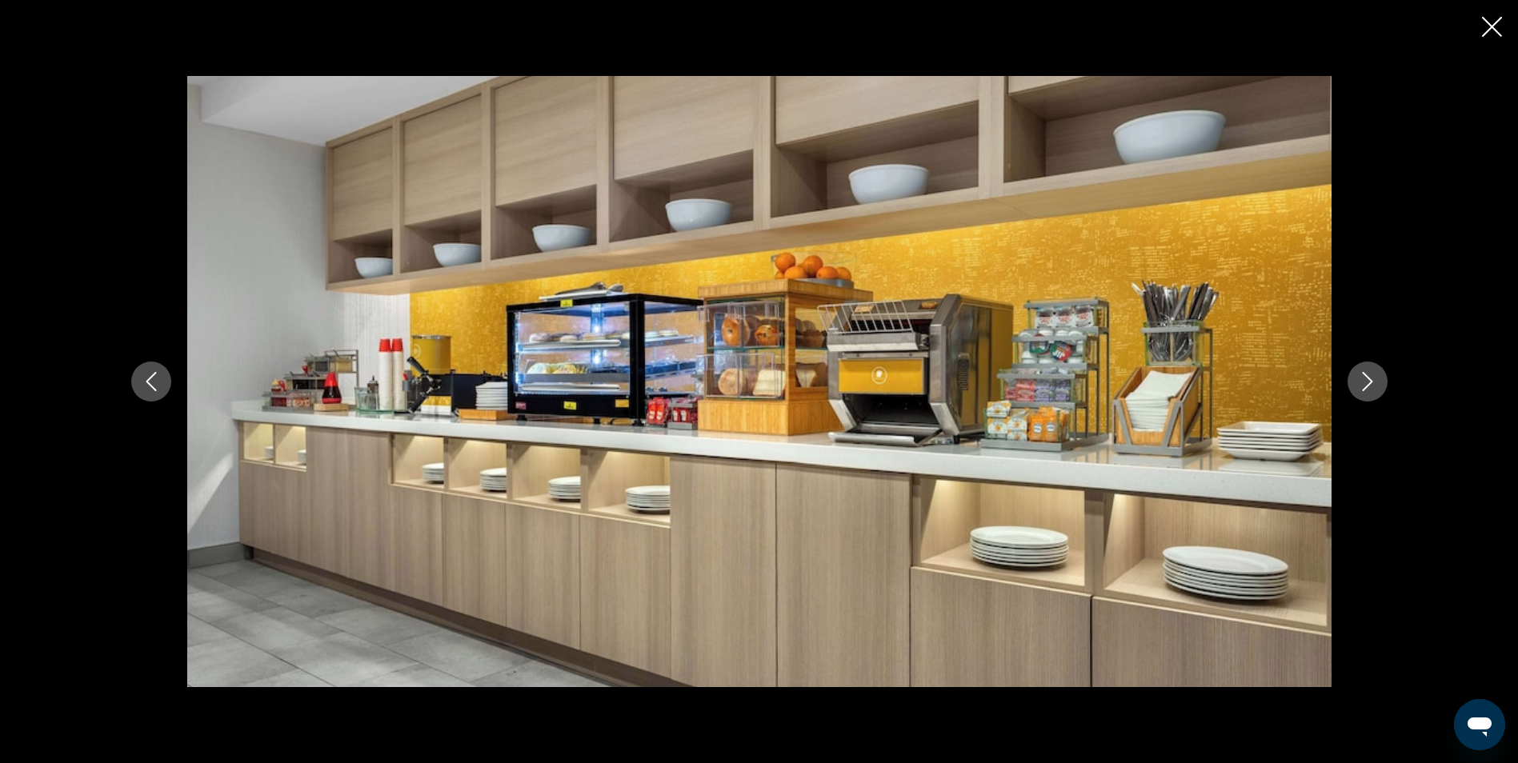
click at [1367, 378] on icon "Next image" at bounding box center [1367, 381] width 10 height 19
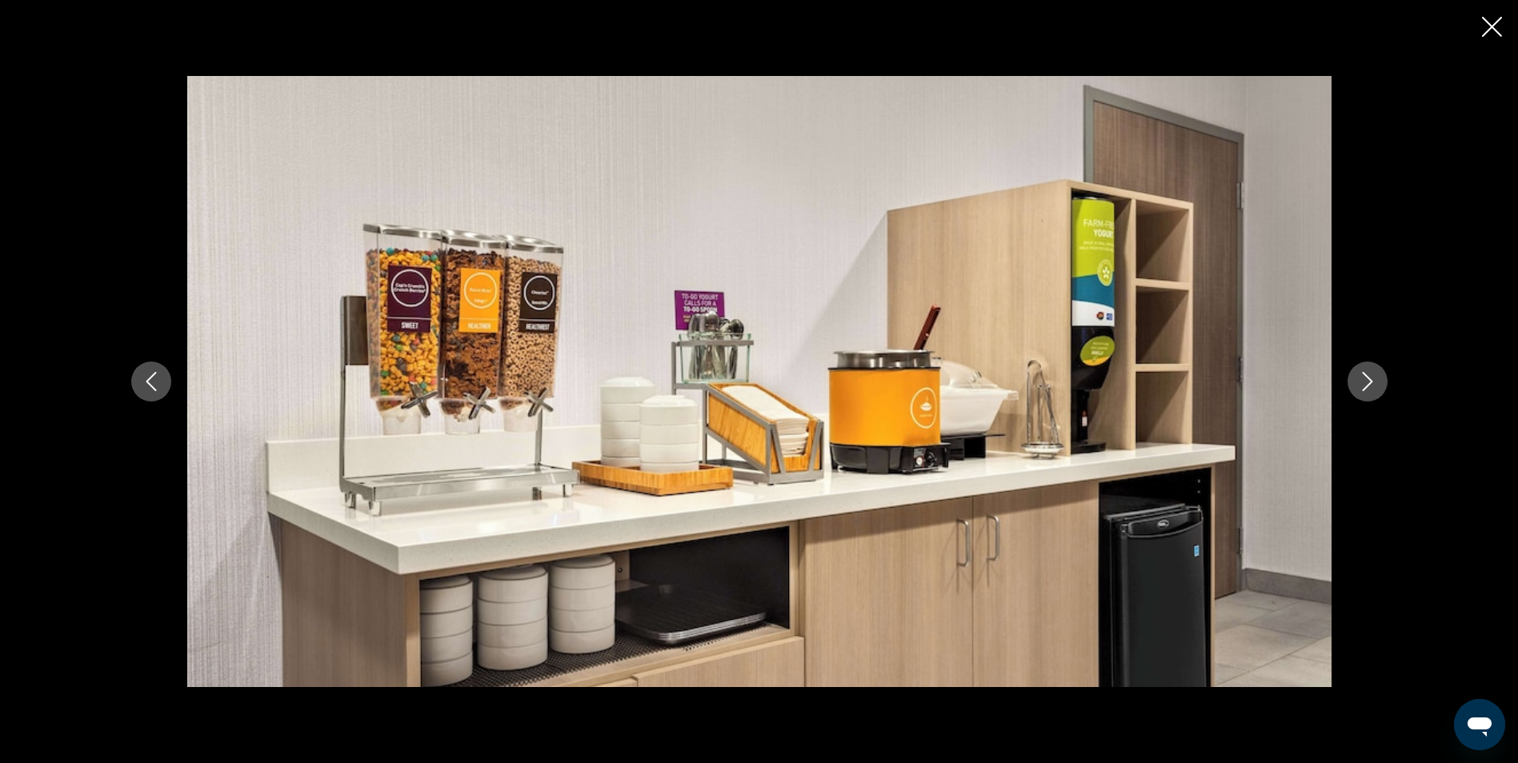
click at [1367, 378] on icon "Next image" at bounding box center [1367, 381] width 10 height 19
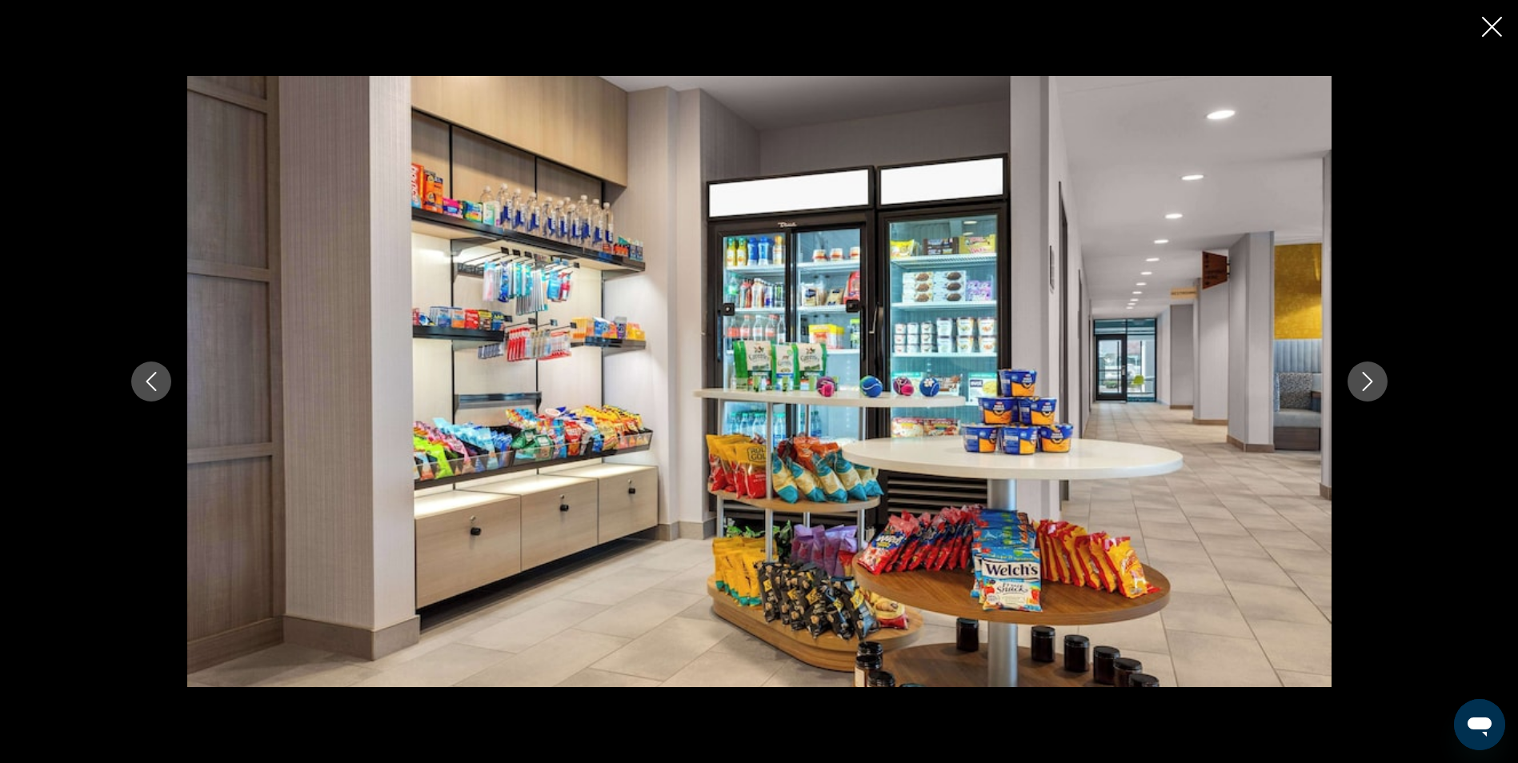
click at [1367, 378] on icon "Next image" at bounding box center [1367, 381] width 10 height 19
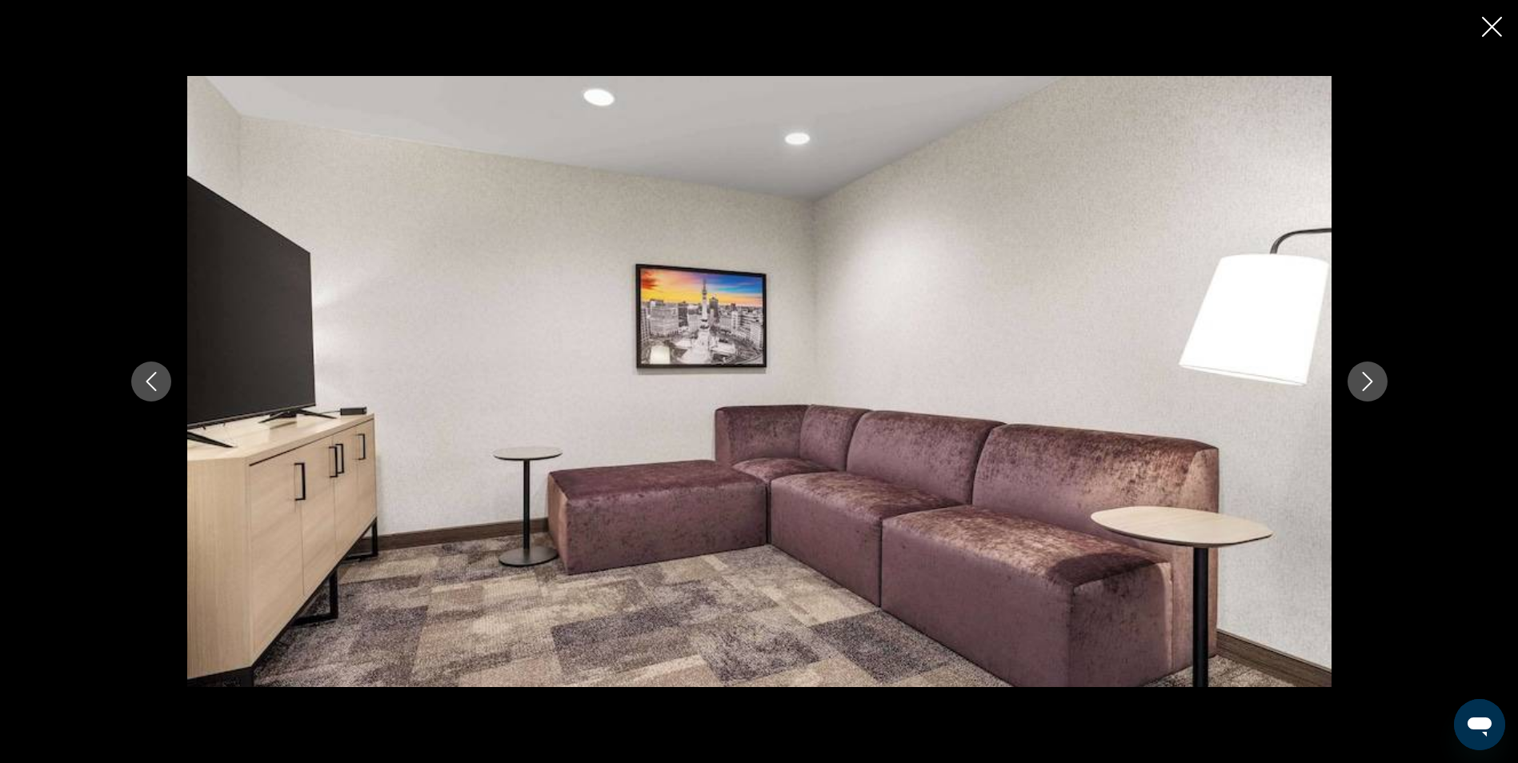
click at [1367, 378] on icon "Next image" at bounding box center [1367, 381] width 10 height 19
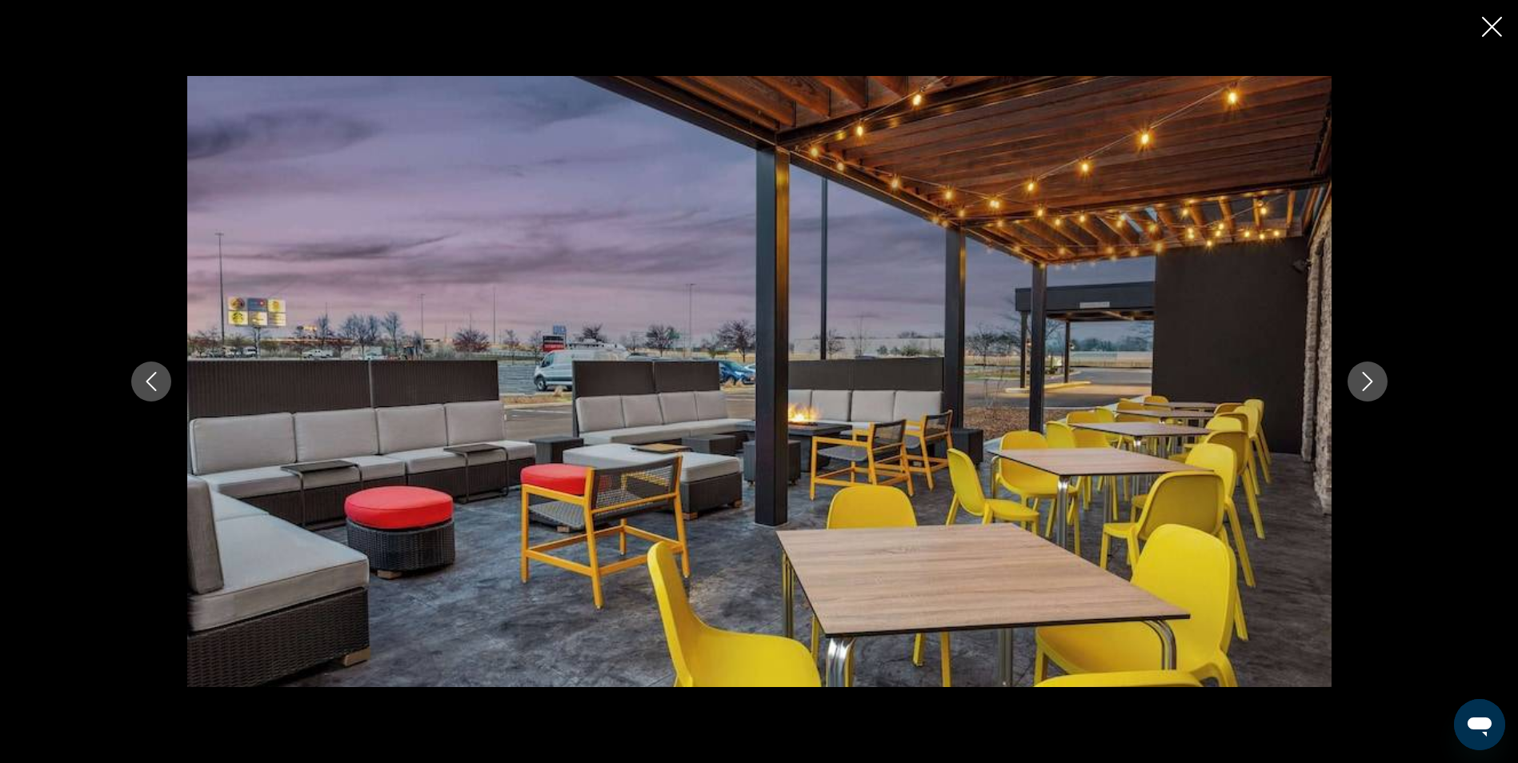
click at [1367, 378] on icon "Next image" at bounding box center [1367, 381] width 10 height 19
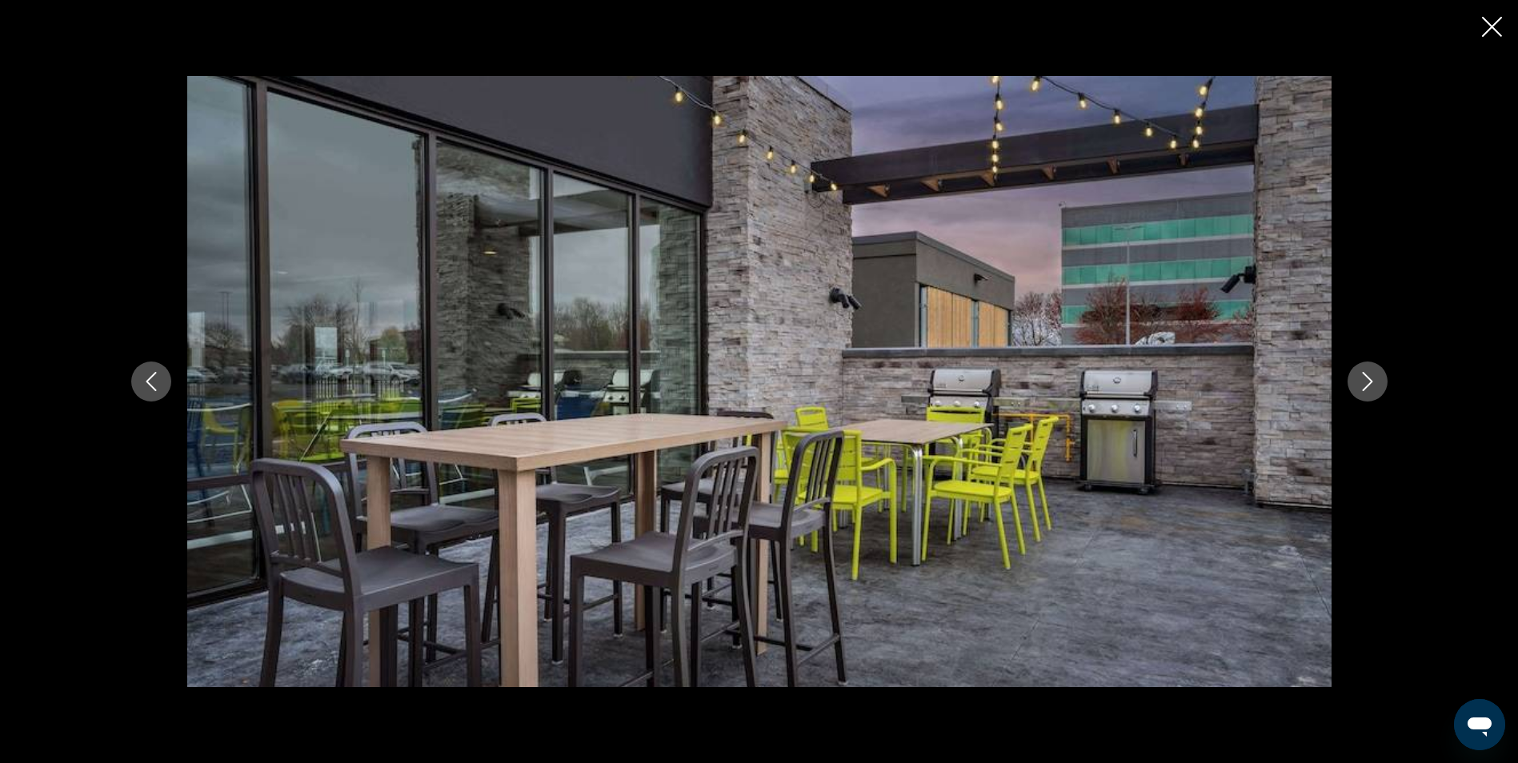
click at [1367, 378] on icon "Next image" at bounding box center [1367, 381] width 10 height 19
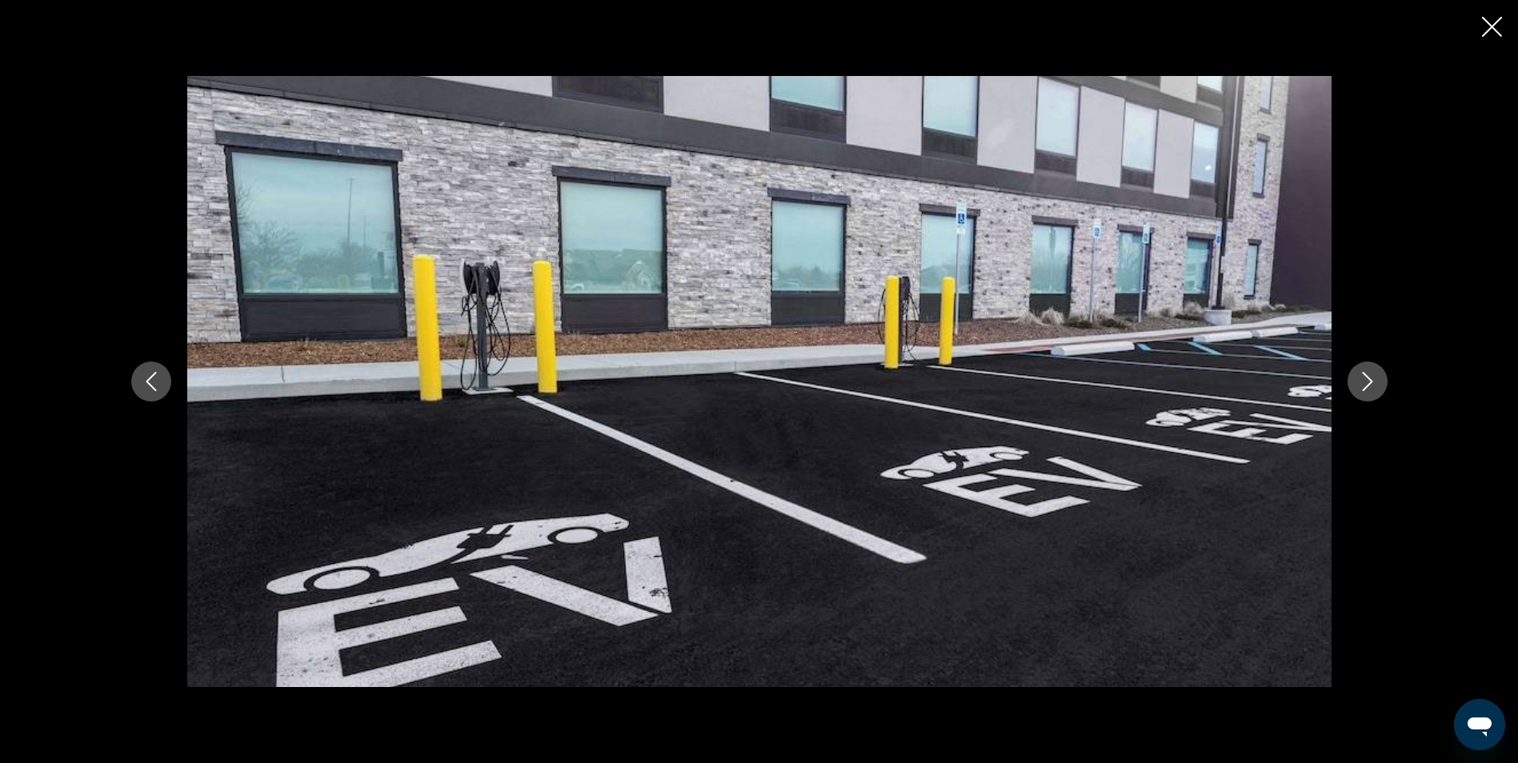
click at [1367, 378] on icon "Next image" at bounding box center [1367, 381] width 10 height 19
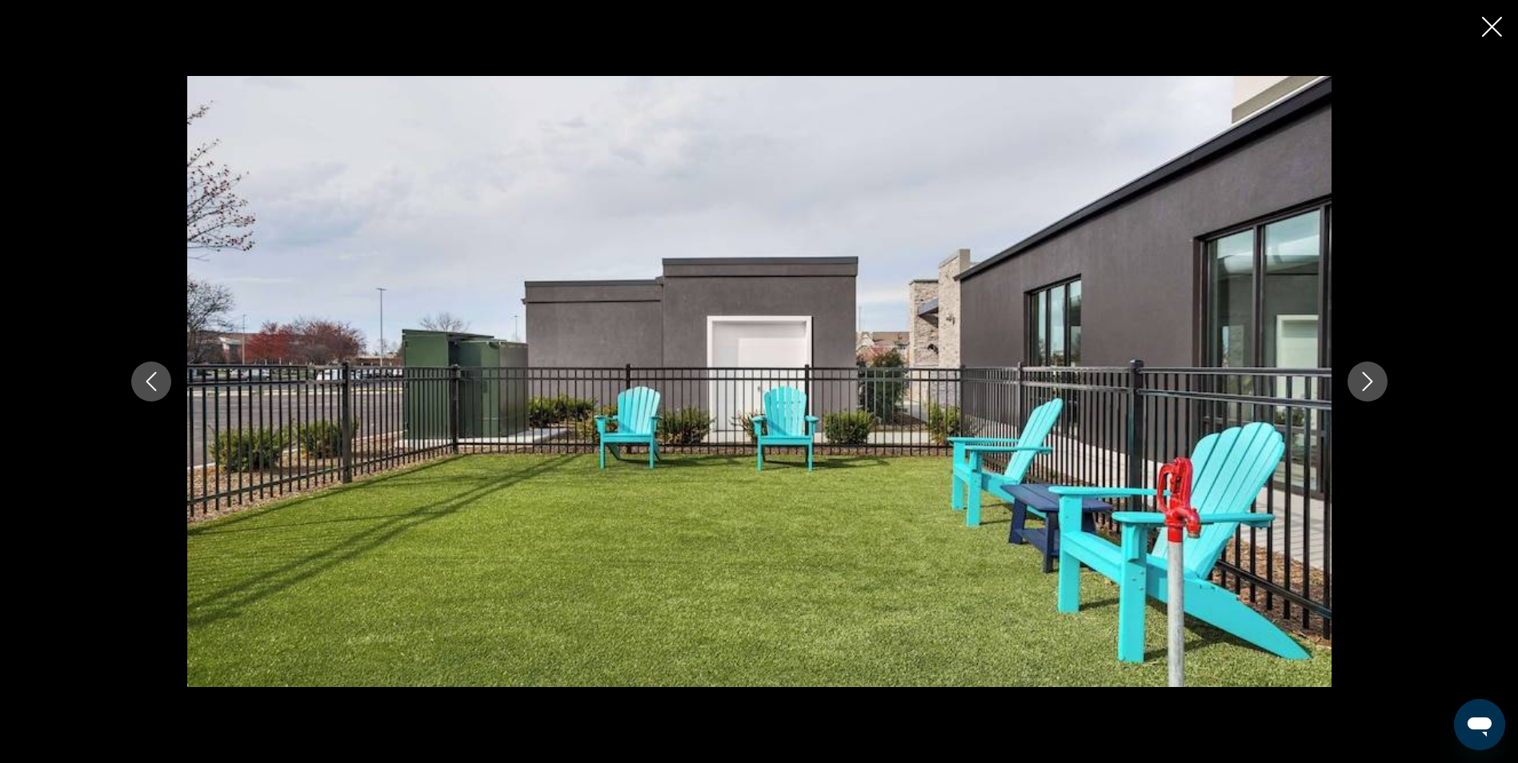
click at [1367, 378] on icon "Next image" at bounding box center [1367, 381] width 10 height 19
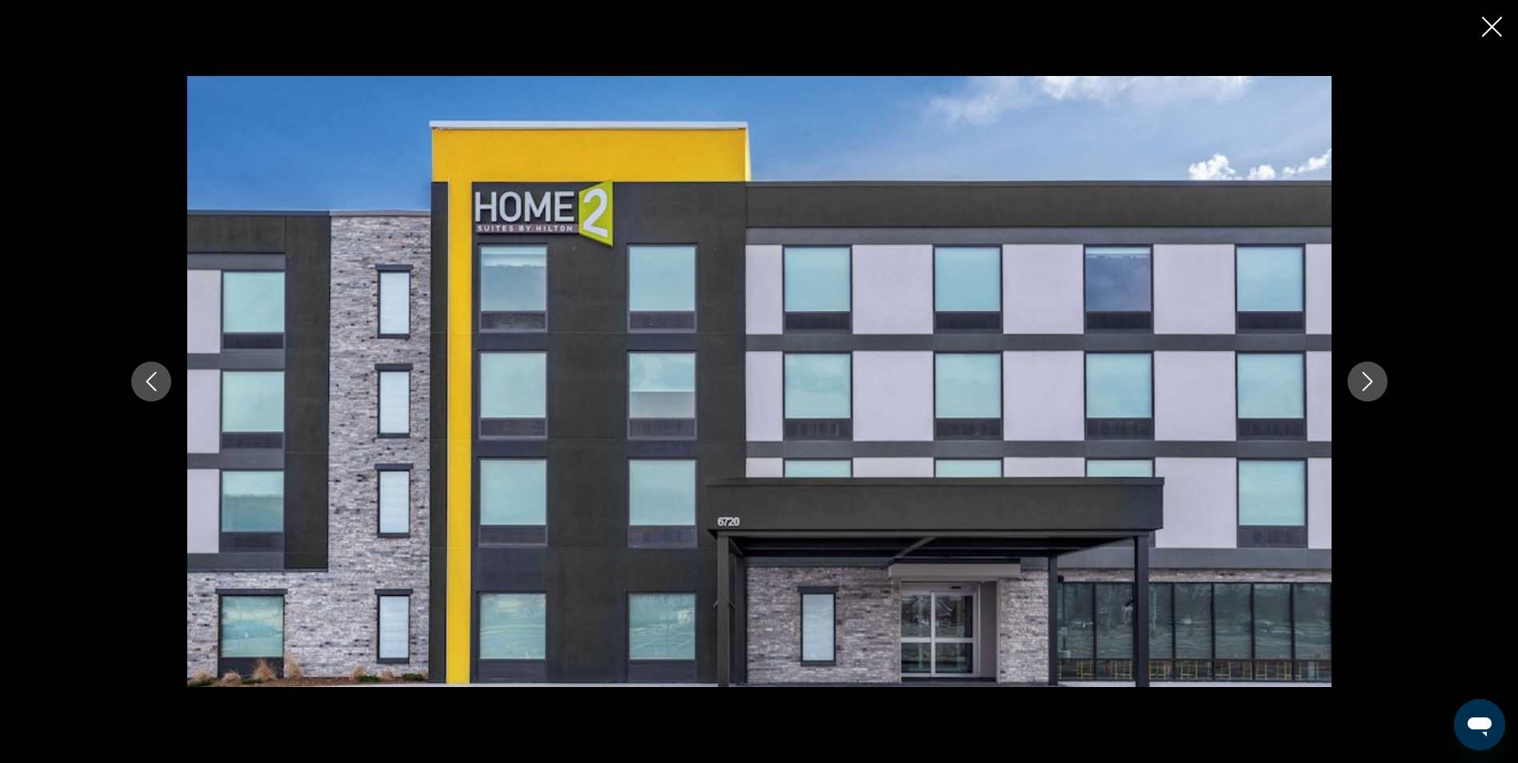
click at [1367, 378] on icon "Next image" at bounding box center [1367, 381] width 10 height 19
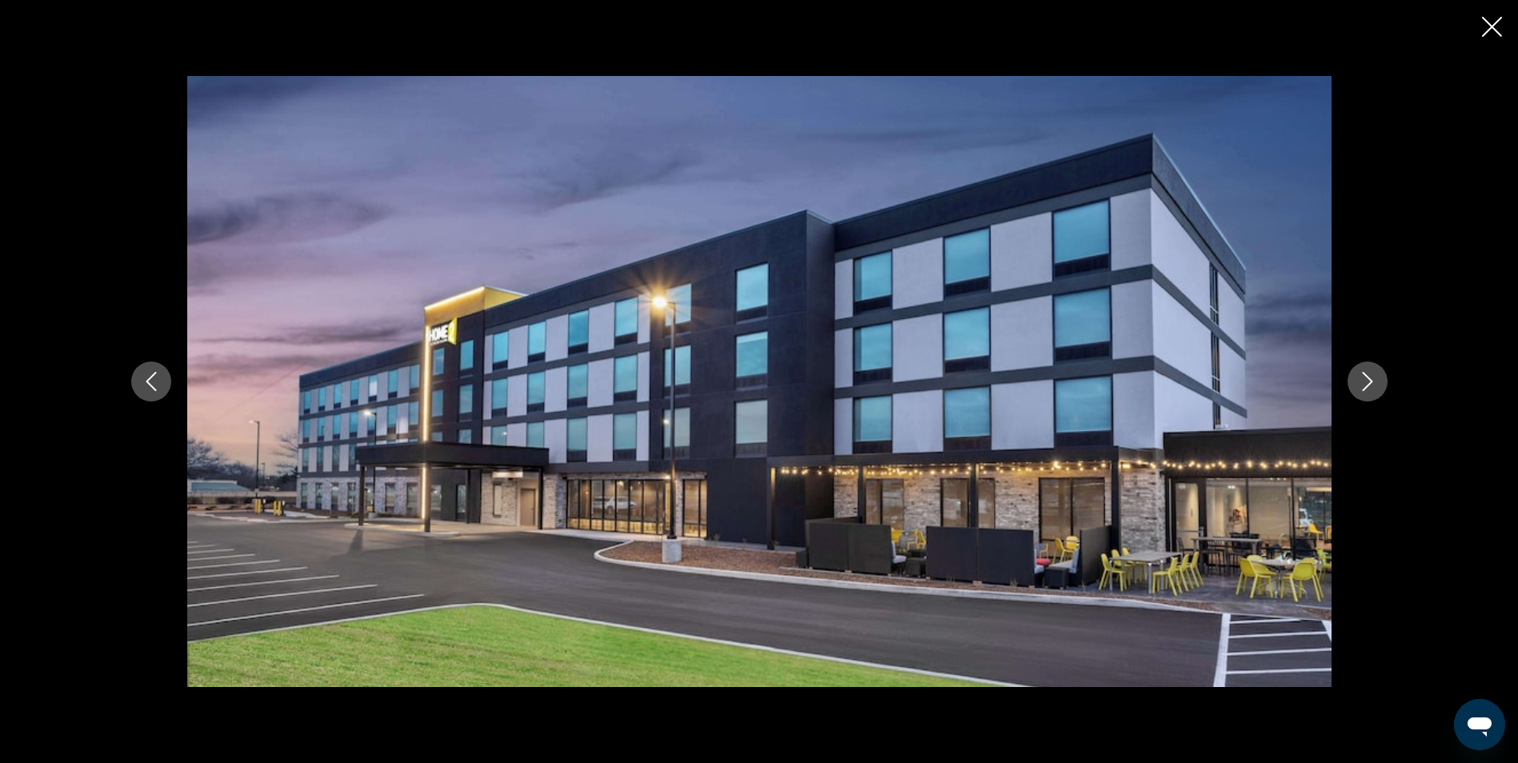
click at [1369, 378] on icon "Next image" at bounding box center [1367, 381] width 19 height 19
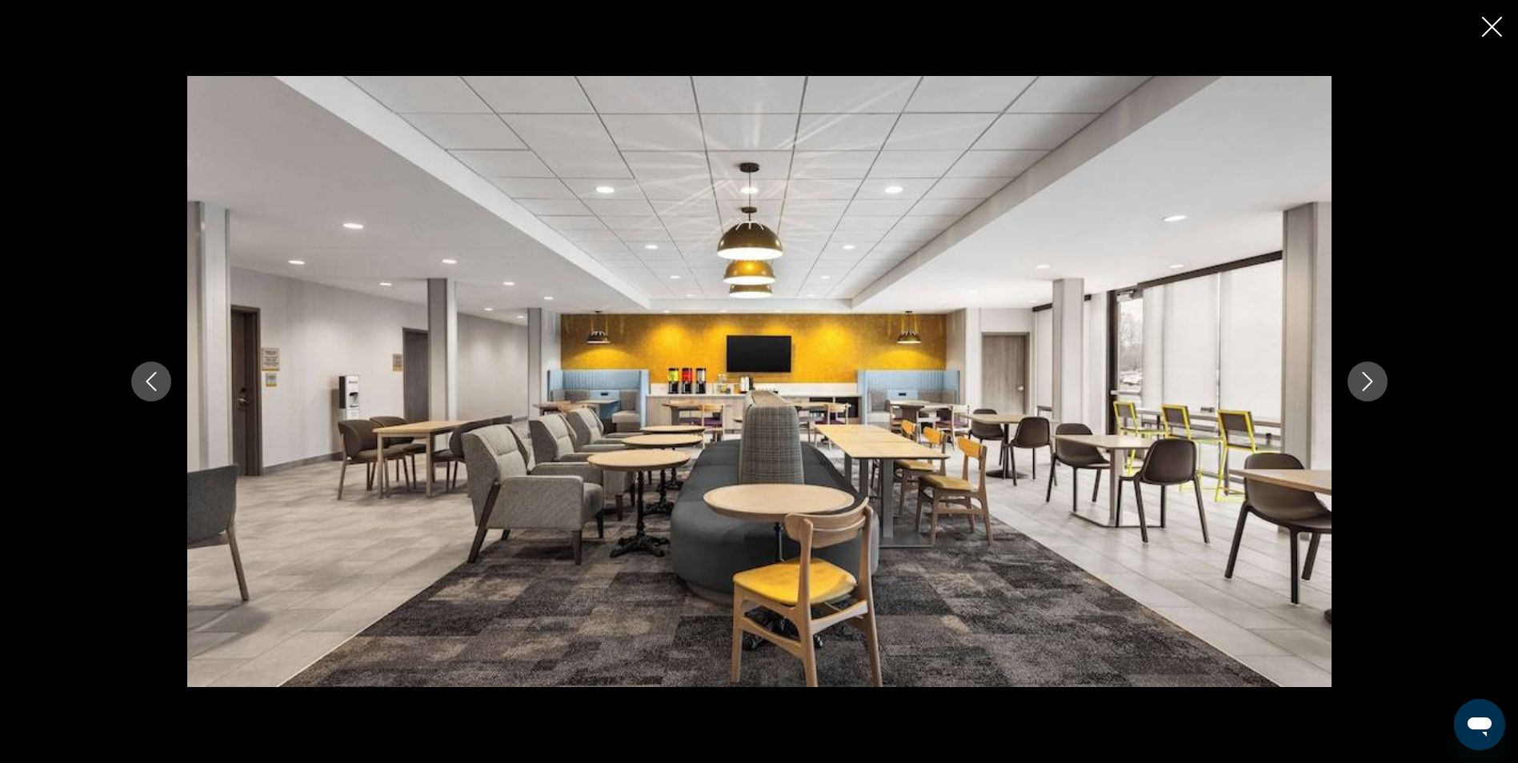
click at [1361, 372] on icon "Next image" at bounding box center [1367, 381] width 19 height 19
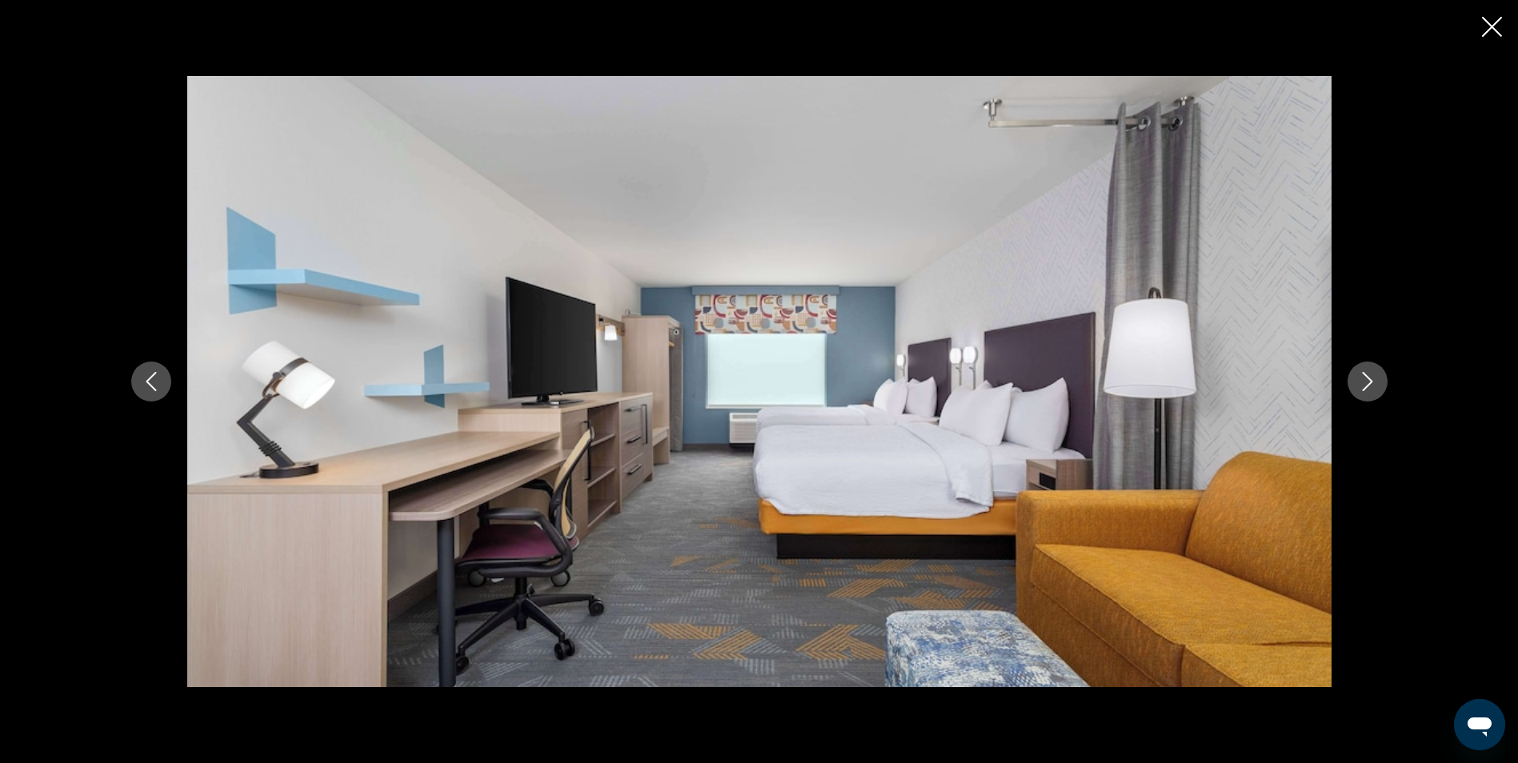
click at [1361, 372] on icon "Next image" at bounding box center [1367, 381] width 19 height 19
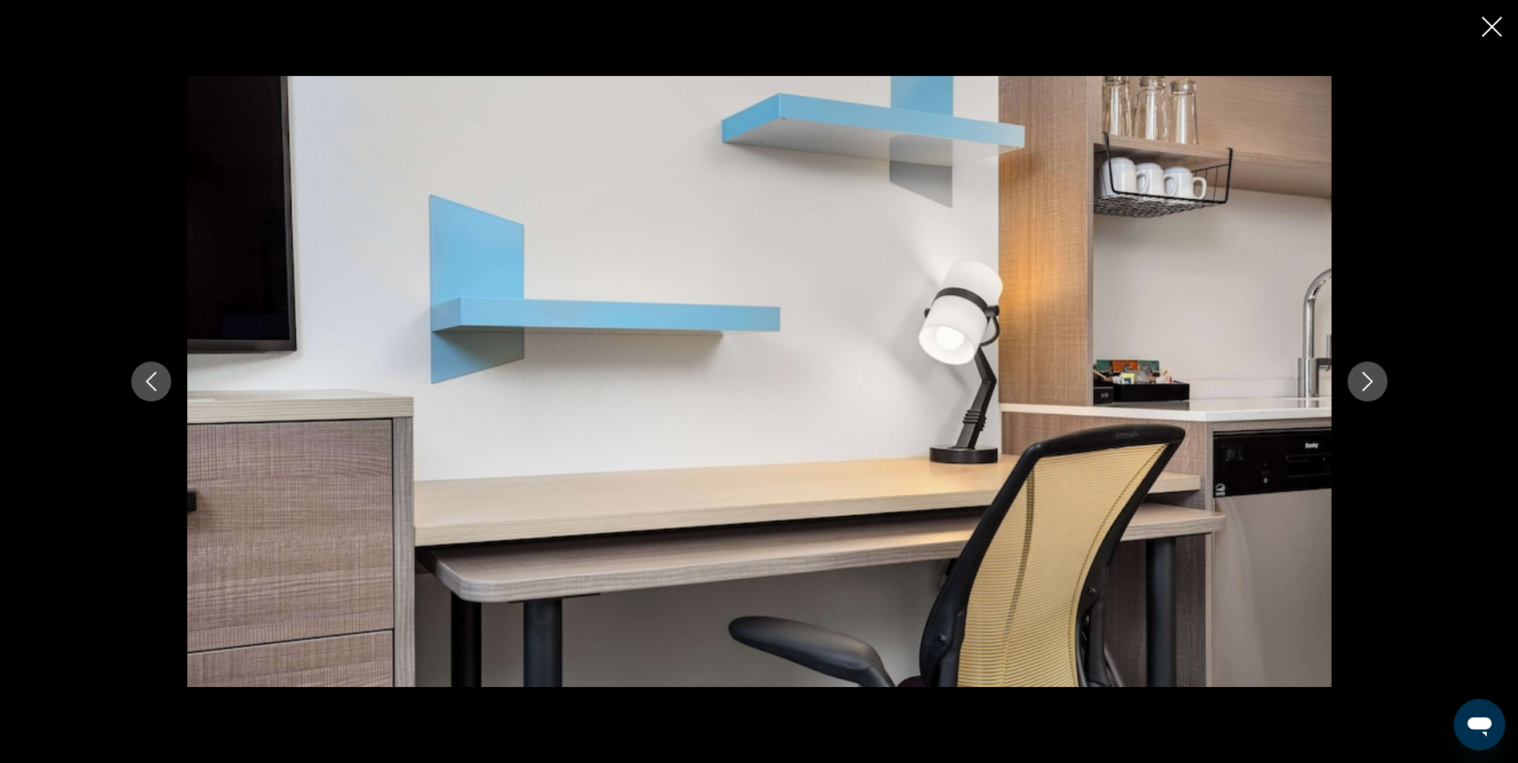
click at [1361, 372] on icon "Next image" at bounding box center [1367, 381] width 19 height 19
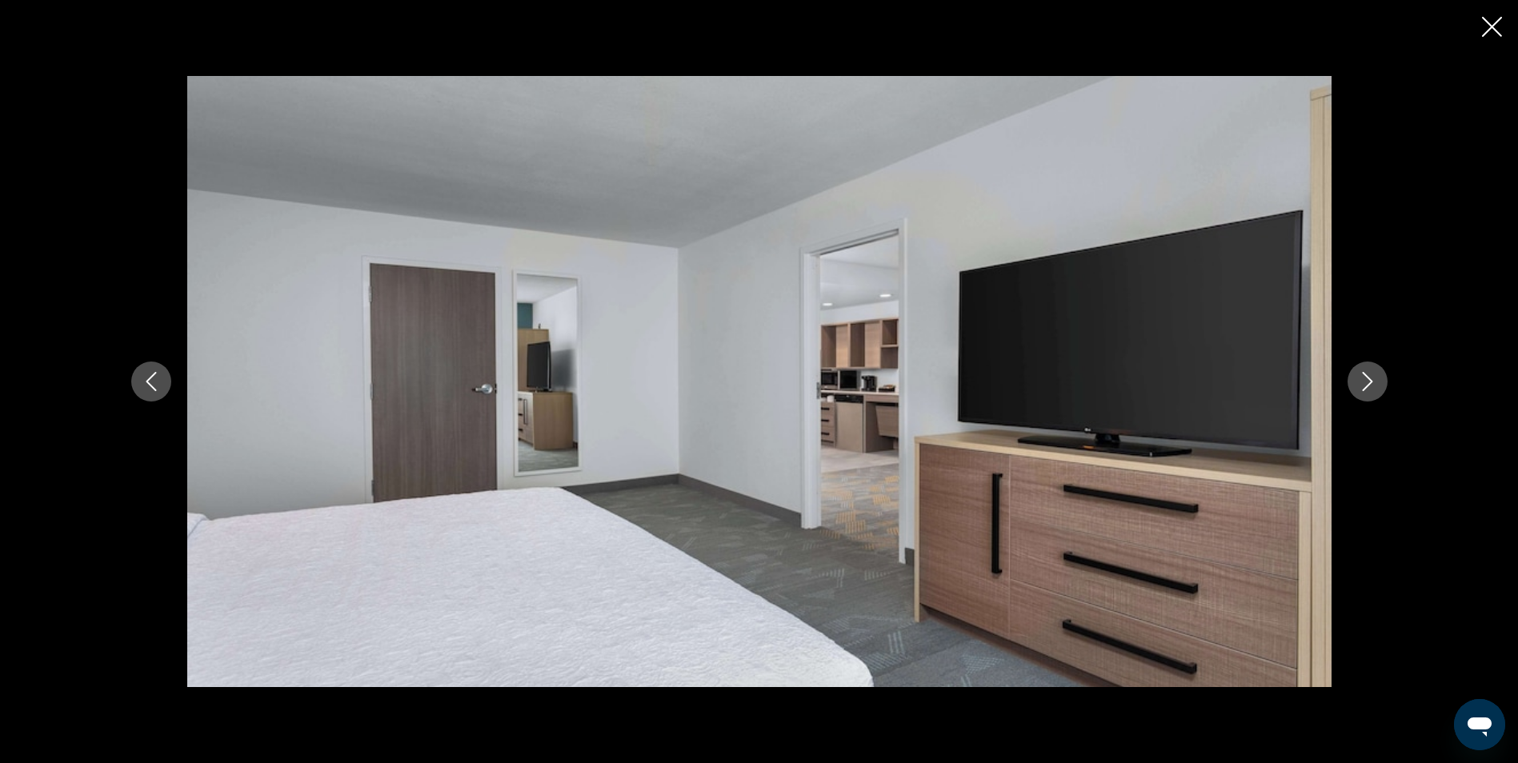
click at [1361, 372] on icon "Next image" at bounding box center [1367, 381] width 19 height 19
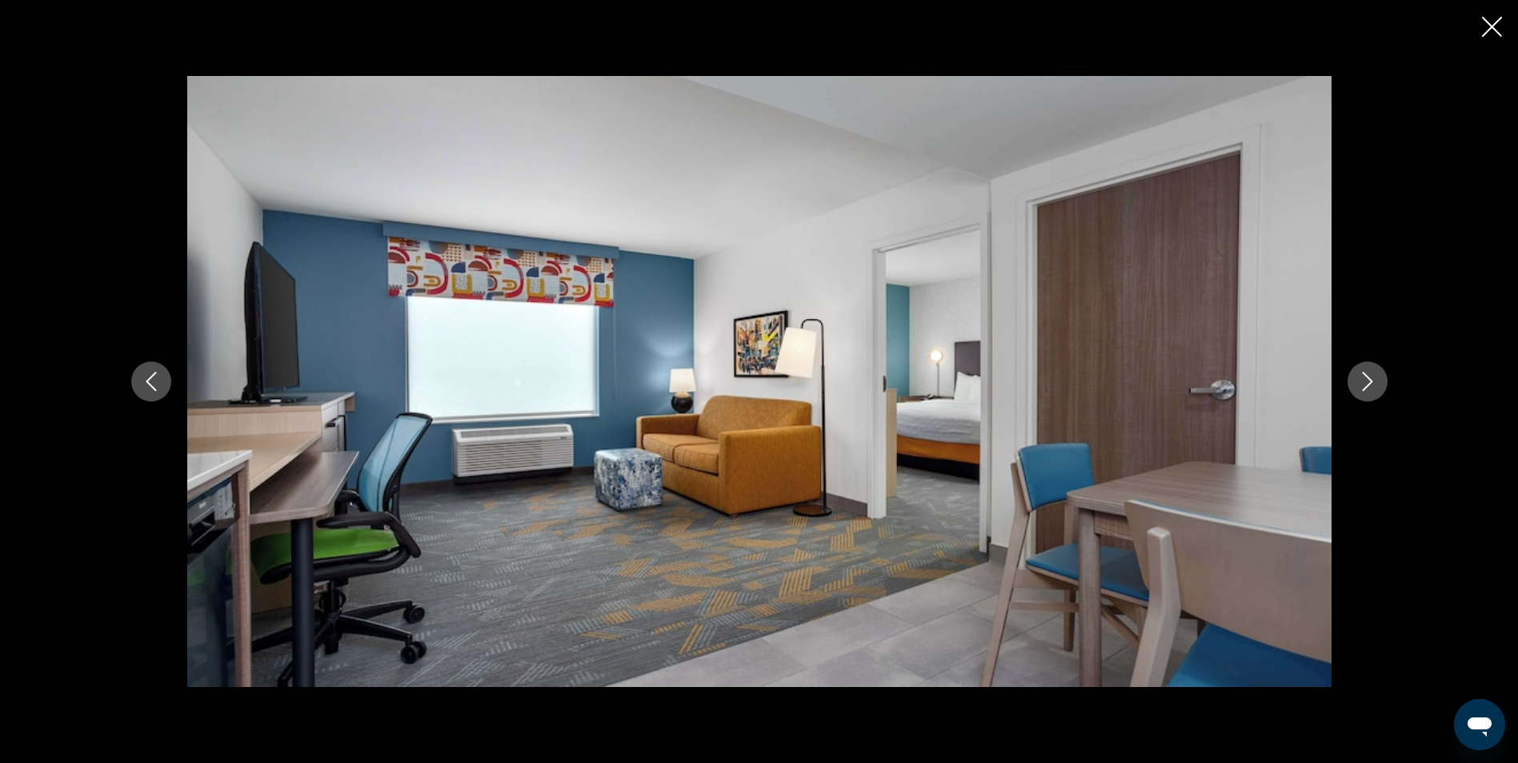
click at [1361, 372] on icon "Next image" at bounding box center [1367, 381] width 19 height 19
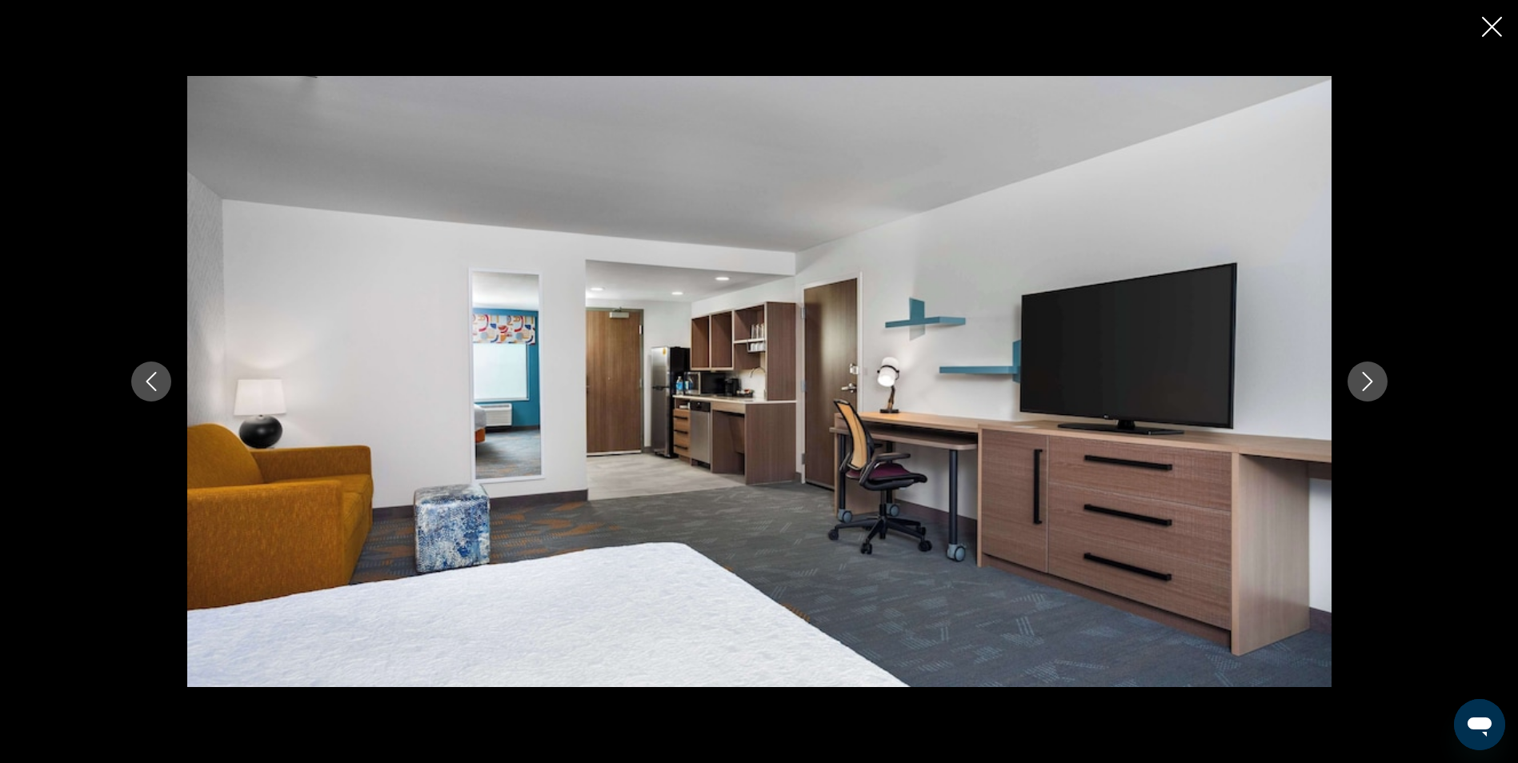
click at [1366, 381] on icon "Next image" at bounding box center [1367, 381] width 19 height 19
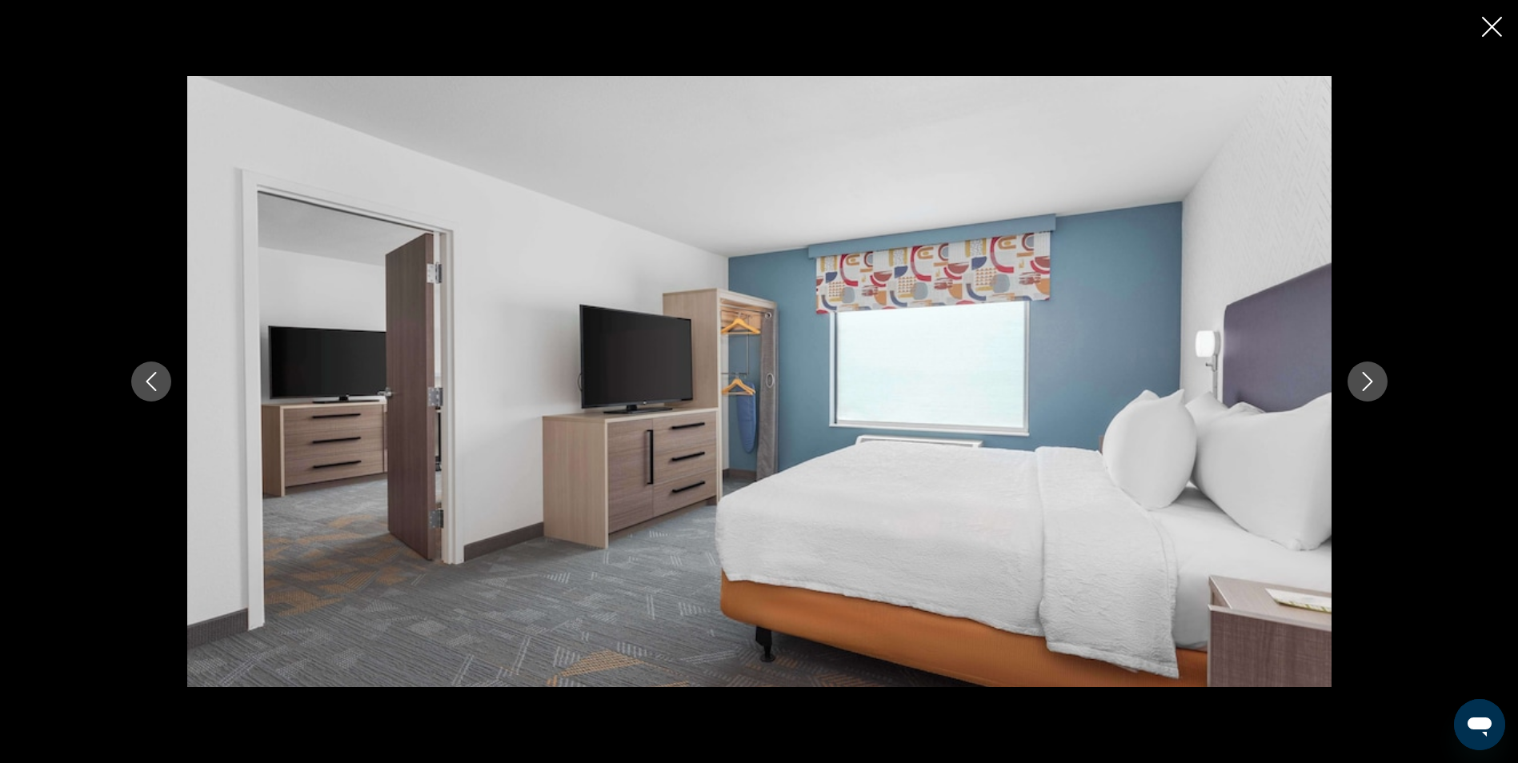
click at [1366, 381] on icon "Next image" at bounding box center [1367, 381] width 19 height 19
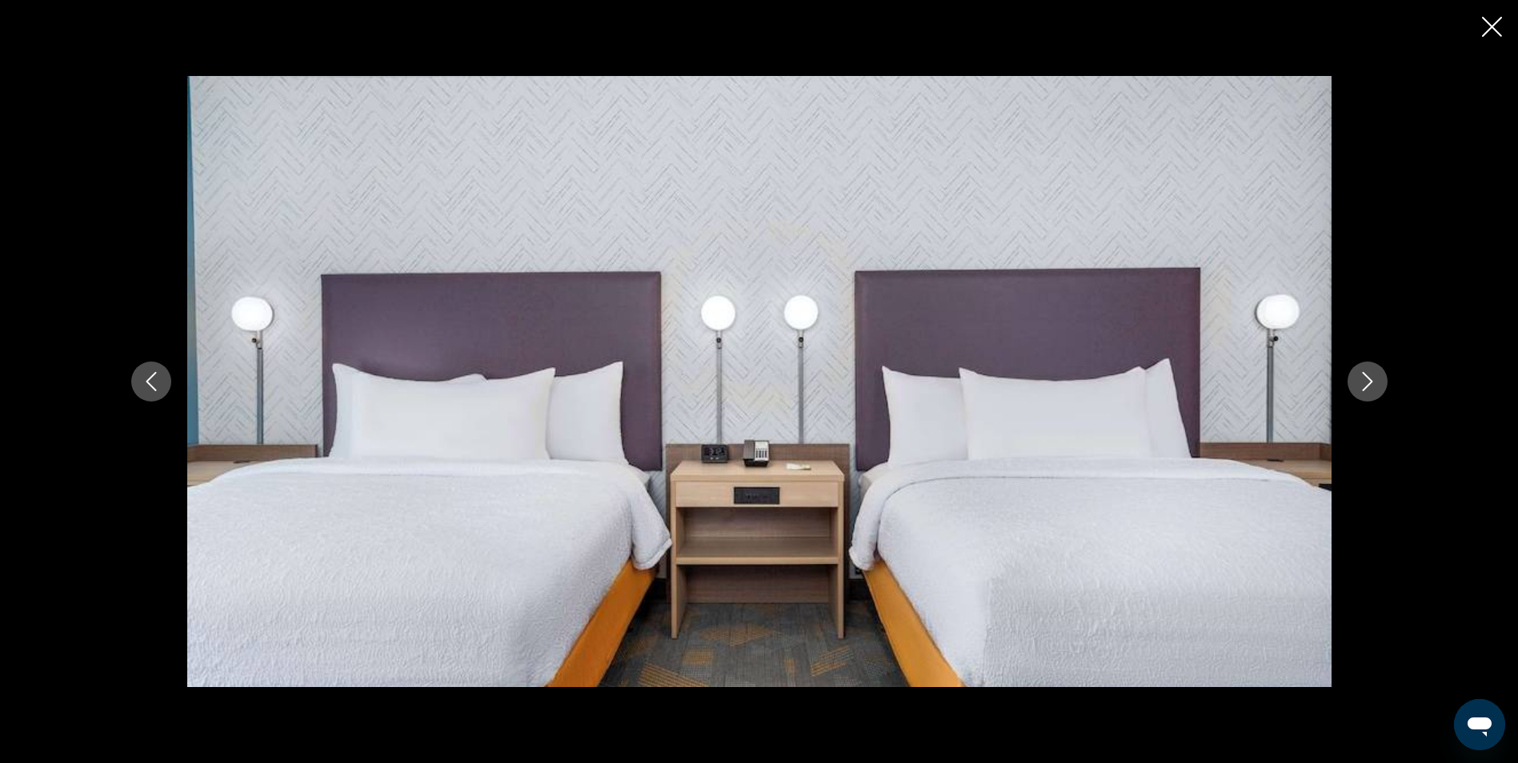
click at [1366, 380] on icon "Next image" at bounding box center [1367, 381] width 19 height 19
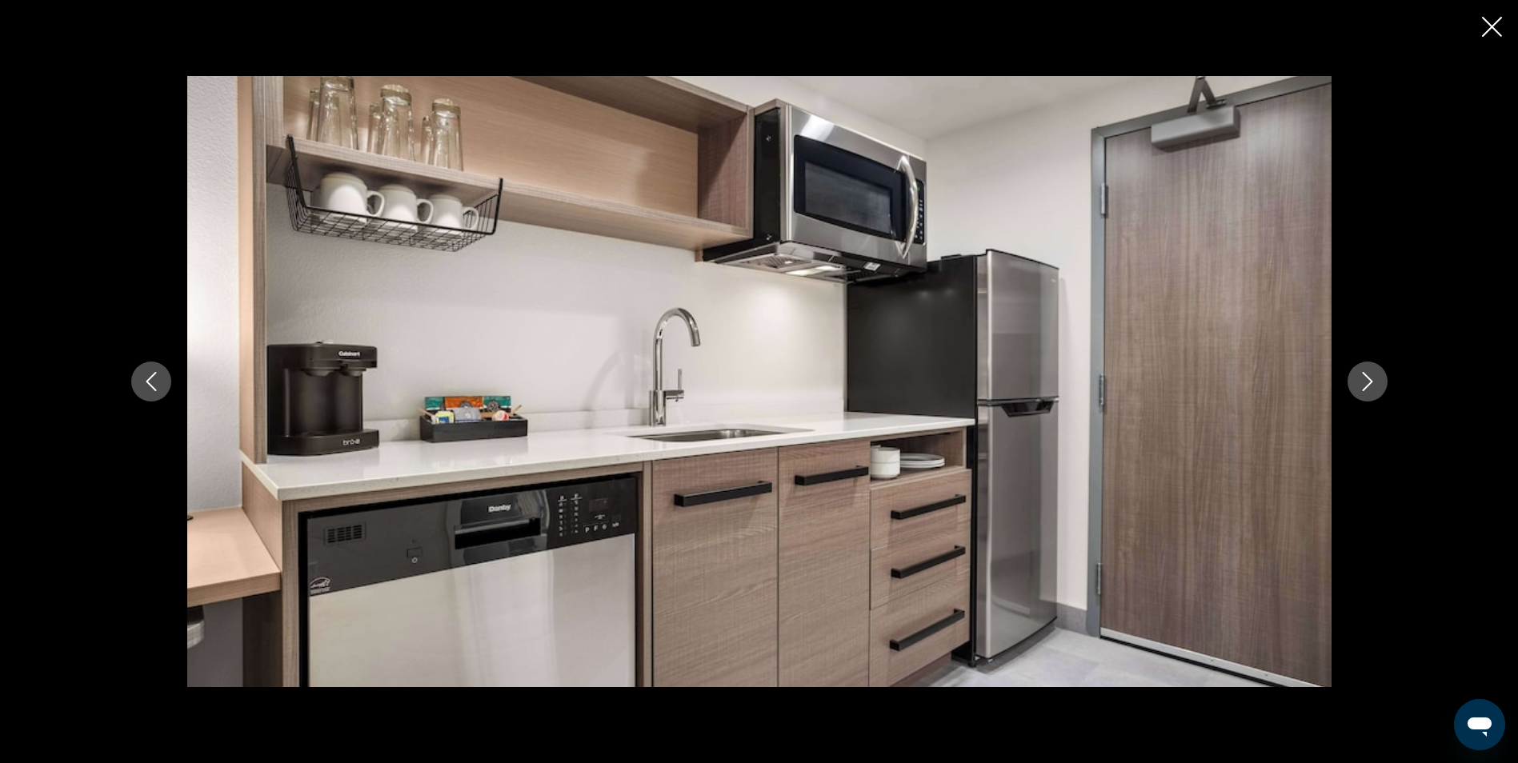
click at [1366, 380] on icon "Next image" at bounding box center [1367, 381] width 19 height 19
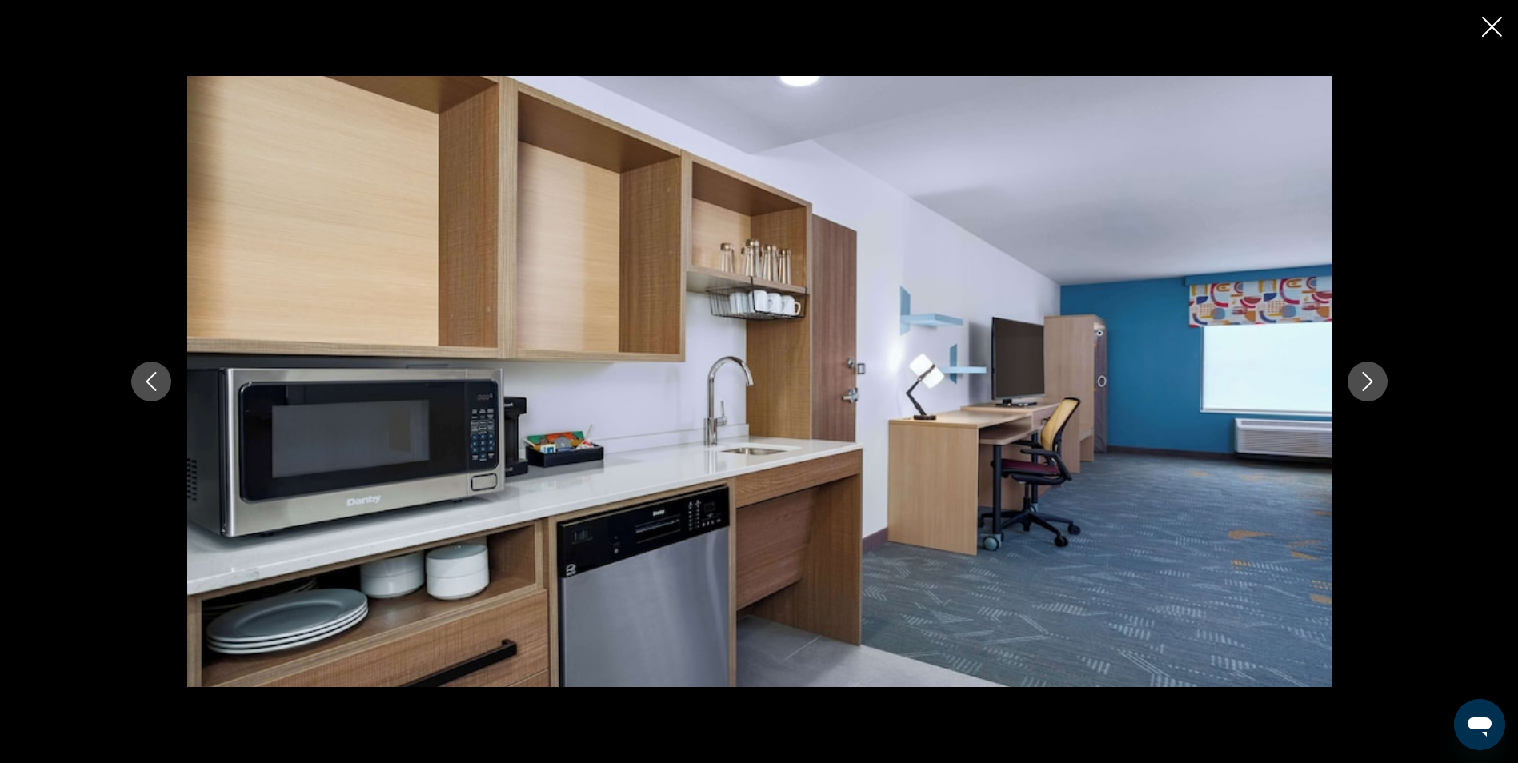
click at [1366, 380] on icon "Next image" at bounding box center [1367, 381] width 19 height 19
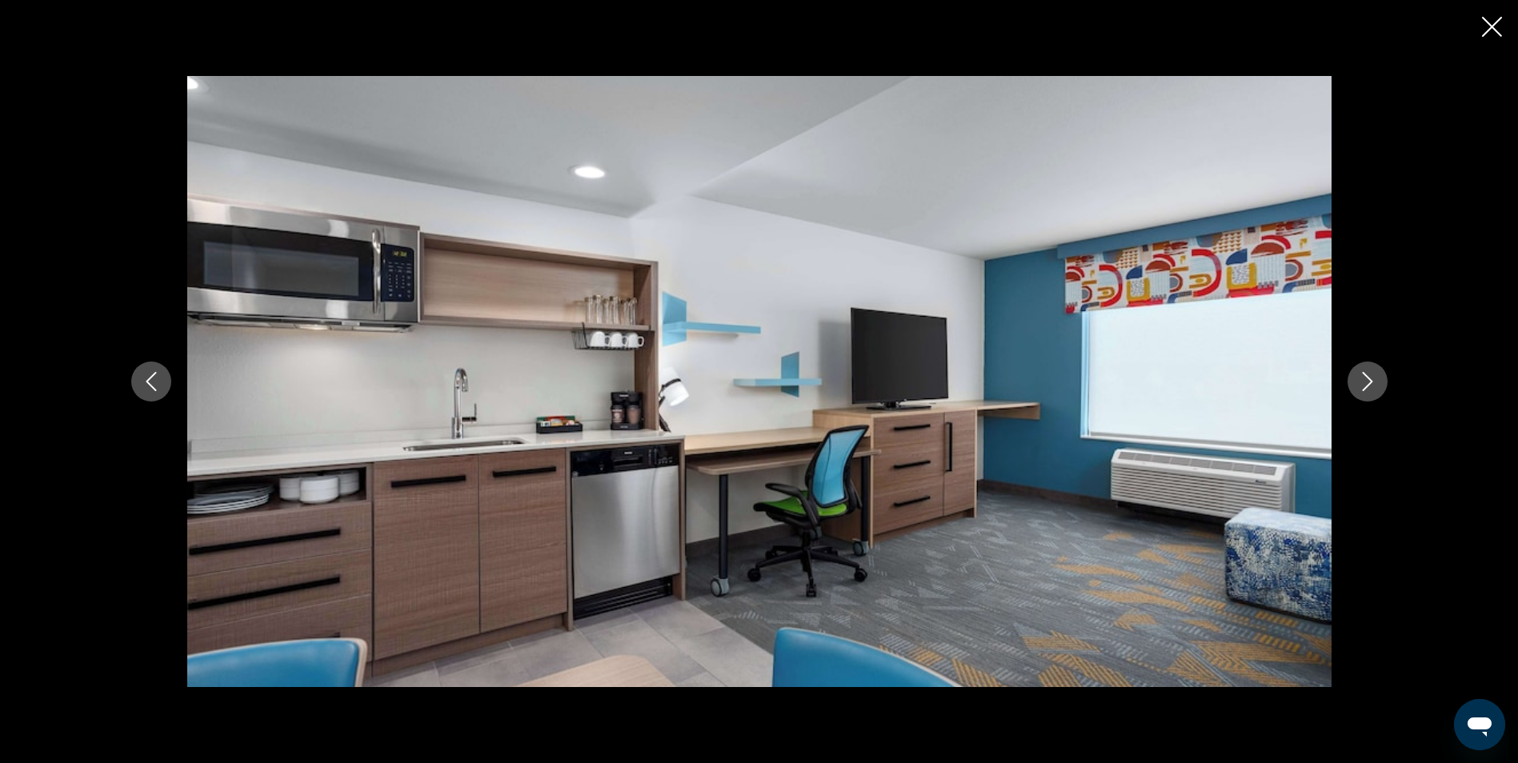
click at [1366, 379] on icon "Next image" at bounding box center [1367, 381] width 19 height 19
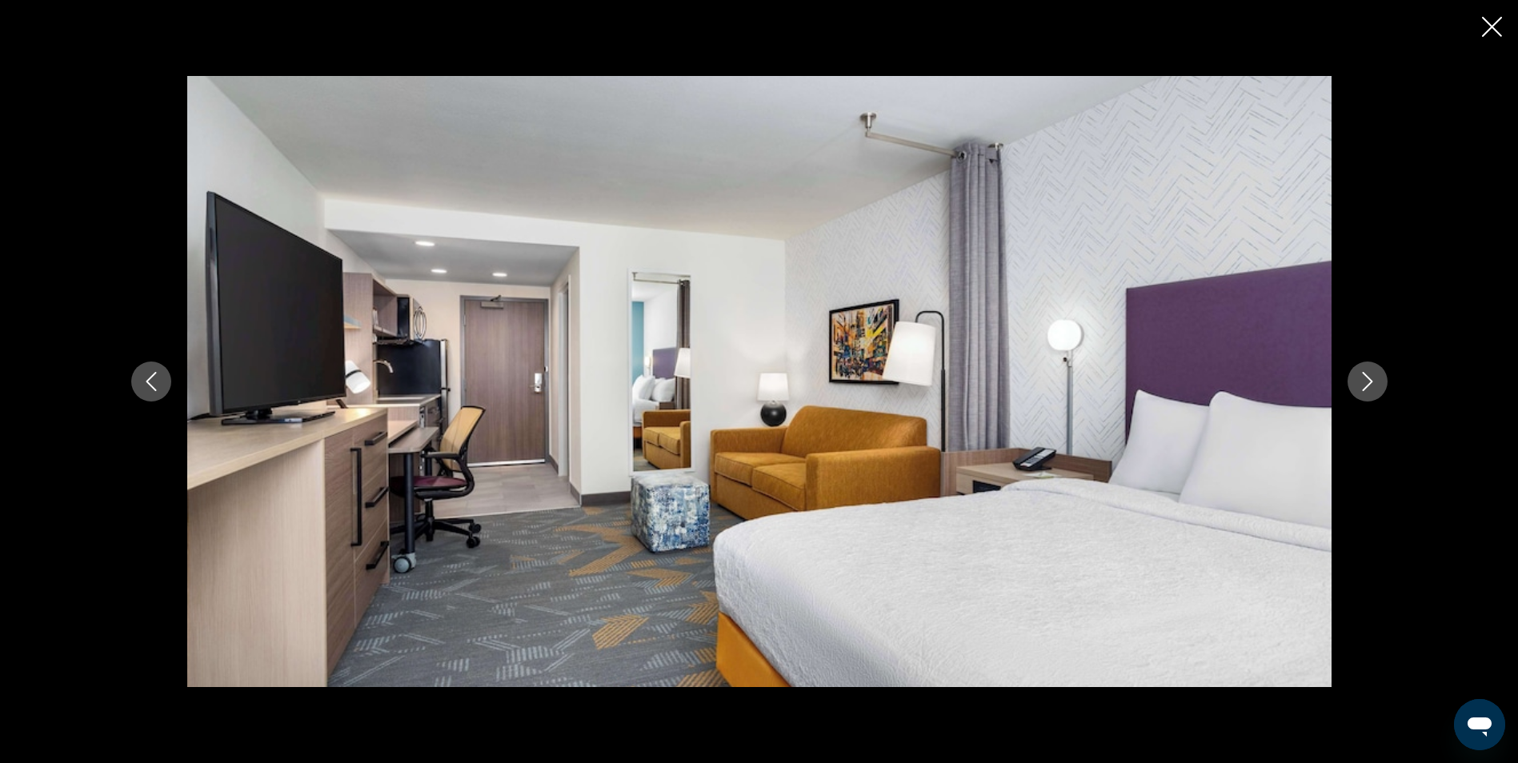
click at [1364, 377] on icon "Next image" at bounding box center [1367, 381] width 19 height 19
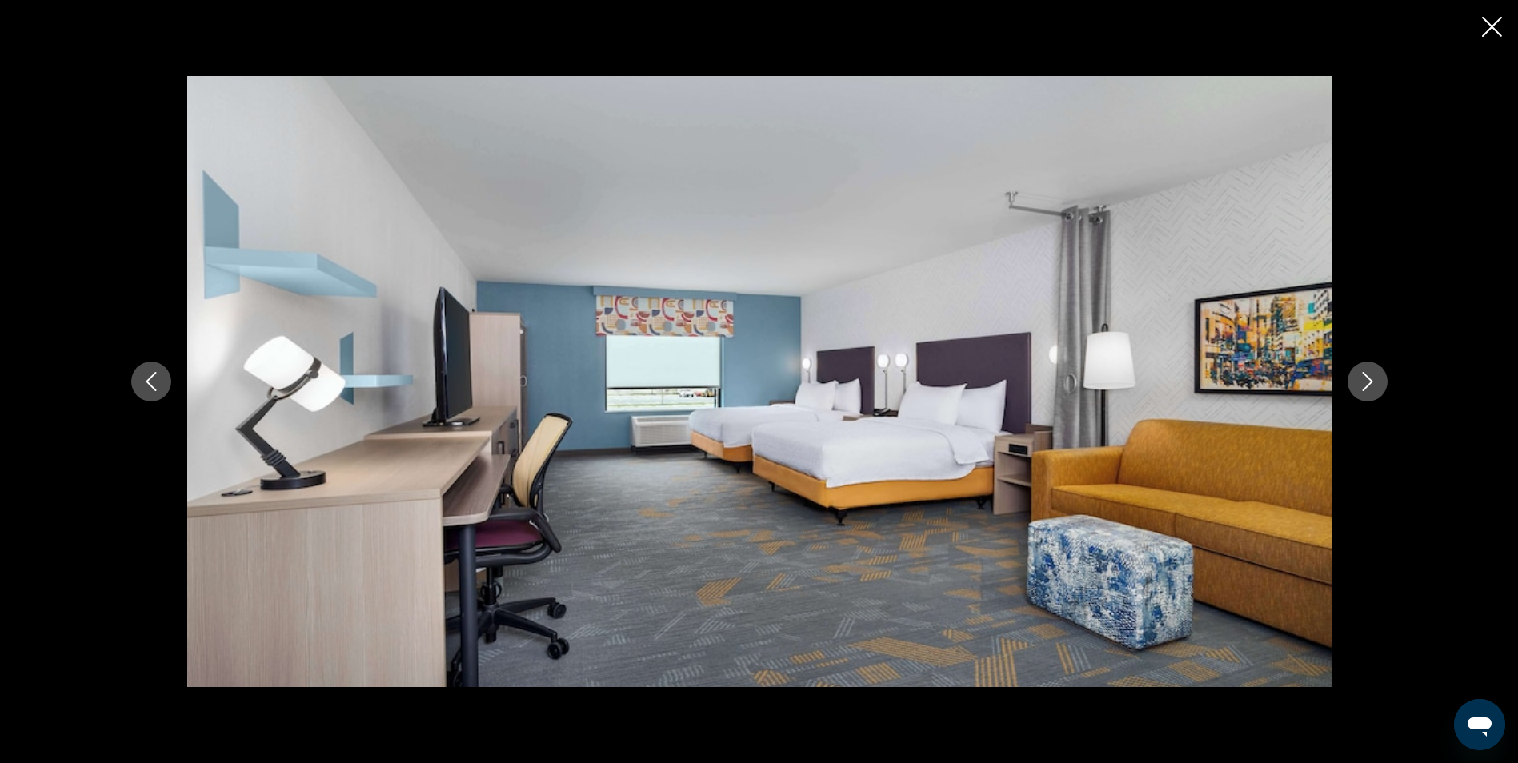
click at [1364, 377] on icon "Next image" at bounding box center [1367, 381] width 19 height 19
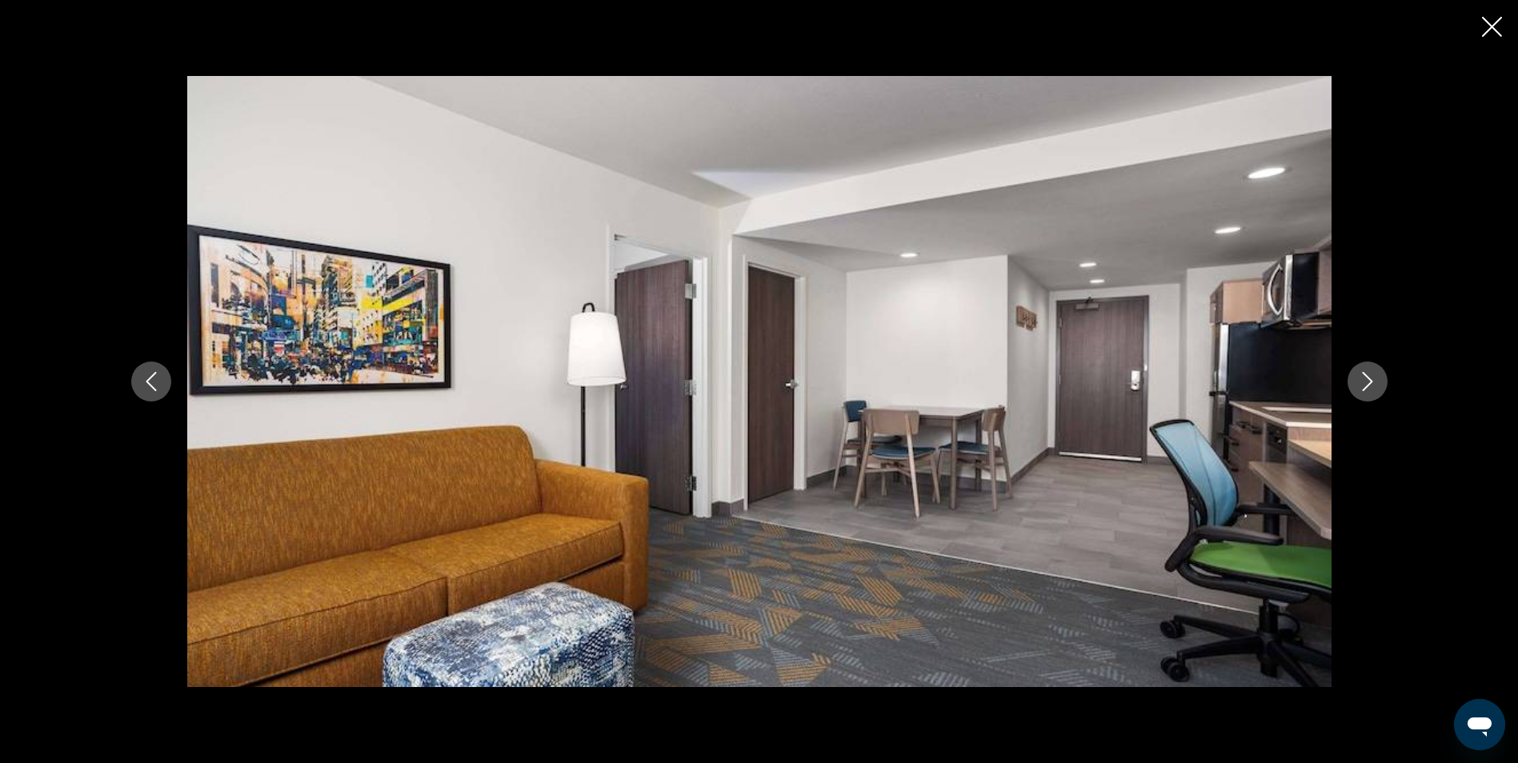
click at [1364, 377] on icon "Next image" at bounding box center [1367, 381] width 19 height 19
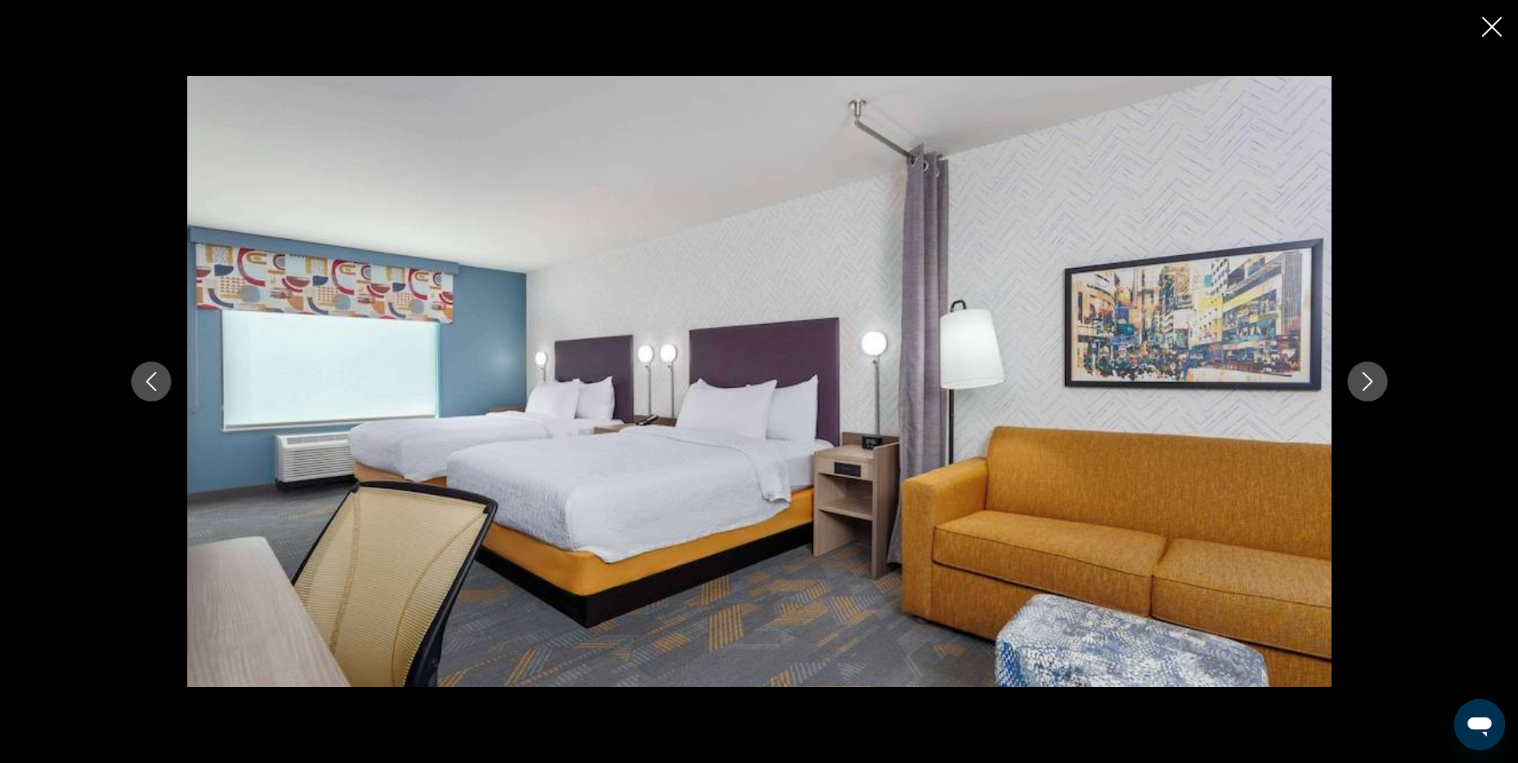
click at [1364, 377] on icon "Next image" at bounding box center [1367, 381] width 19 height 19
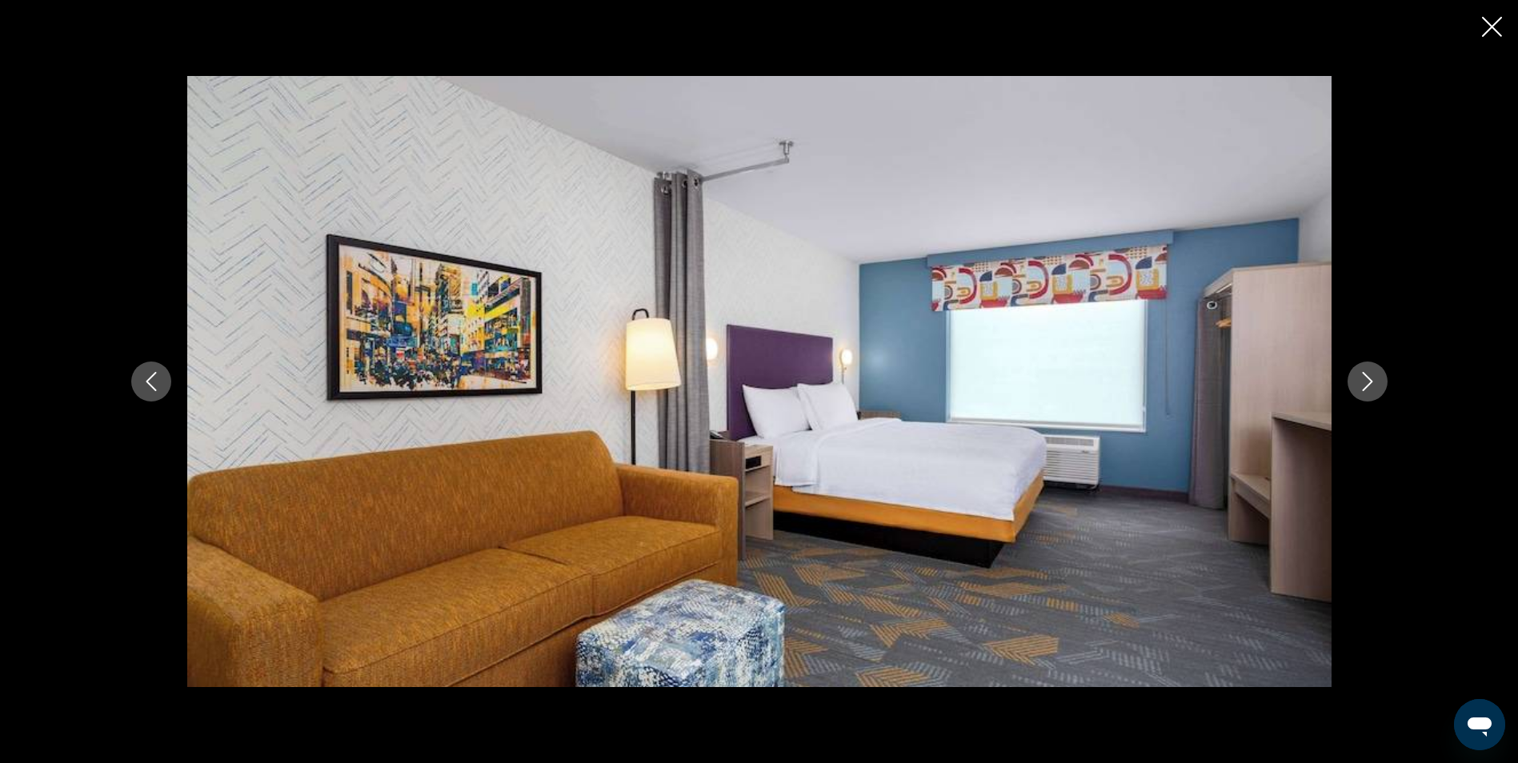
click at [1364, 377] on icon "Next image" at bounding box center [1367, 381] width 19 height 19
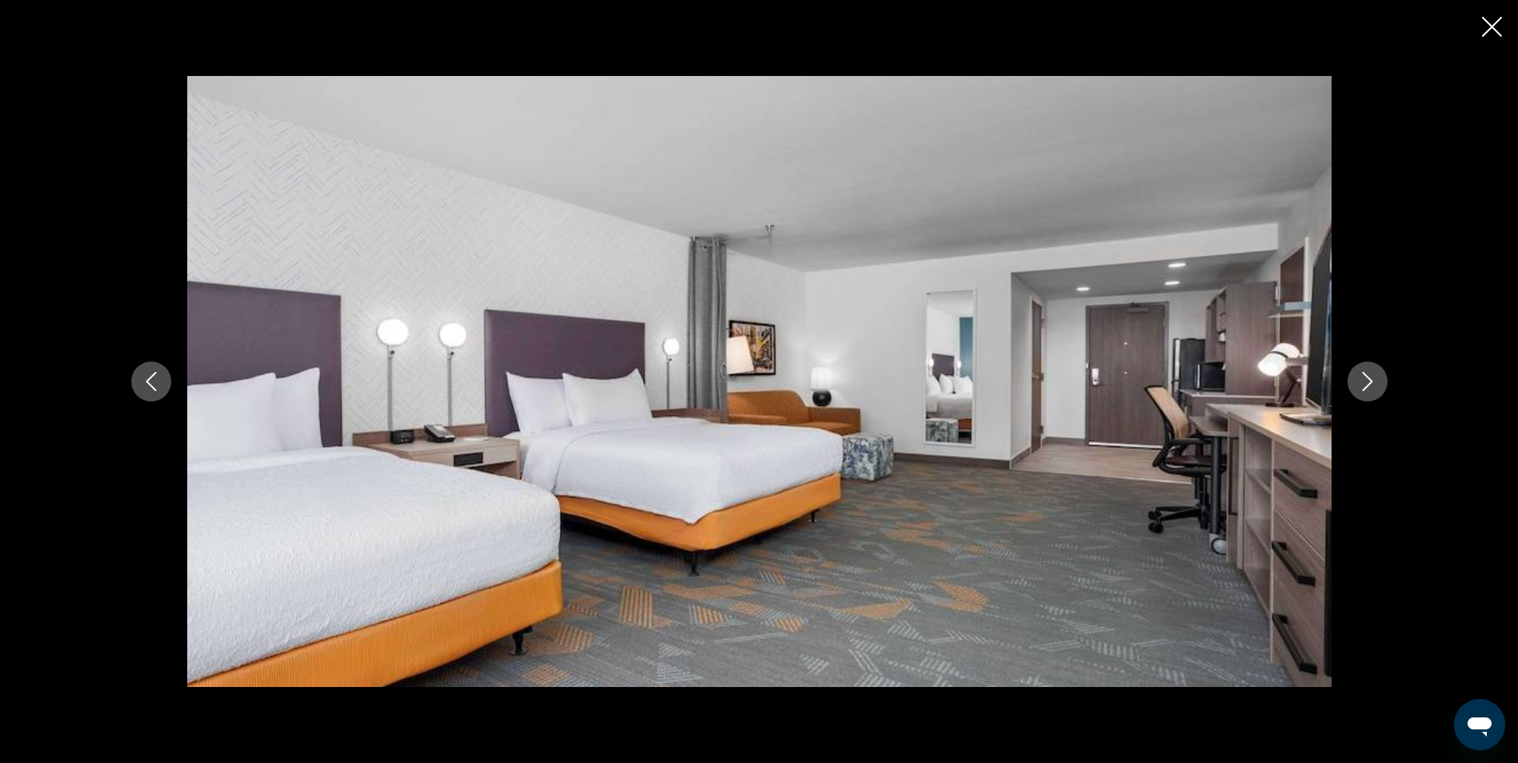
click at [1364, 377] on icon "Next image" at bounding box center [1367, 381] width 19 height 19
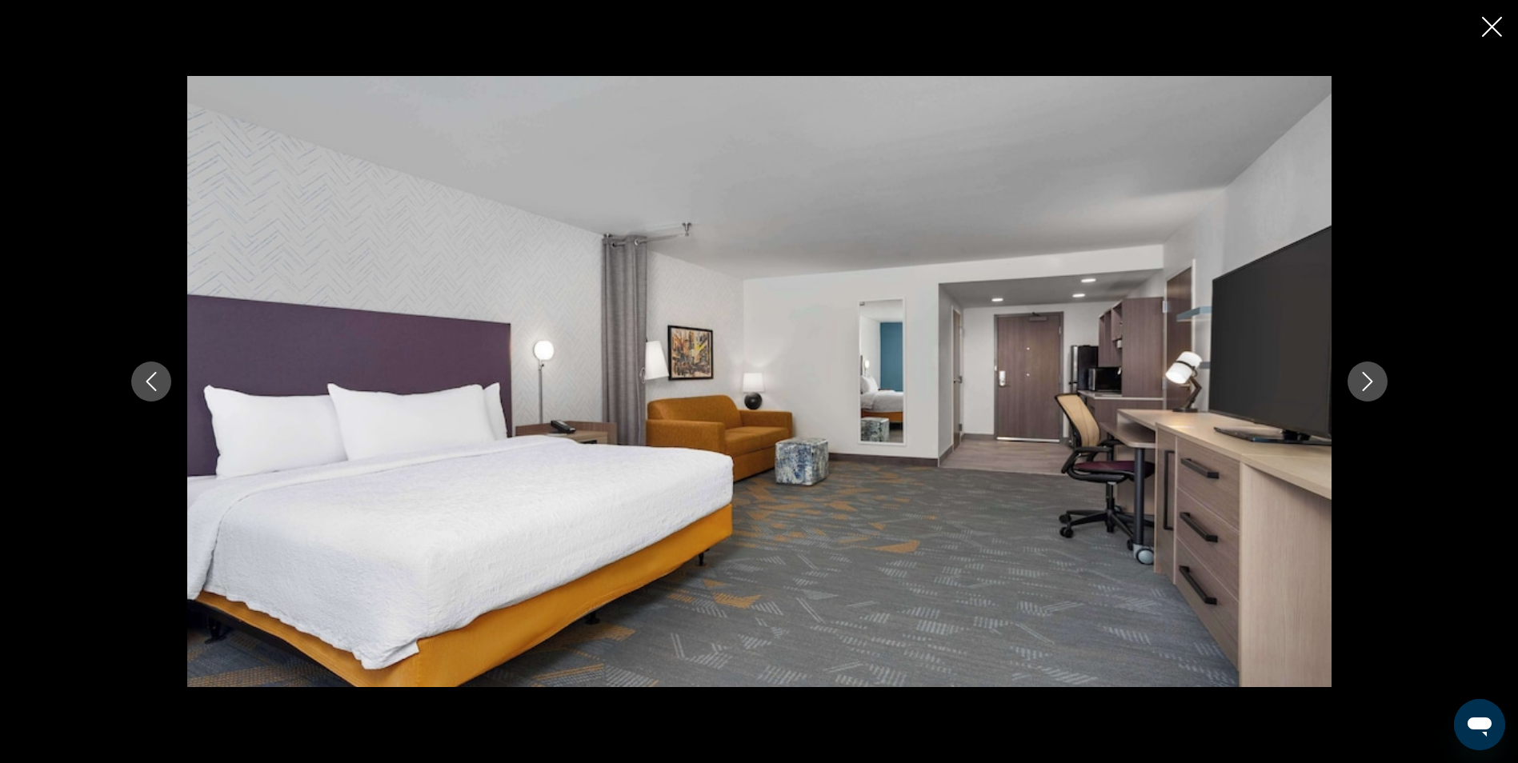
click at [1364, 377] on icon "Next image" at bounding box center [1367, 381] width 19 height 19
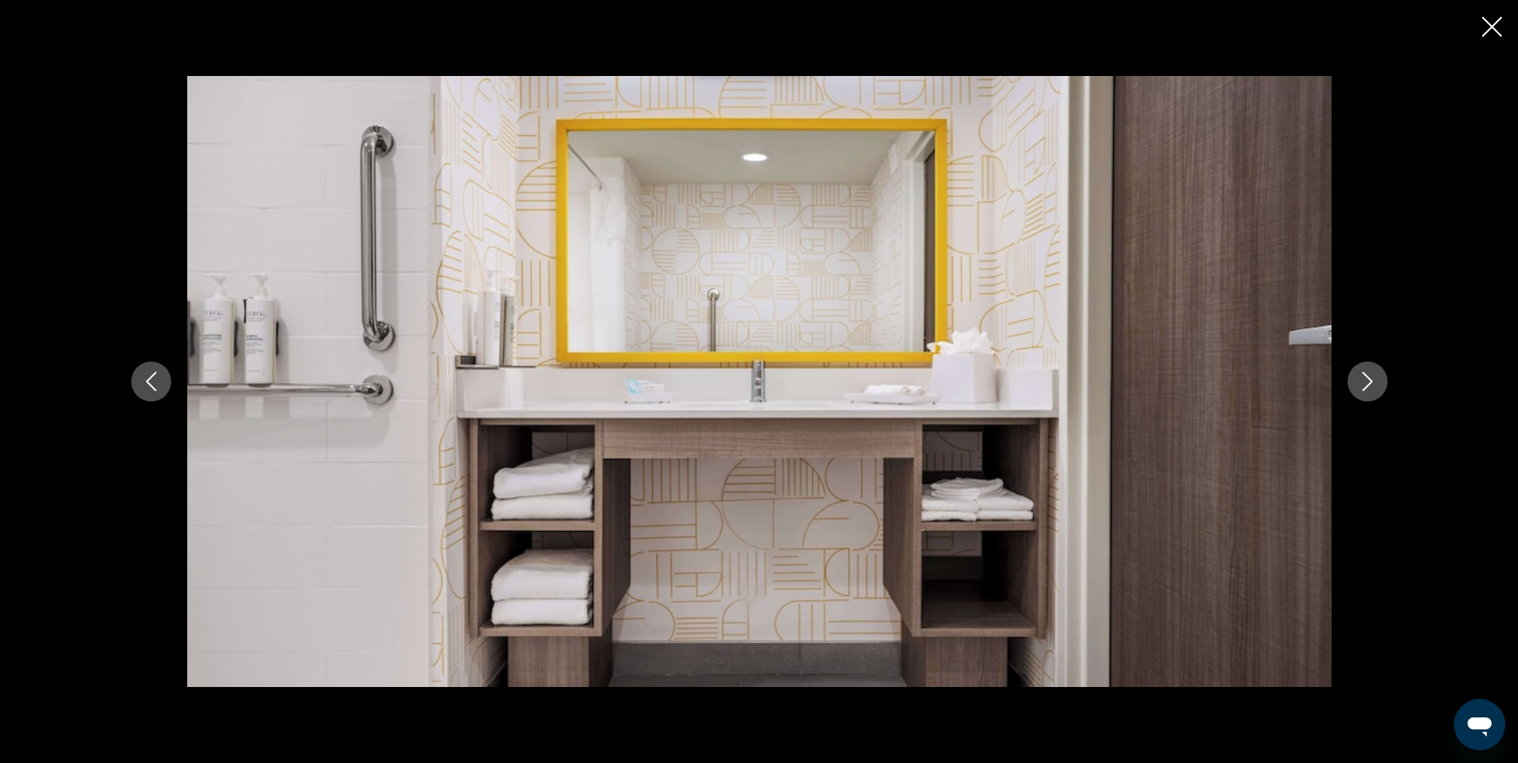
click at [1364, 377] on icon "Next image" at bounding box center [1367, 381] width 19 height 19
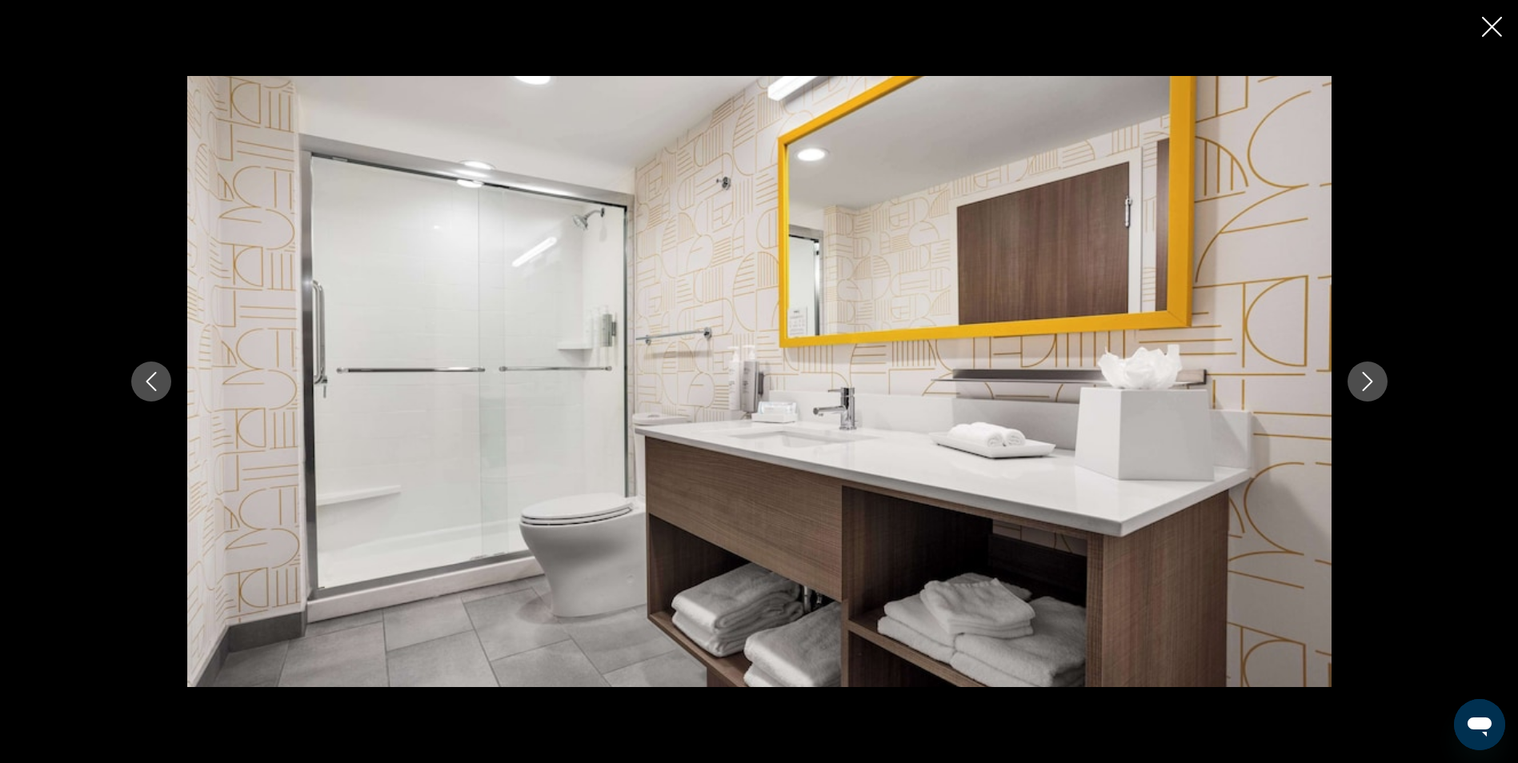
click at [1364, 377] on icon "Next image" at bounding box center [1367, 381] width 19 height 19
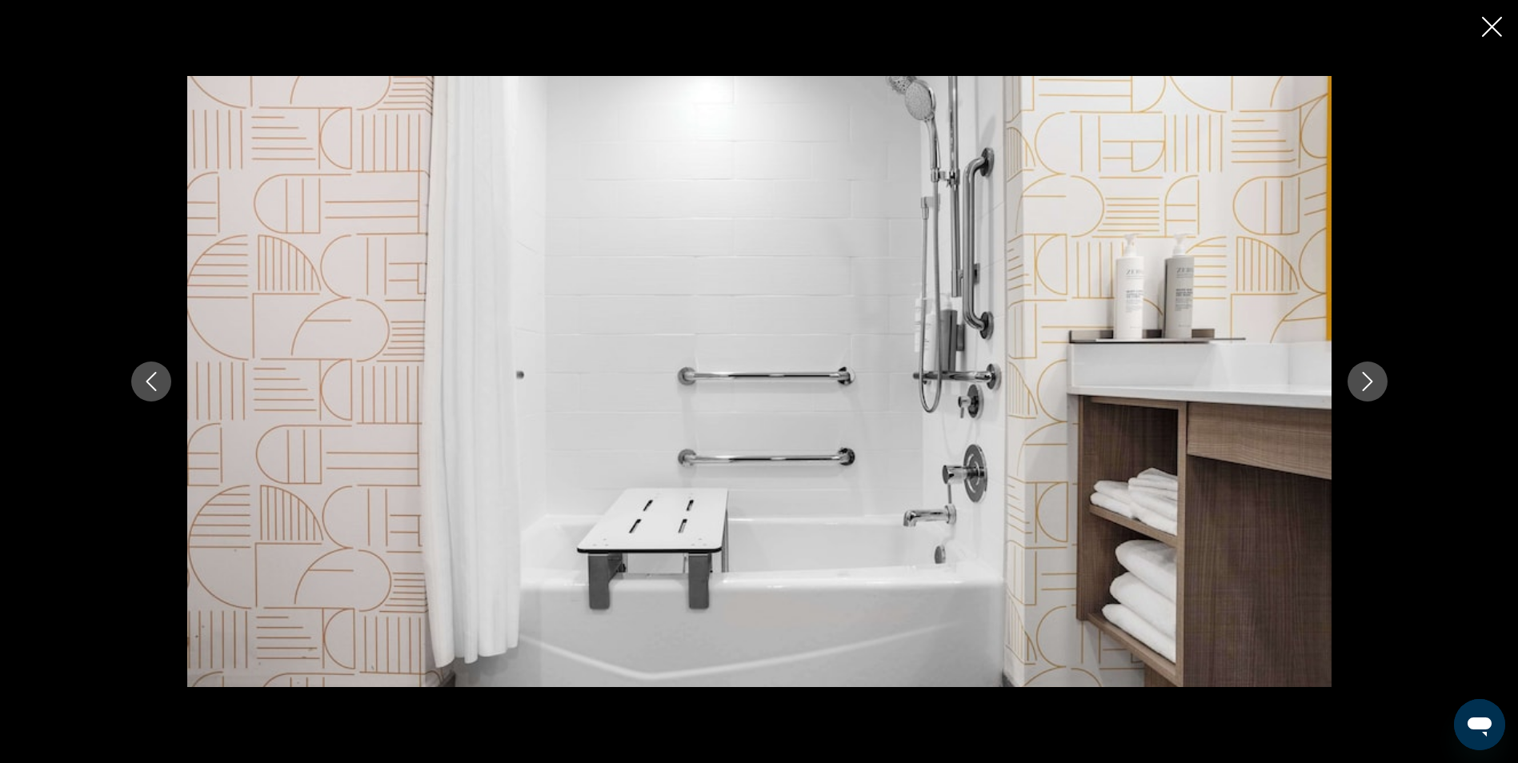
click at [1364, 377] on icon "Next image" at bounding box center [1367, 381] width 19 height 19
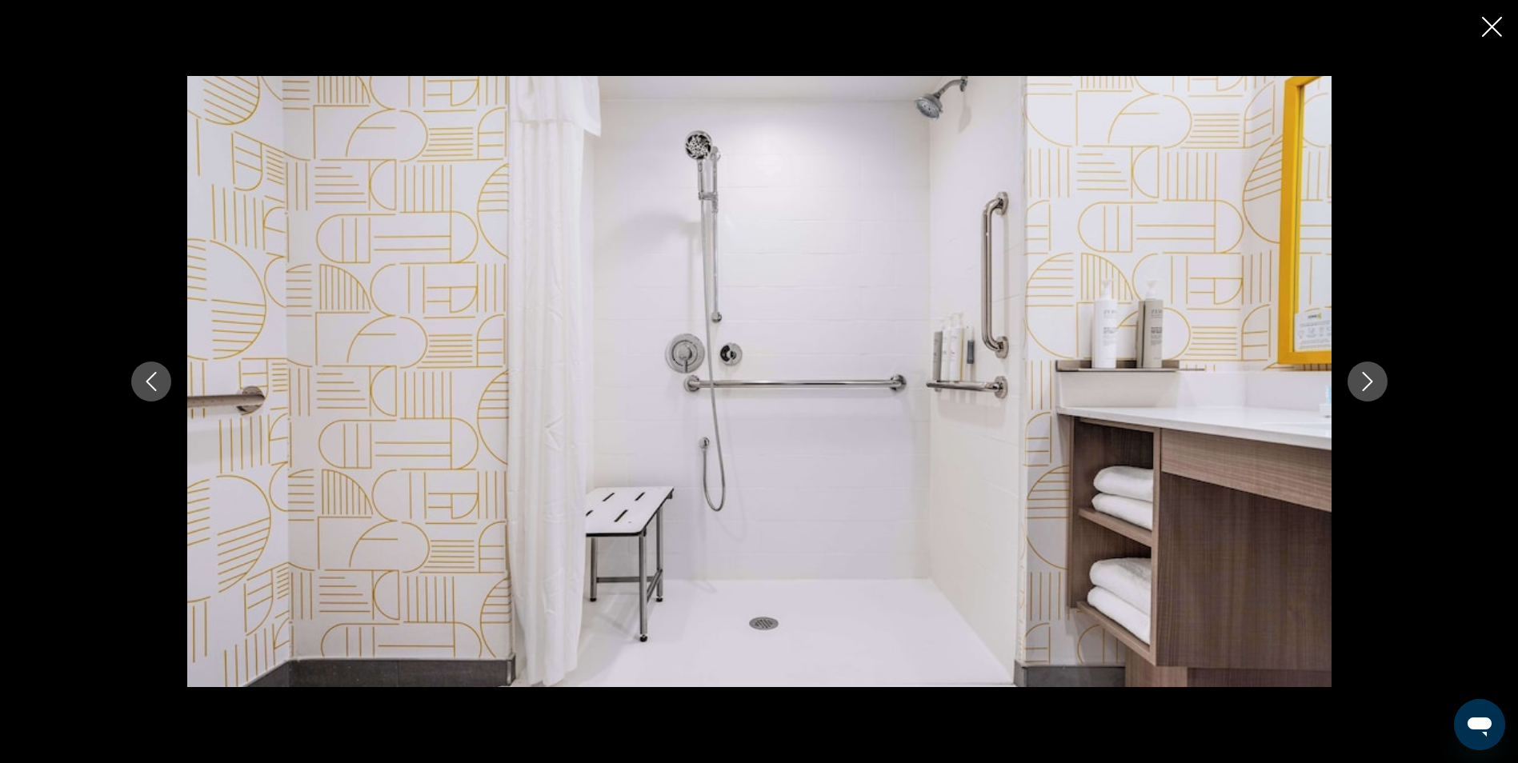
click at [1364, 377] on icon "Next image" at bounding box center [1367, 381] width 19 height 19
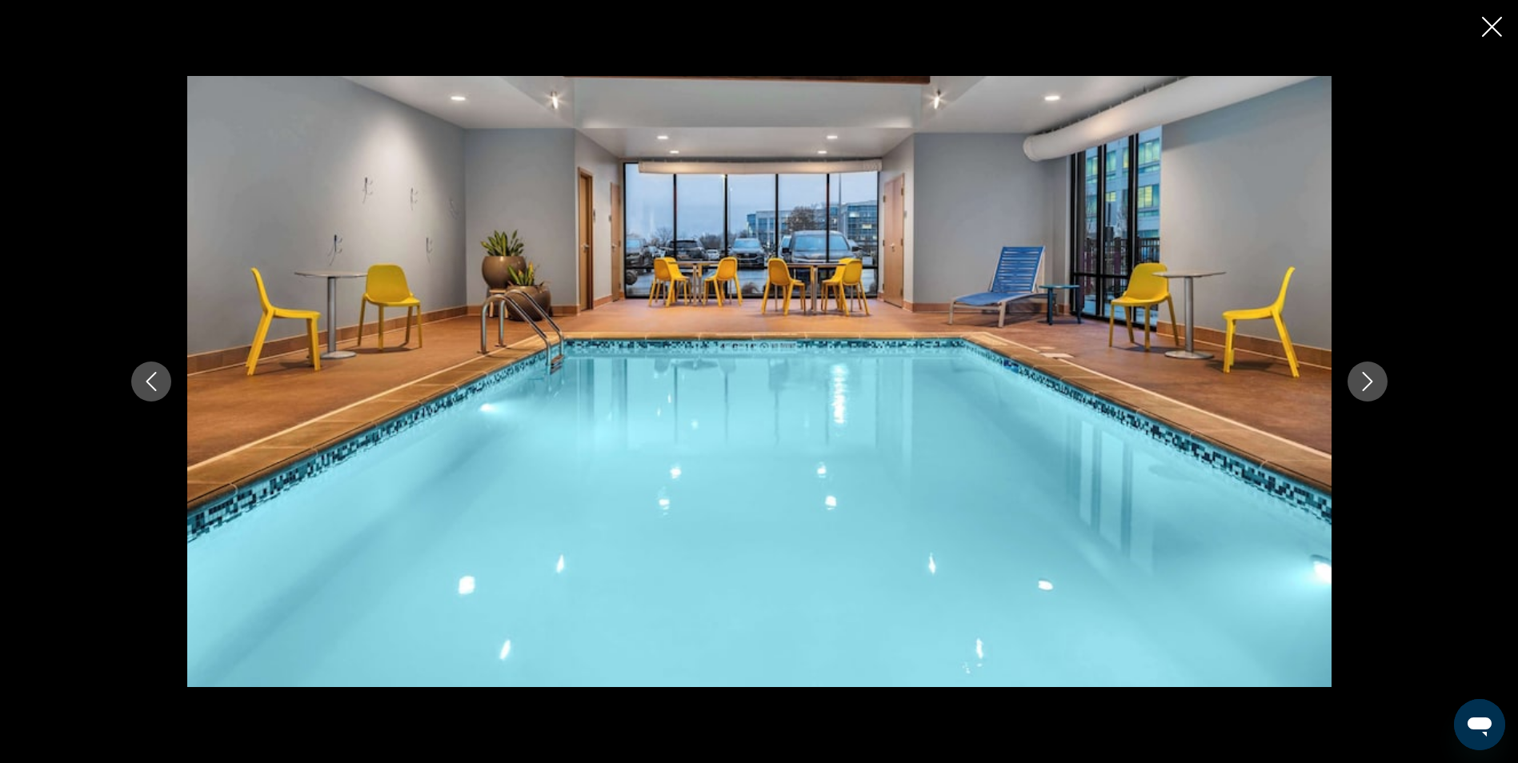
click at [1364, 377] on icon "Next image" at bounding box center [1367, 381] width 19 height 19
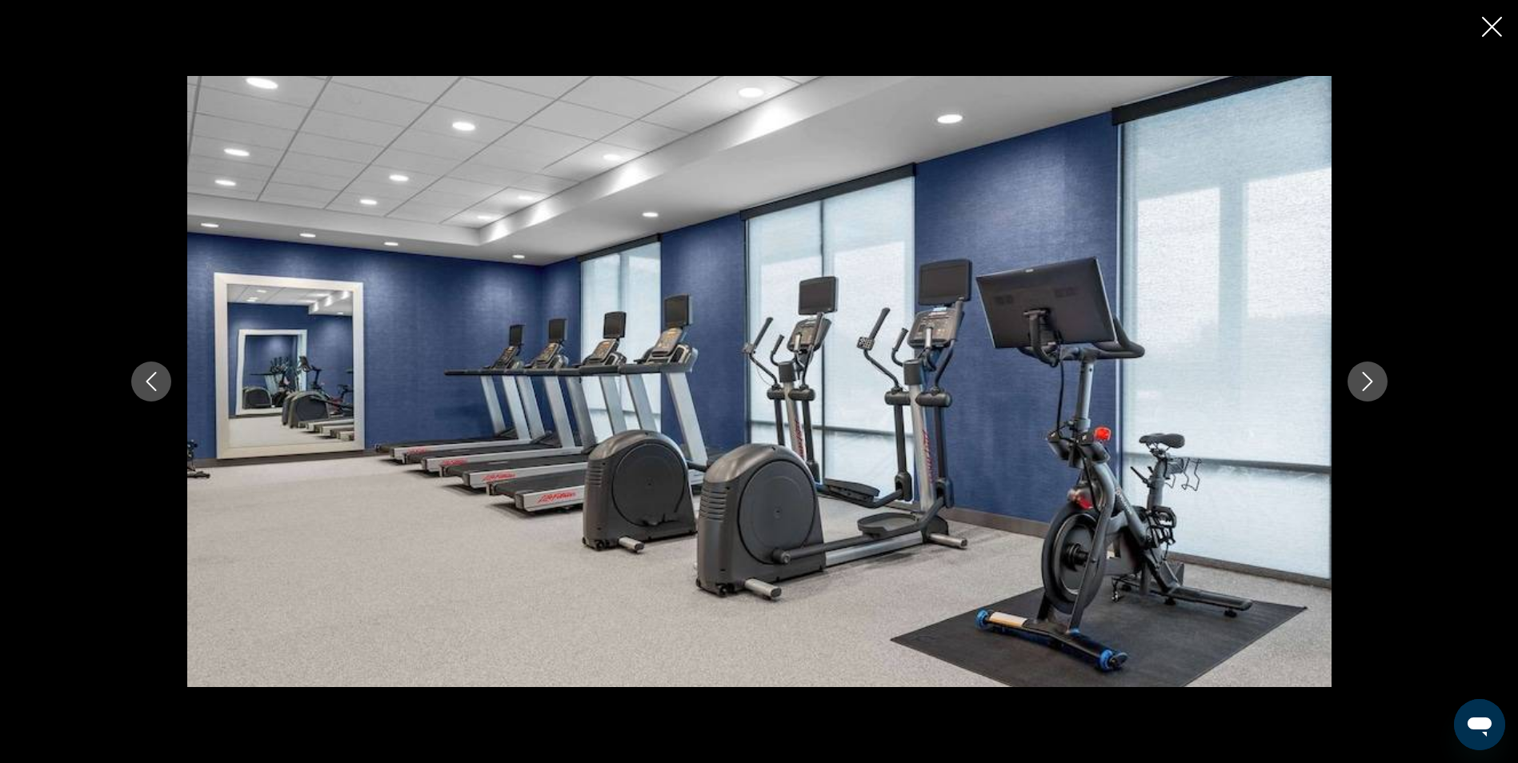
click at [1364, 377] on icon "Next image" at bounding box center [1367, 381] width 19 height 19
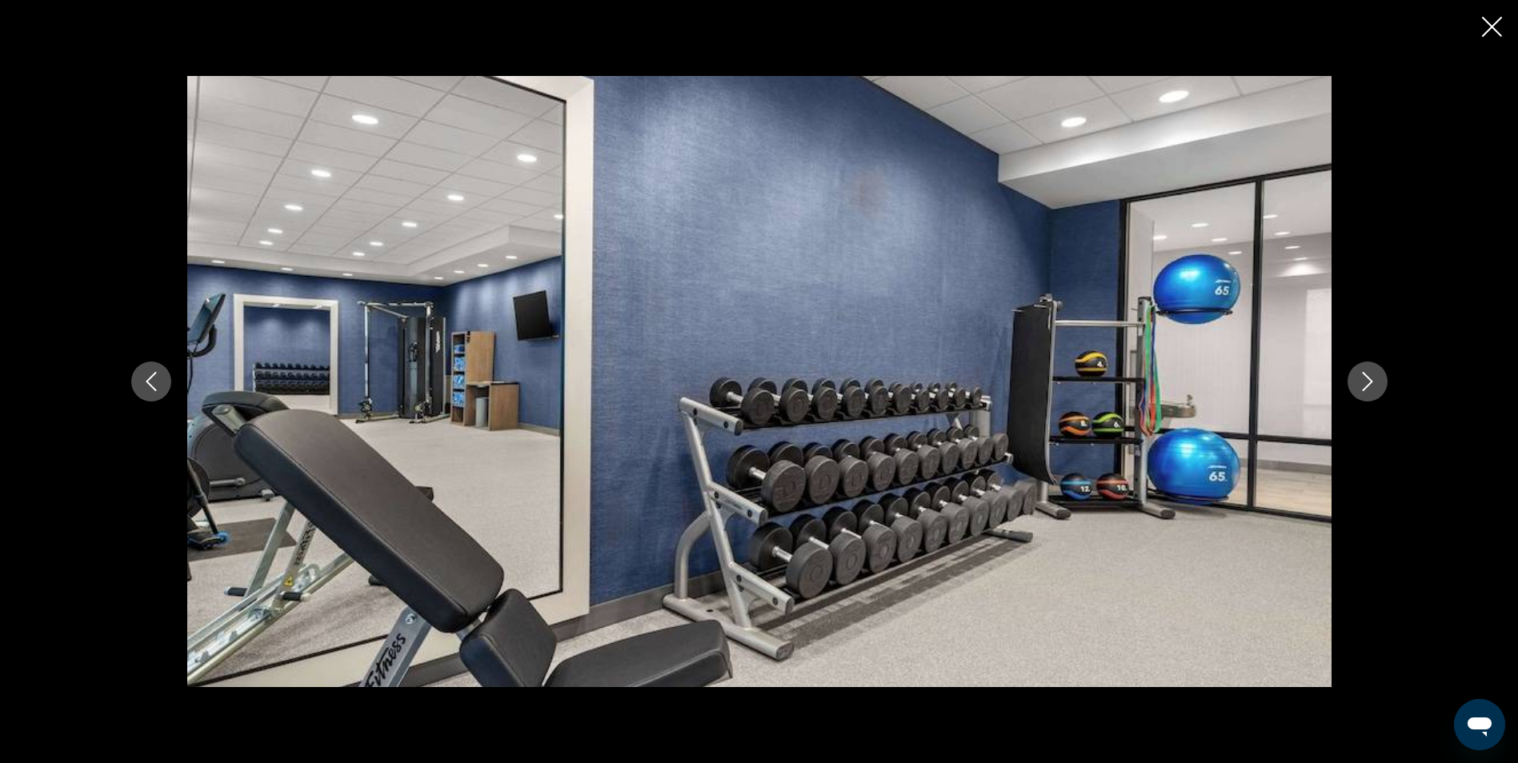
click at [1364, 377] on icon "Next image" at bounding box center [1367, 381] width 19 height 19
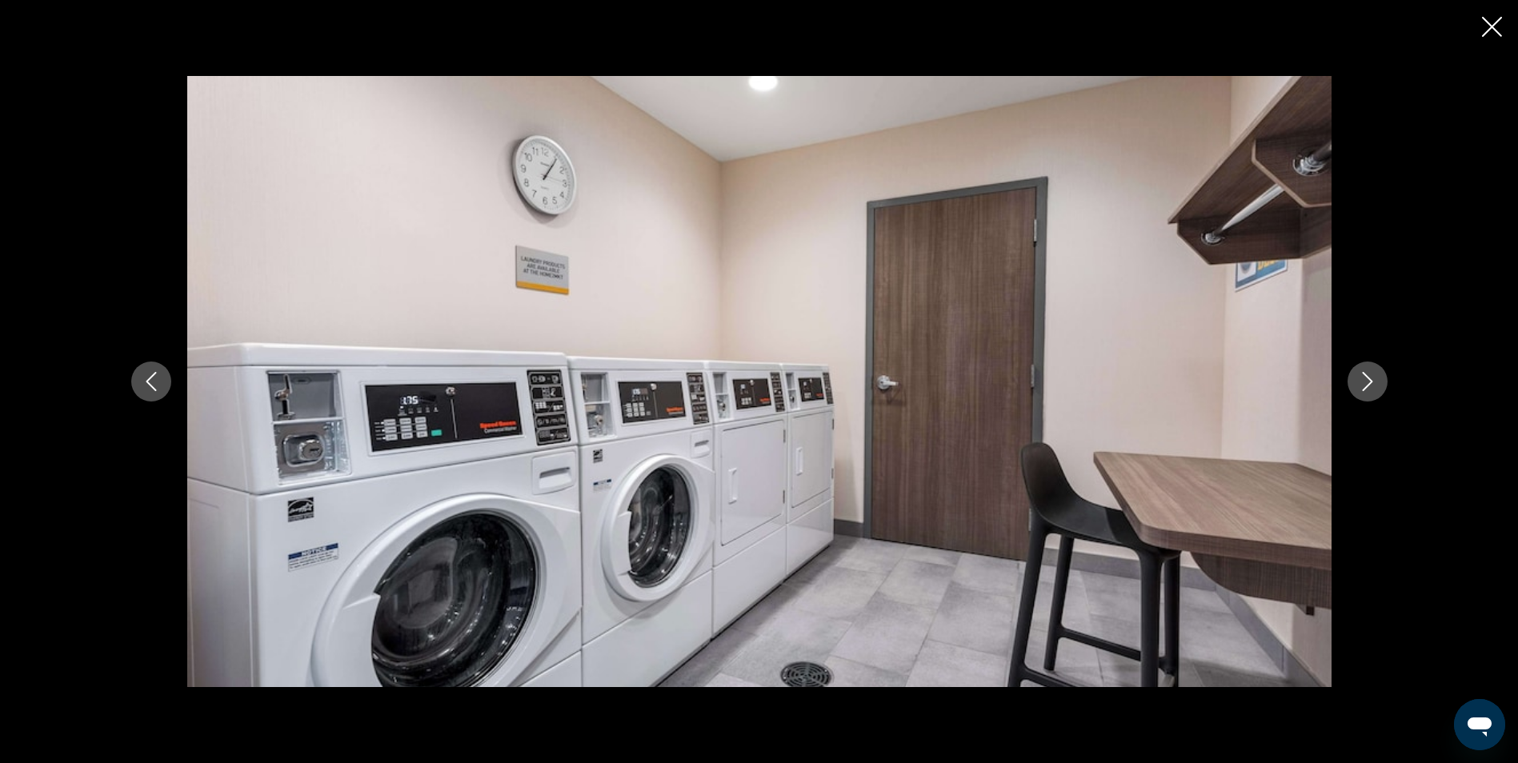
click at [1364, 377] on icon "Next image" at bounding box center [1367, 381] width 19 height 19
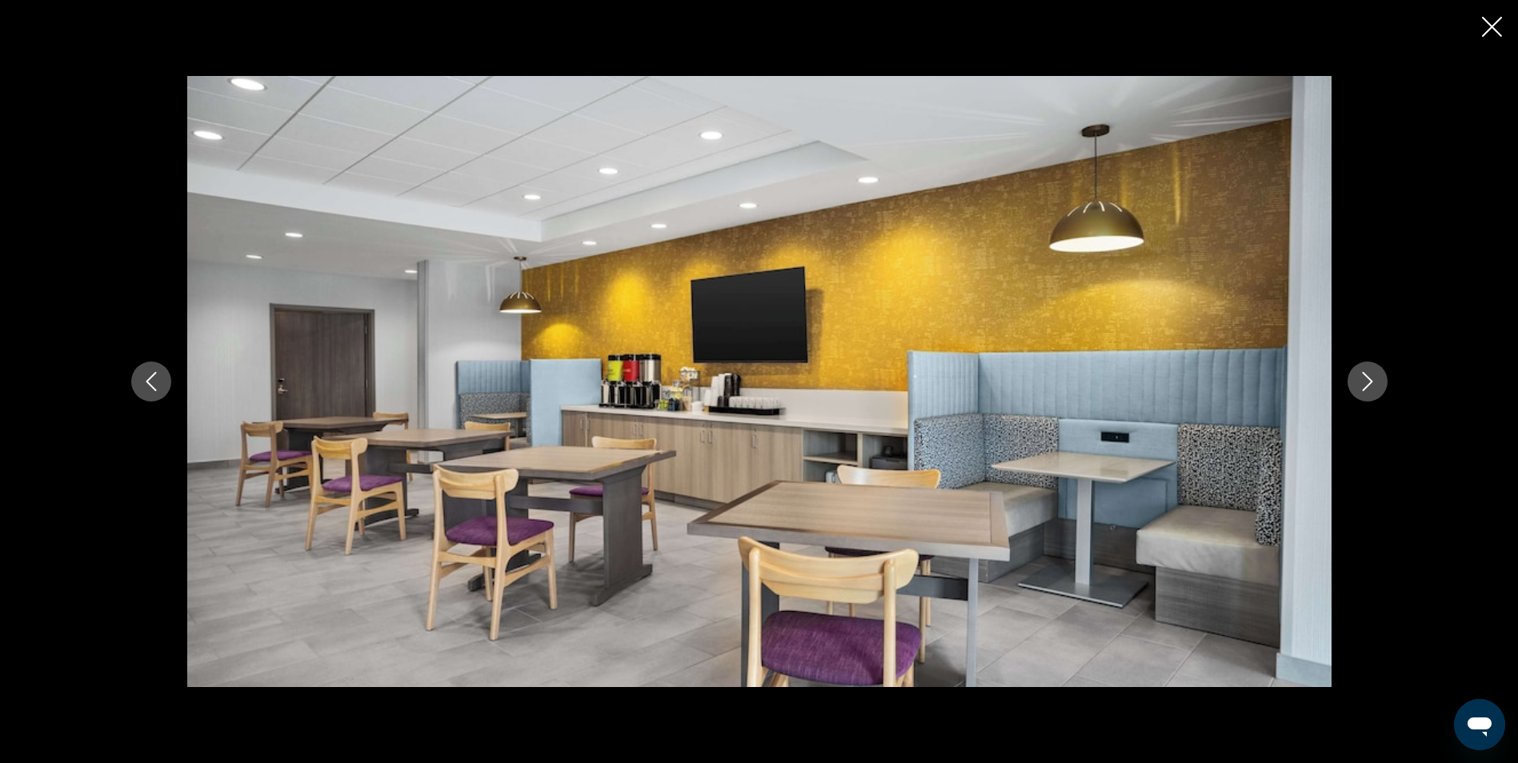
click at [1364, 377] on icon "Next image" at bounding box center [1367, 381] width 19 height 19
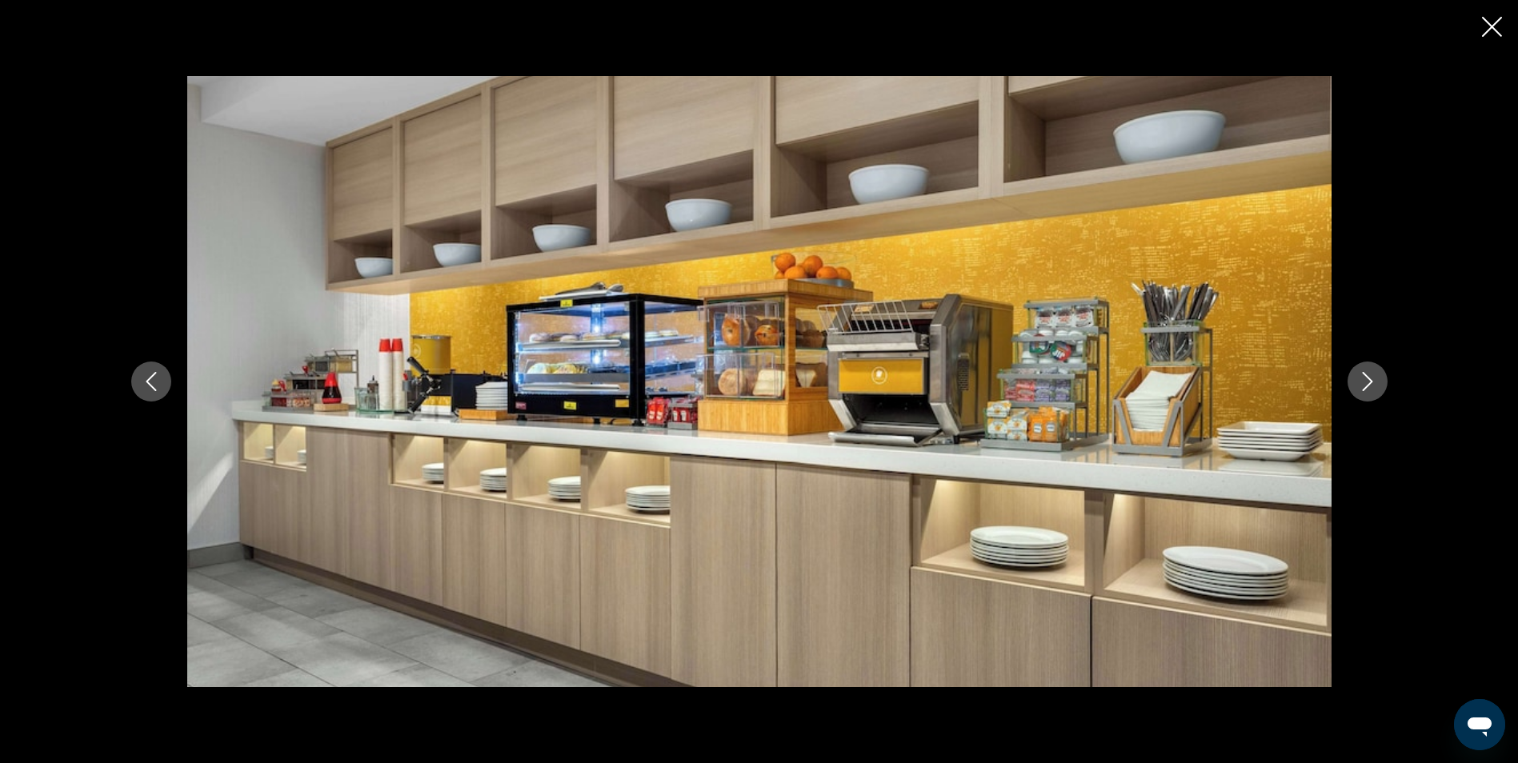
click at [1368, 382] on icon "Next image" at bounding box center [1367, 381] width 19 height 19
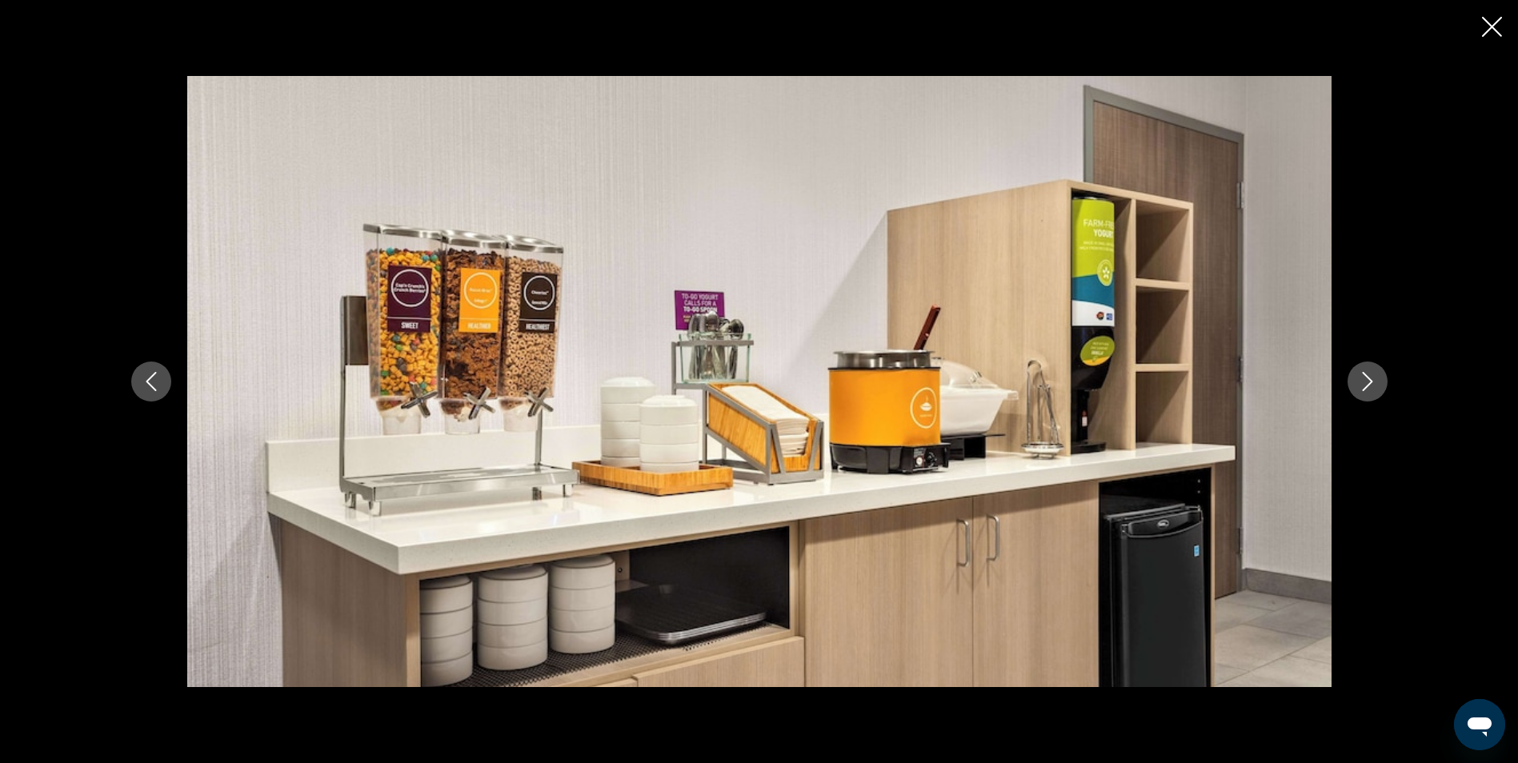
click at [1368, 382] on icon "Next image" at bounding box center [1367, 381] width 19 height 19
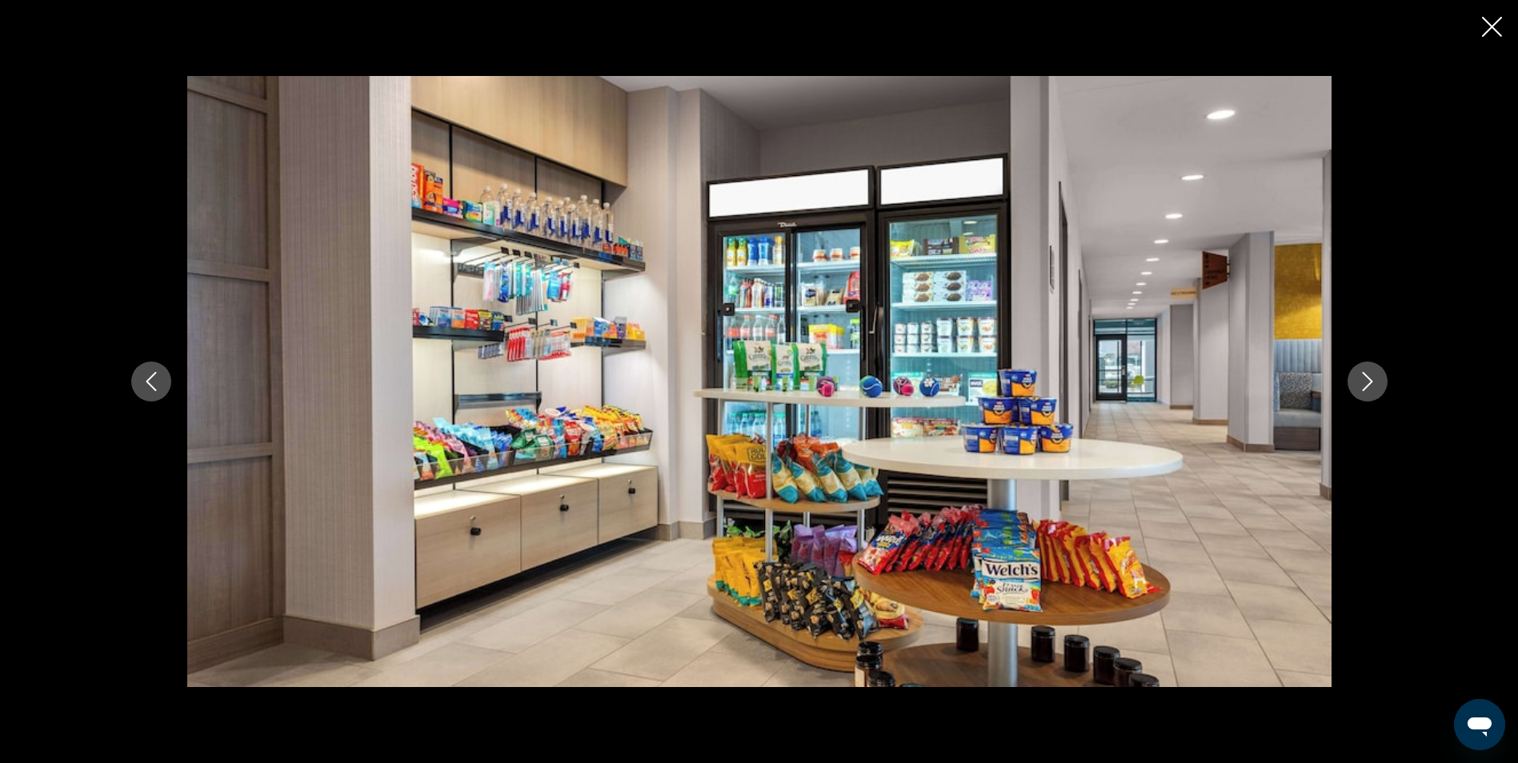
click at [1368, 382] on icon "Next image" at bounding box center [1367, 381] width 19 height 19
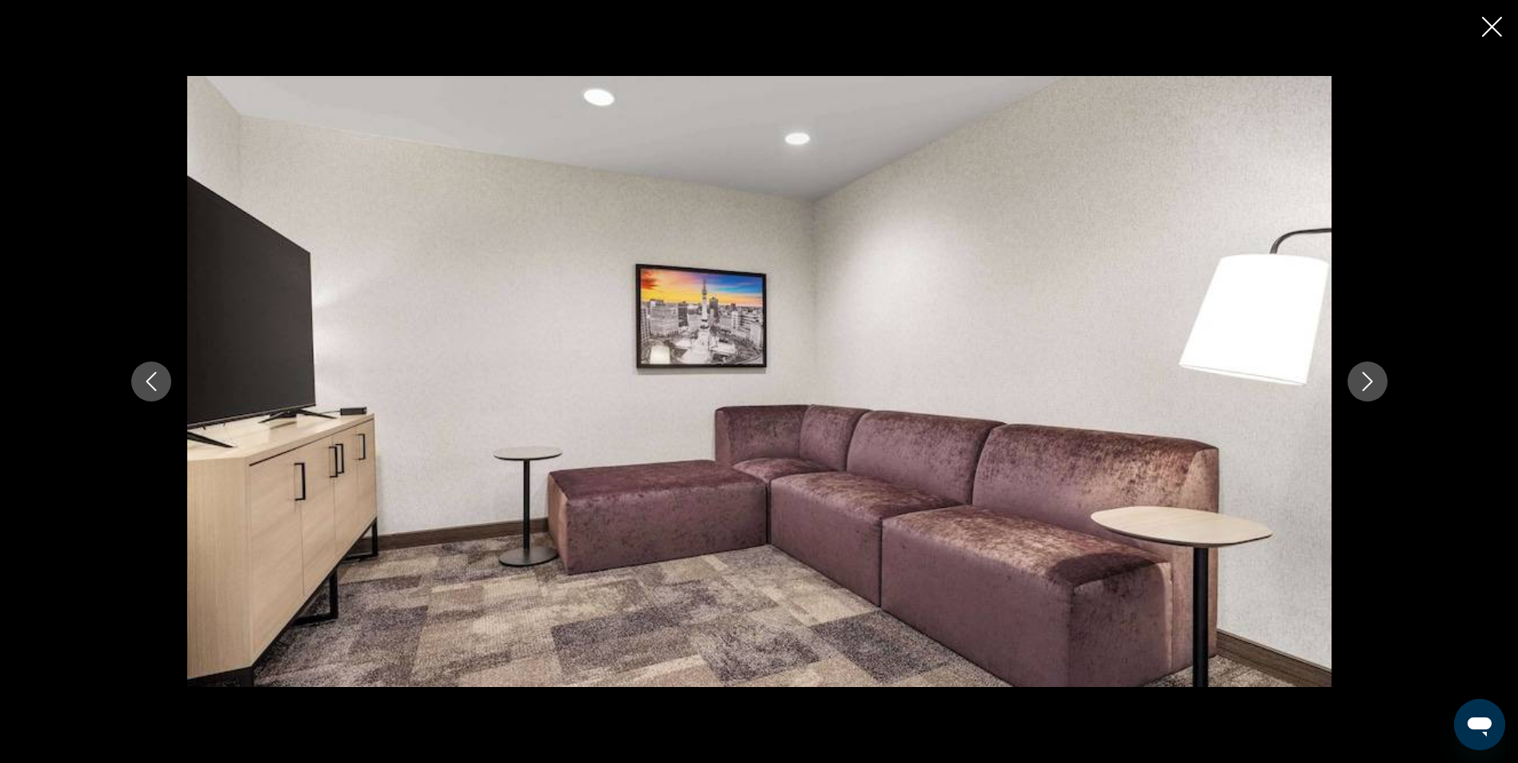
click at [1496, 26] on icon "Close slideshow" at bounding box center [1492, 27] width 20 height 20
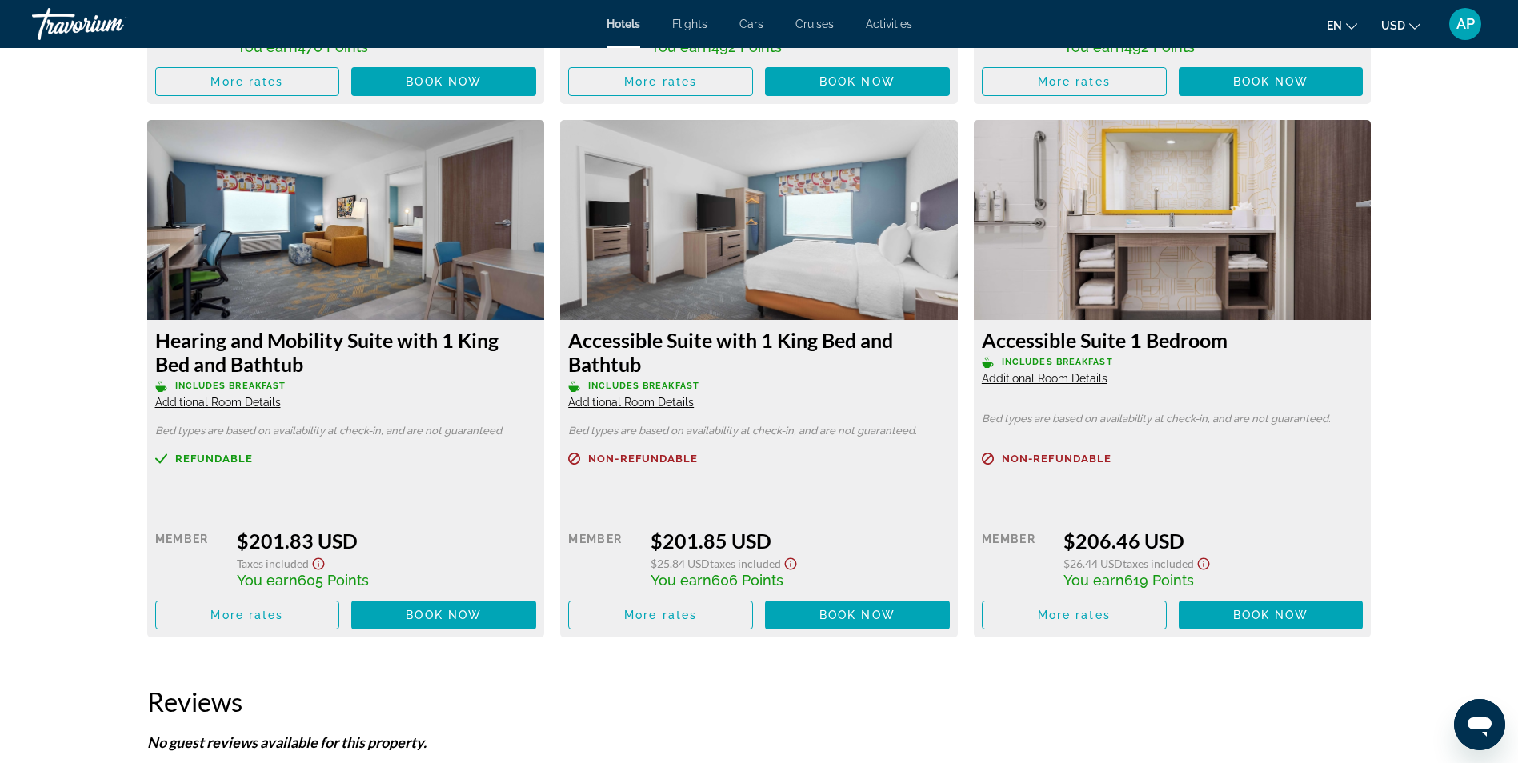
scroll to position [4286, 0]
